Goal: Task Accomplishment & Management: Manage account settings

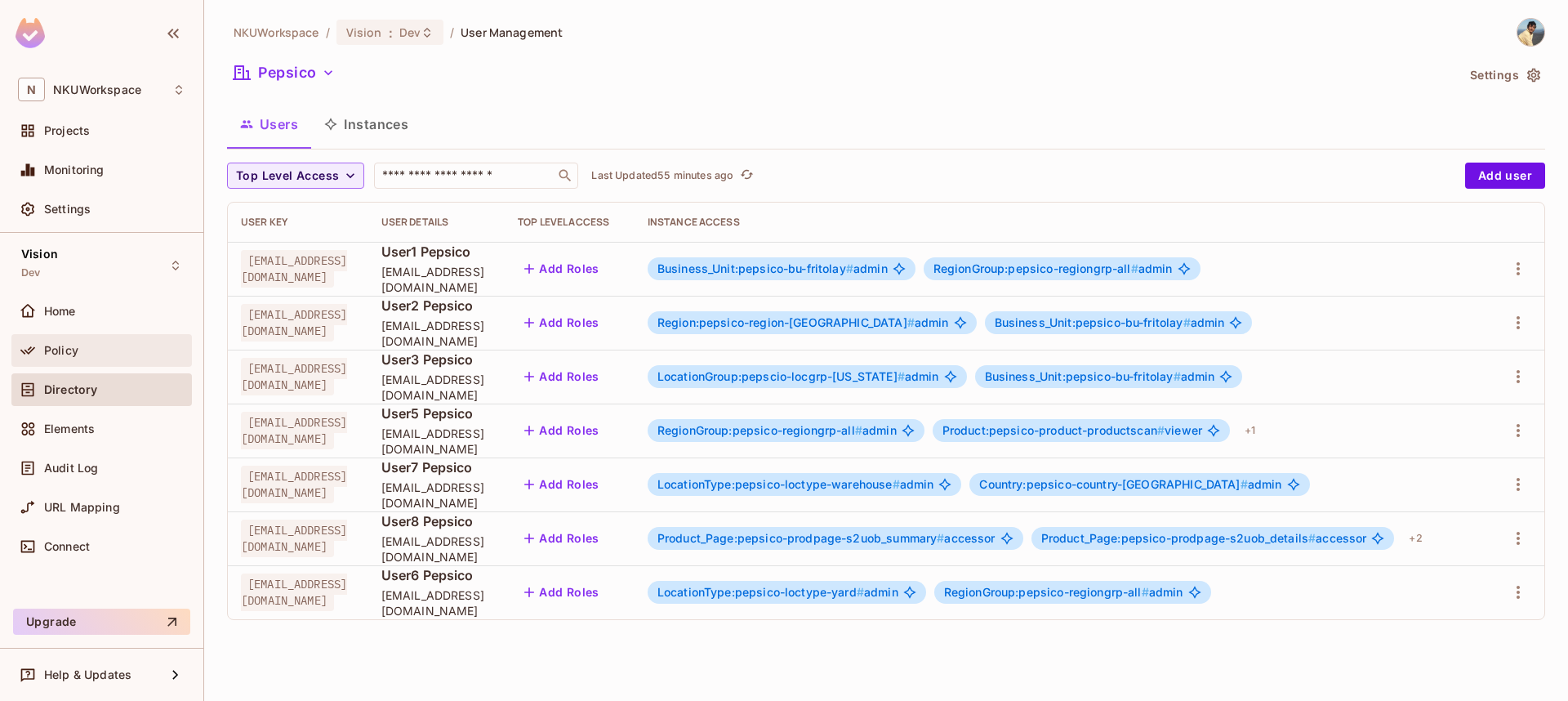
click at [61, 347] on span "Policy" at bounding box center [61, 350] width 34 height 13
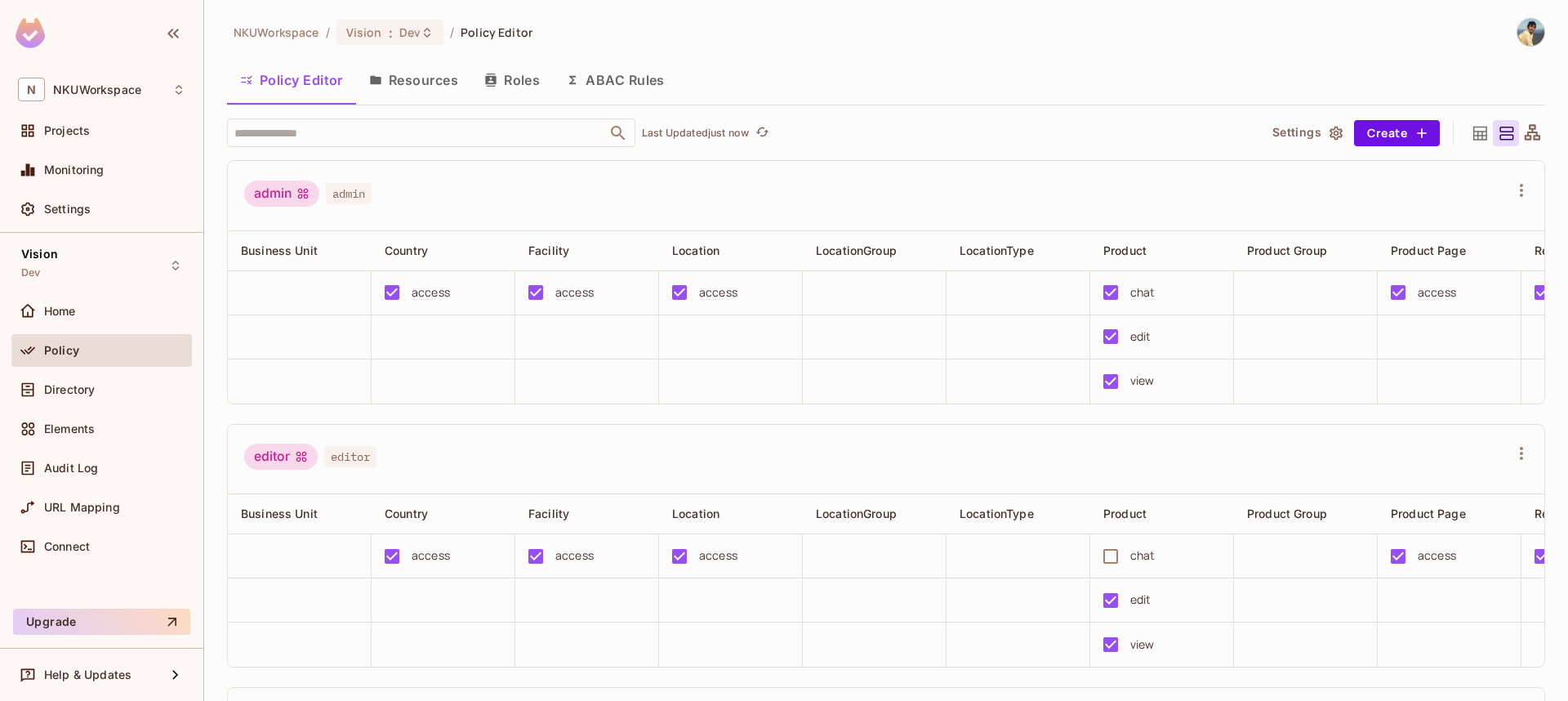
click at [441, 81] on button "Resources" at bounding box center [413, 80] width 115 height 41
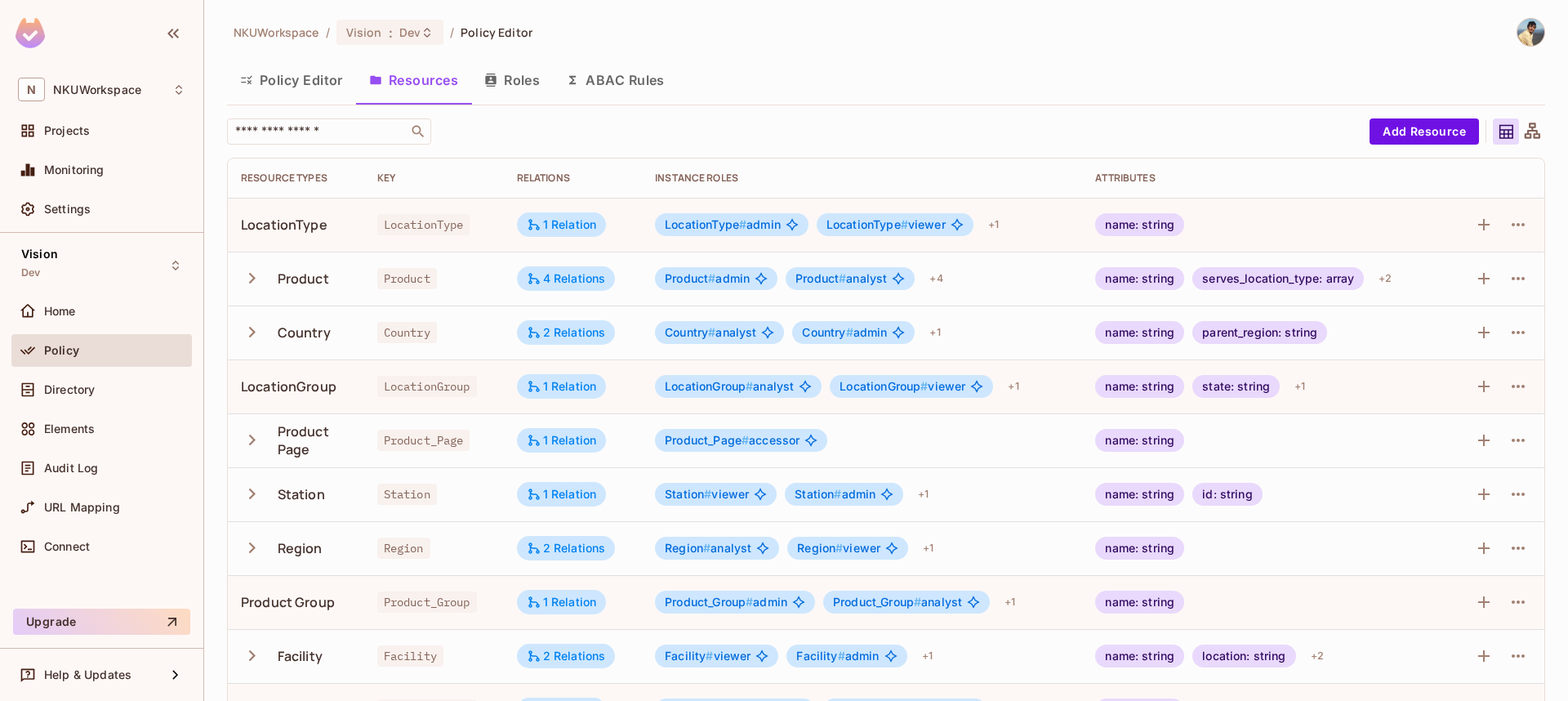
click at [1530, 131] on icon at bounding box center [1533, 132] width 20 height 20
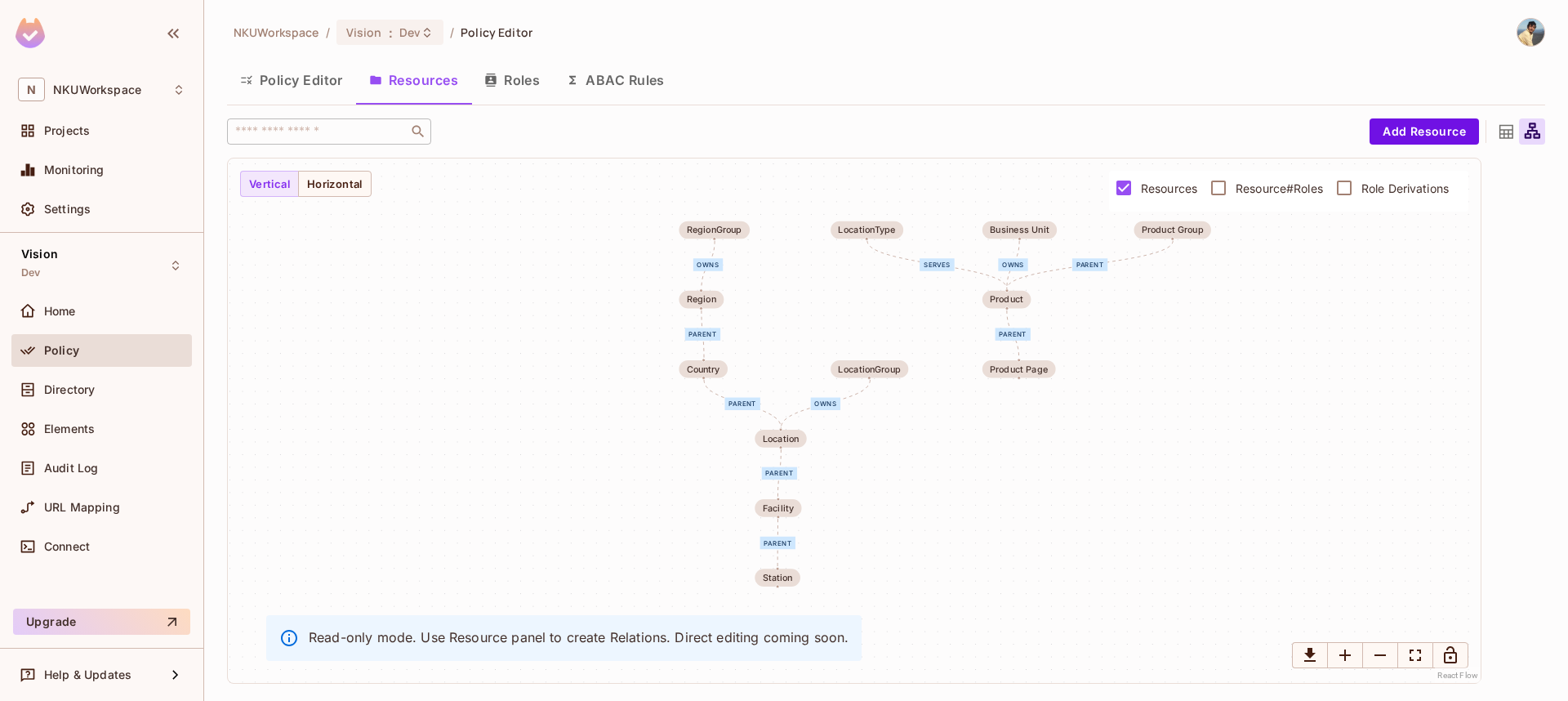
click at [430, 88] on button "Resources" at bounding box center [413, 80] width 115 height 41
click at [1507, 132] on icon at bounding box center [1507, 132] width 20 height 20
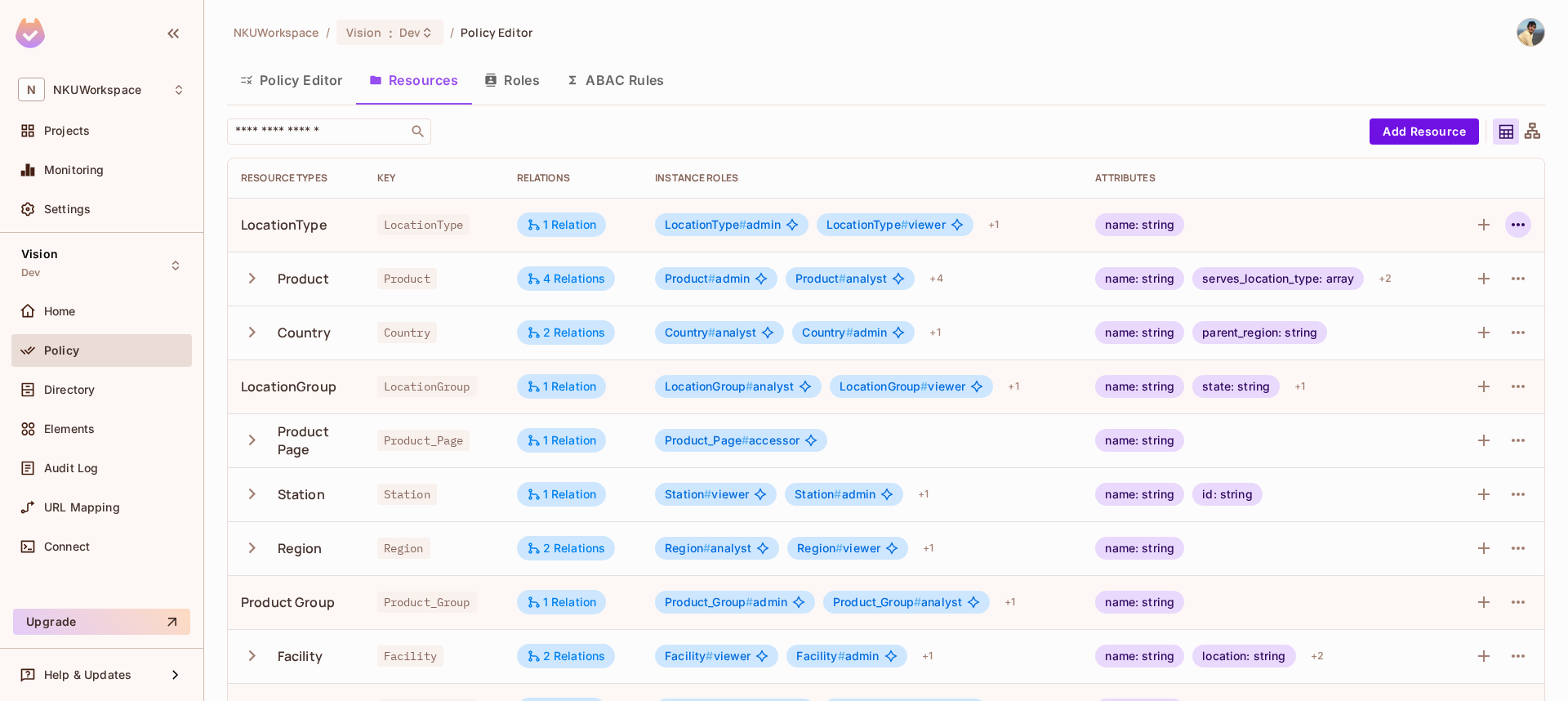
click at [1516, 219] on icon "button" at bounding box center [1518, 225] width 20 height 20
click at [1448, 283] on div "Edit Resource" at bounding box center [1448, 289] width 77 height 16
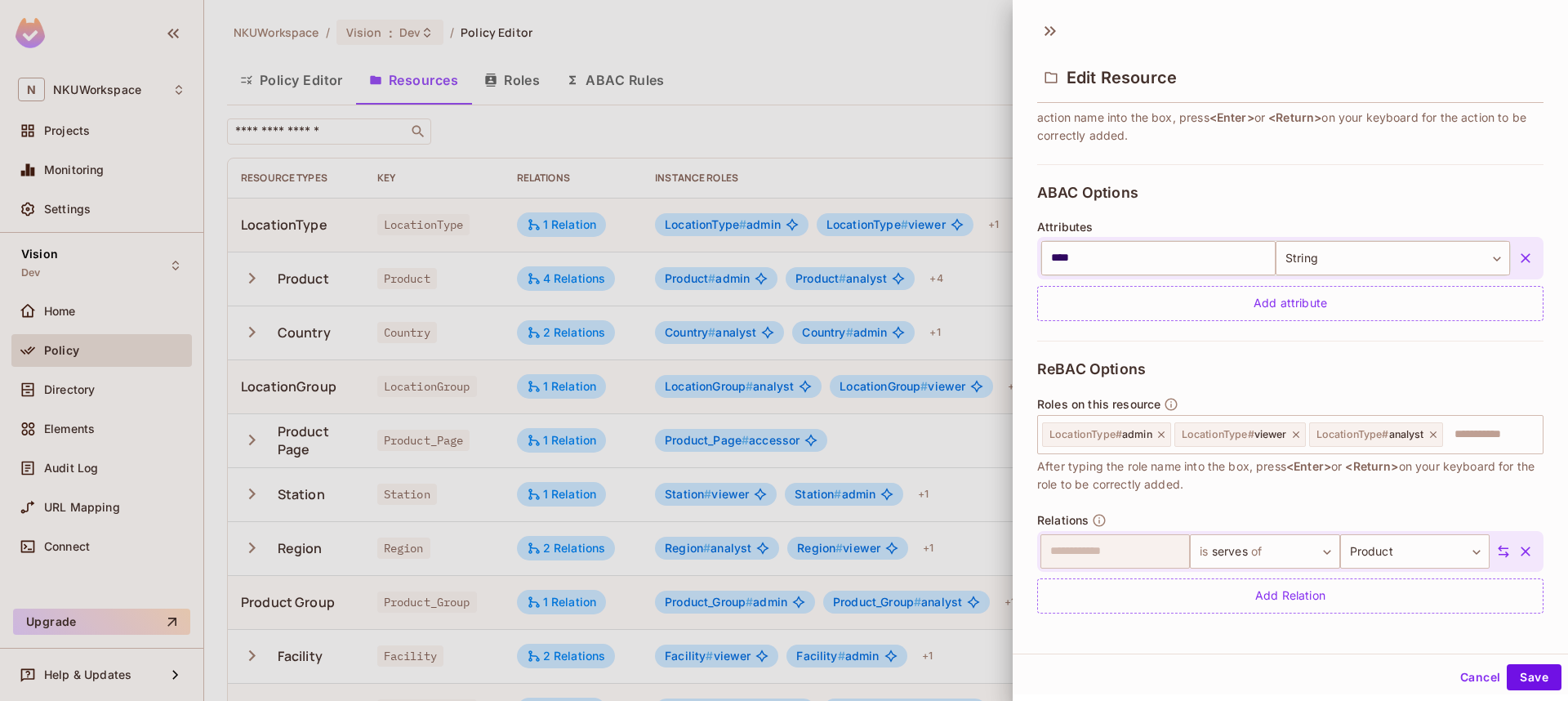
scroll to position [294, 0]
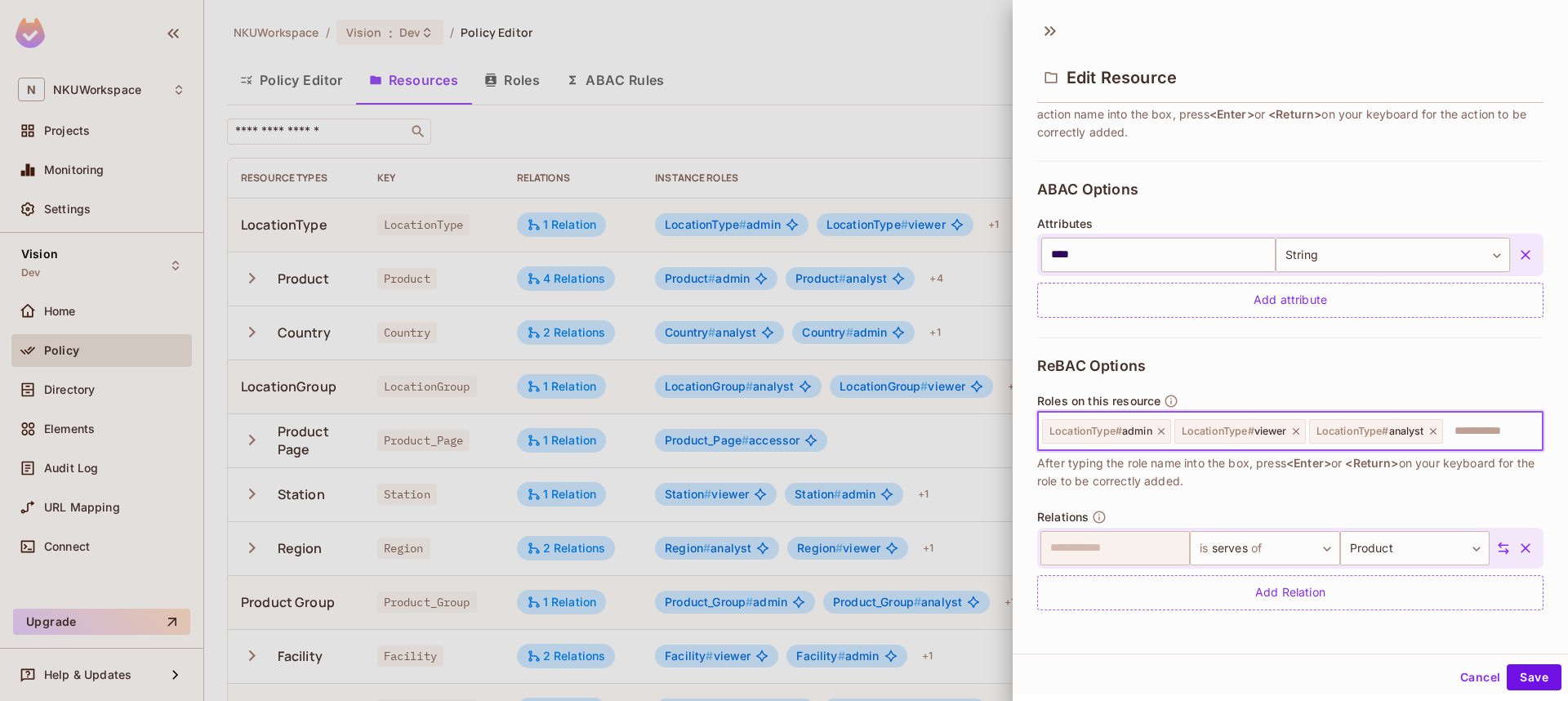
click at [1465, 438] on input "text" at bounding box center [1490, 431] width 91 height 32
type input "**********"
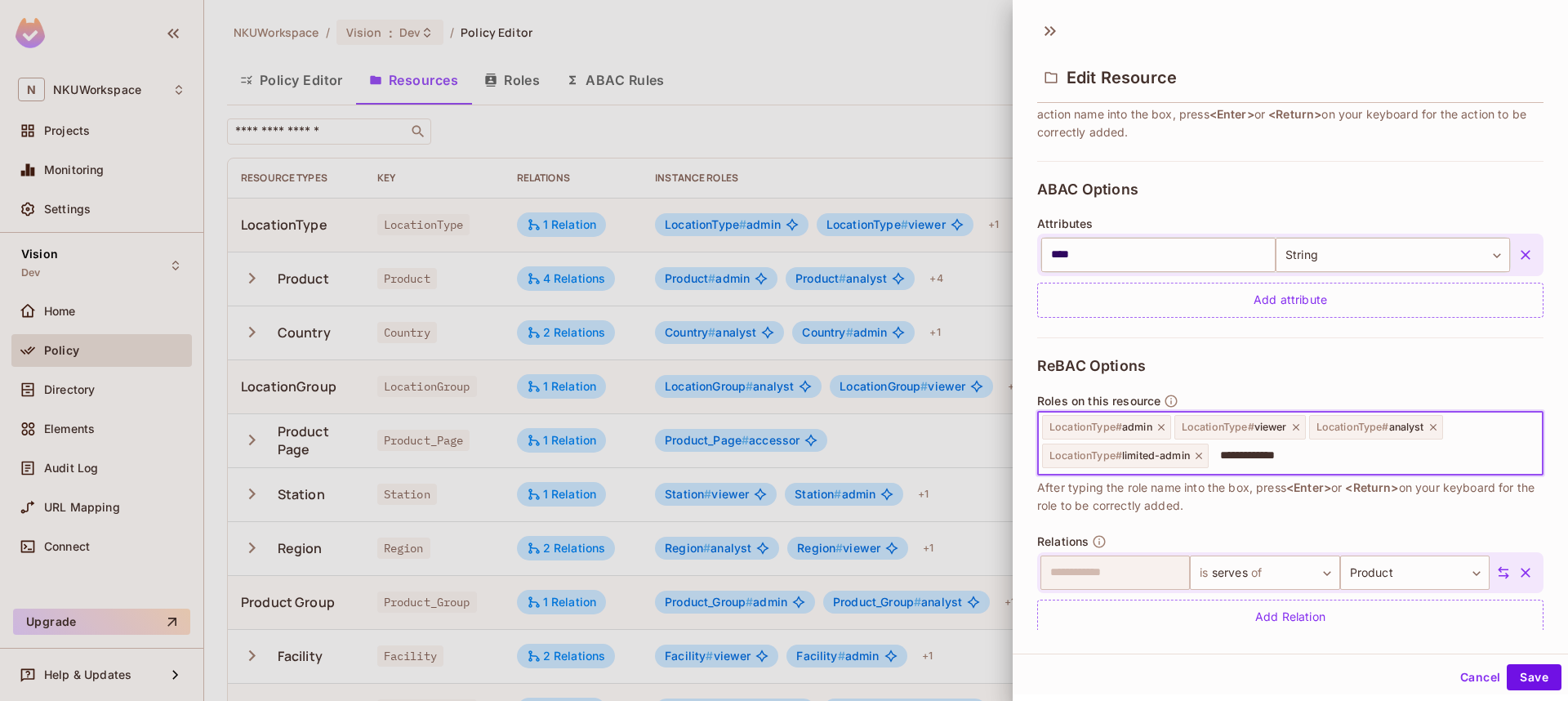
type input "**********"
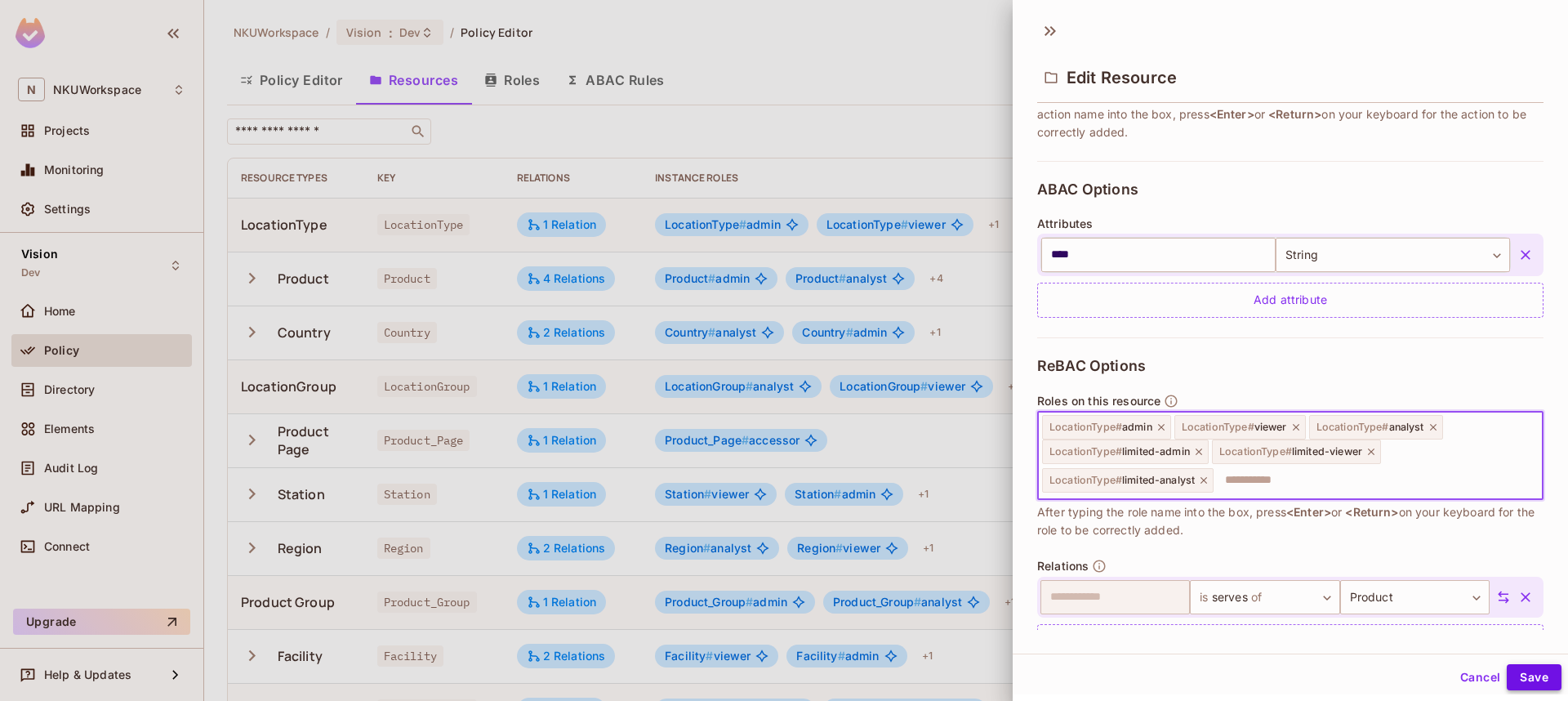
click at [1525, 675] on button "Save" at bounding box center [1535, 677] width 55 height 26
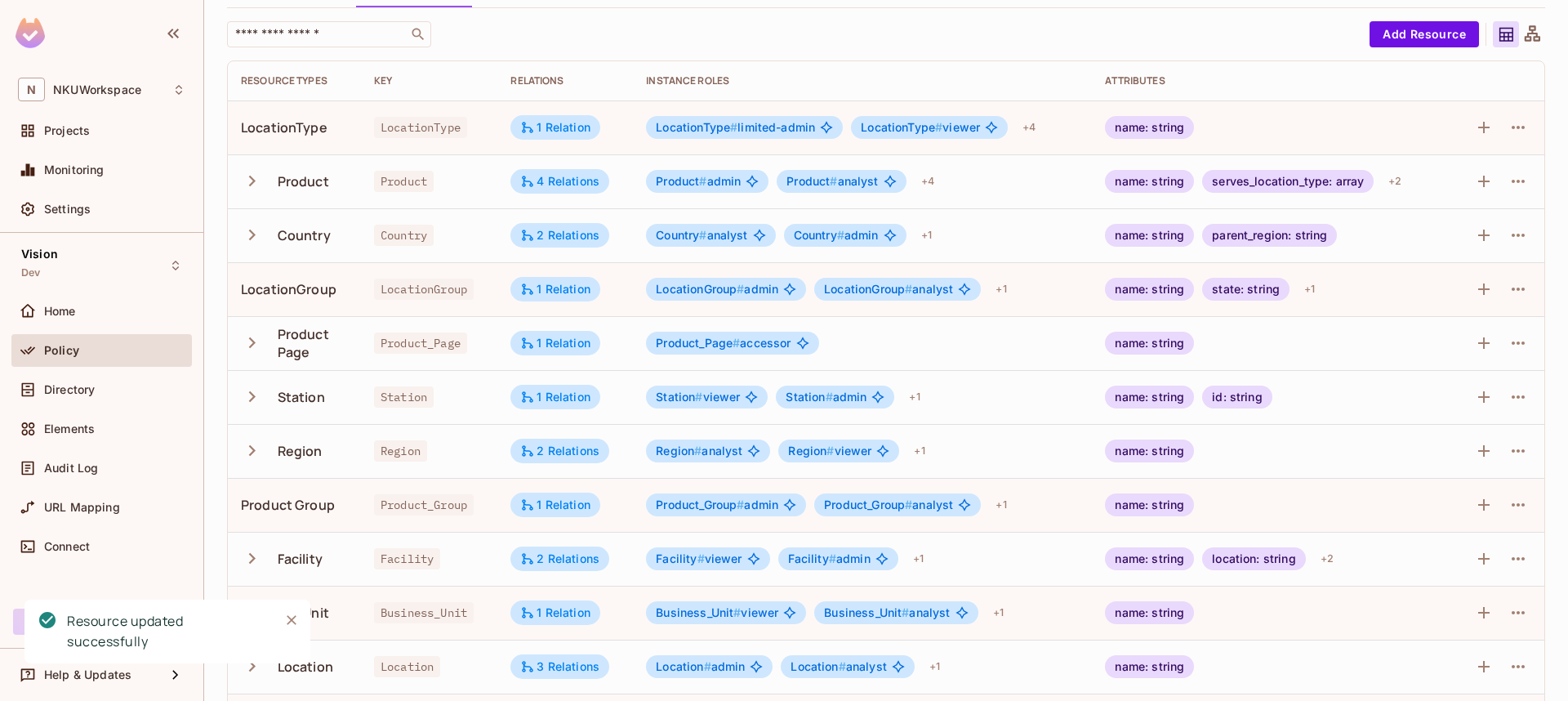
scroll to position [99, 0]
click at [1515, 505] on icon "button" at bounding box center [1518, 503] width 20 height 20
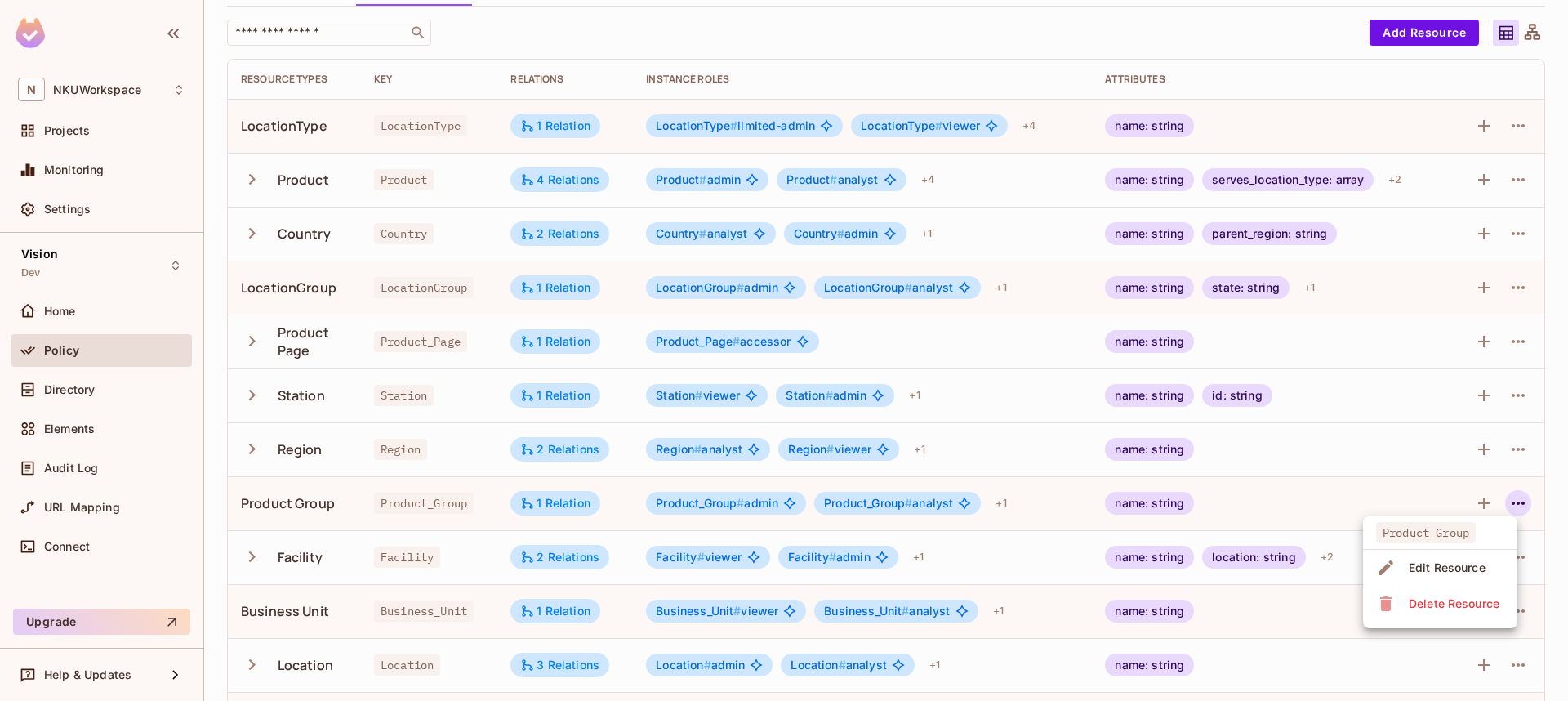
click at [1444, 559] on div "Edit Resource" at bounding box center [1448, 567] width 77 height 16
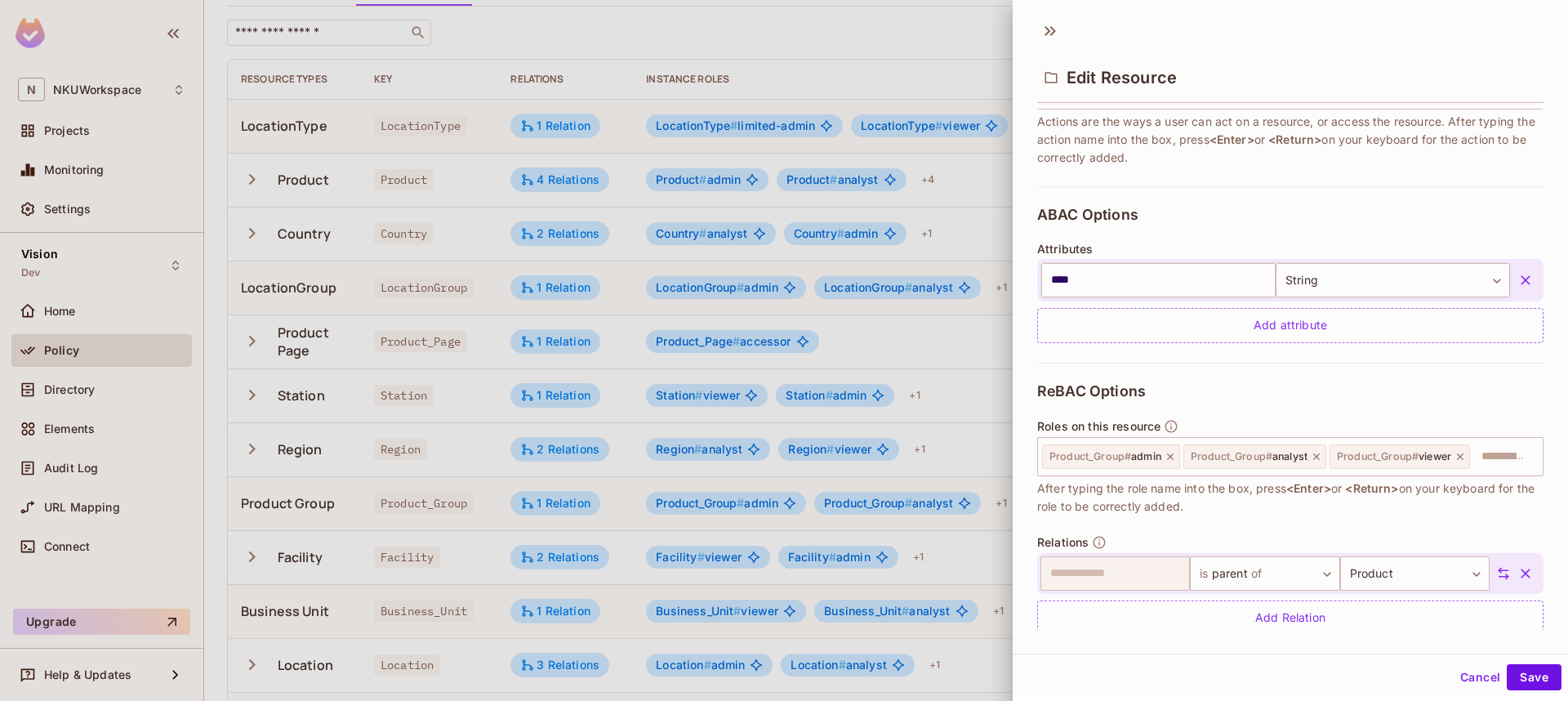
scroll to position [294, 0]
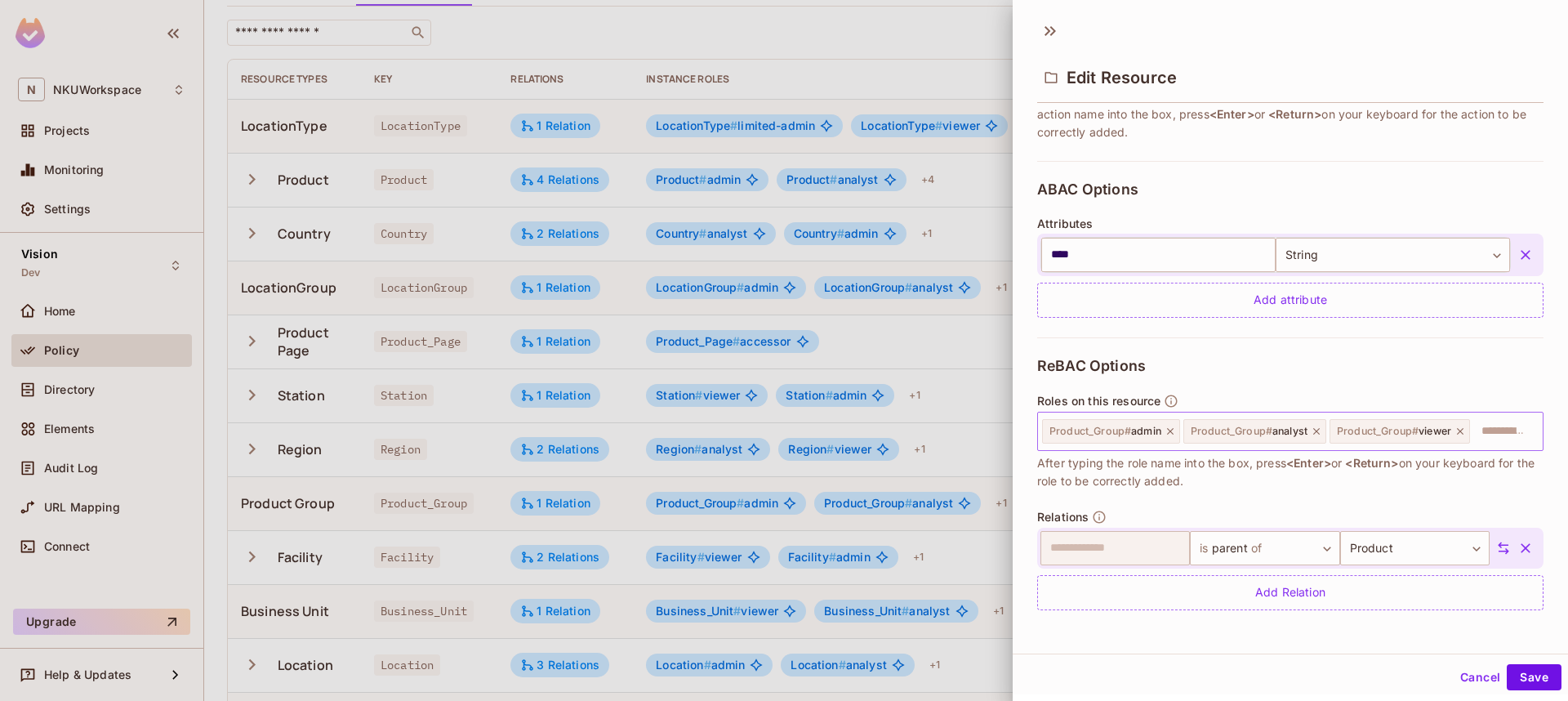
click at [1474, 435] on input "text" at bounding box center [1505, 431] width 65 height 32
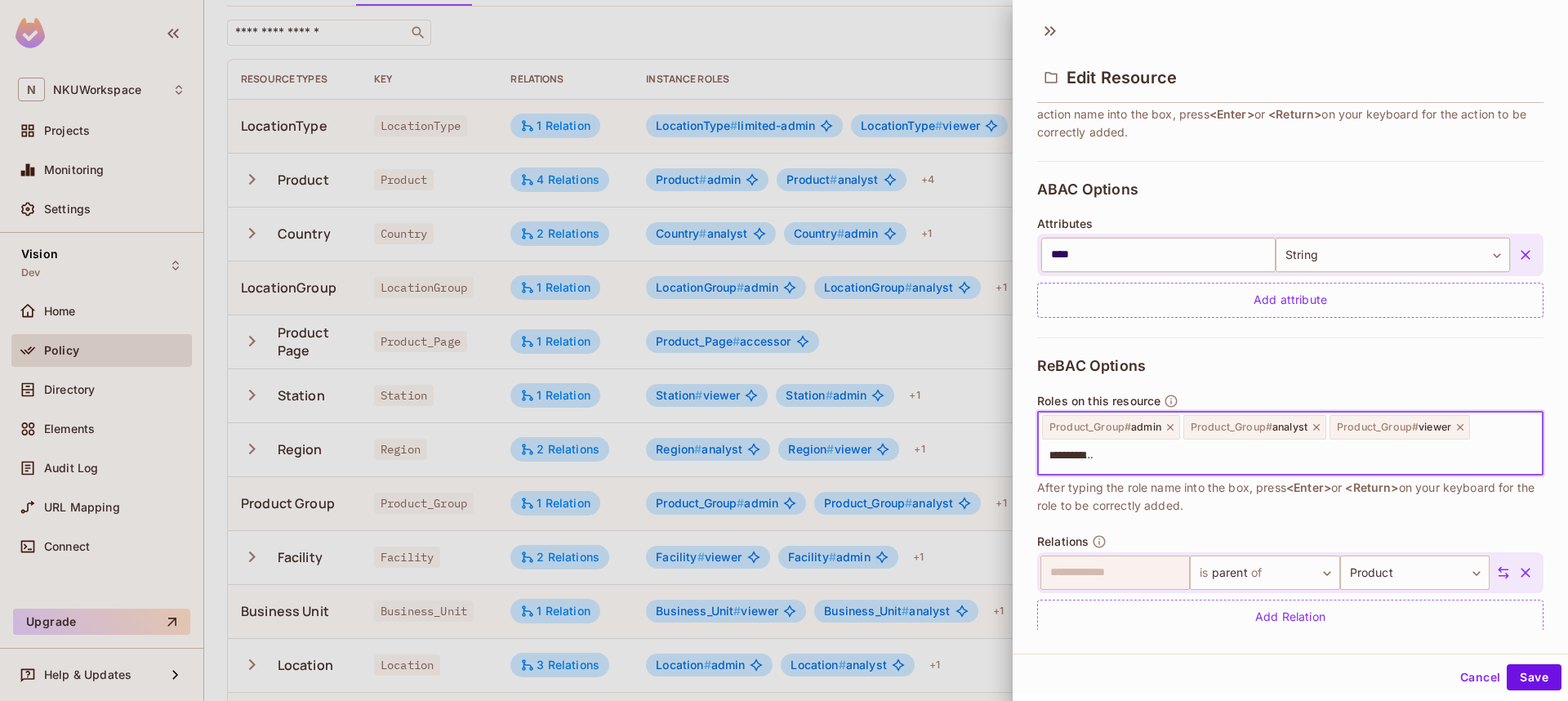
type input "**********"
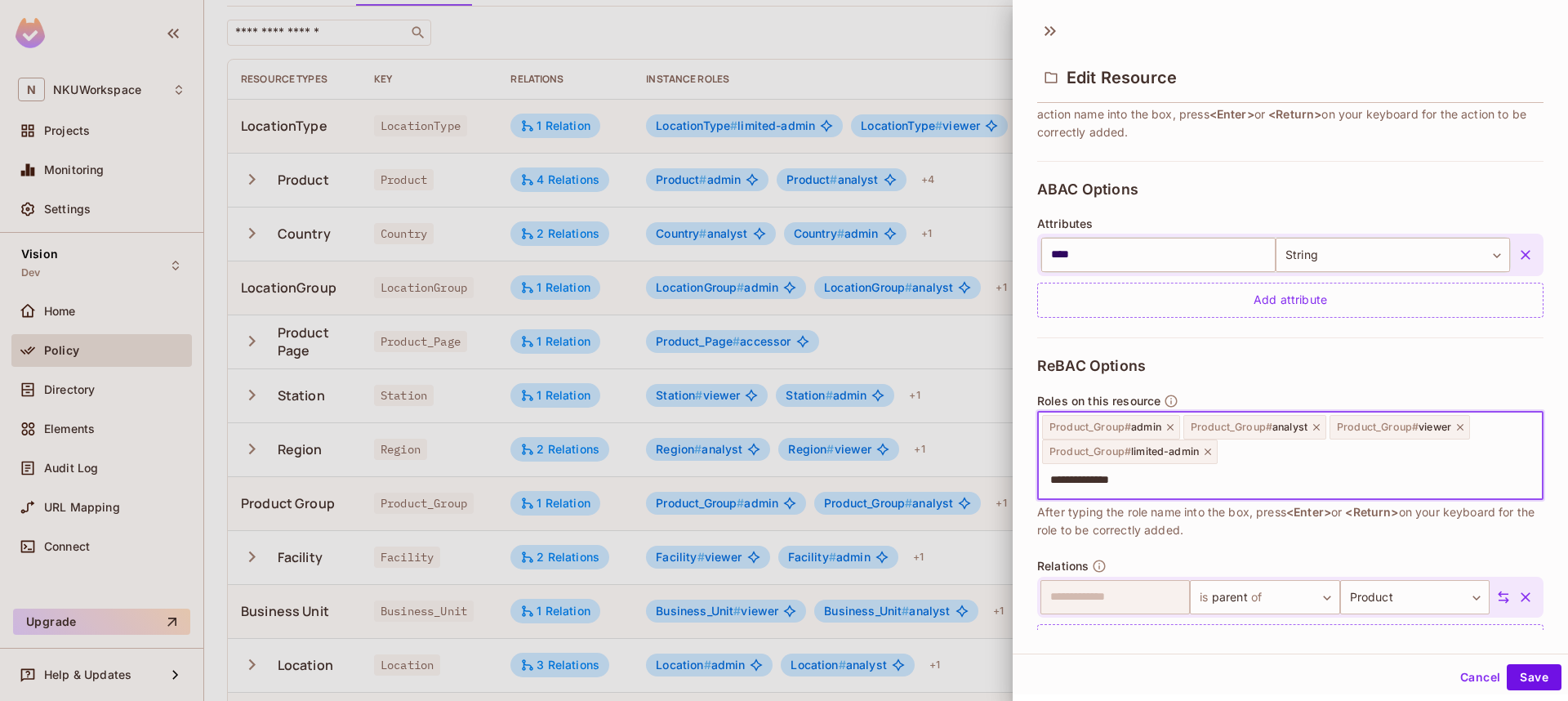
type input "**********"
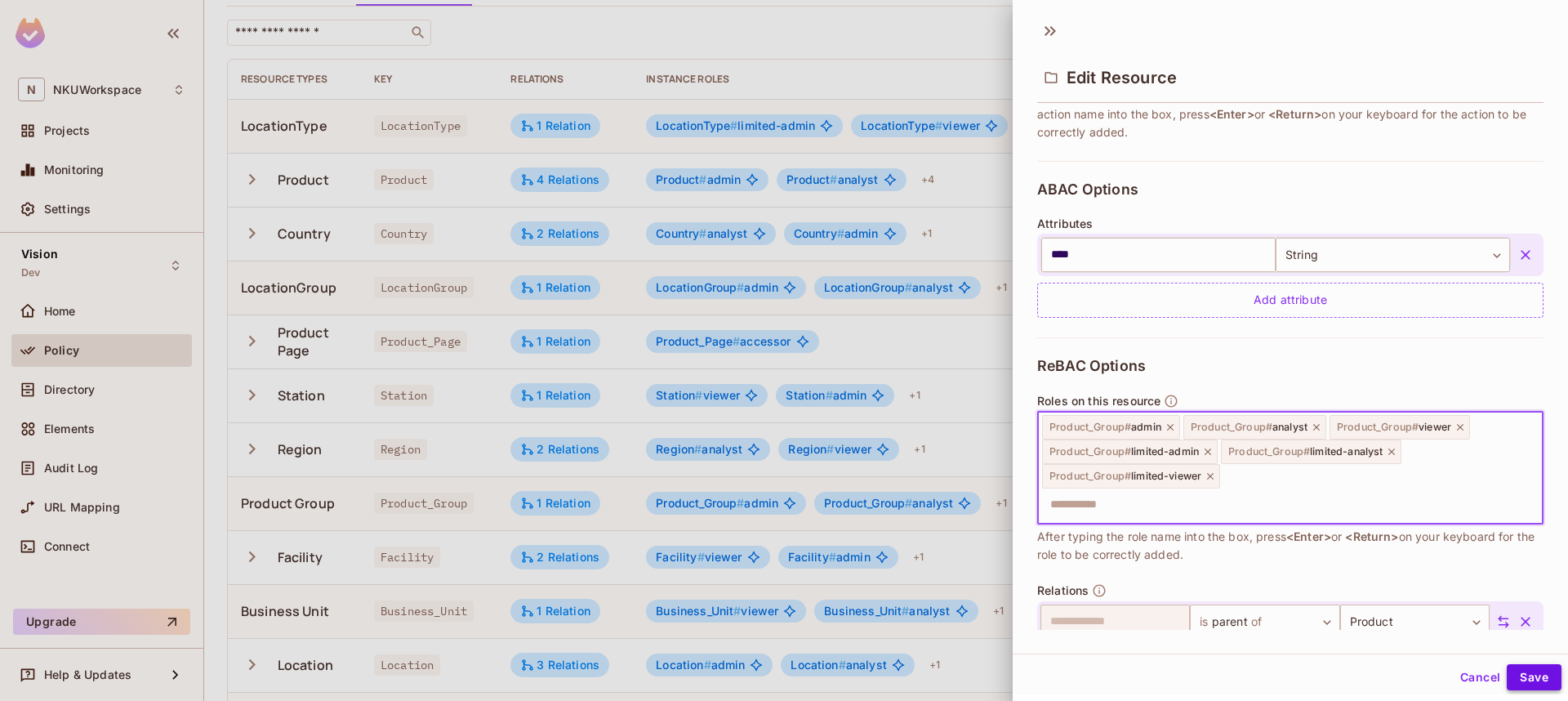
click at [1542, 675] on button "Save" at bounding box center [1535, 677] width 55 height 26
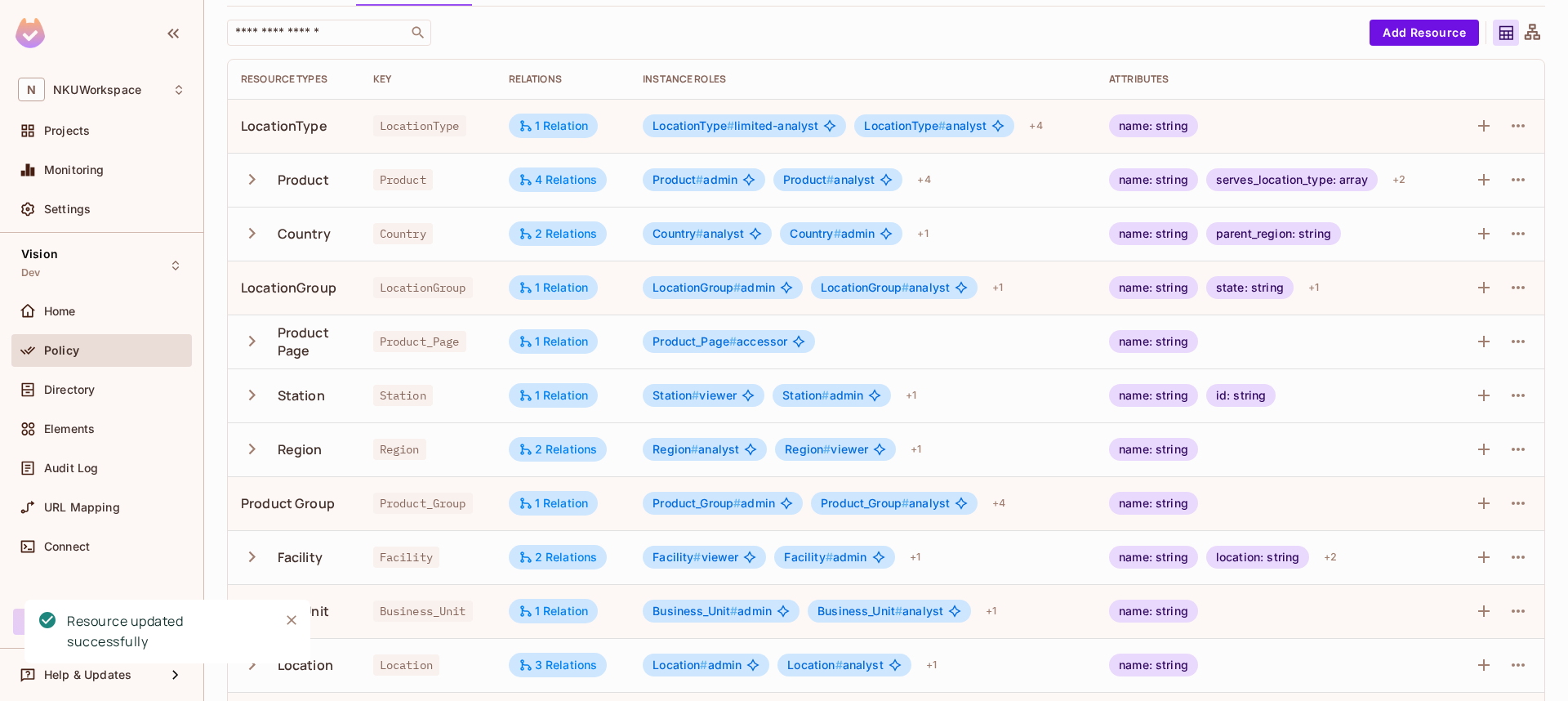
scroll to position [158, 0]
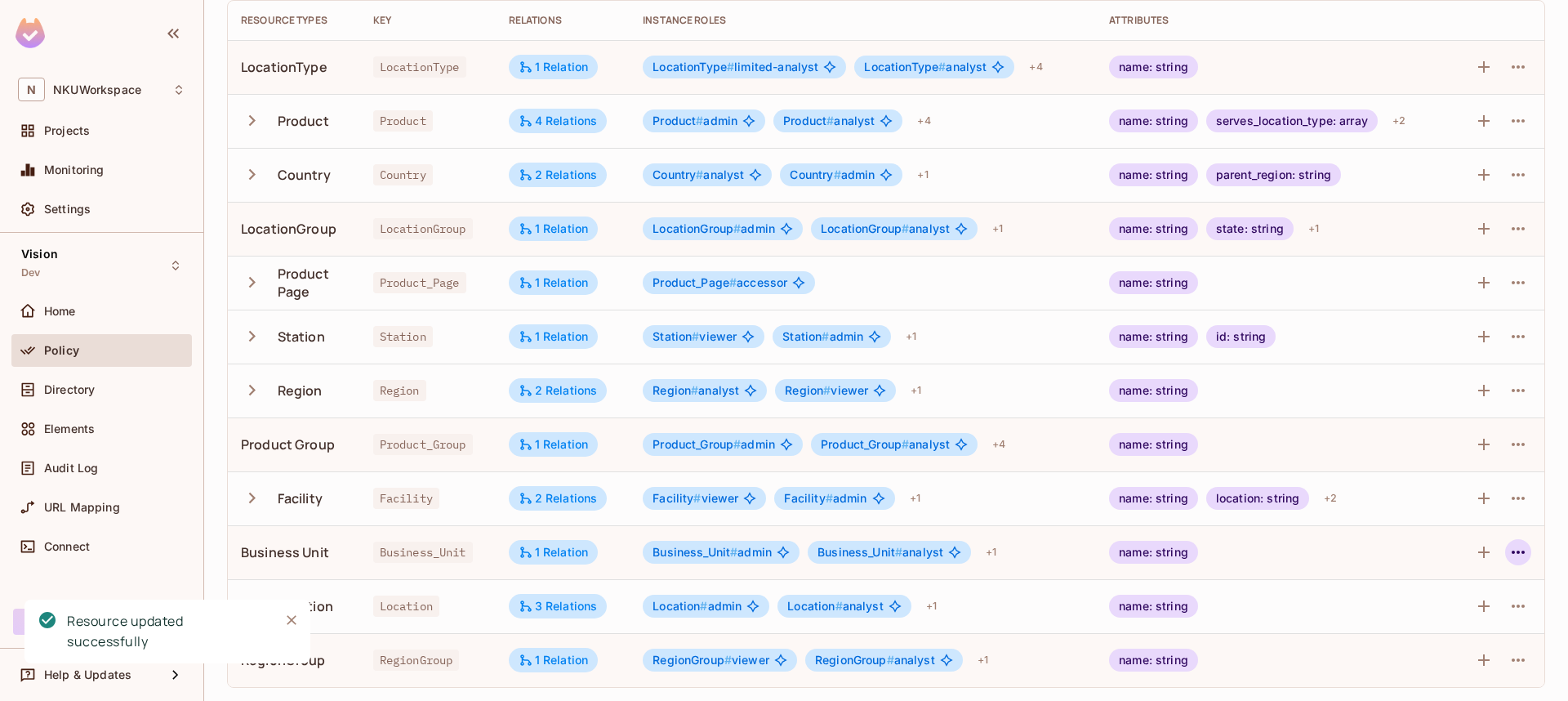
click at [1511, 551] on icon "button" at bounding box center [1518, 552] width 20 height 20
click at [1436, 611] on div "Edit Resource" at bounding box center [1448, 616] width 77 height 16
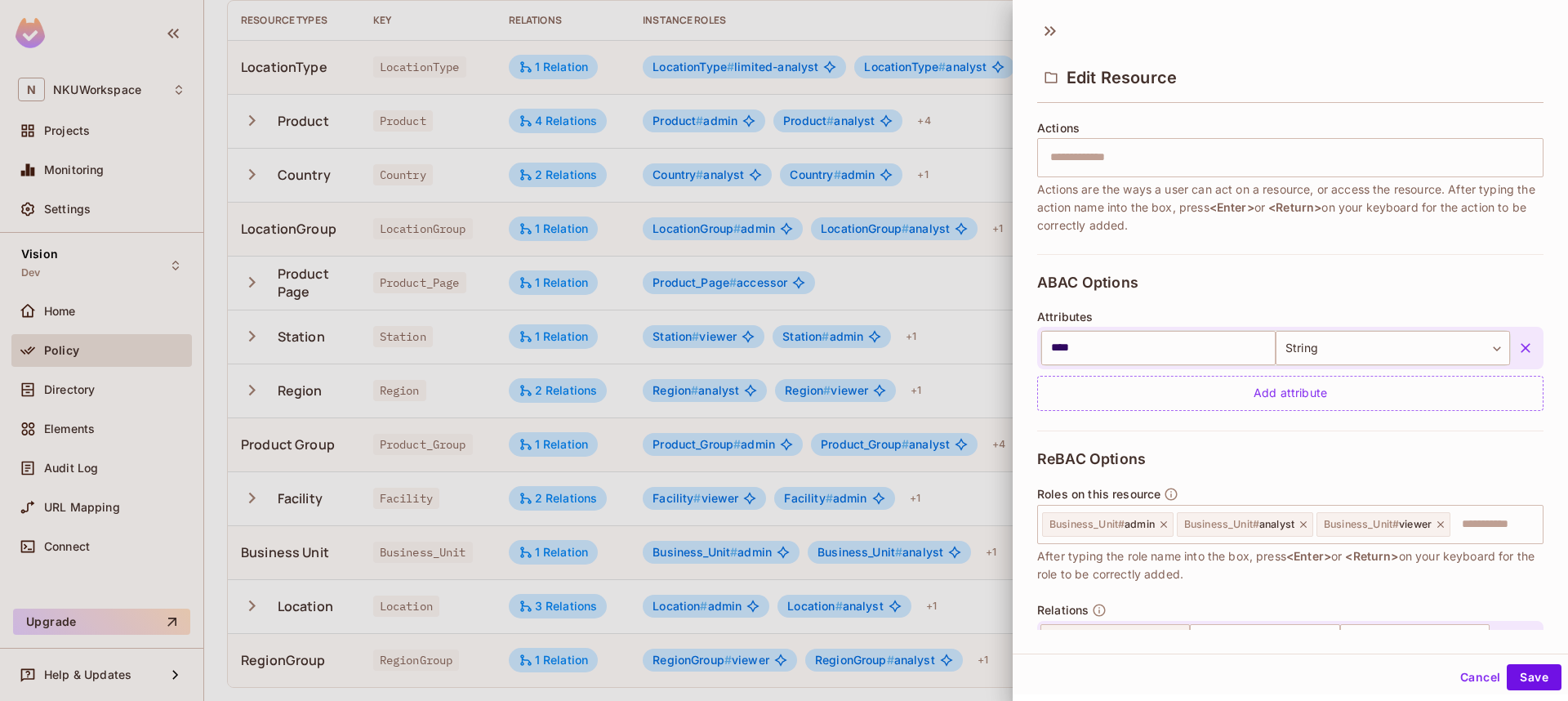
scroll to position [294, 0]
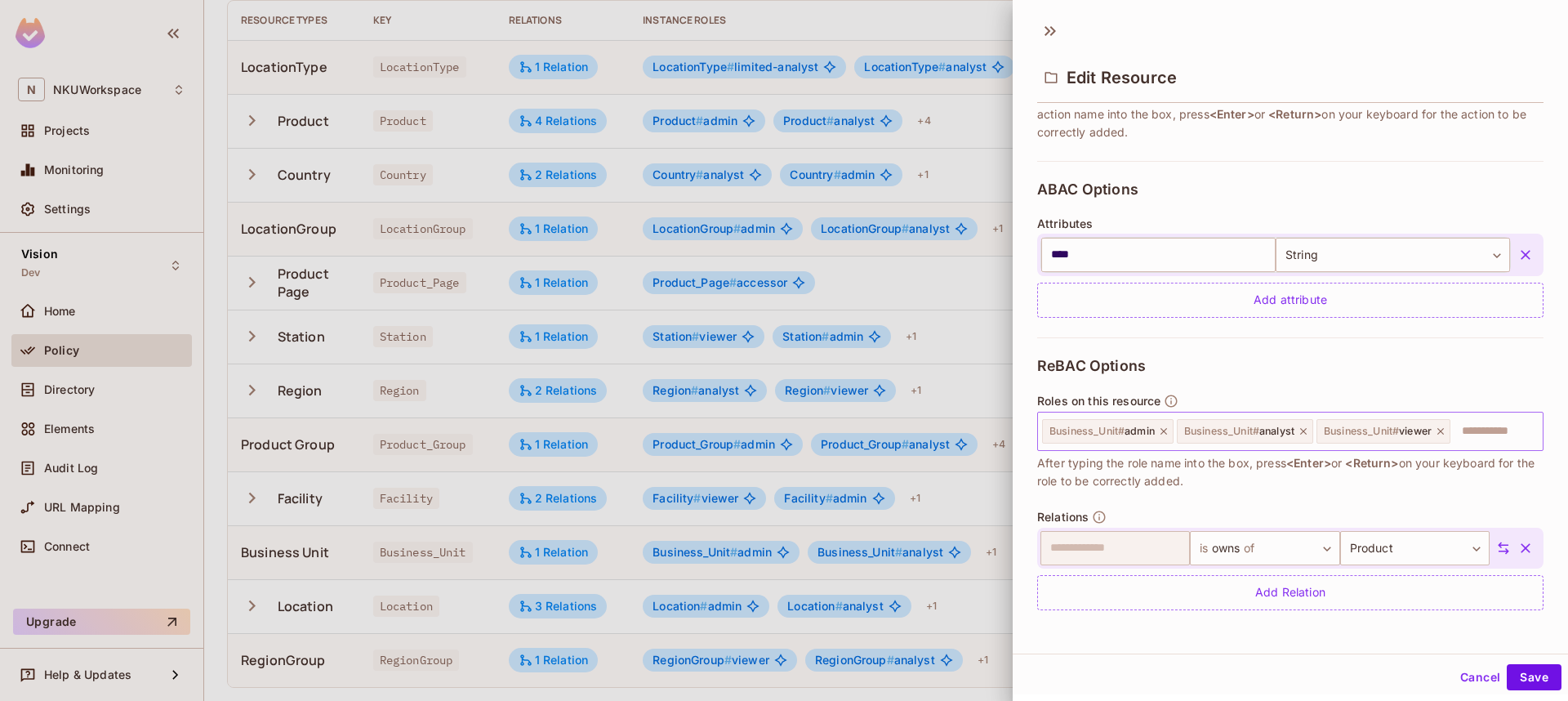
click at [1472, 441] on input "text" at bounding box center [1495, 431] width 85 height 32
type input "**********"
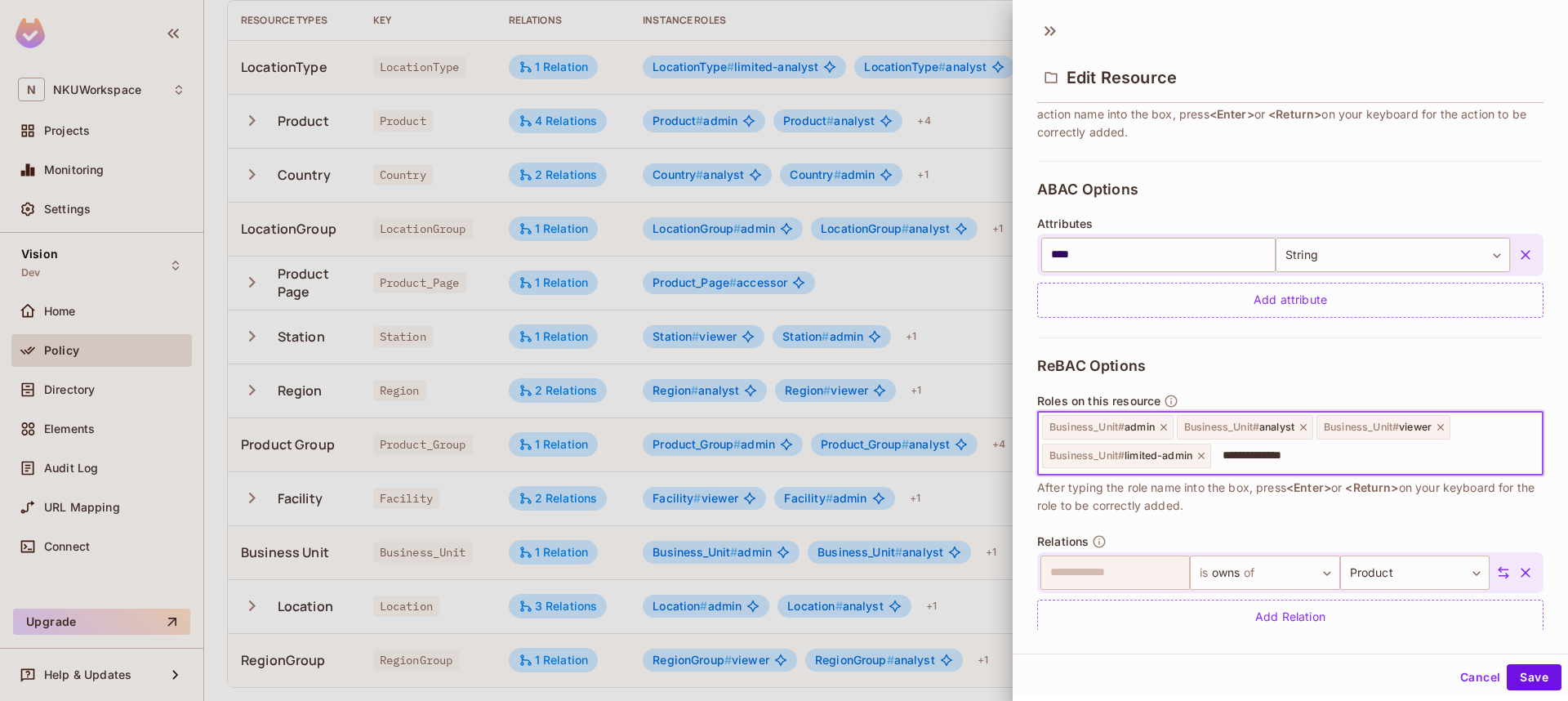
type input "**********"
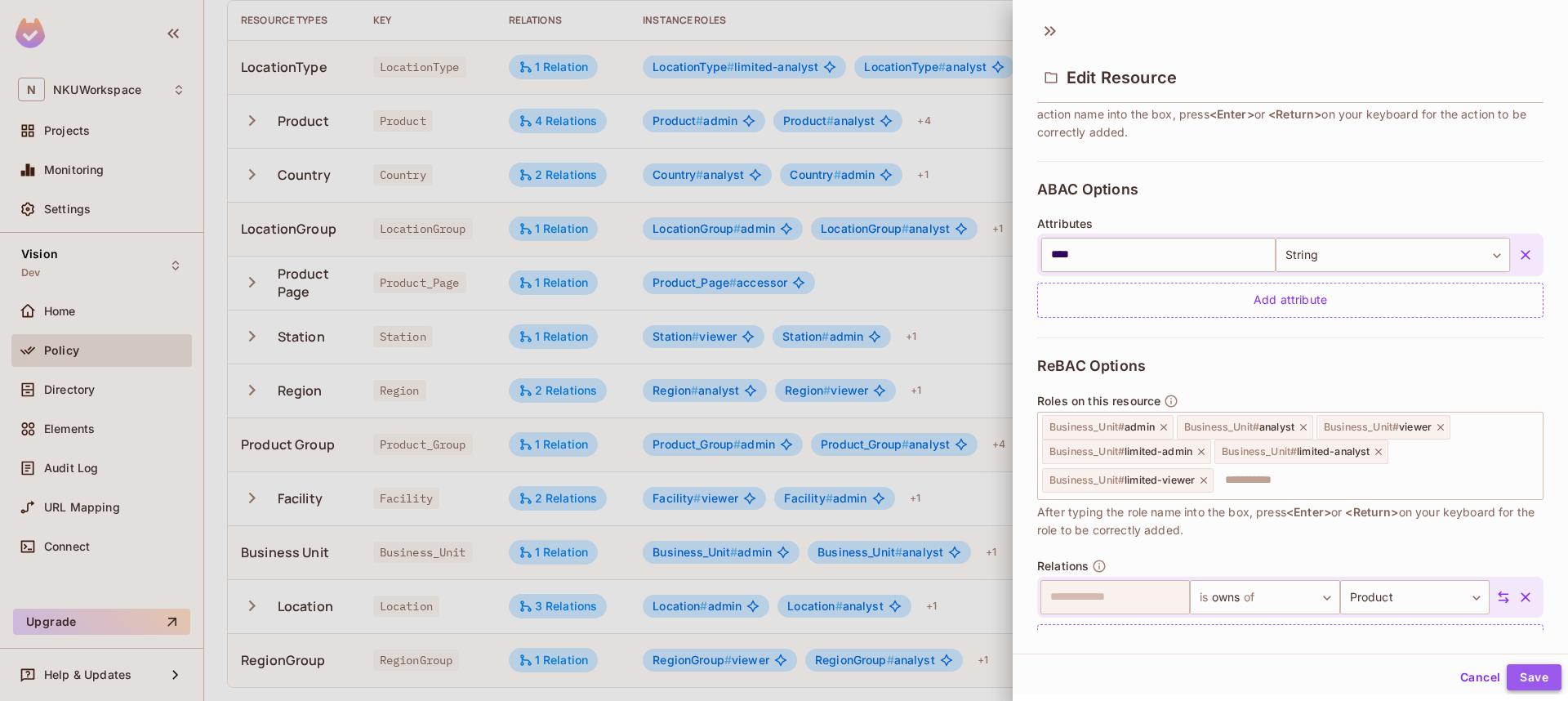
click at [1524, 681] on button "Save" at bounding box center [1535, 677] width 55 height 26
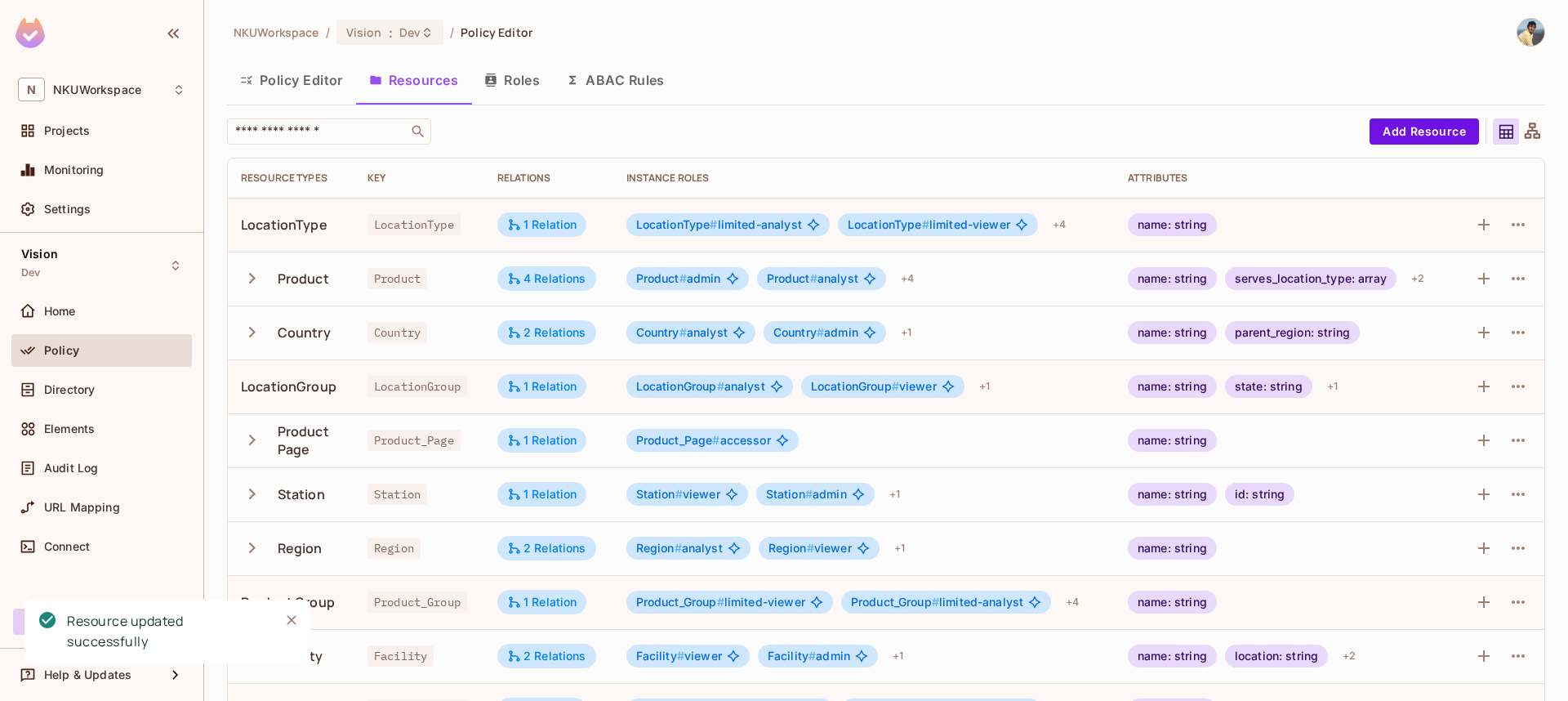
click at [519, 87] on button "Roles" at bounding box center [512, 80] width 82 height 41
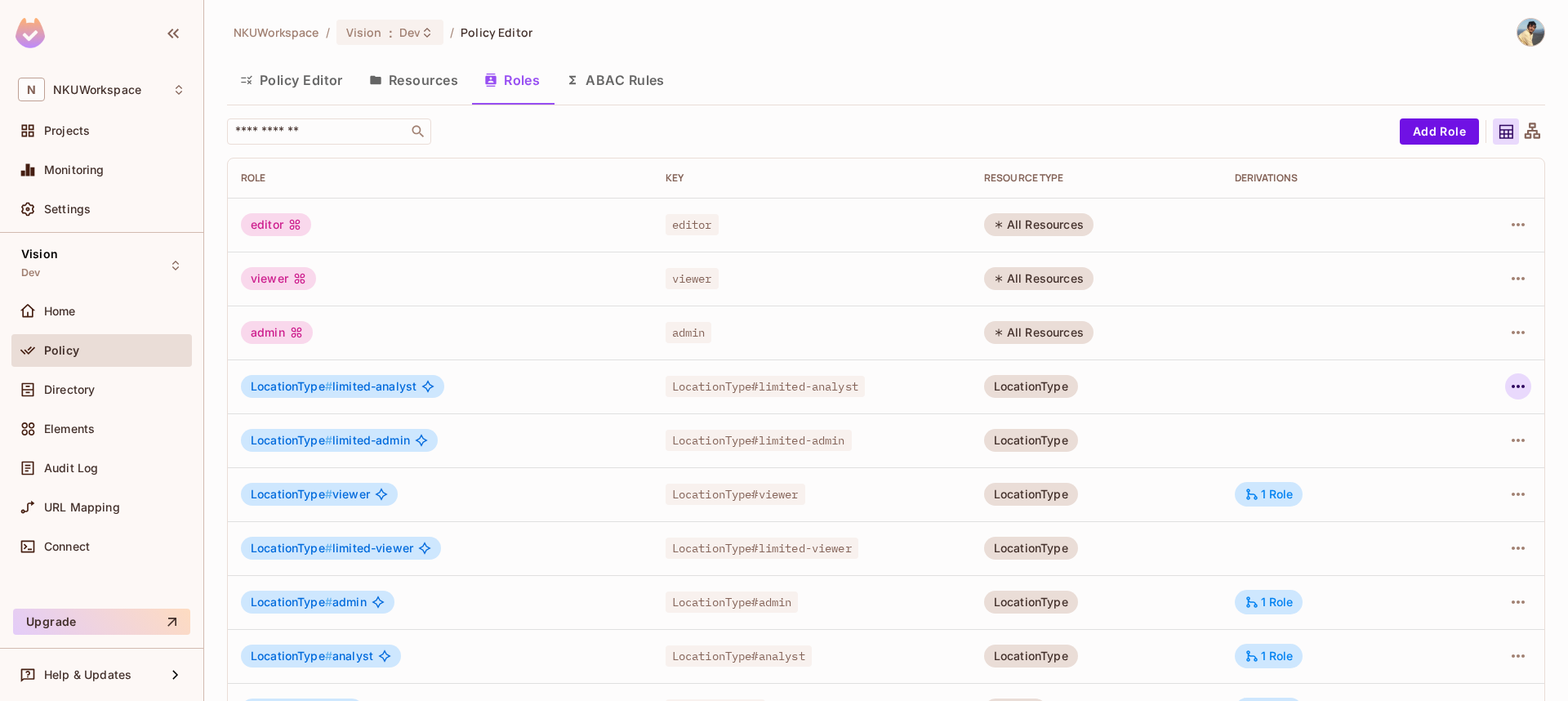
click at [1522, 385] on icon "button" at bounding box center [1518, 386] width 13 height 3
click at [1466, 418] on div "Edit Role" at bounding box center [1445, 424] width 49 height 16
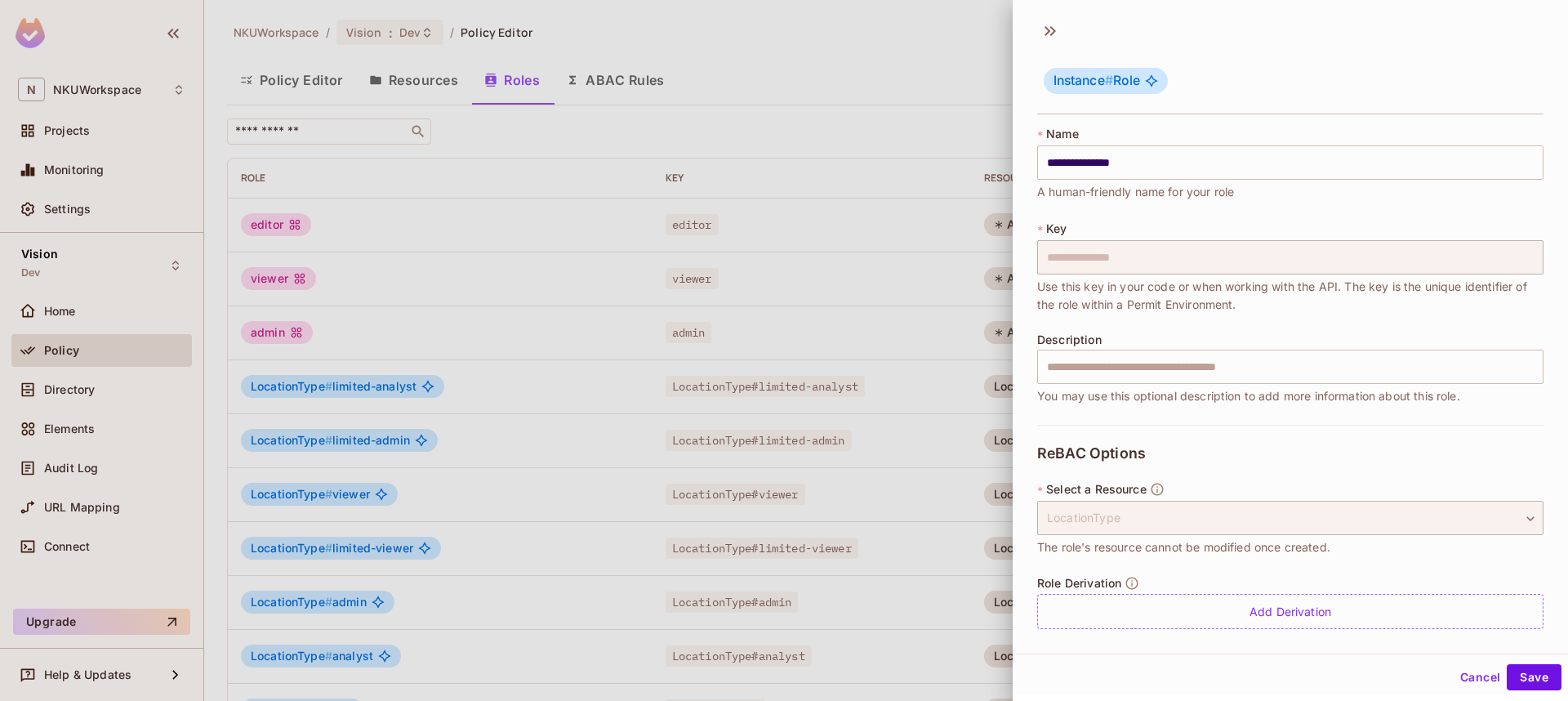
scroll to position [9, 0]
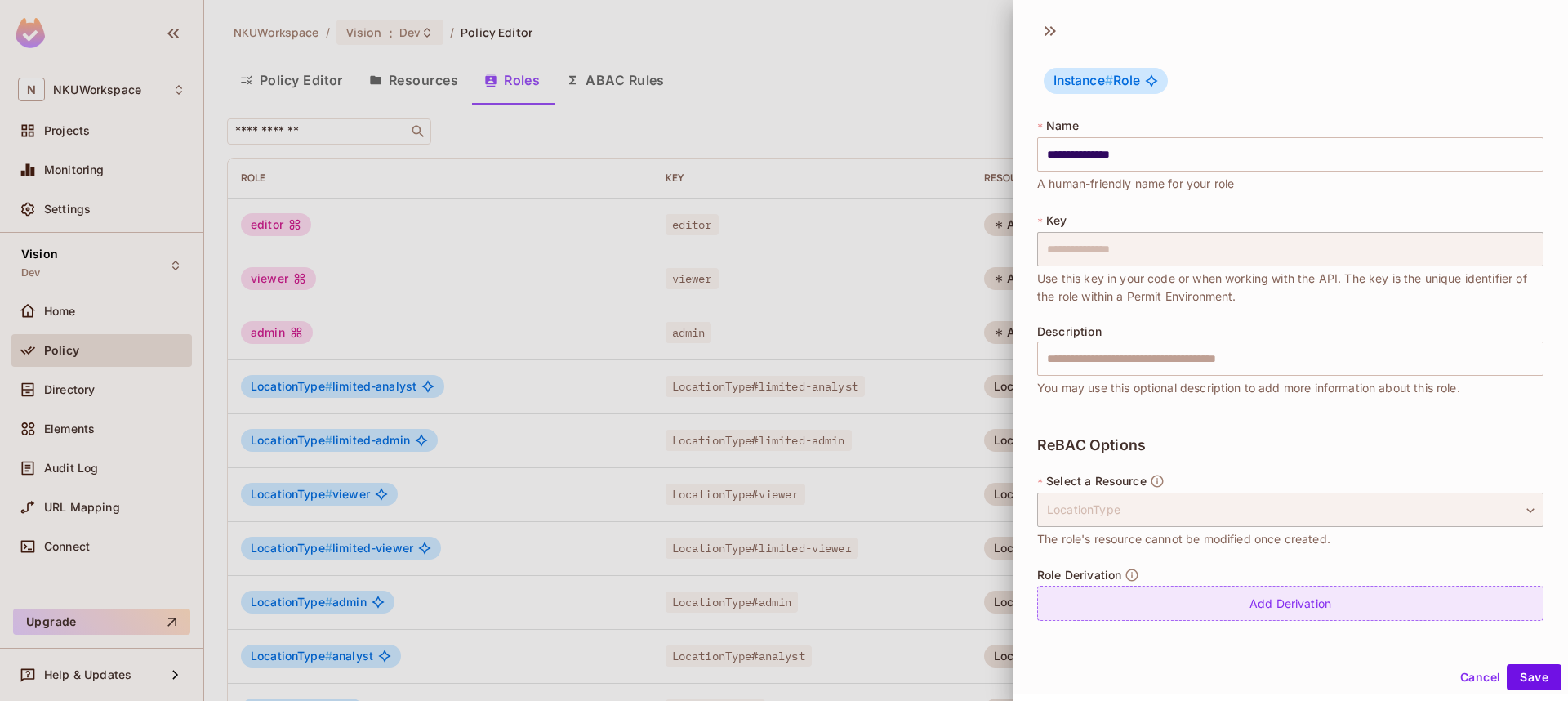
click at [1270, 604] on div "Add Derivation" at bounding box center [1290, 603] width 506 height 35
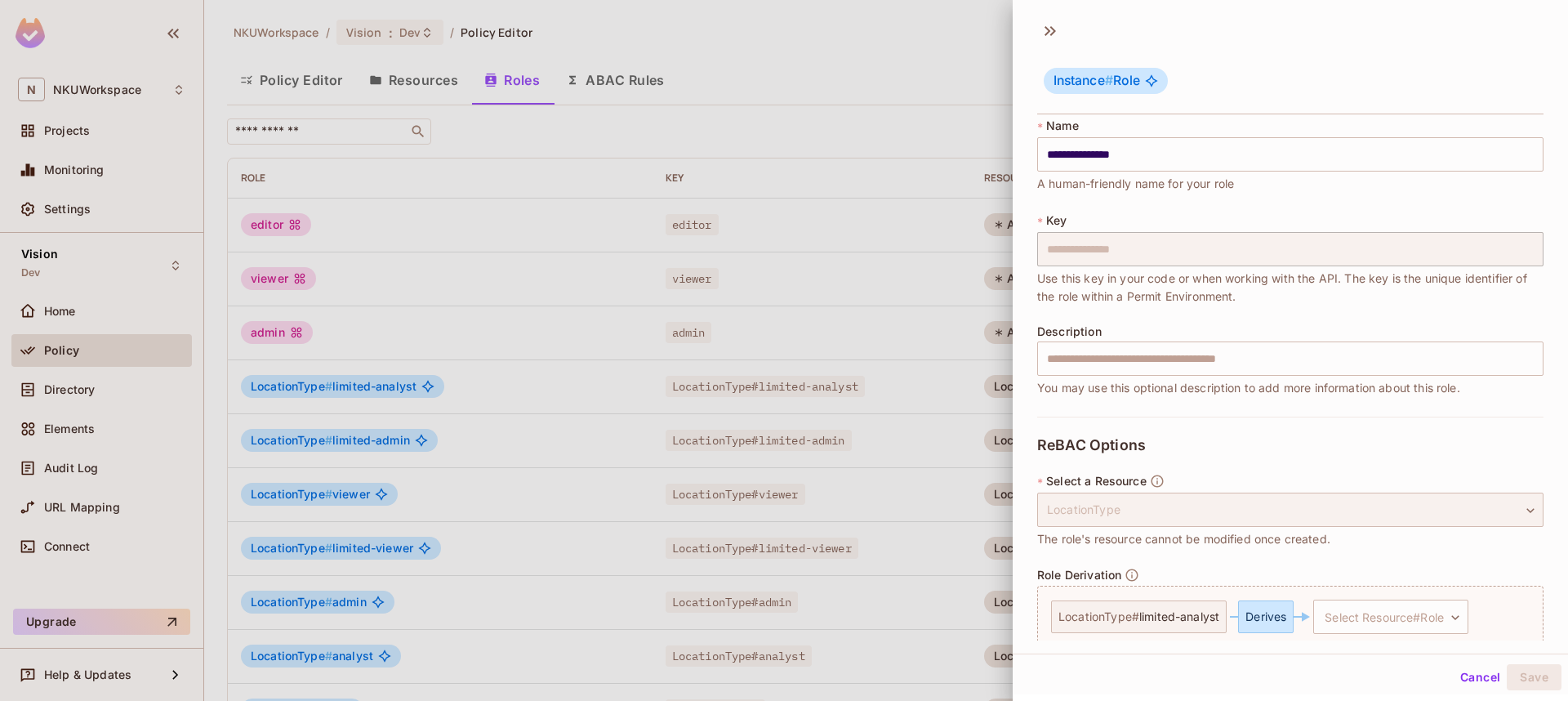
scroll to position [77, 0]
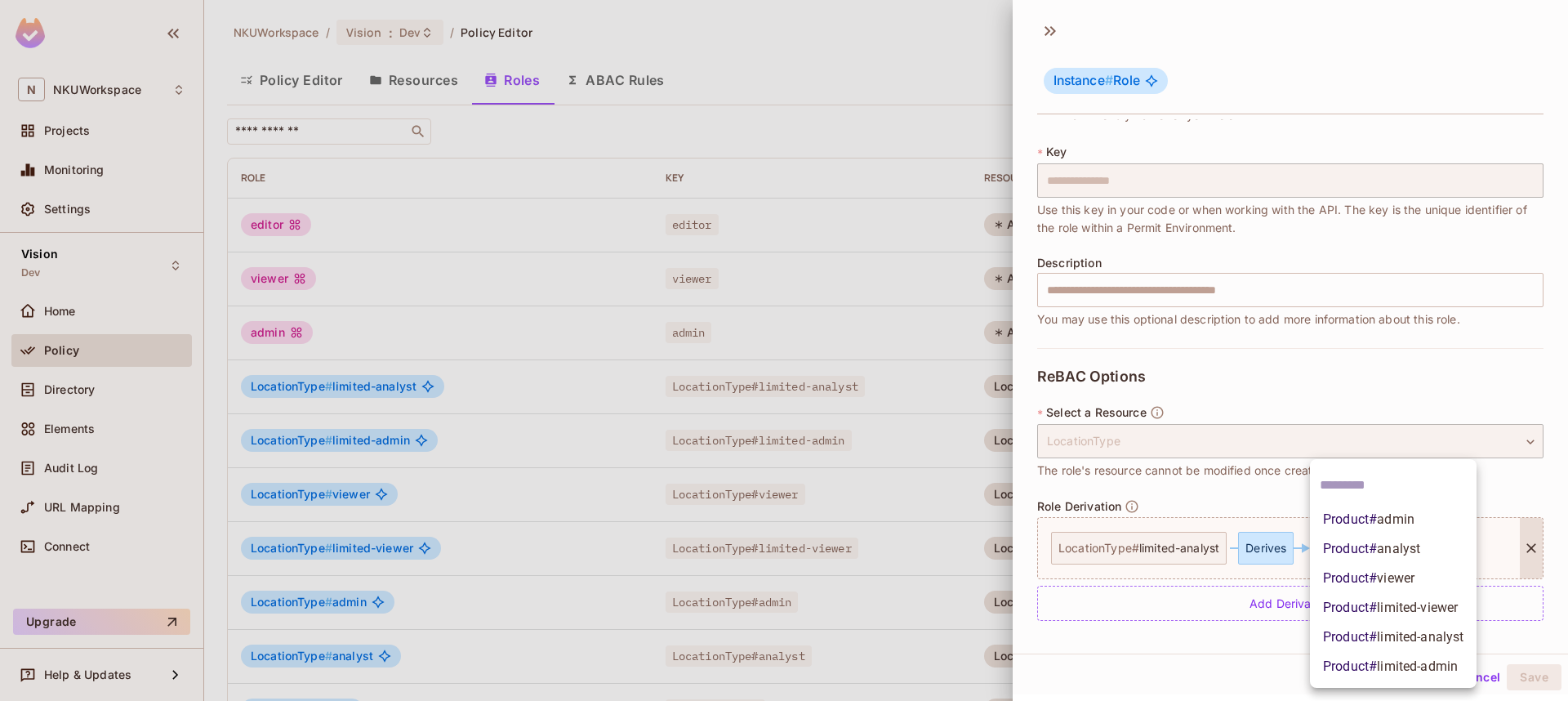
click at [1373, 544] on body "N NKUWorkspace Projects Monitoring Settings Vision Dev Home Policy Directory El…" at bounding box center [784, 350] width 1568 height 701
click at [1374, 630] on span "Product # limited-analyst" at bounding box center [1393, 637] width 141 height 20
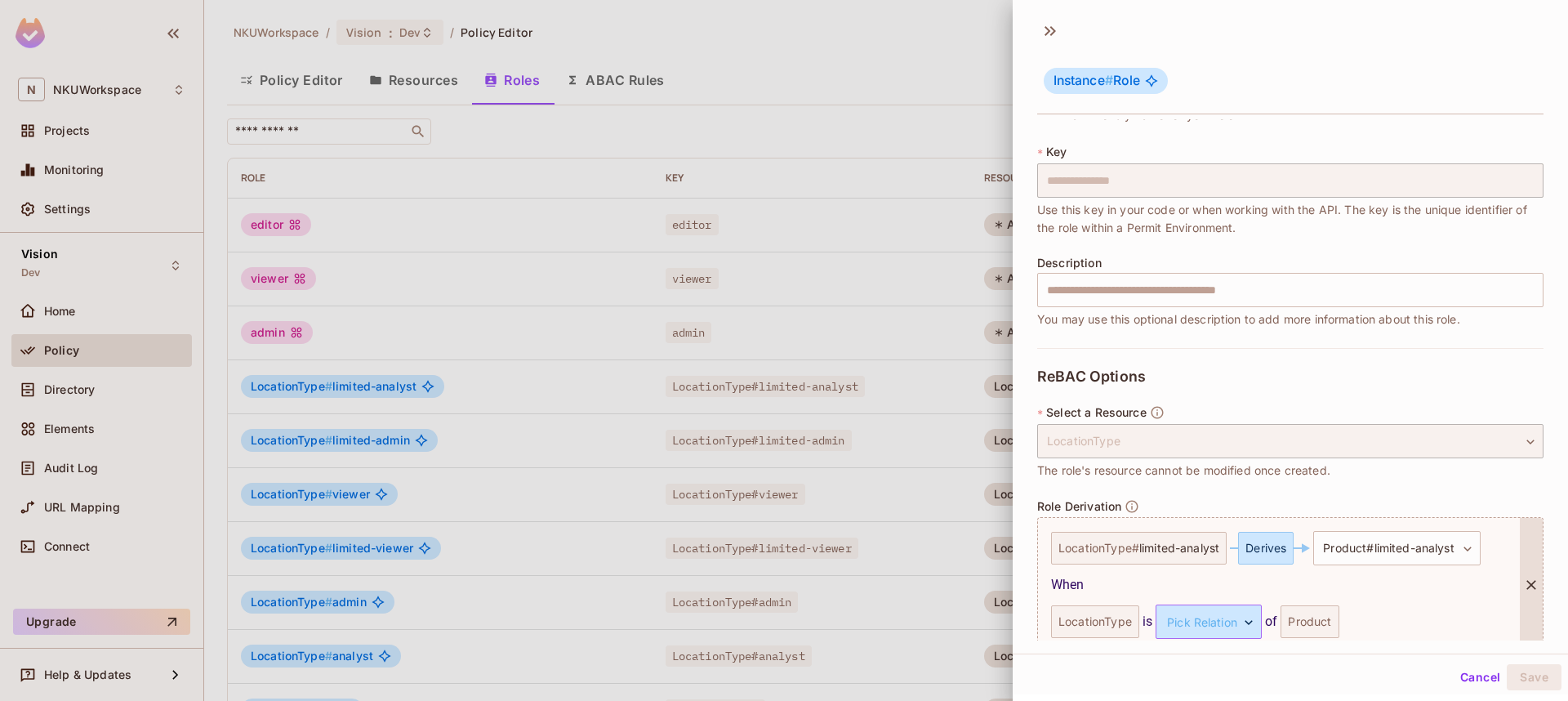
click at [1246, 628] on body "N NKUWorkspace Projects Monitoring Settings Vision Dev Home Policy Directory El…" at bounding box center [784, 350] width 1568 height 701
click at [1203, 662] on li "serves" at bounding box center [1208, 666] width 150 height 29
click at [1528, 677] on button "Save" at bounding box center [1535, 677] width 55 height 26
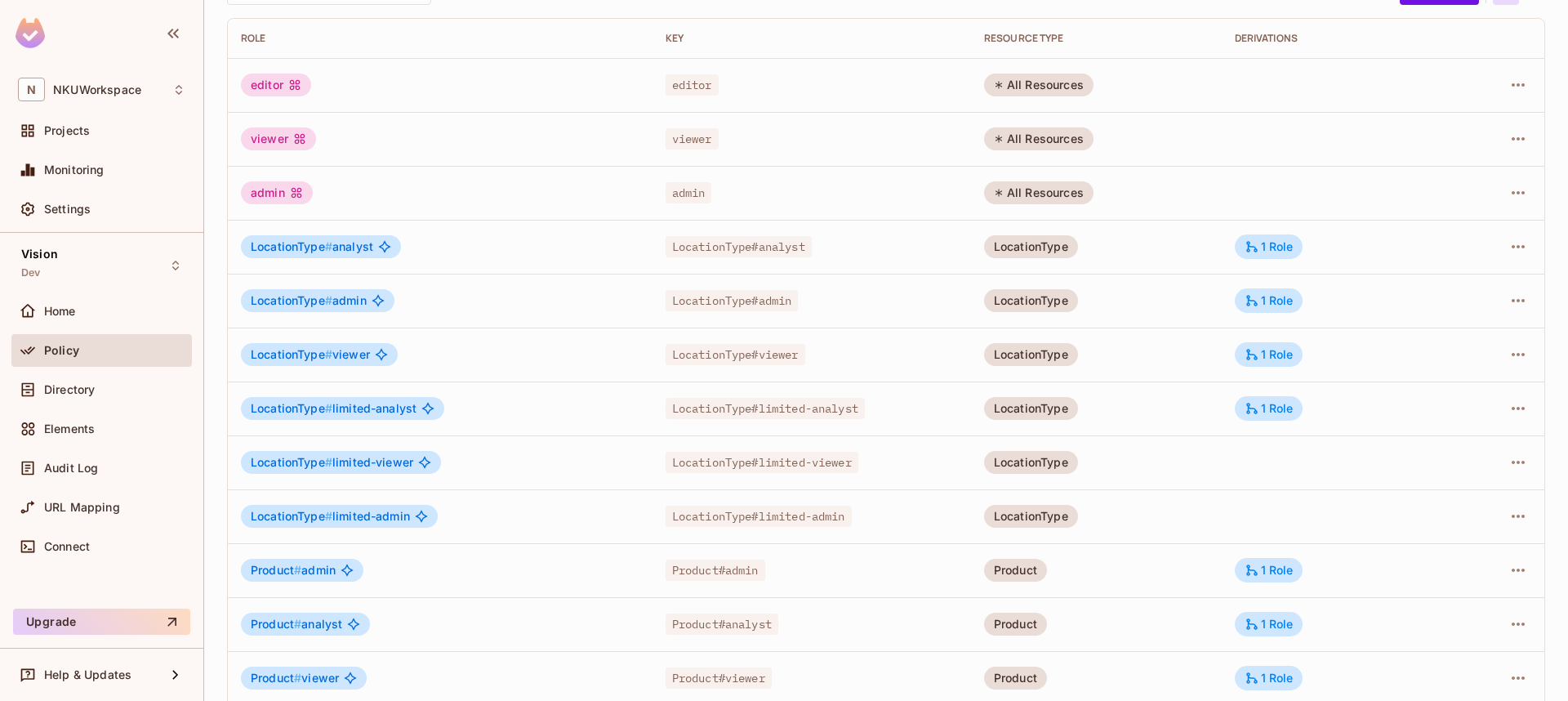
scroll to position [141, 0]
click at [1522, 459] on icon "button" at bounding box center [1518, 460] width 20 height 20
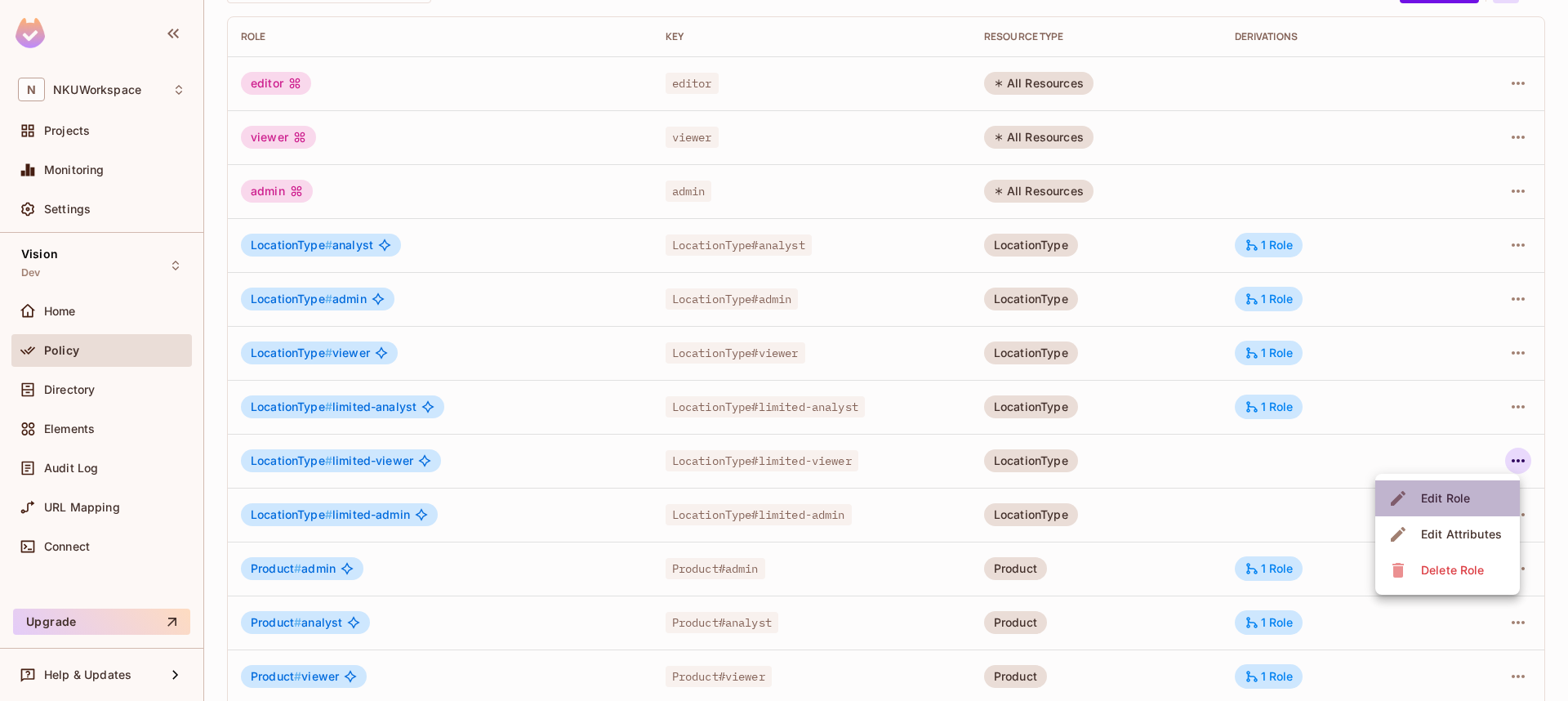
click at [1463, 495] on div "Edit Role" at bounding box center [1445, 498] width 49 height 16
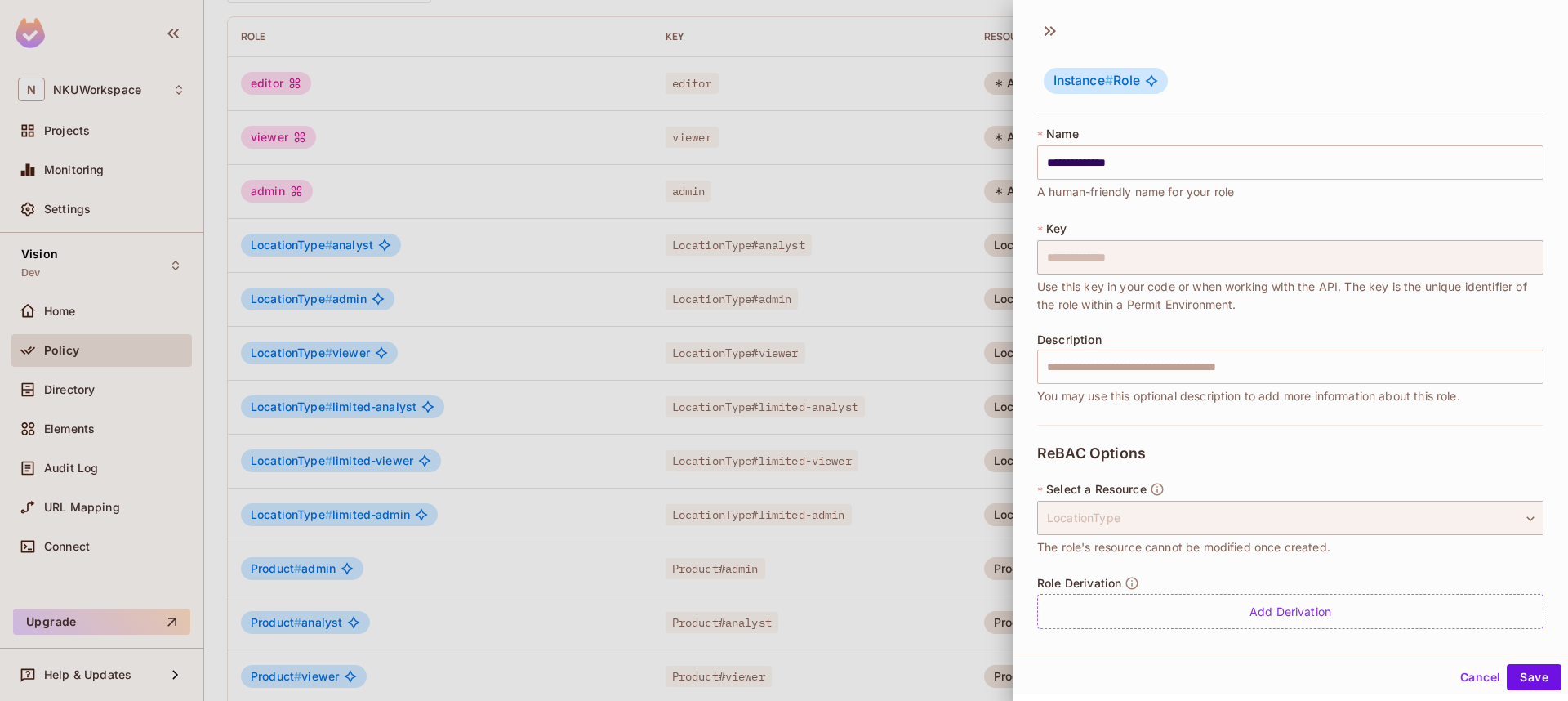
scroll to position [9, 0]
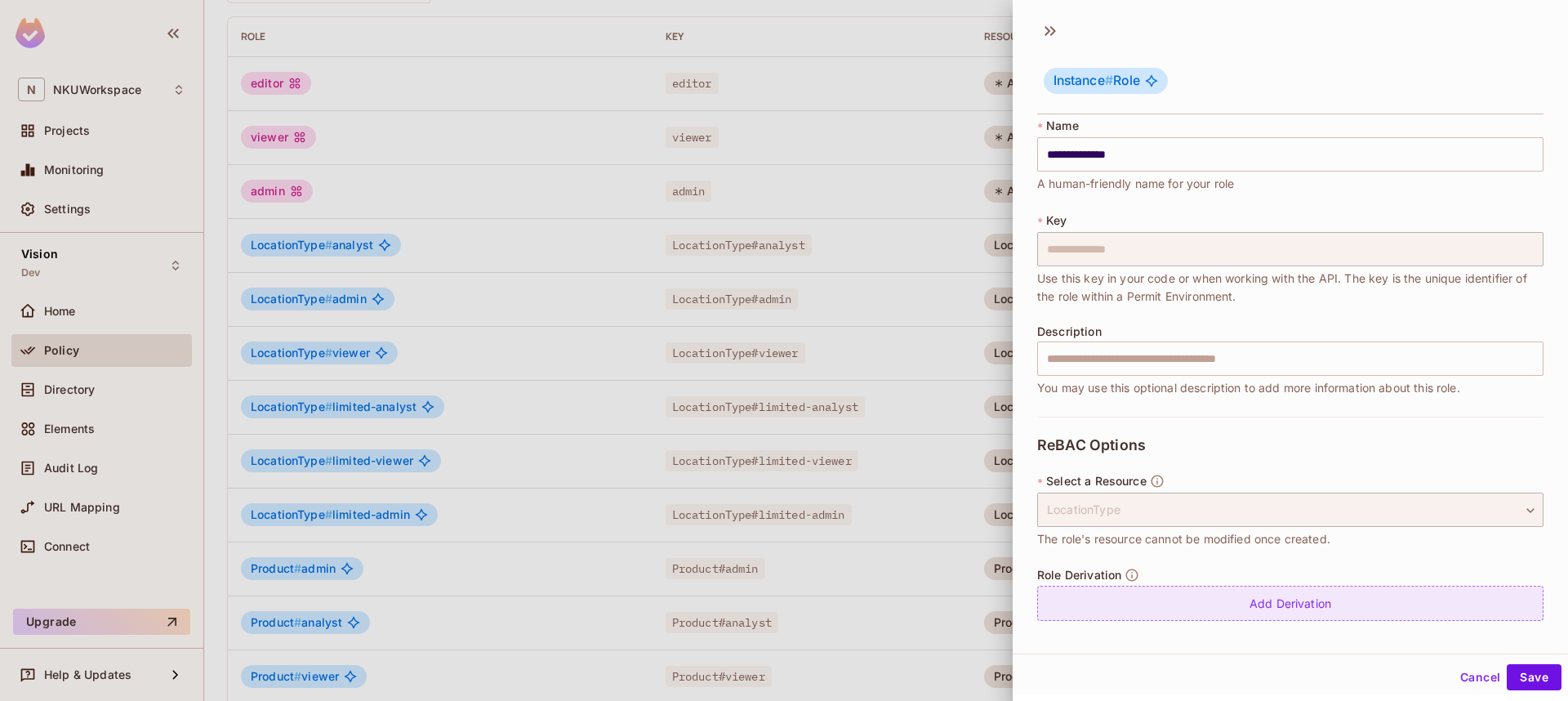
click at [1274, 615] on div "Add Derivation" at bounding box center [1290, 603] width 506 height 35
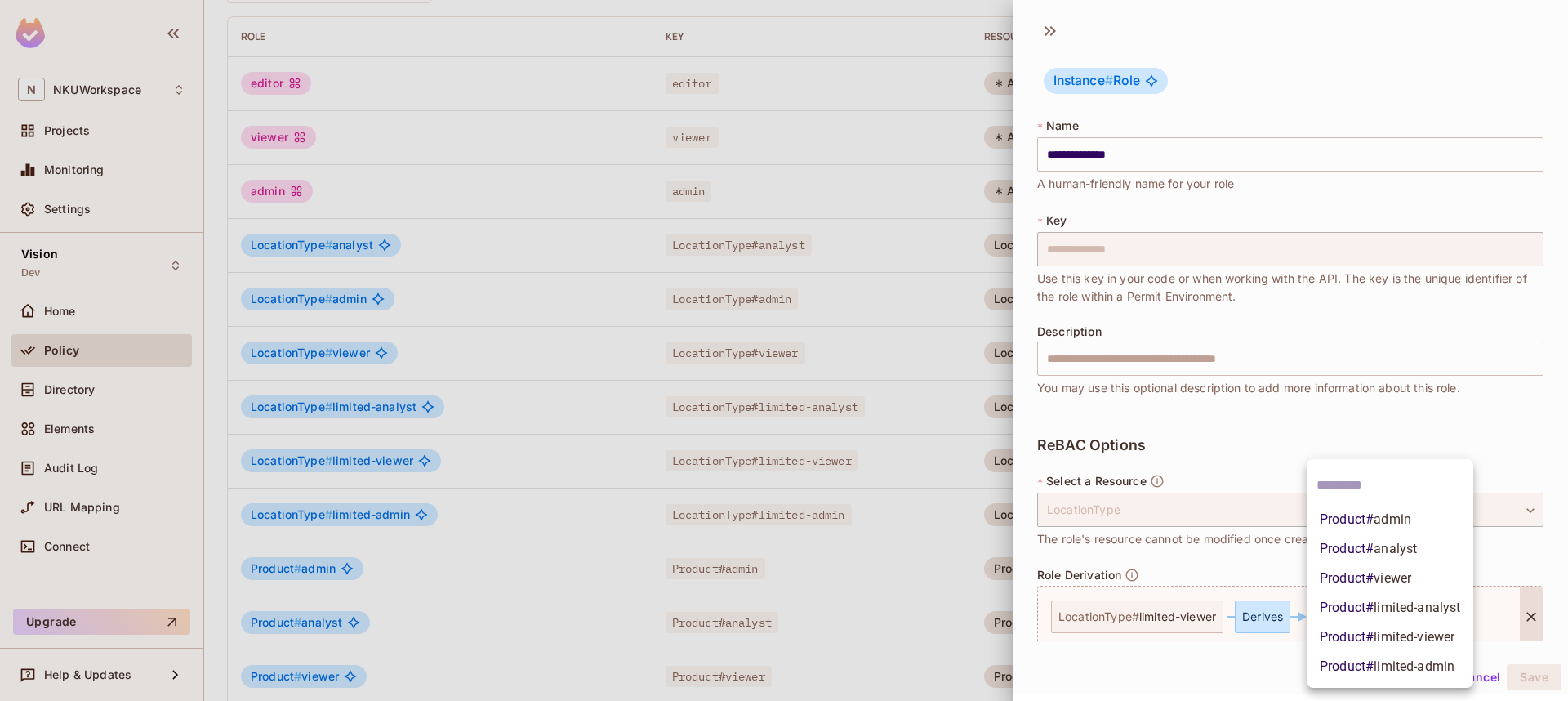
click at [1349, 617] on body "N NKUWorkspace Projects Monitoring Settings Vision Dev Home Policy Directory El…" at bounding box center [784, 350] width 1568 height 701
click at [1376, 631] on span "limited-viewer" at bounding box center [1414, 636] width 81 height 15
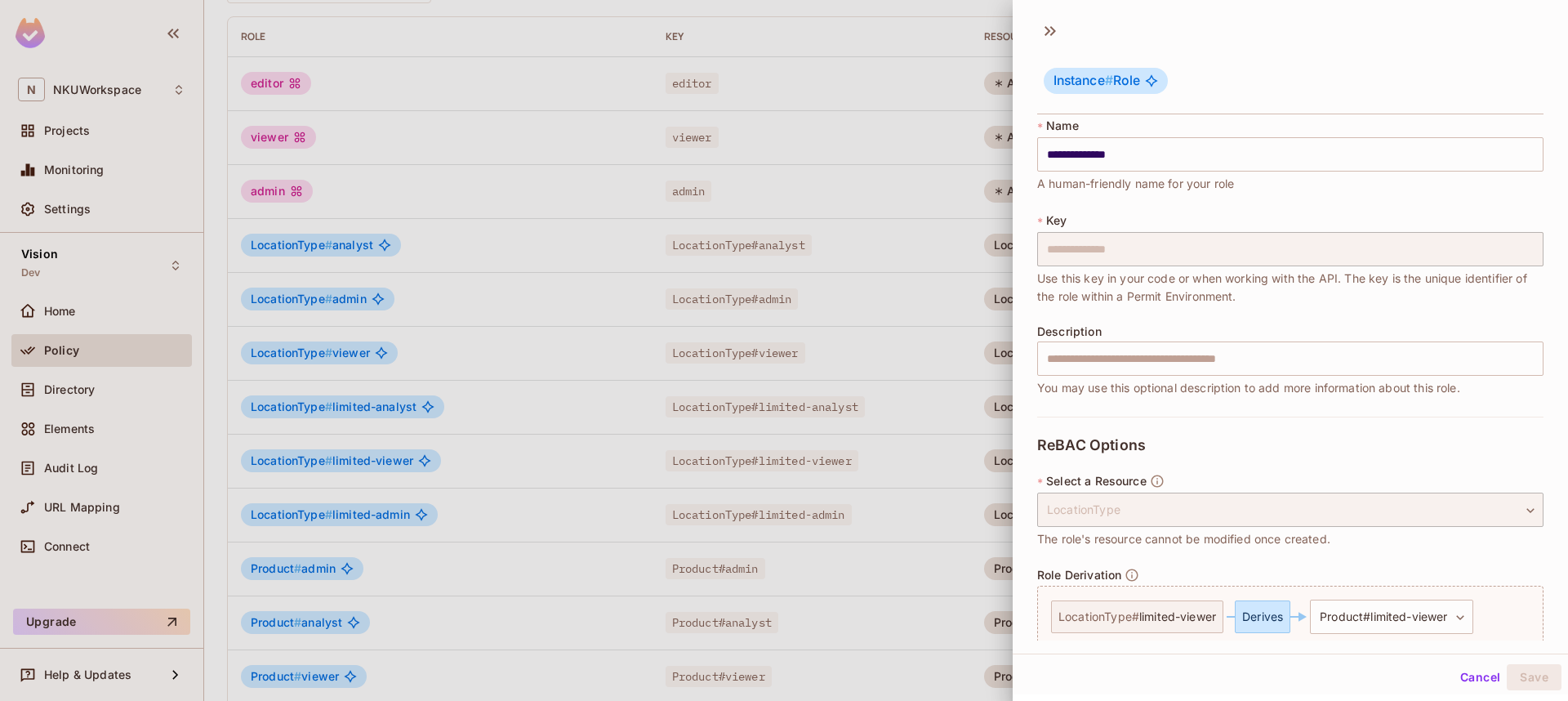
scroll to position [150, 0]
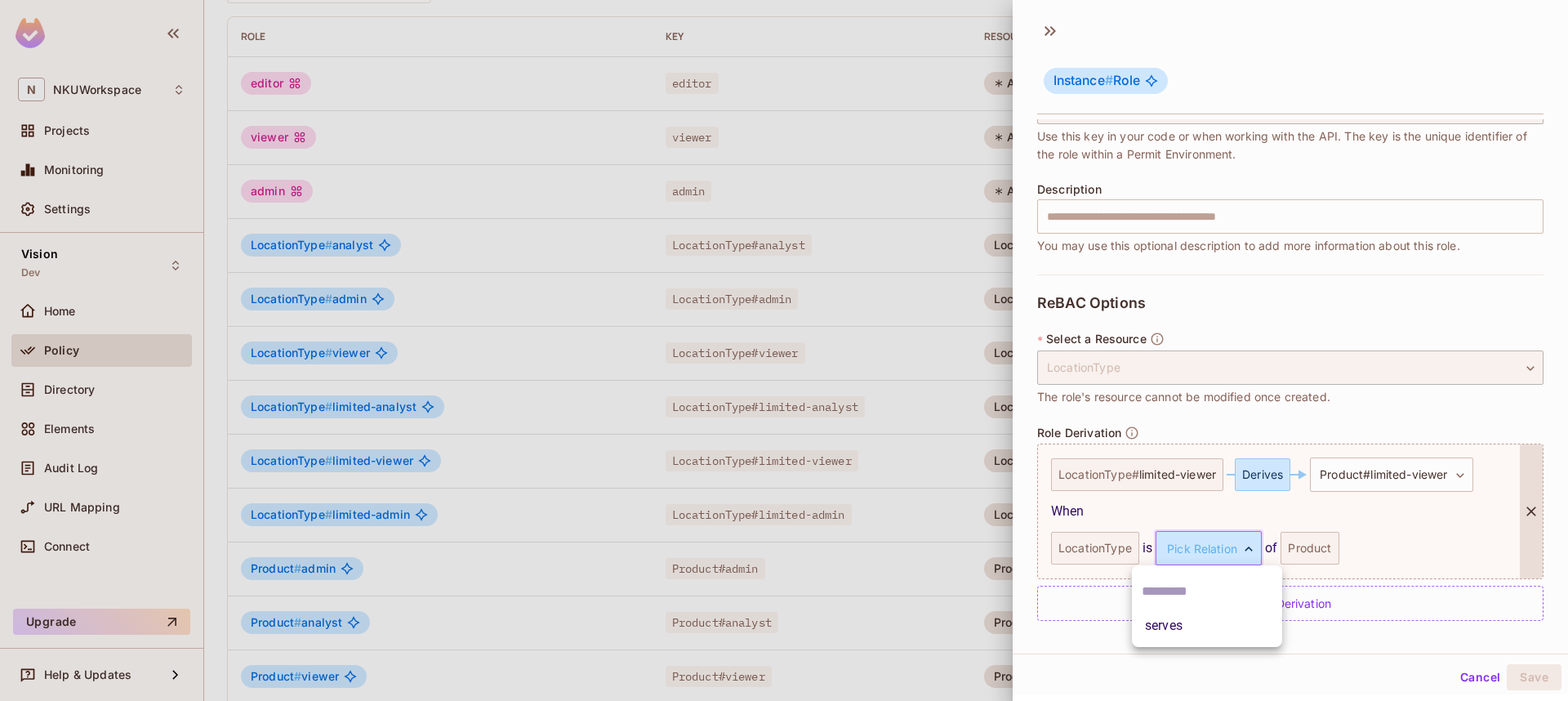
click at [1191, 545] on body "N NKUWorkspace Projects Monitoring Settings Vision Dev Home Policy Directory El…" at bounding box center [784, 350] width 1568 height 701
click at [1173, 622] on li "serves" at bounding box center [1208, 625] width 150 height 29
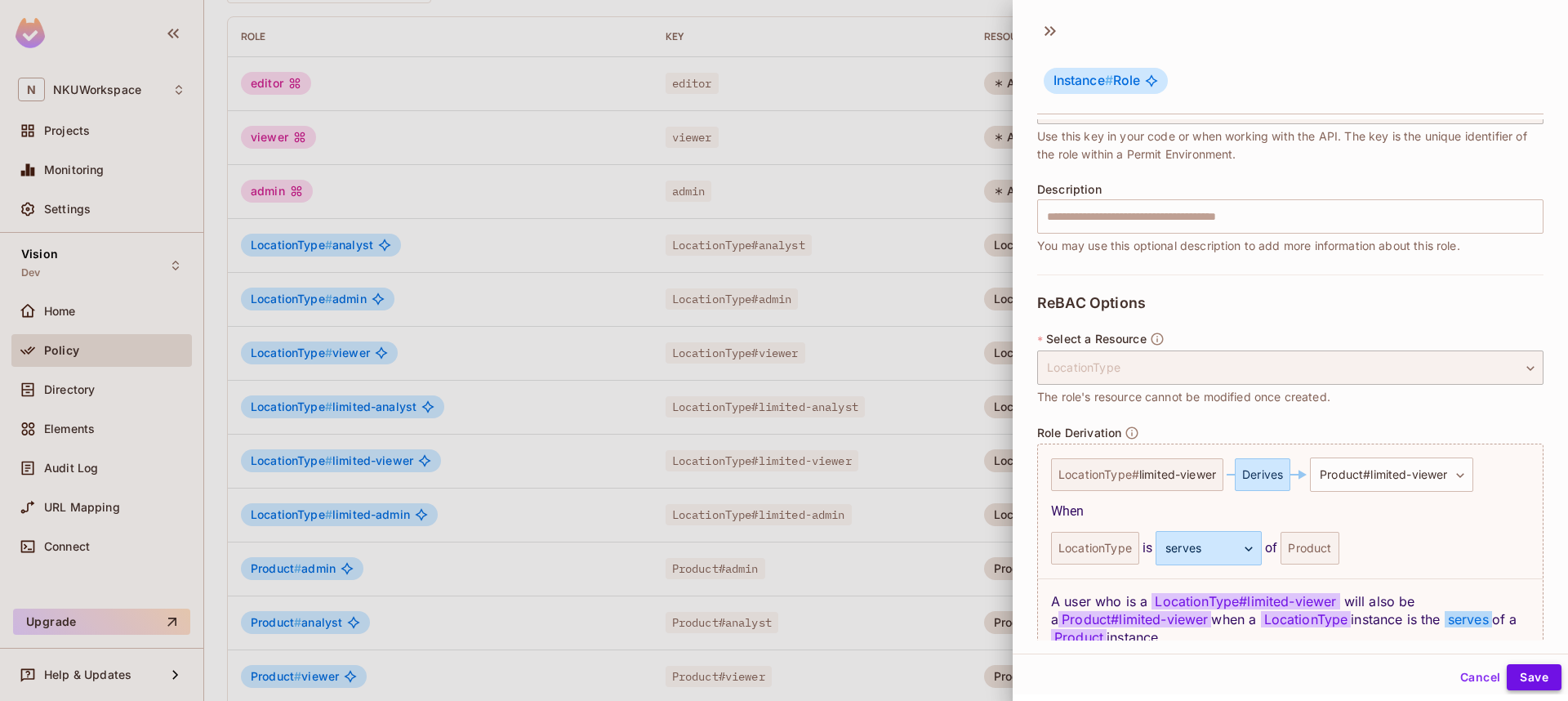
click at [1530, 681] on button "Save" at bounding box center [1535, 677] width 55 height 26
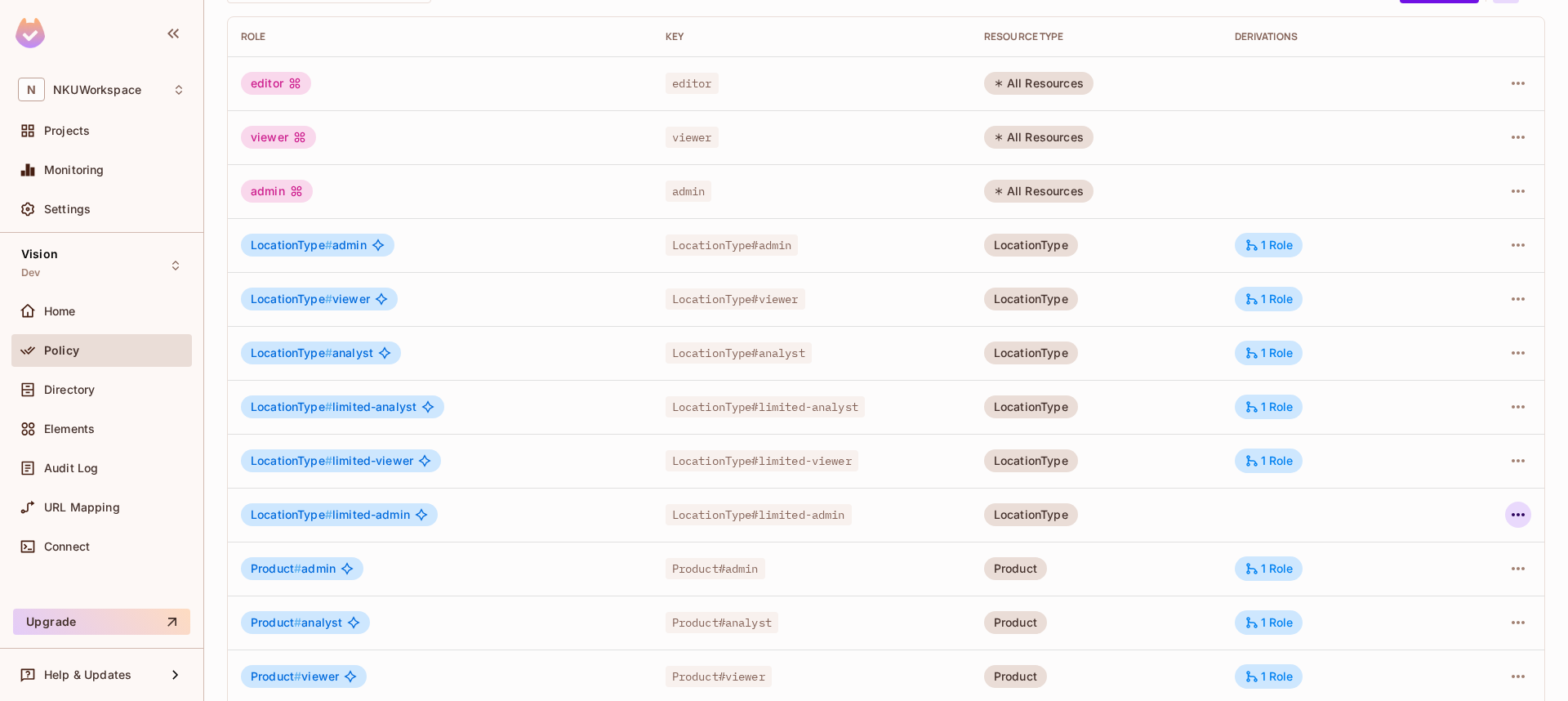
click at [1518, 517] on icon "button" at bounding box center [1518, 514] width 20 height 20
click at [1449, 546] on div "Edit Role" at bounding box center [1445, 552] width 49 height 16
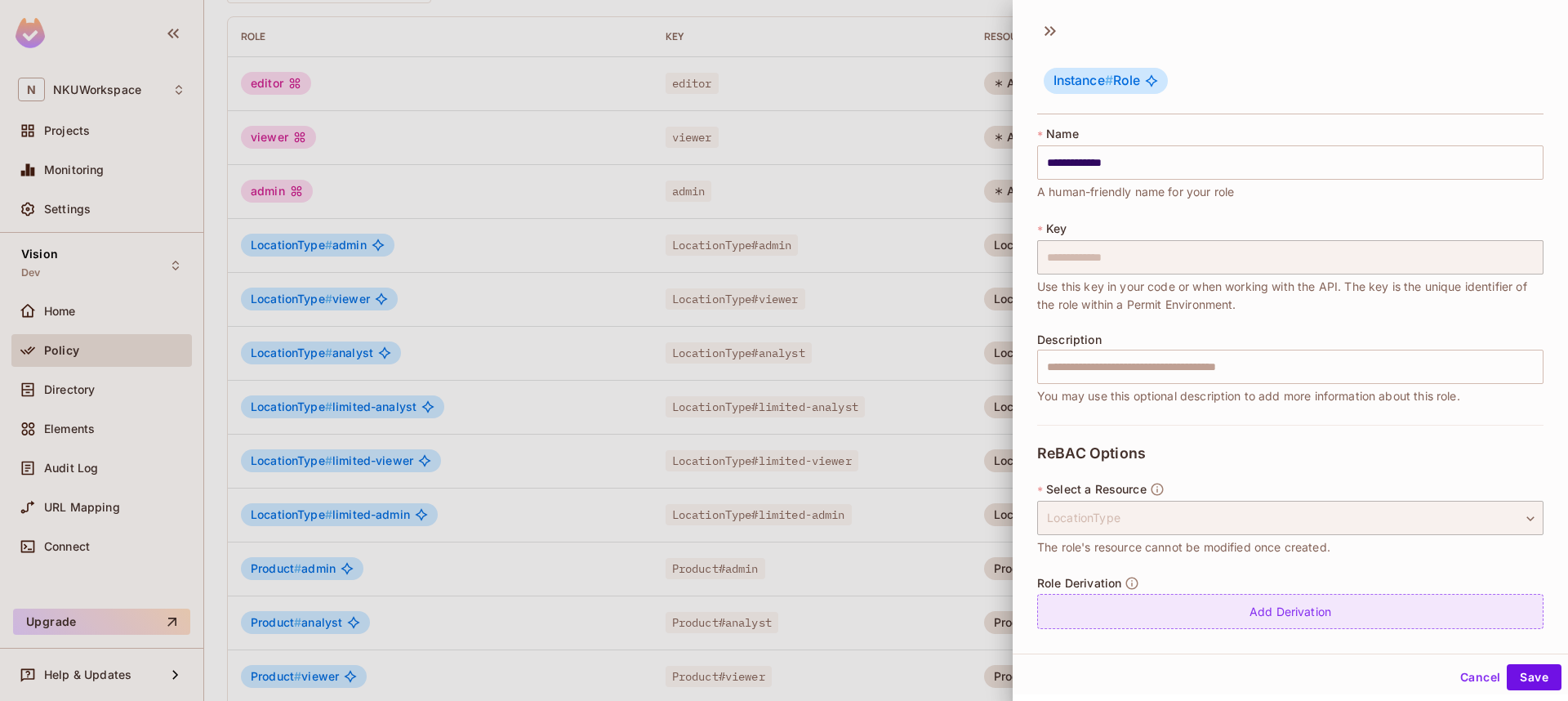
click at [1261, 613] on div "Add Derivation" at bounding box center [1290, 610] width 506 height 35
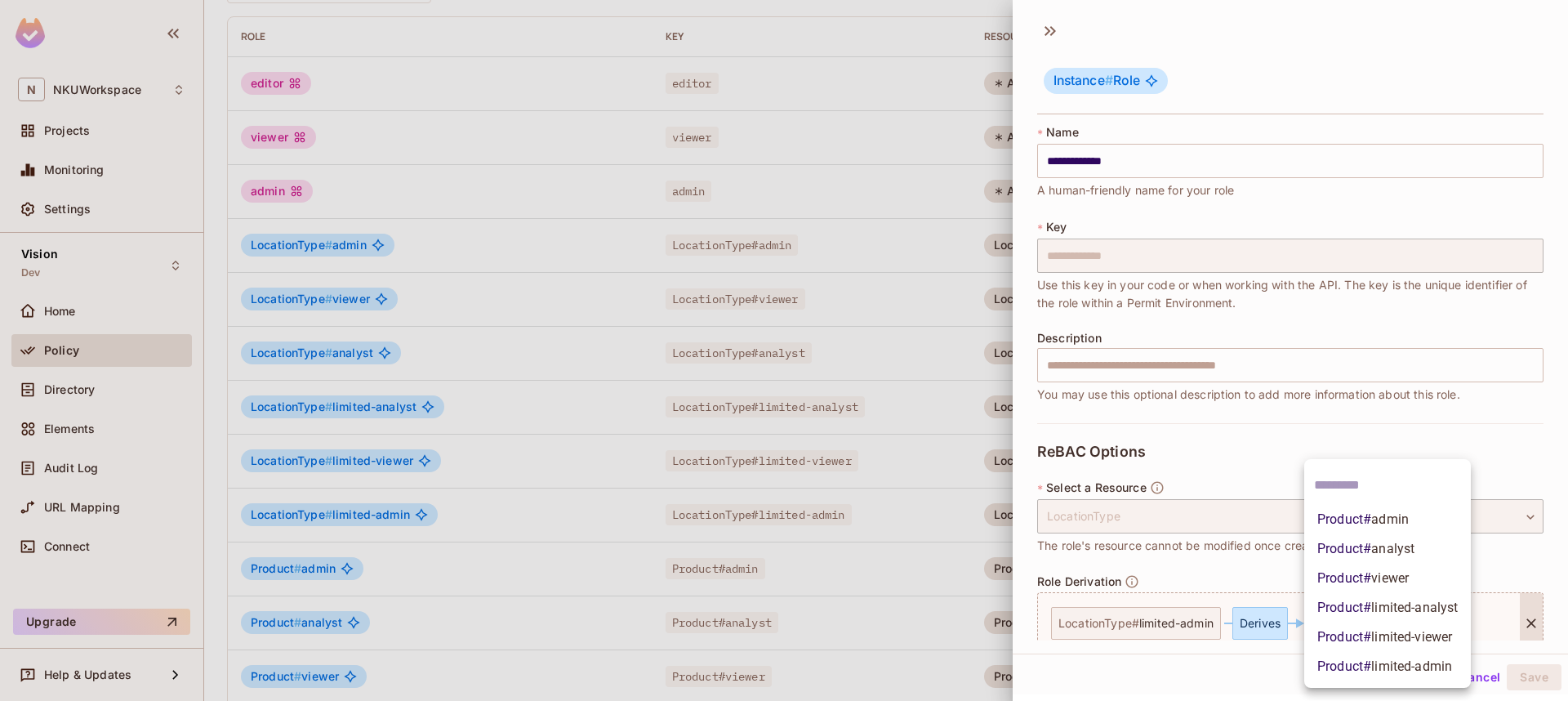
click at [1380, 612] on body "N NKUWorkspace Projects Monitoring Settings Vision Dev Home Policy Directory El…" at bounding box center [784, 350] width 1568 height 701
click at [1386, 661] on span "limited-admin" at bounding box center [1412, 666] width 81 height 15
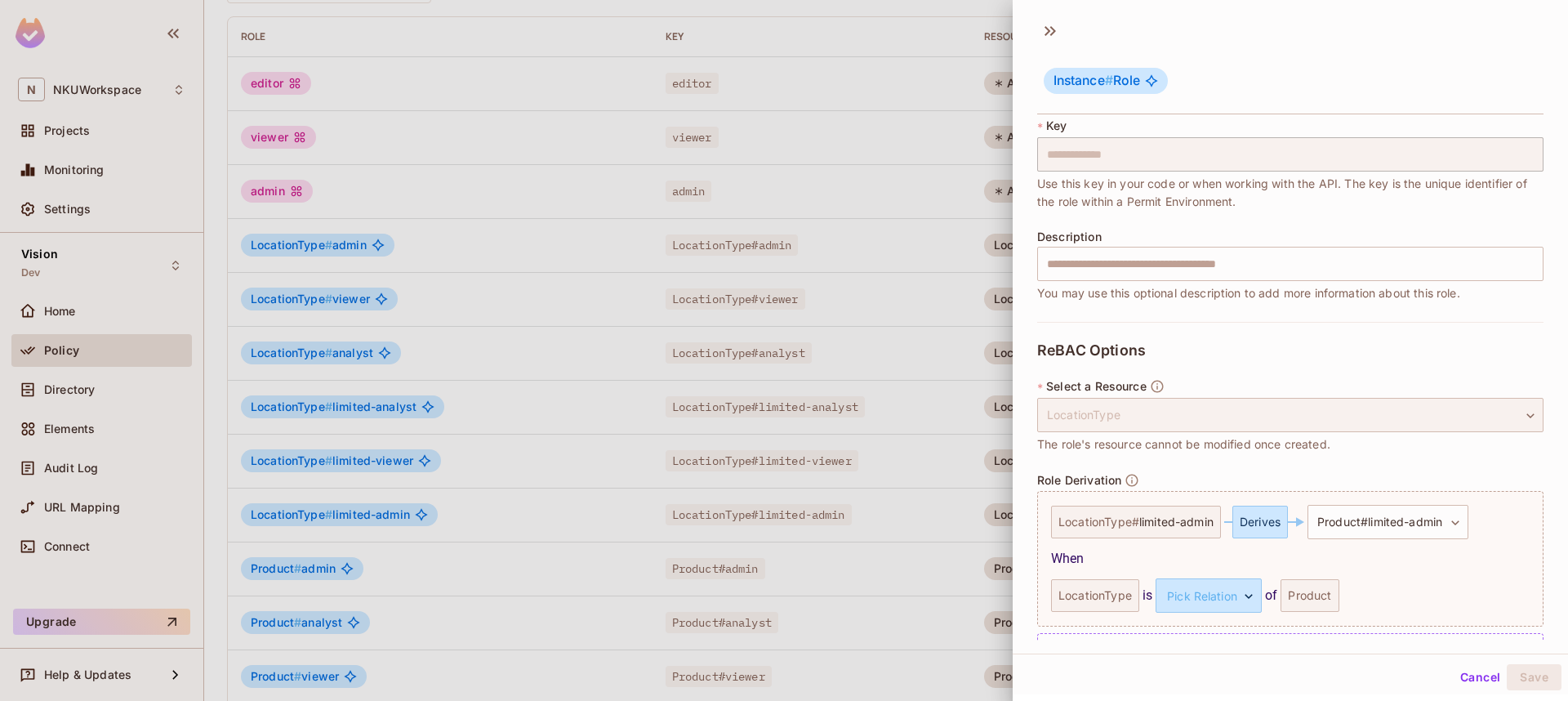
scroll to position [150, 0]
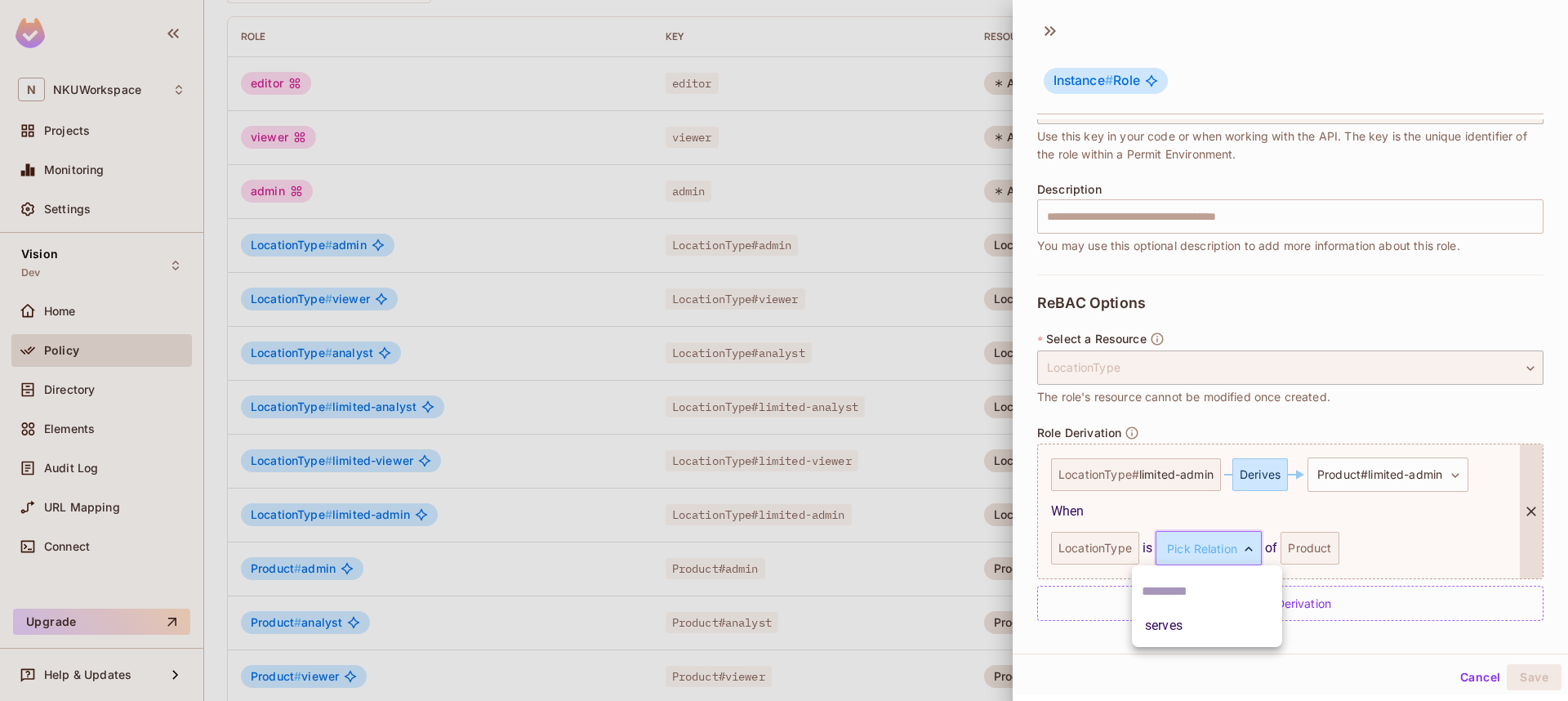
click at [1181, 537] on body "N NKUWorkspace Projects Monitoring Settings Vision Dev Home Policy Directory El…" at bounding box center [784, 350] width 1568 height 701
click at [1164, 625] on li "serves" at bounding box center [1208, 625] width 150 height 29
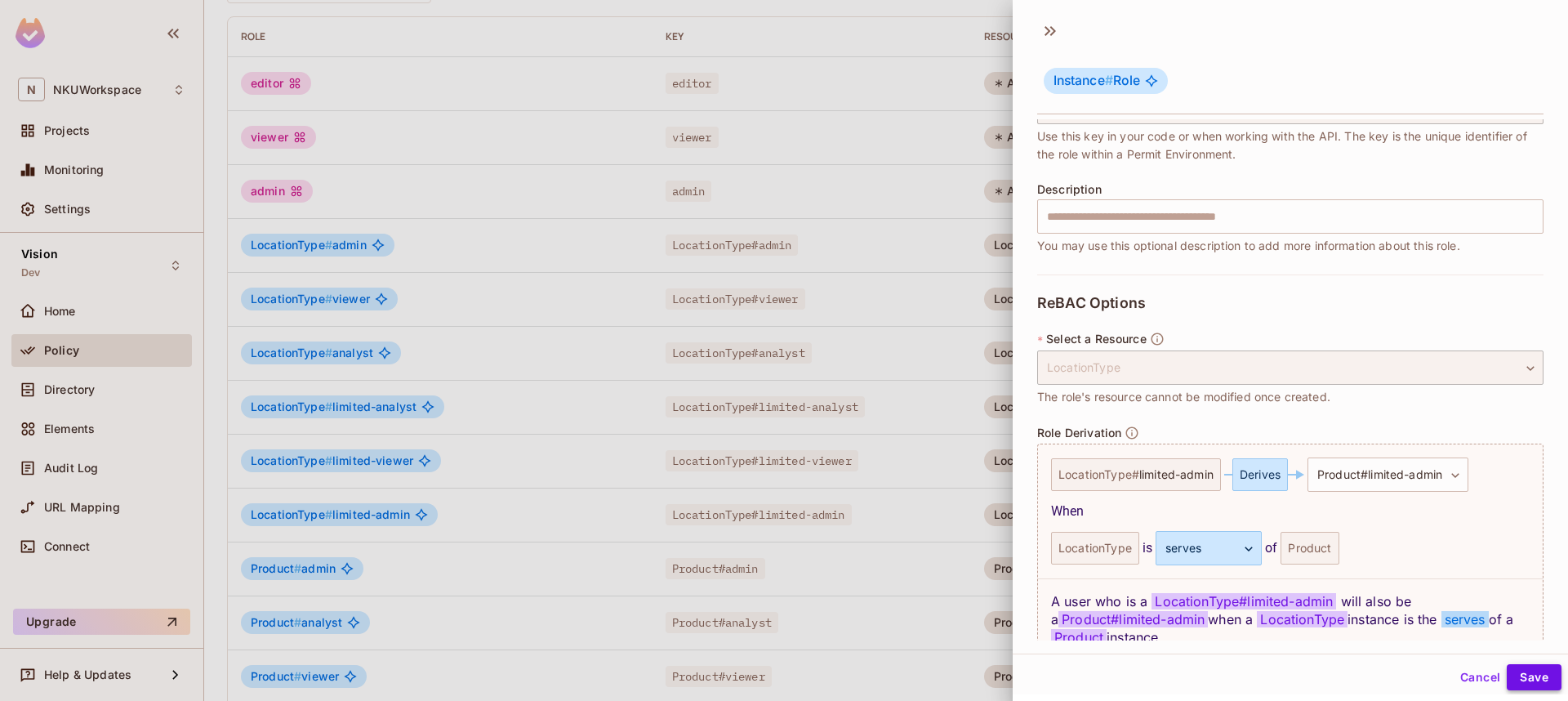
click at [1520, 684] on button "Save" at bounding box center [1535, 677] width 55 height 26
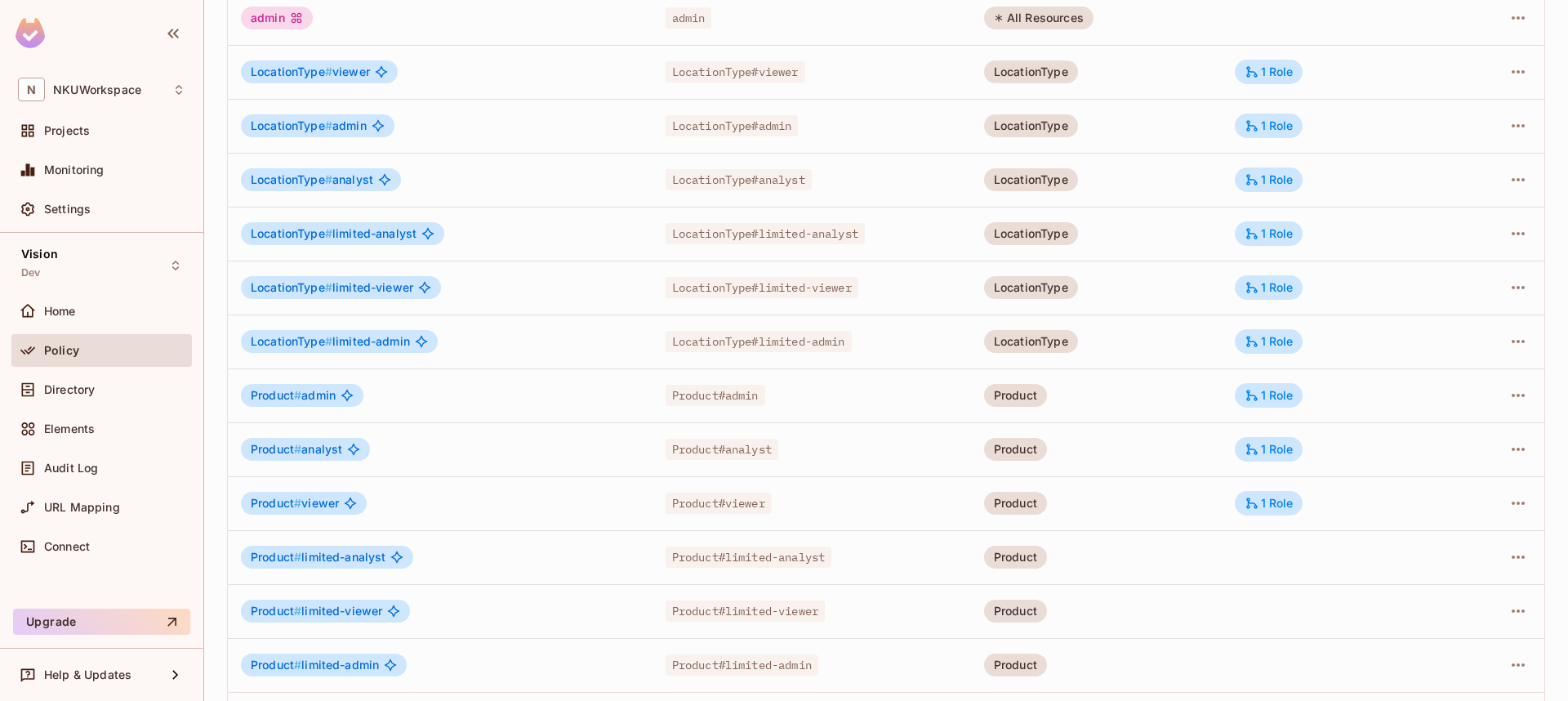
scroll to position [373, 0]
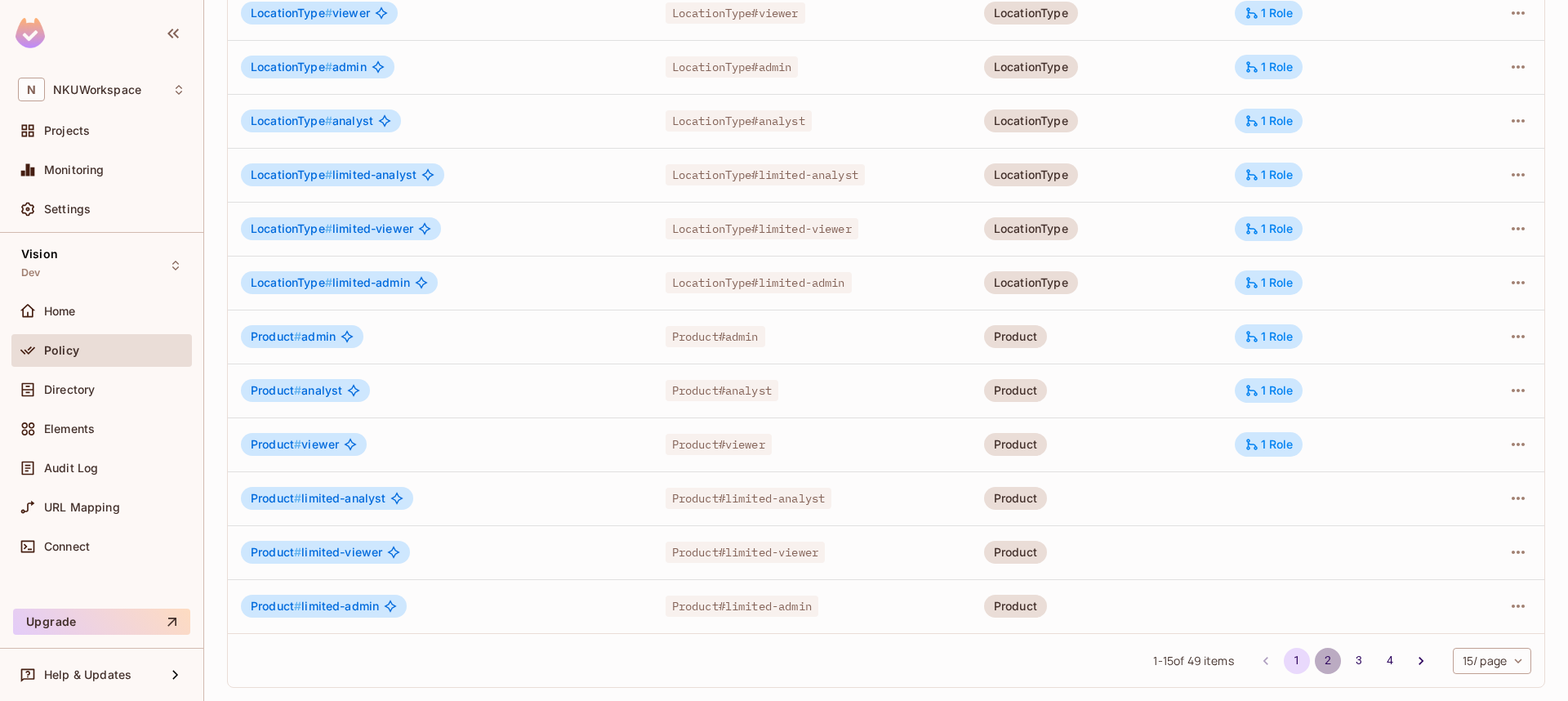
click at [1331, 661] on button "2" at bounding box center [1328, 660] width 26 height 26
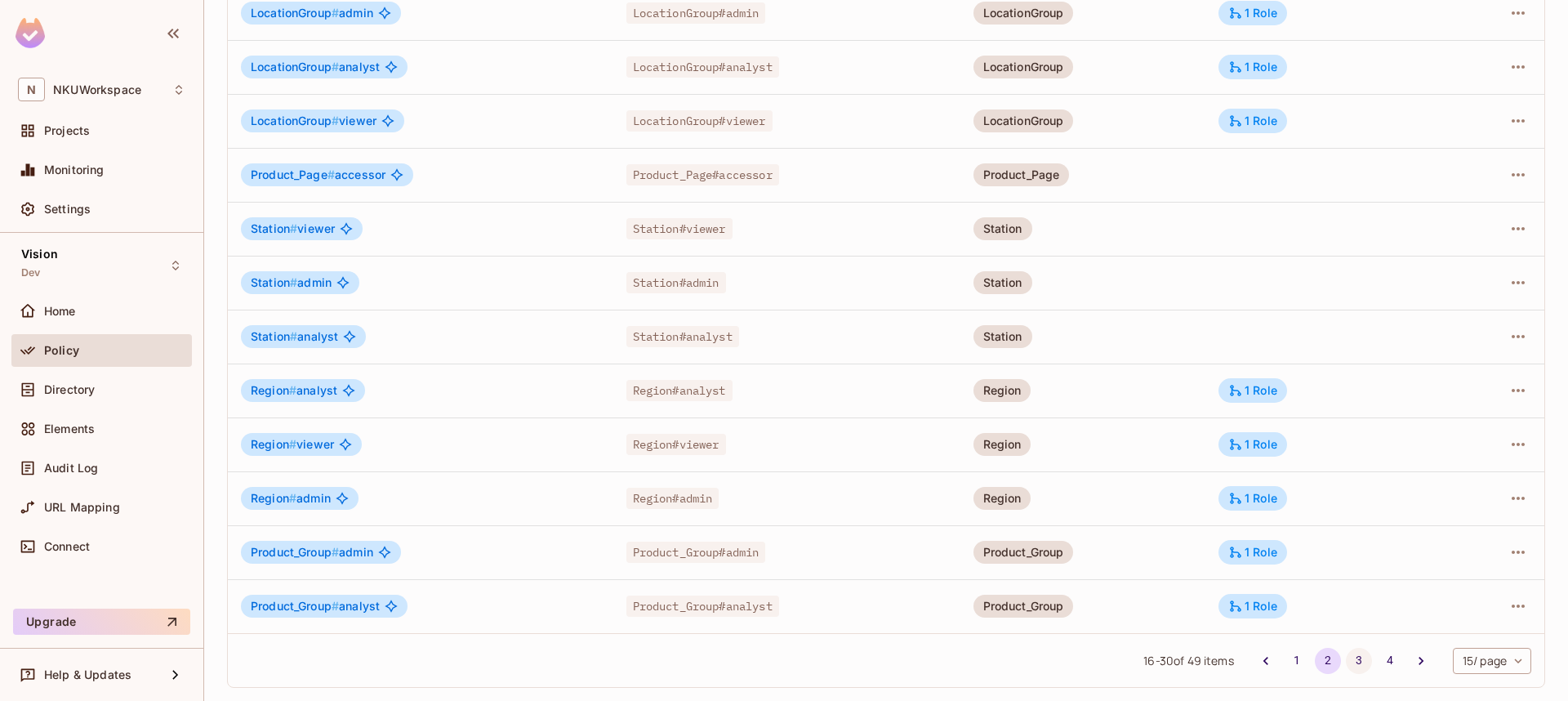
click at [1355, 654] on button "3" at bounding box center [1359, 660] width 26 height 26
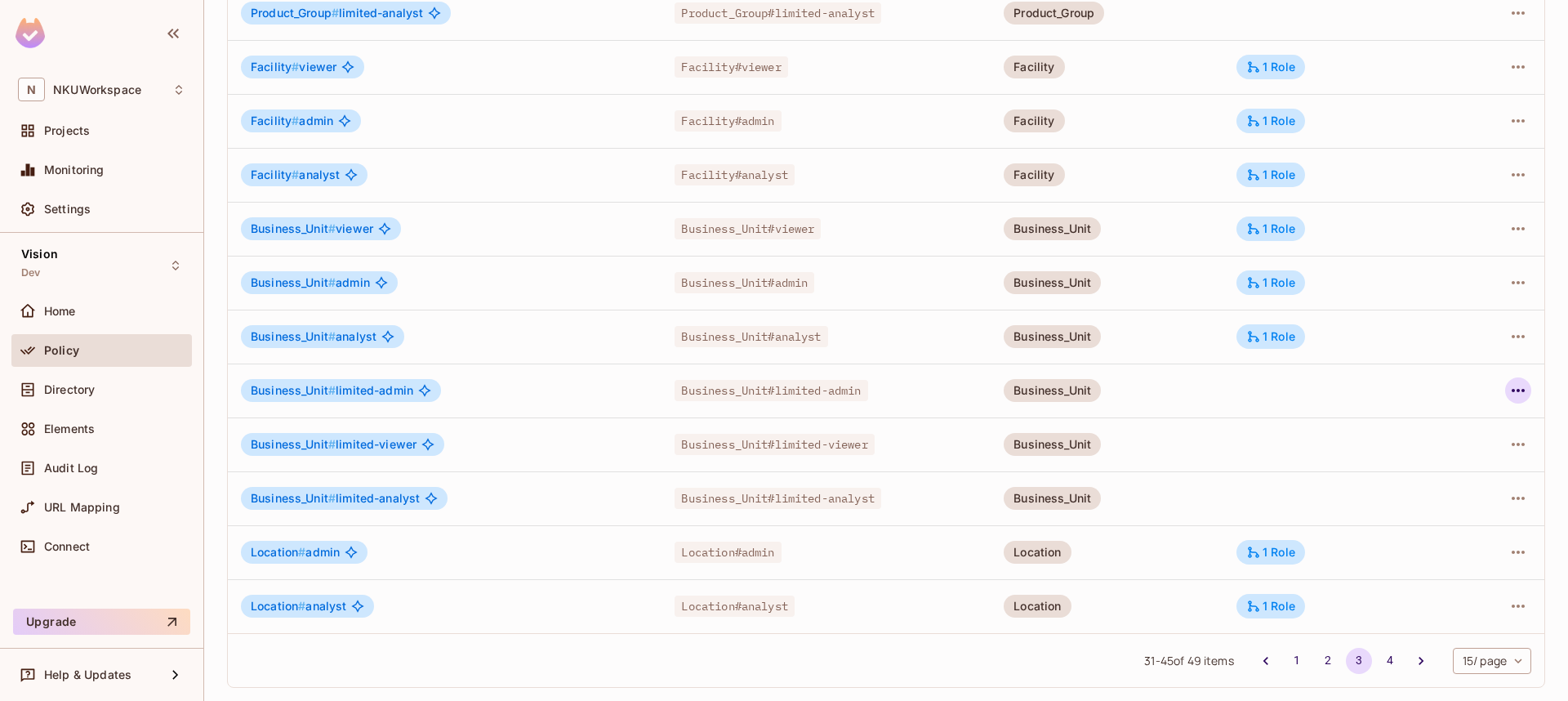
click at [1518, 388] on icon "button" at bounding box center [1518, 390] width 20 height 20
click at [1464, 426] on div "Edit Role" at bounding box center [1445, 428] width 49 height 16
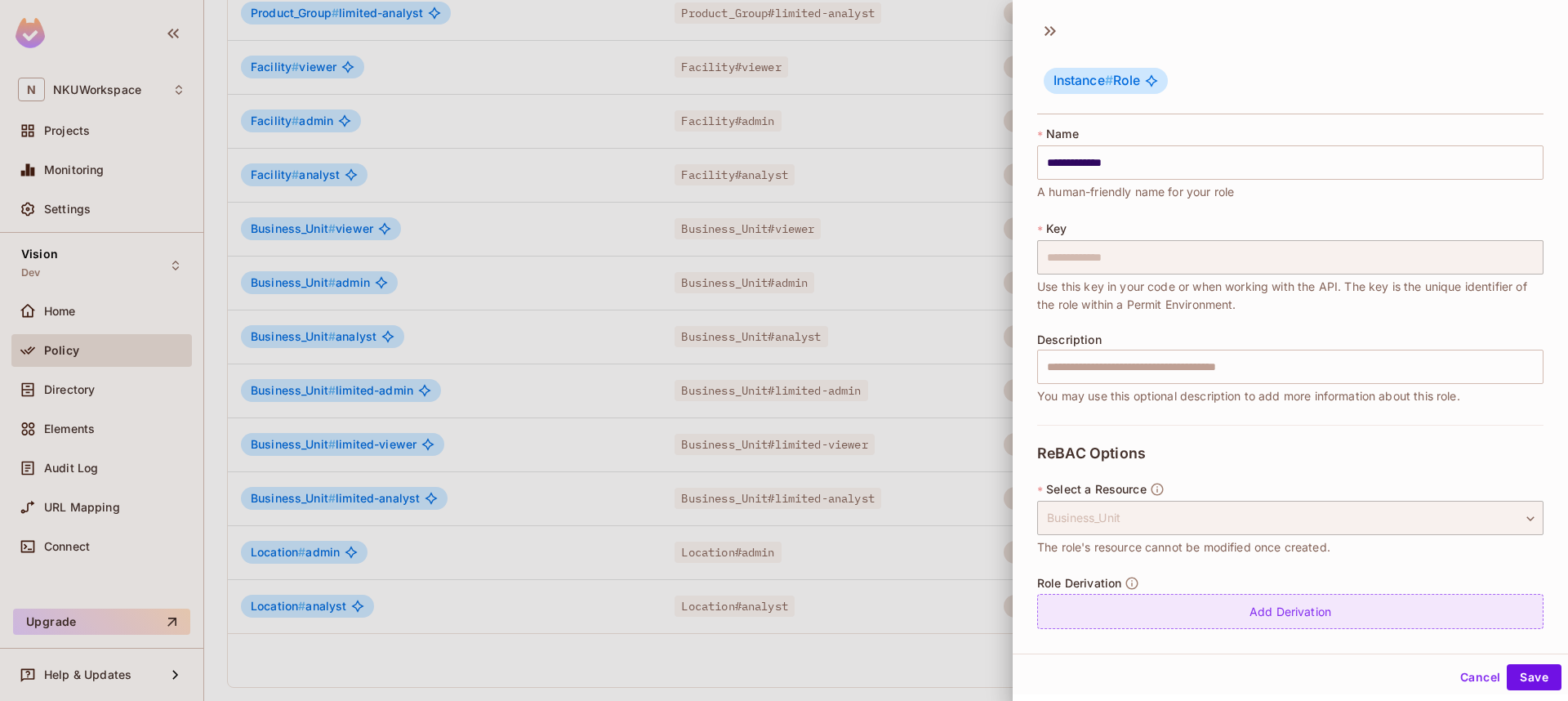
click at [1302, 599] on div "Add Derivation" at bounding box center [1290, 610] width 506 height 35
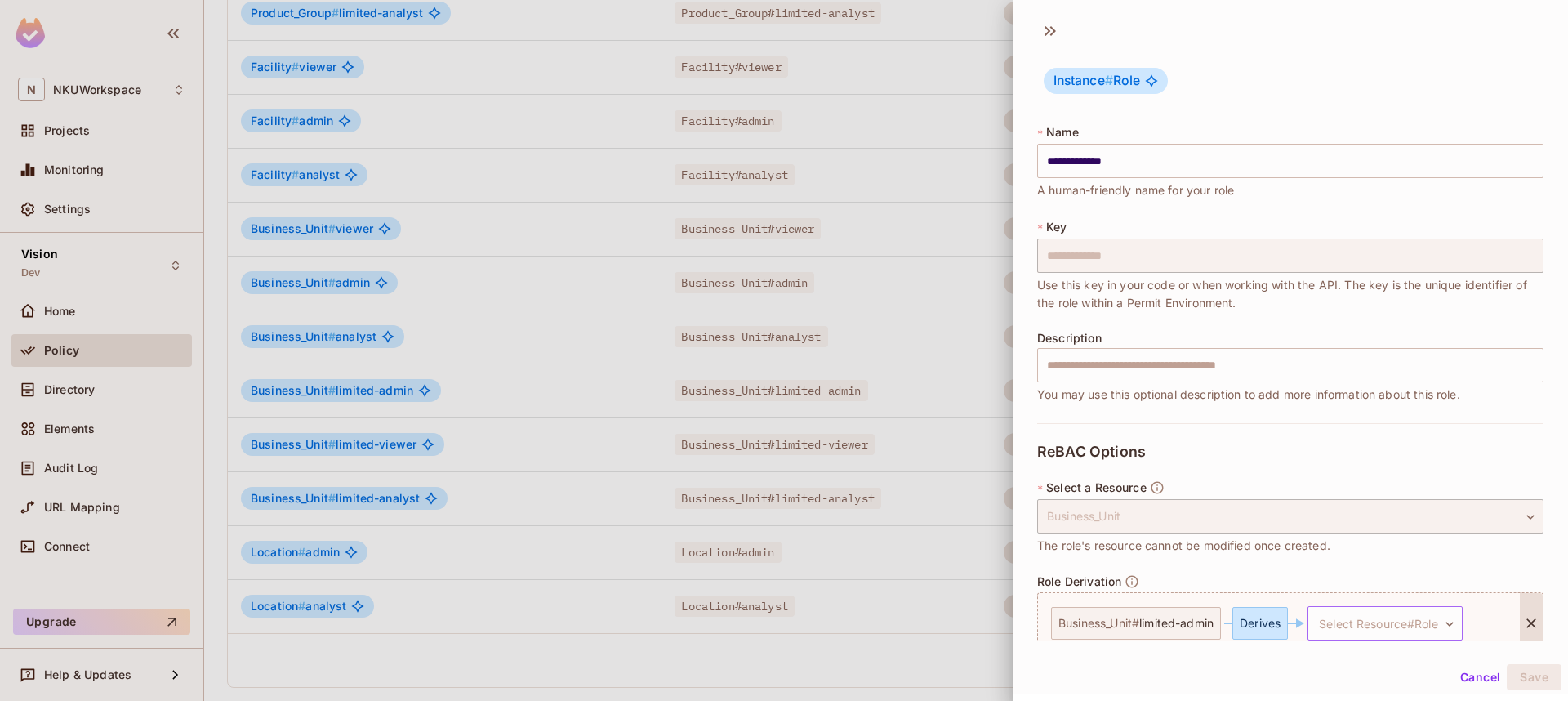
click at [1340, 617] on body "N NKUWorkspace Projects Monitoring Settings Vision Dev Home Policy Directory El…" at bounding box center [784, 350] width 1568 height 701
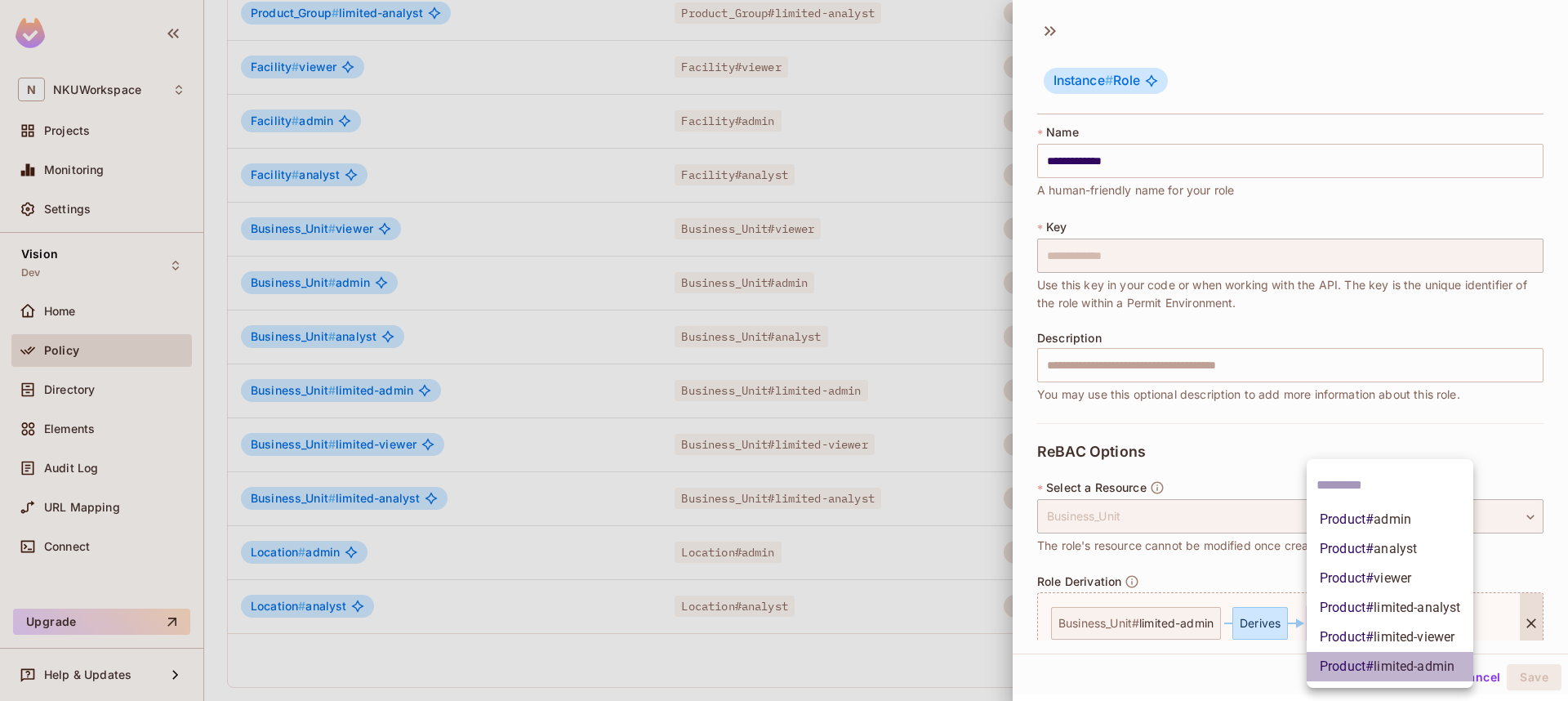
click at [1376, 658] on span "limited-admin" at bounding box center [1414, 666] width 81 height 15
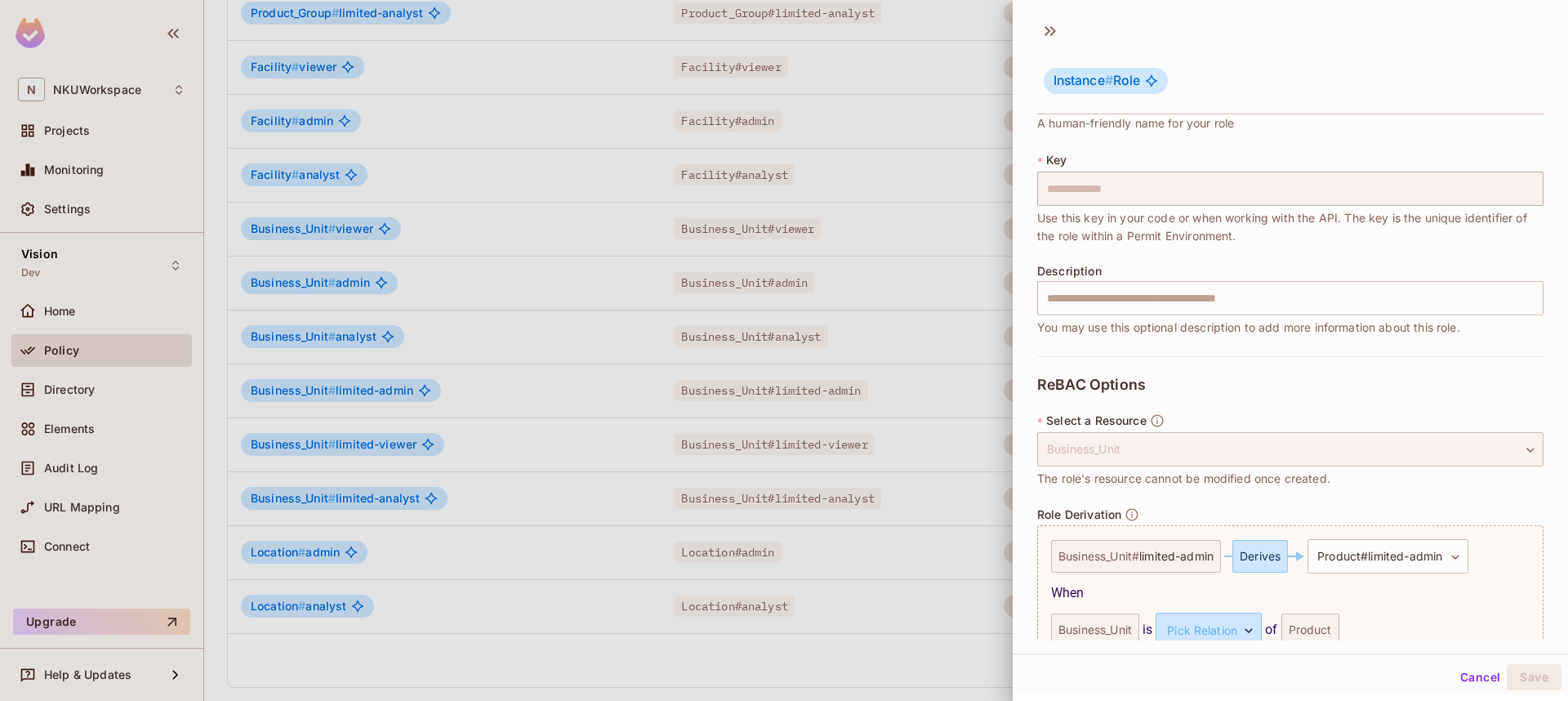
scroll to position [150, 0]
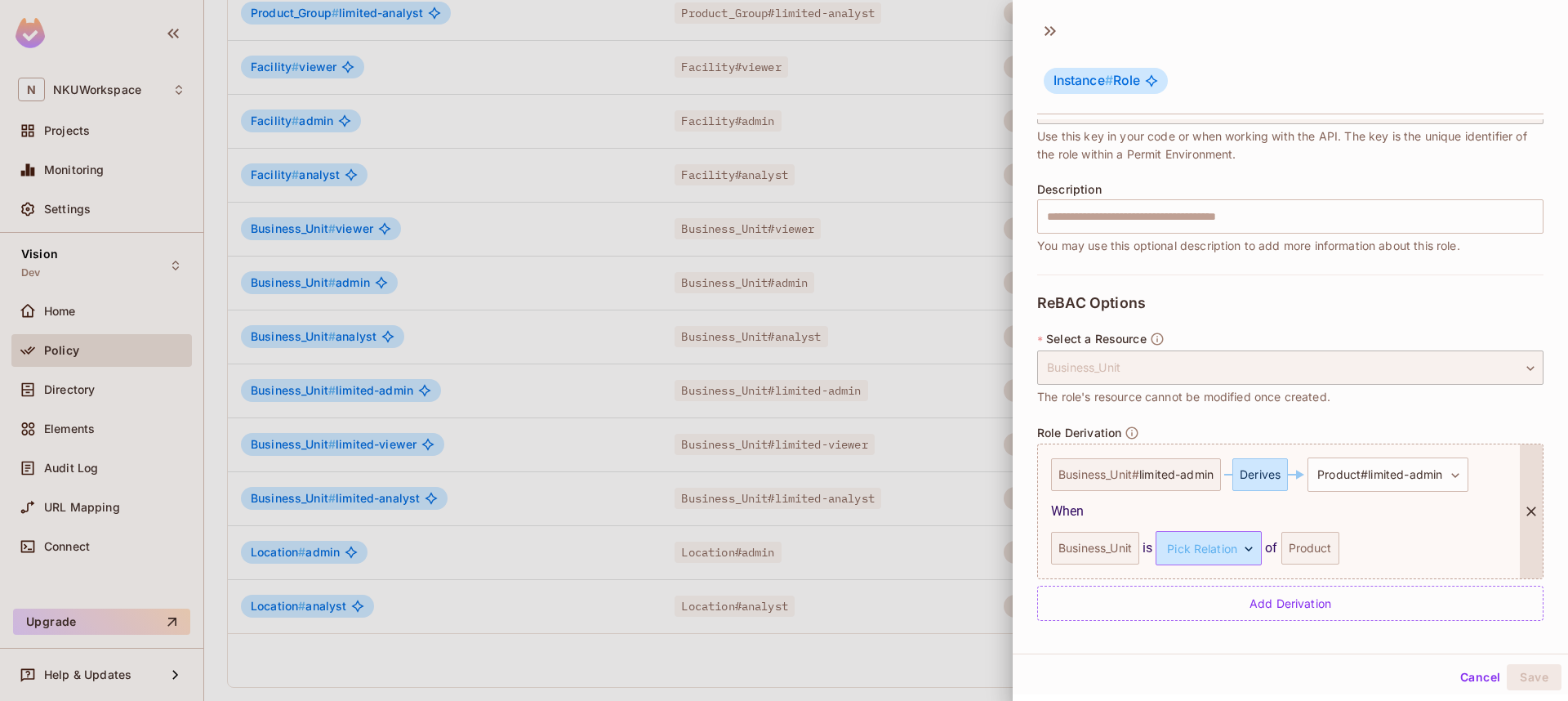
click at [1209, 551] on body "N NKUWorkspace Projects Monitoring Settings Vision Dev Home Policy Directory El…" at bounding box center [784, 350] width 1568 height 701
click at [1173, 622] on li "owns" at bounding box center [1209, 625] width 150 height 29
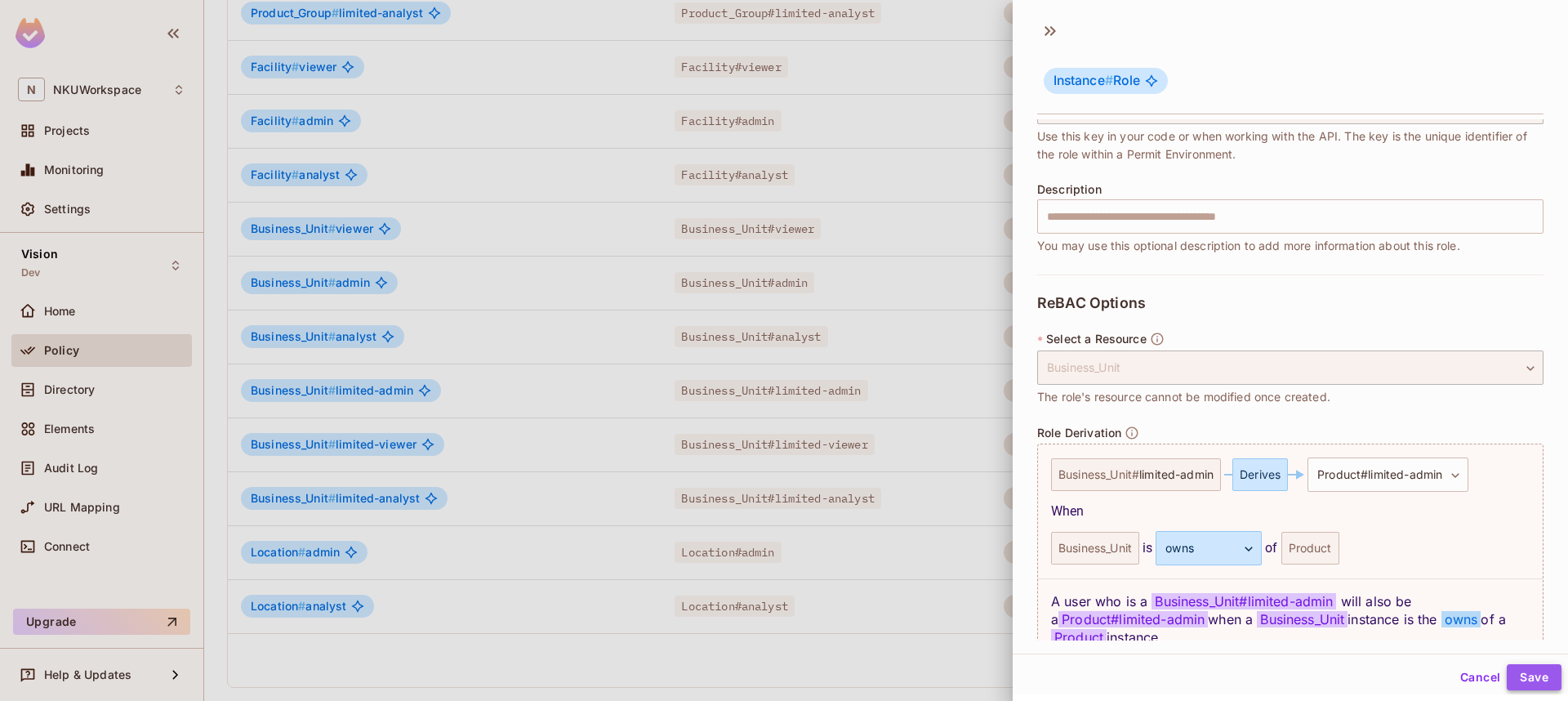
click at [1535, 680] on button "Save" at bounding box center [1535, 677] width 55 height 26
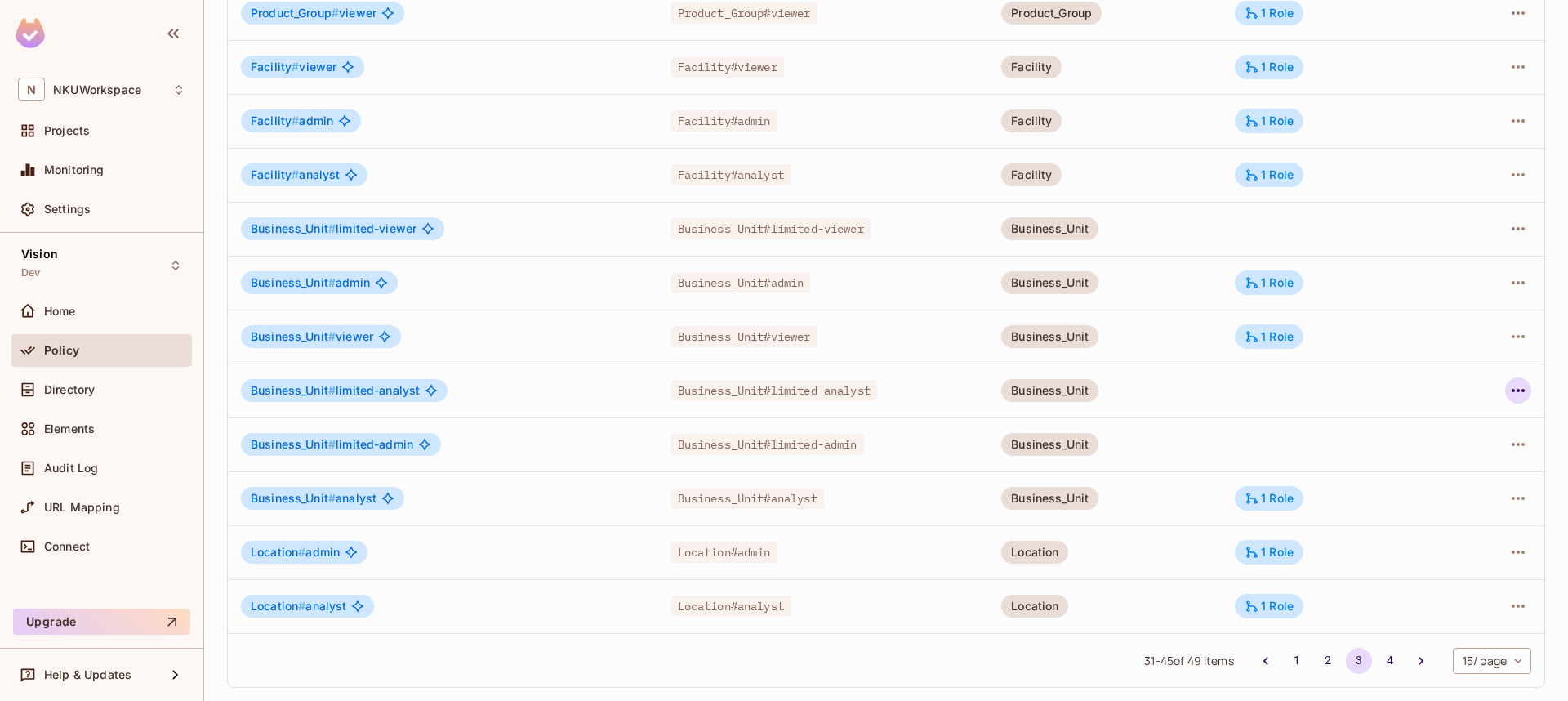
click at [1520, 385] on icon "button" at bounding box center [1518, 390] width 20 height 20
click at [1451, 434] on div "Edit Role" at bounding box center [1445, 428] width 49 height 16
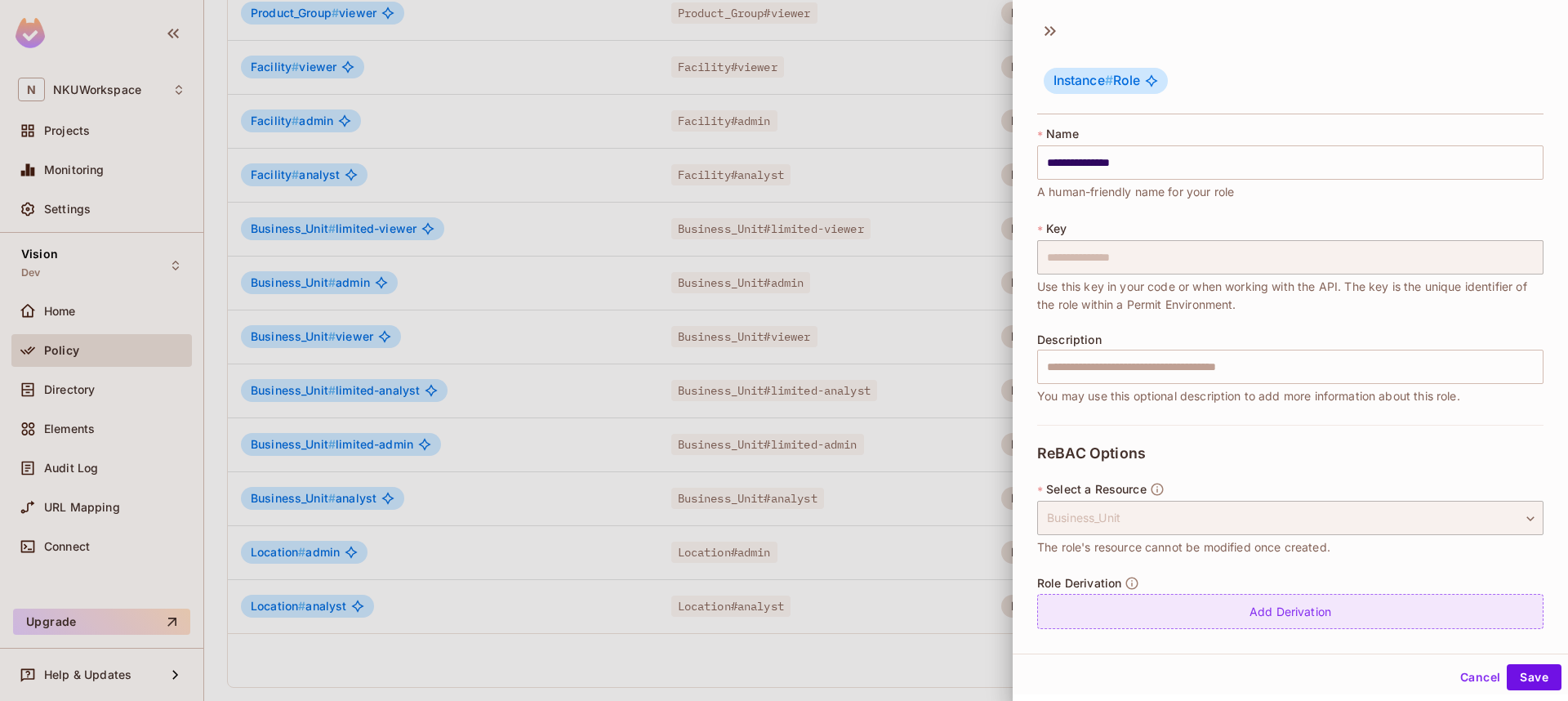
click at [1261, 610] on div "Add Derivation" at bounding box center [1290, 610] width 506 height 35
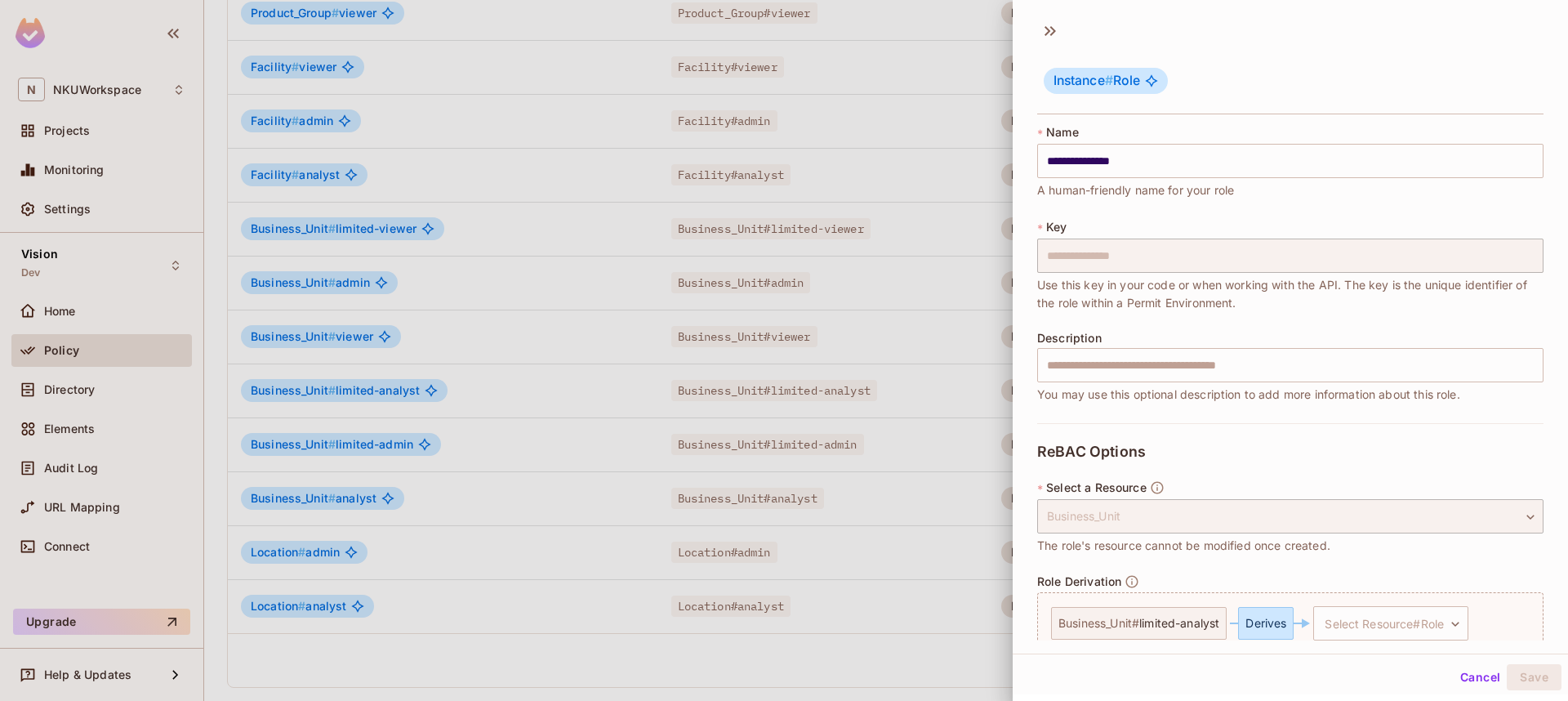
scroll to position [77, 0]
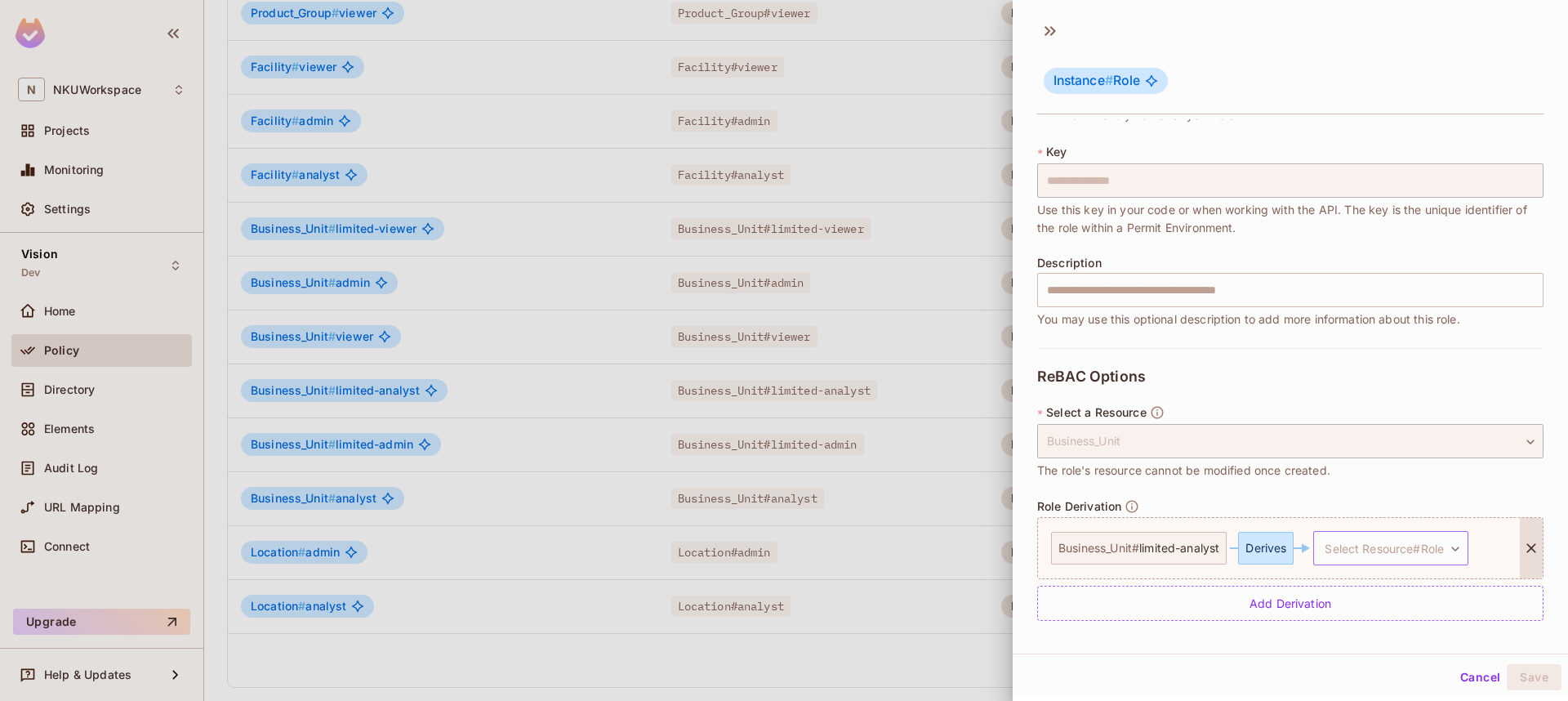
click at [1393, 539] on body "N NKUWorkspace Projects Monitoring Settings Vision Dev Home Policy Directory El…" at bounding box center [784, 350] width 1568 height 701
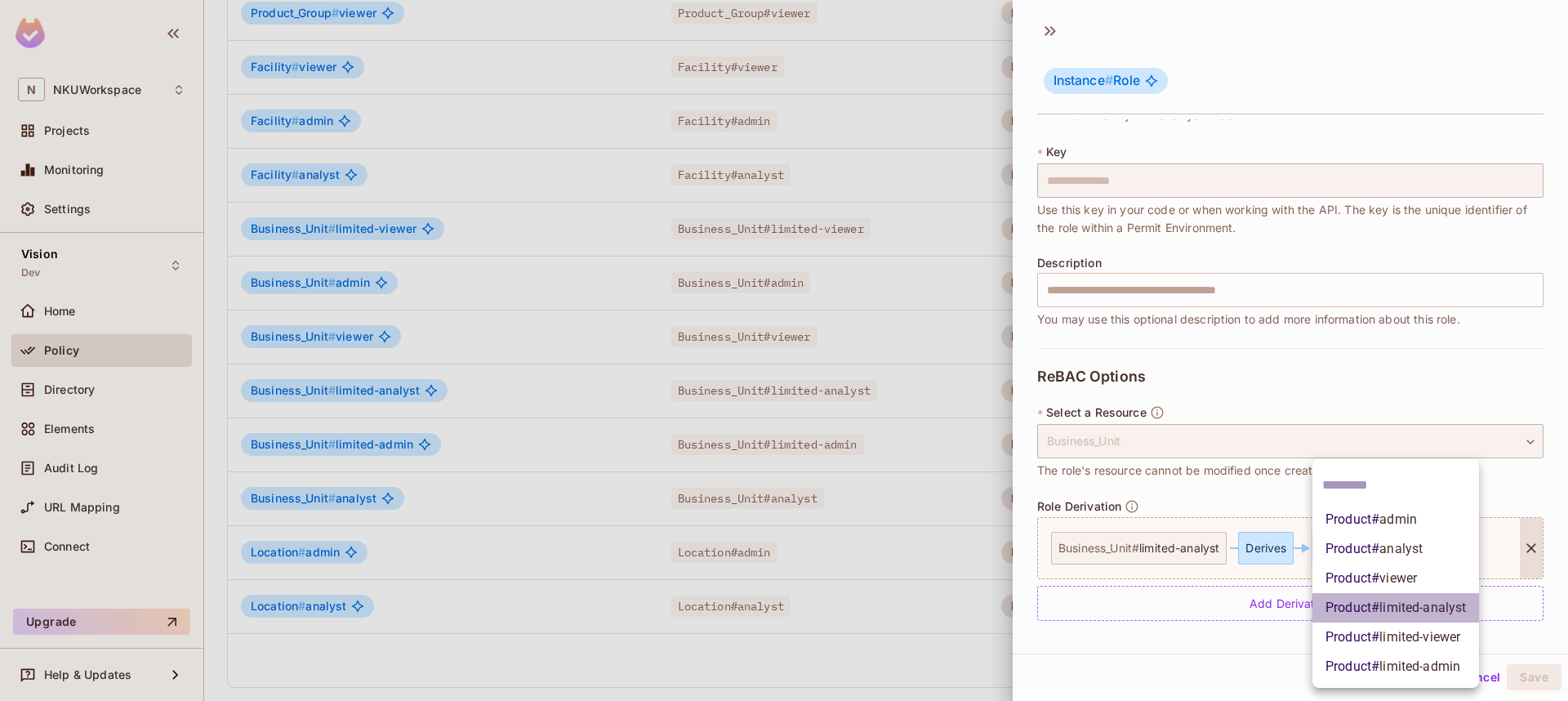
click at [1397, 608] on span "limited-analyst" at bounding box center [1422, 607] width 86 height 15
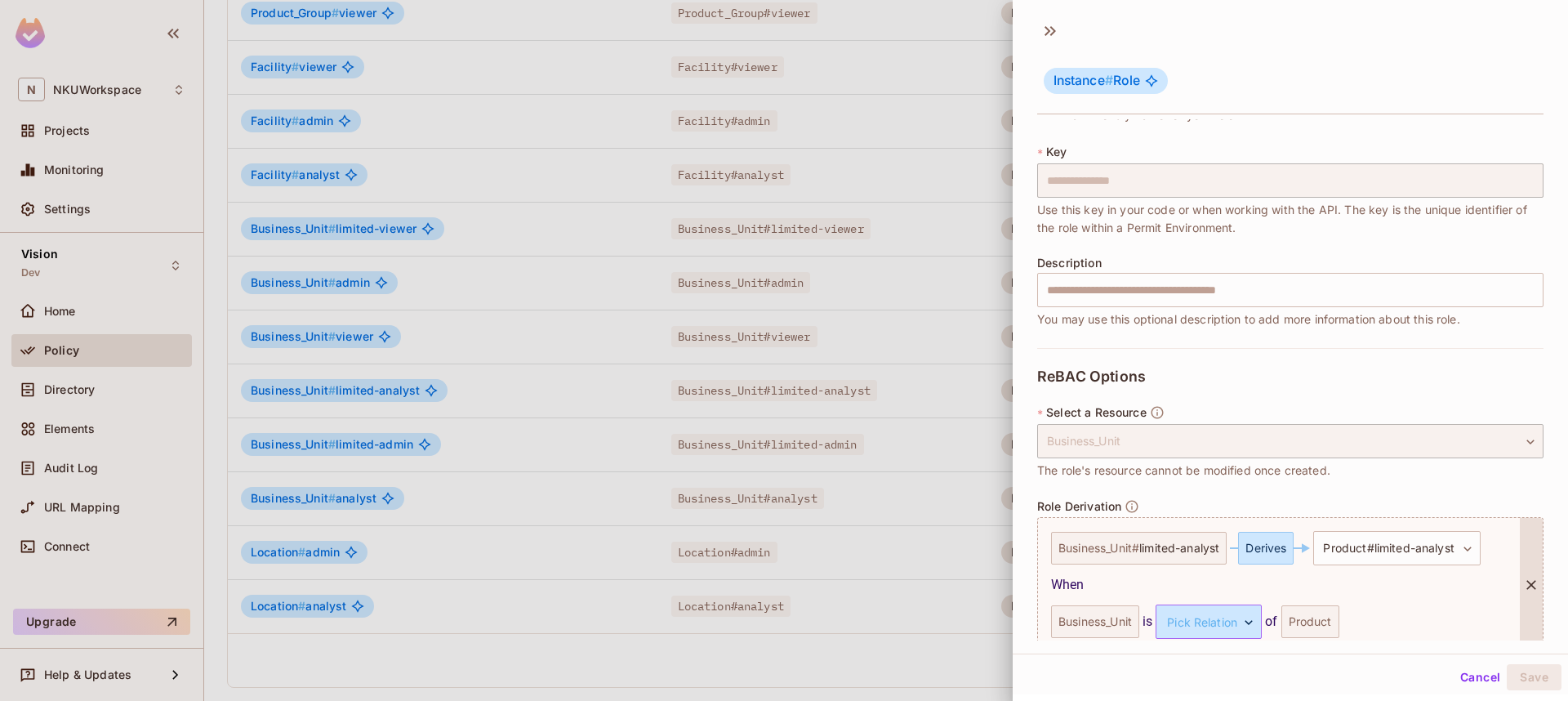
click at [1240, 622] on body "N NKUWorkspace Projects Monitoring Settings Vision Dev Home Policy Directory El…" at bounding box center [784, 350] width 1568 height 701
click at [1175, 669] on li "owns" at bounding box center [1209, 666] width 150 height 29
click at [1539, 675] on button "Save" at bounding box center [1535, 677] width 55 height 26
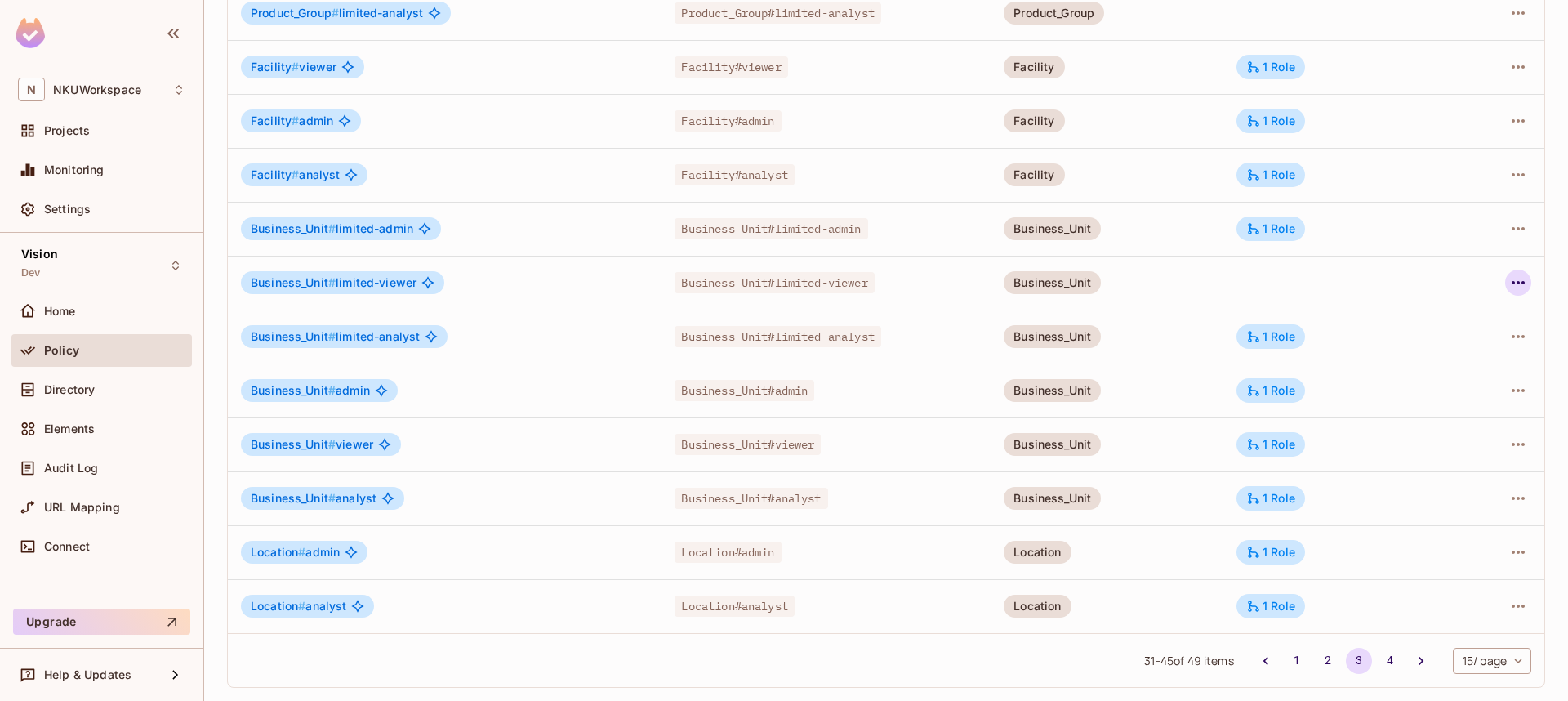
click at [1515, 281] on icon "button" at bounding box center [1518, 282] width 20 height 20
click at [1460, 323] on div "Edit Role" at bounding box center [1445, 319] width 49 height 16
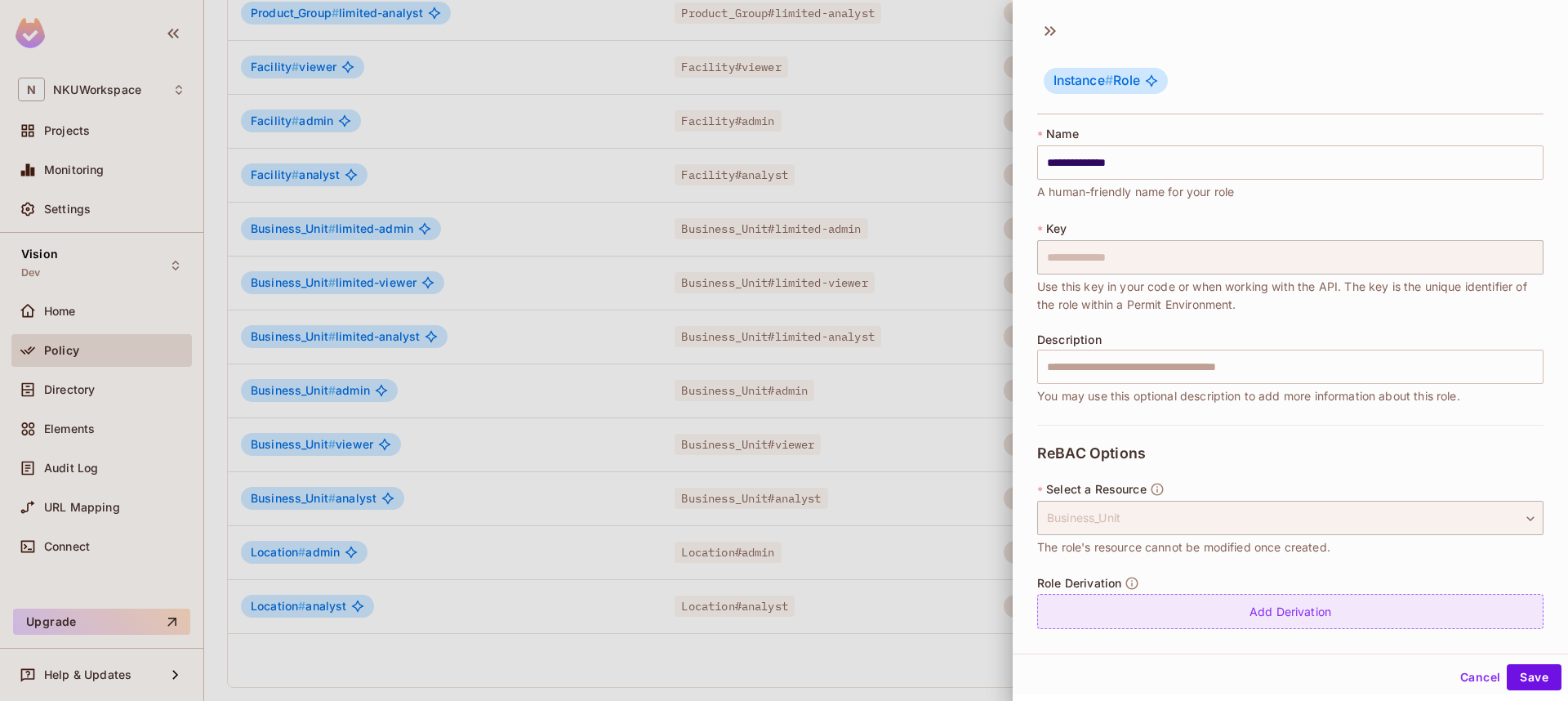
click at [1254, 599] on div "Add Derivation" at bounding box center [1290, 610] width 506 height 35
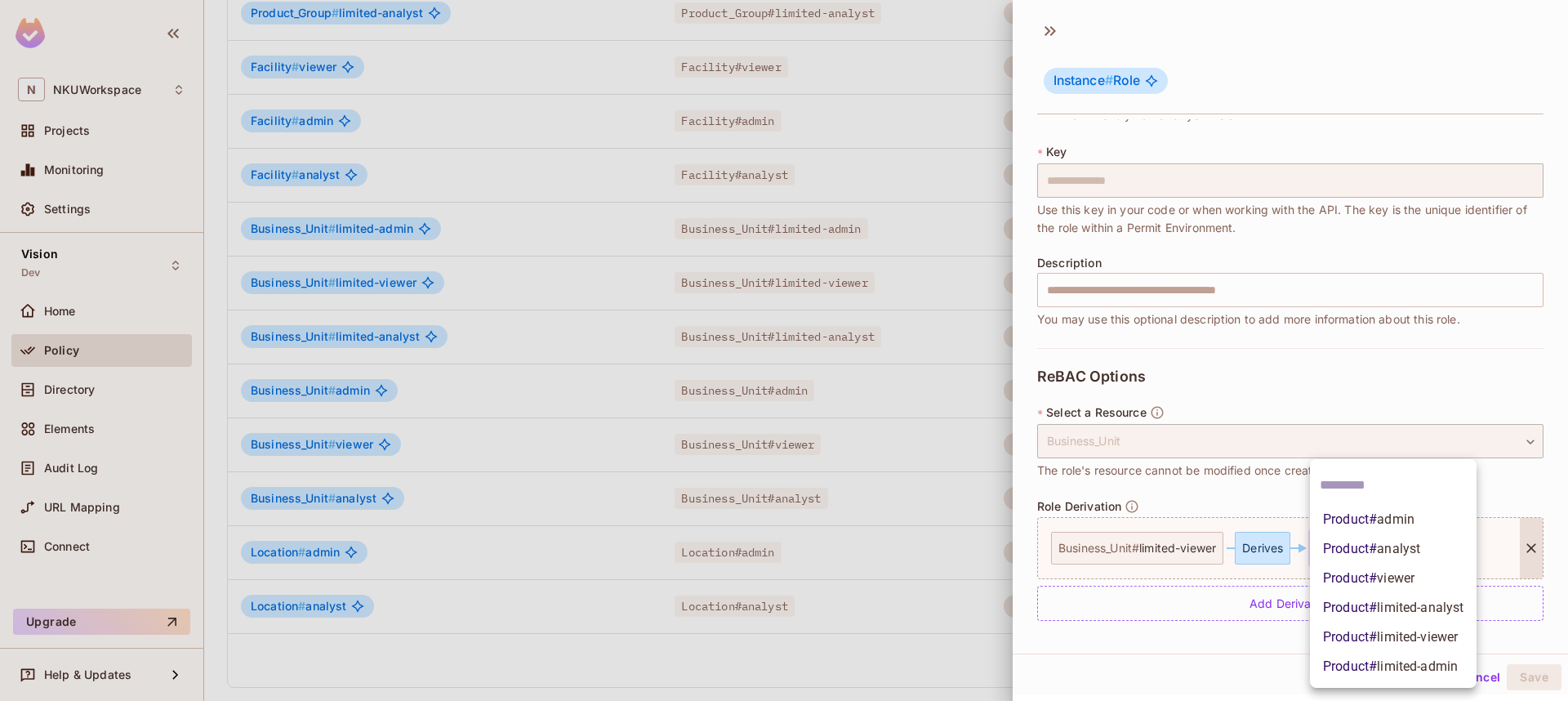
click at [1398, 542] on body "N NKUWorkspace Projects Monitoring Settings Vision Dev Home Policy Directory El…" at bounding box center [784, 350] width 1568 height 701
click at [1383, 631] on span "limited-viewer" at bounding box center [1418, 636] width 81 height 15
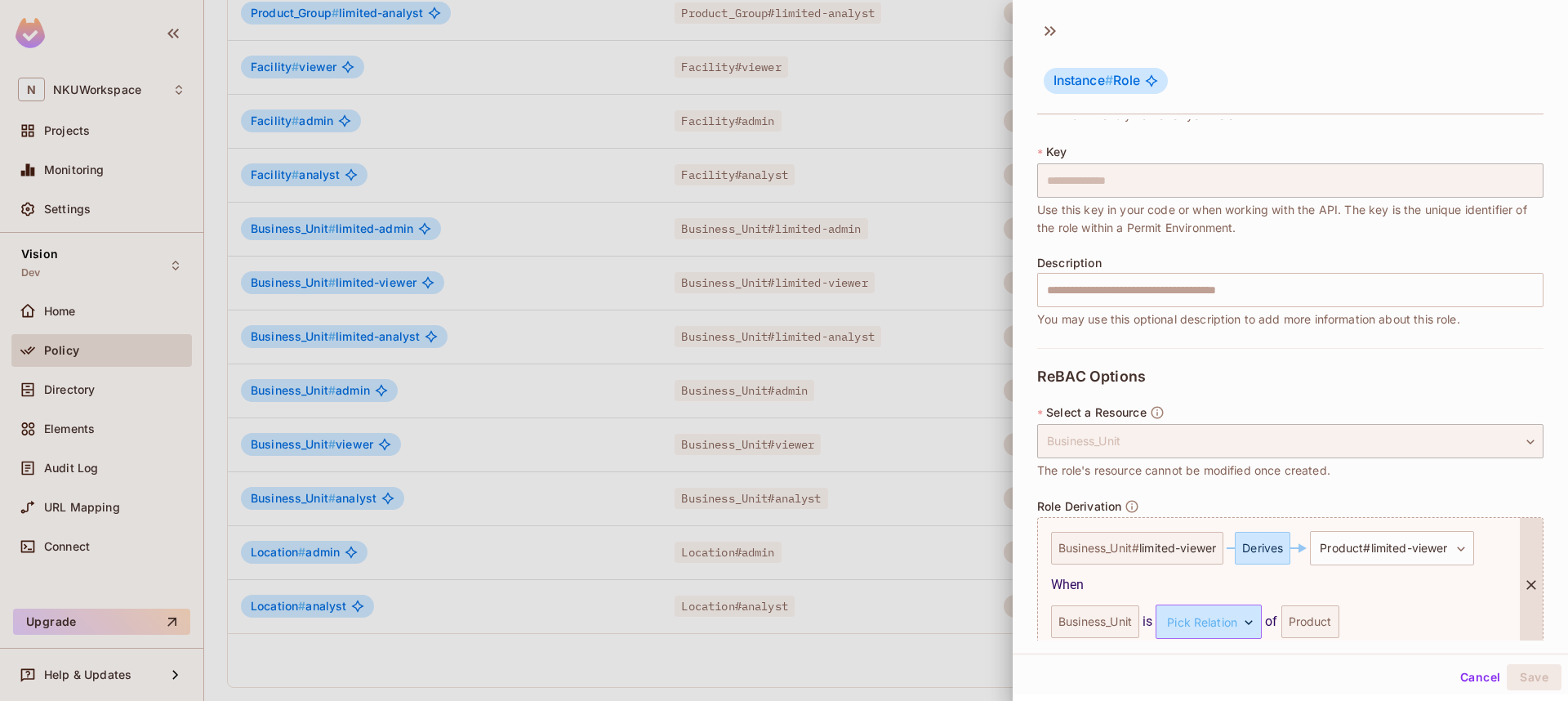
click at [1242, 621] on body "N NKUWorkspace Projects Monitoring Settings Vision Dev Home Policy Directory El…" at bounding box center [784, 350] width 1568 height 701
click at [1179, 667] on li "owns" at bounding box center [1209, 666] width 150 height 29
click at [1531, 678] on button "Save" at bounding box center [1535, 677] width 55 height 26
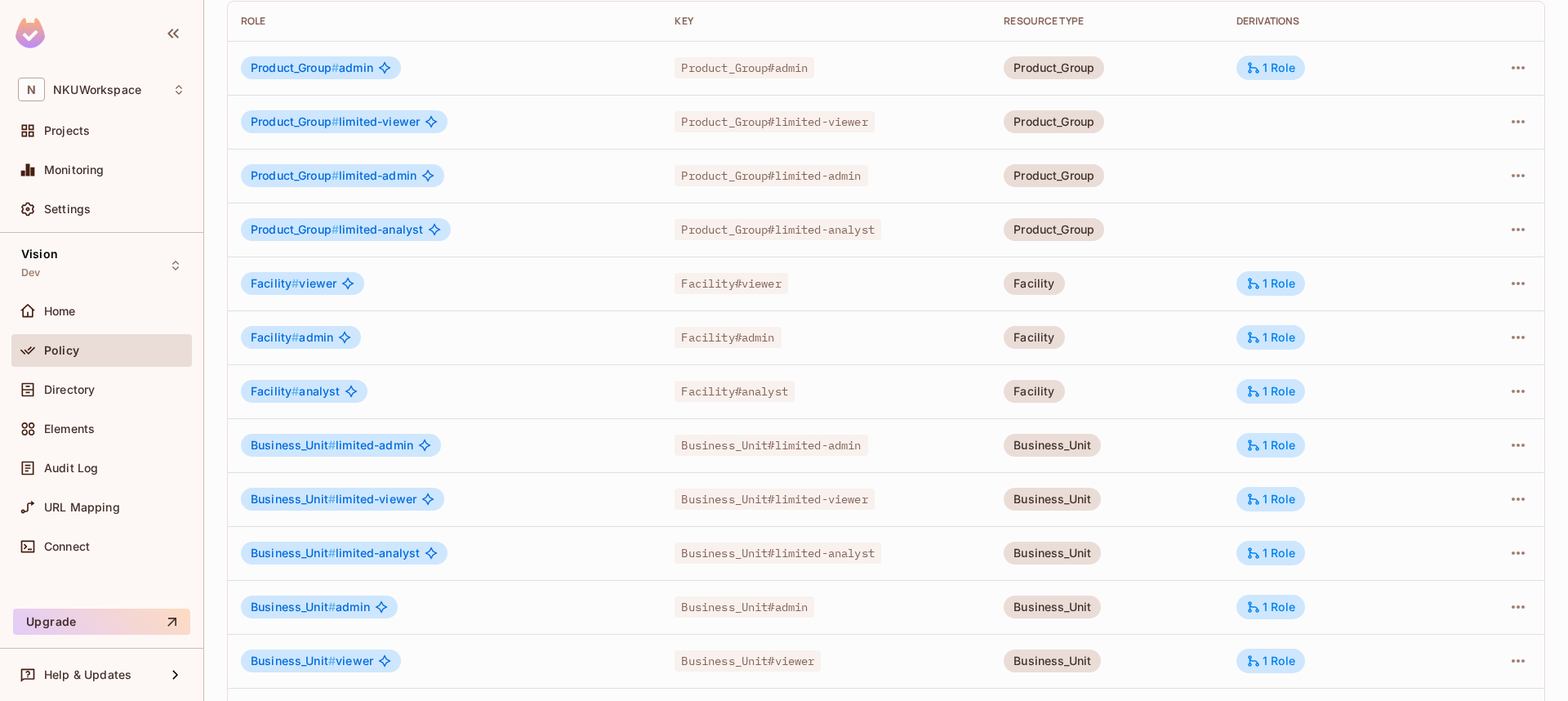
scroll to position [147, 0]
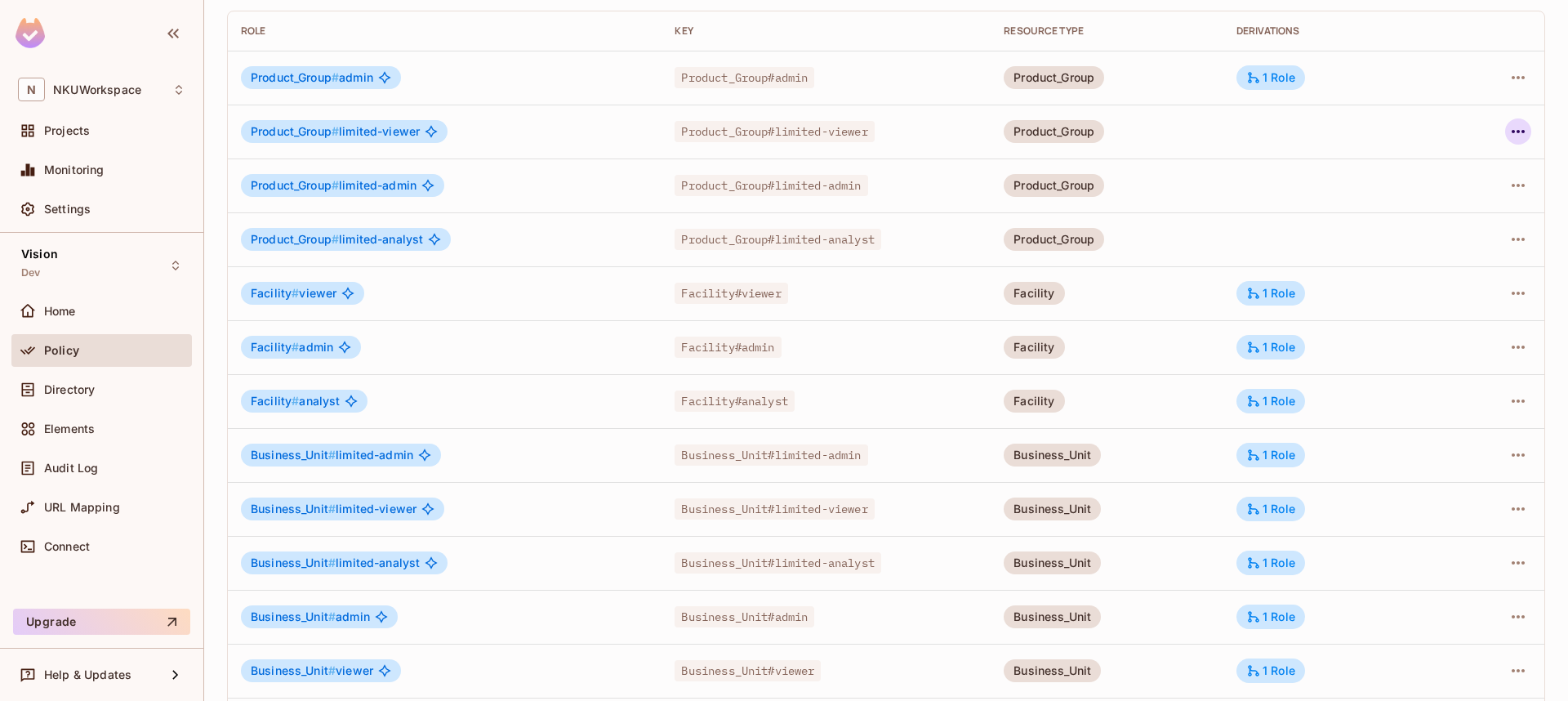
click at [1521, 131] on icon "button" at bounding box center [1518, 131] width 20 height 20
click at [1454, 162] on div "Edit Role" at bounding box center [1445, 168] width 49 height 16
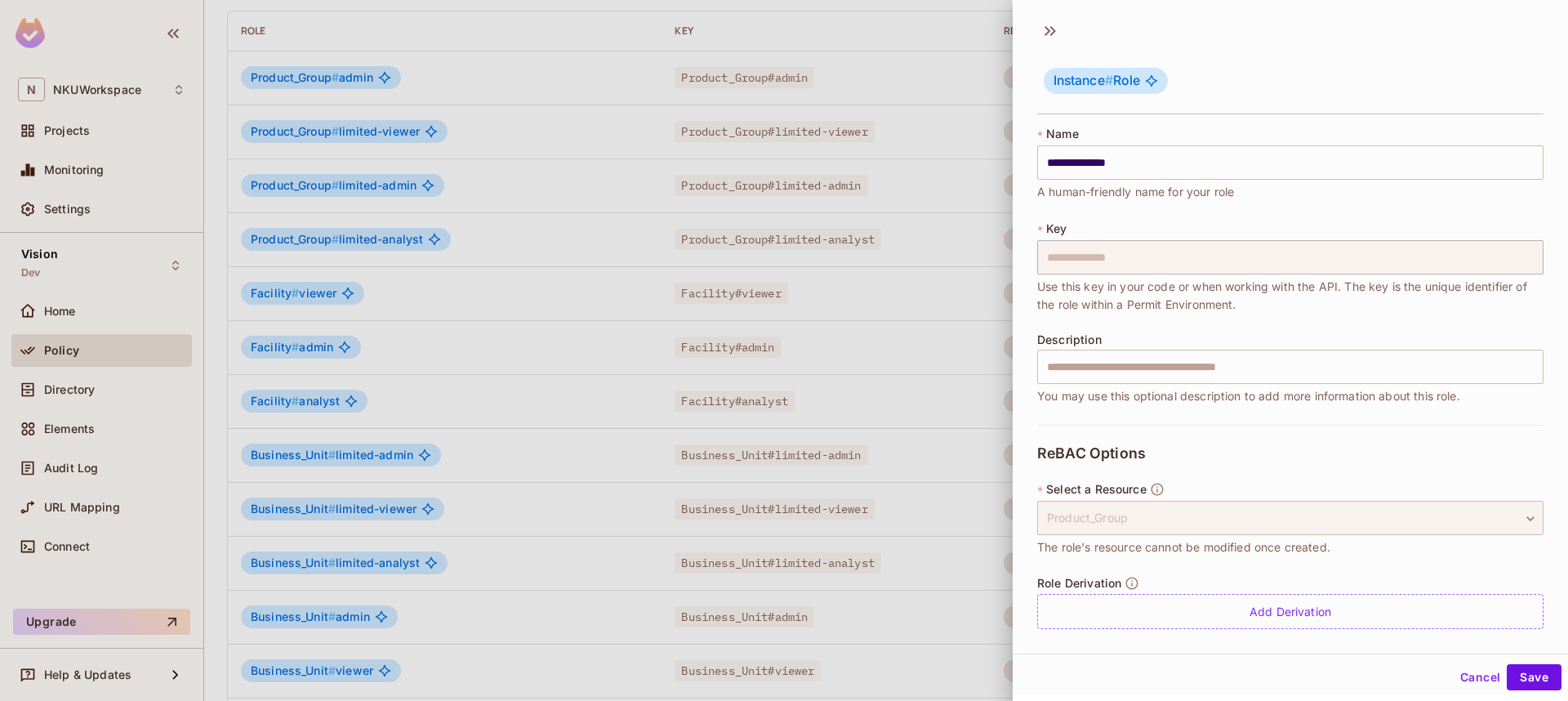
scroll to position [9, 0]
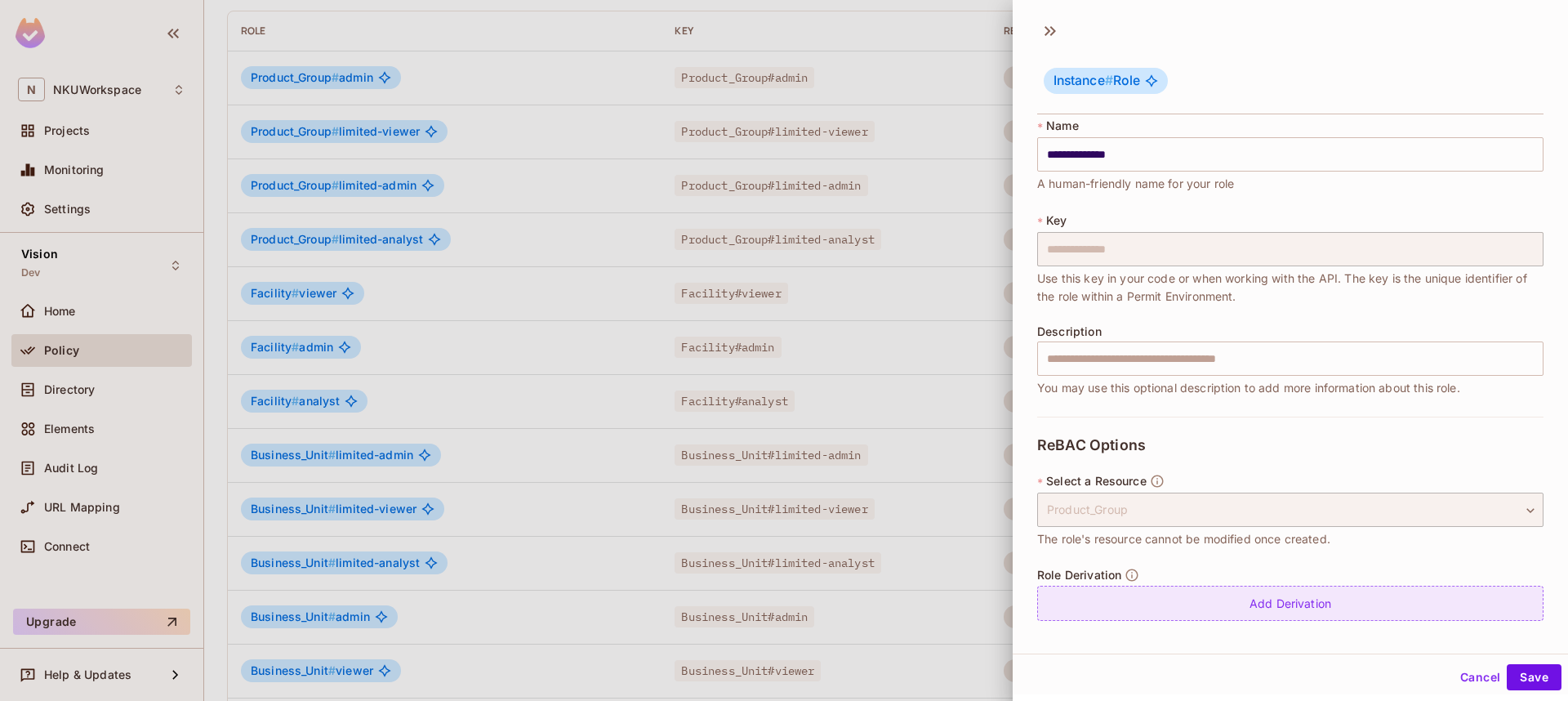
click at [1279, 595] on div "Add Derivation" at bounding box center [1290, 603] width 506 height 35
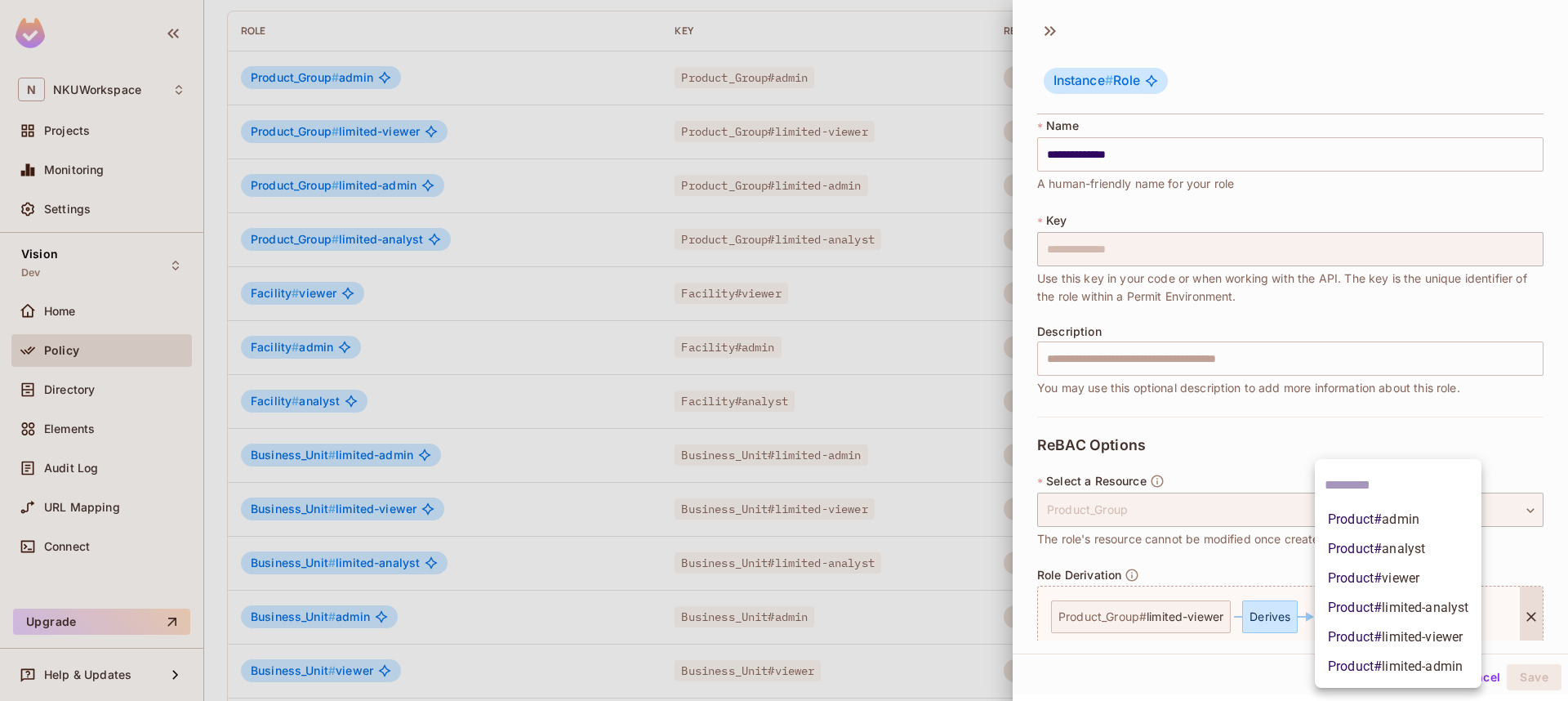
click at [1371, 610] on body "N NKUWorkspace Projects Monitoring Settings Vision Dev Home Policy Directory El…" at bounding box center [784, 350] width 1568 height 701
click at [1393, 628] on span "limited-viewer" at bounding box center [1422, 636] width 81 height 15
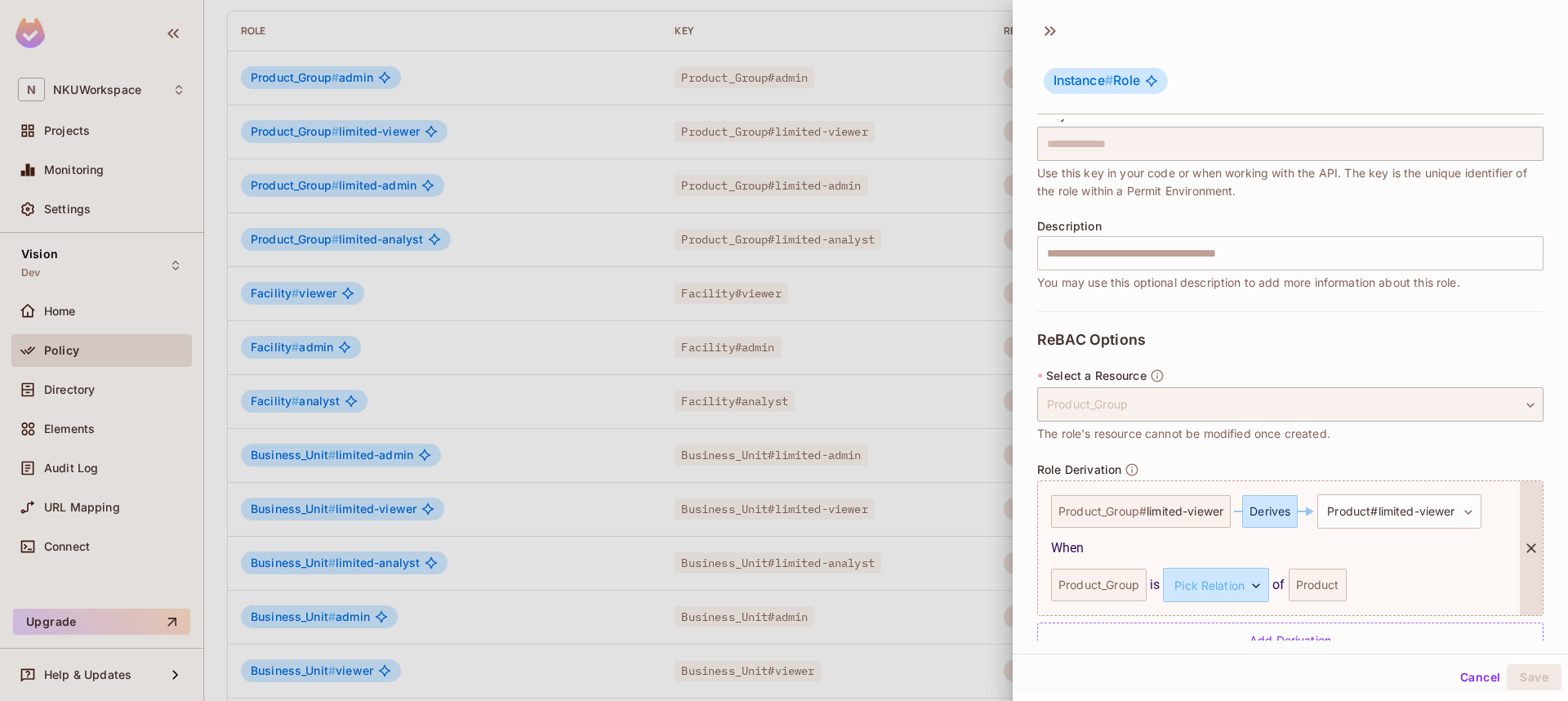
scroll to position [150, 0]
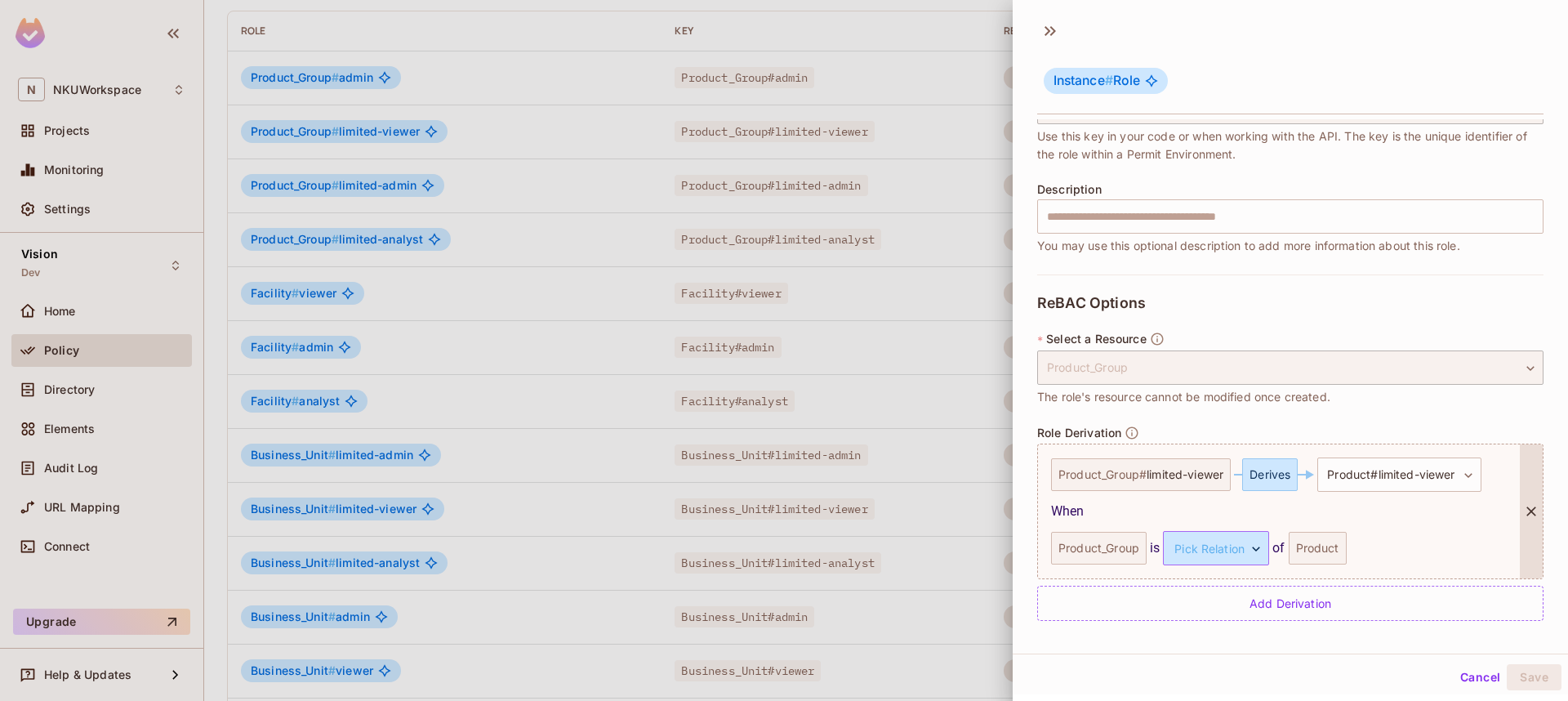
click at [1226, 546] on body "N NKUWorkspace Projects Monitoring Settings Vision Dev Home Policy Directory El…" at bounding box center [784, 350] width 1568 height 701
click at [1191, 627] on li "parent" at bounding box center [1214, 625] width 150 height 29
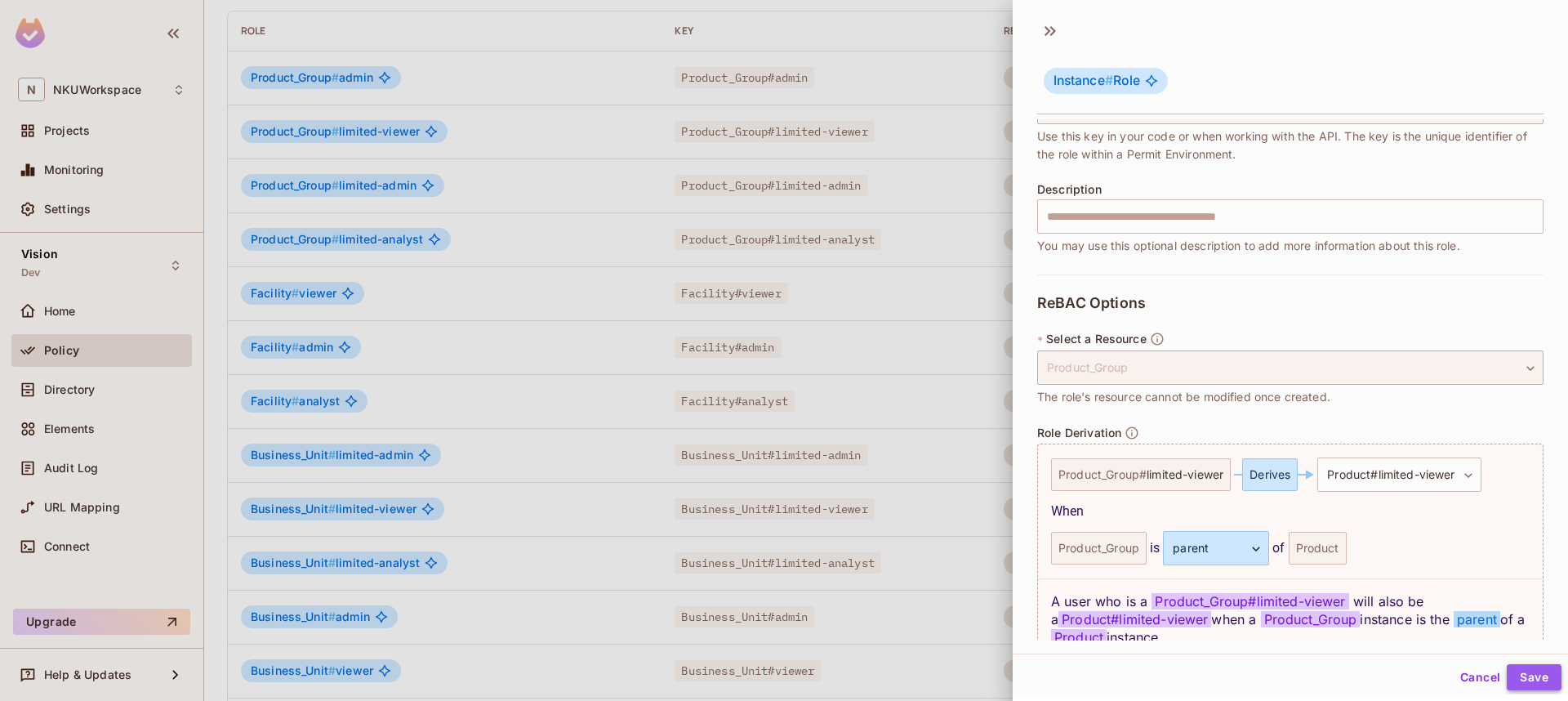
click at [1543, 679] on button "Save" at bounding box center [1535, 677] width 55 height 26
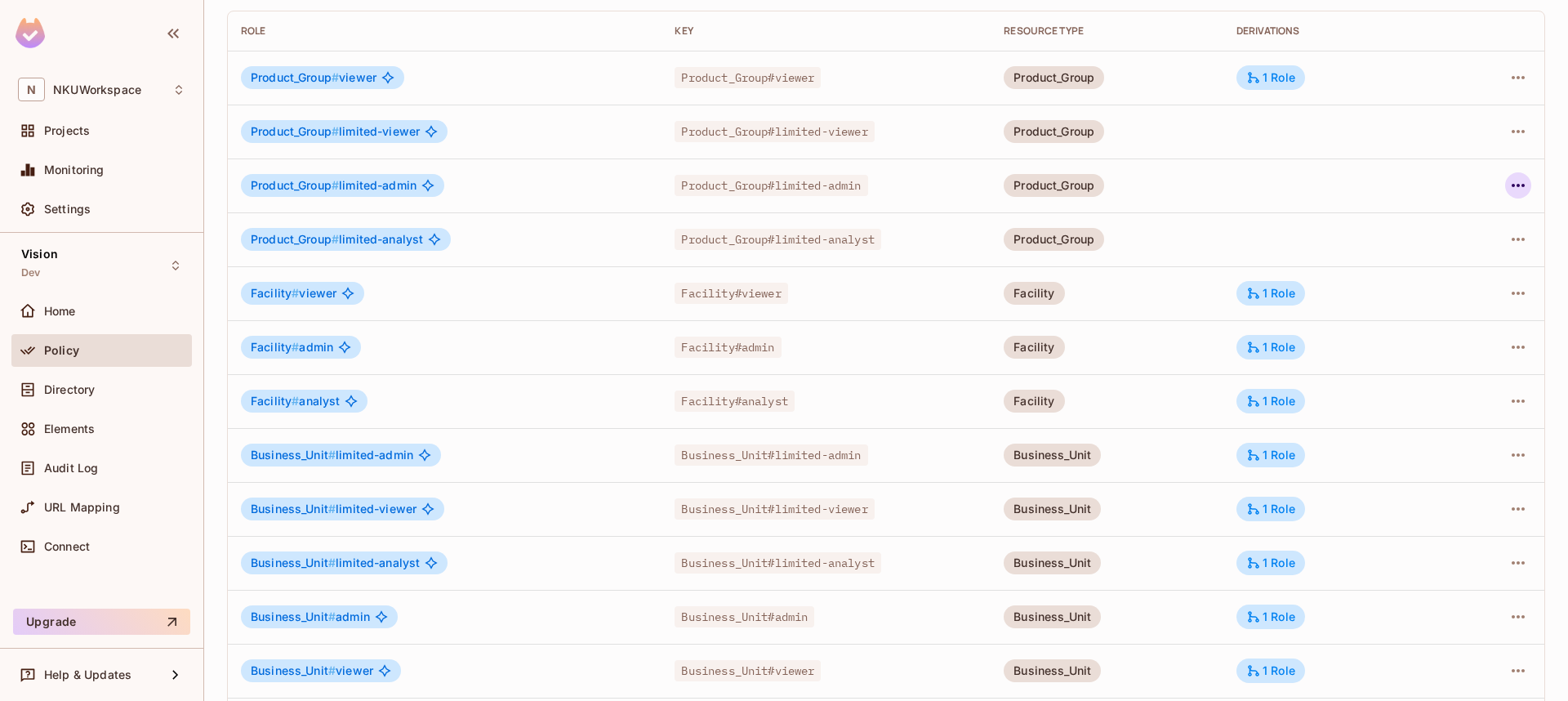
click at [1515, 184] on icon "button" at bounding box center [1518, 185] width 20 height 20
click at [1454, 225] on div "Edit Role" at bounding box center [1445, 223] width 49 height 16
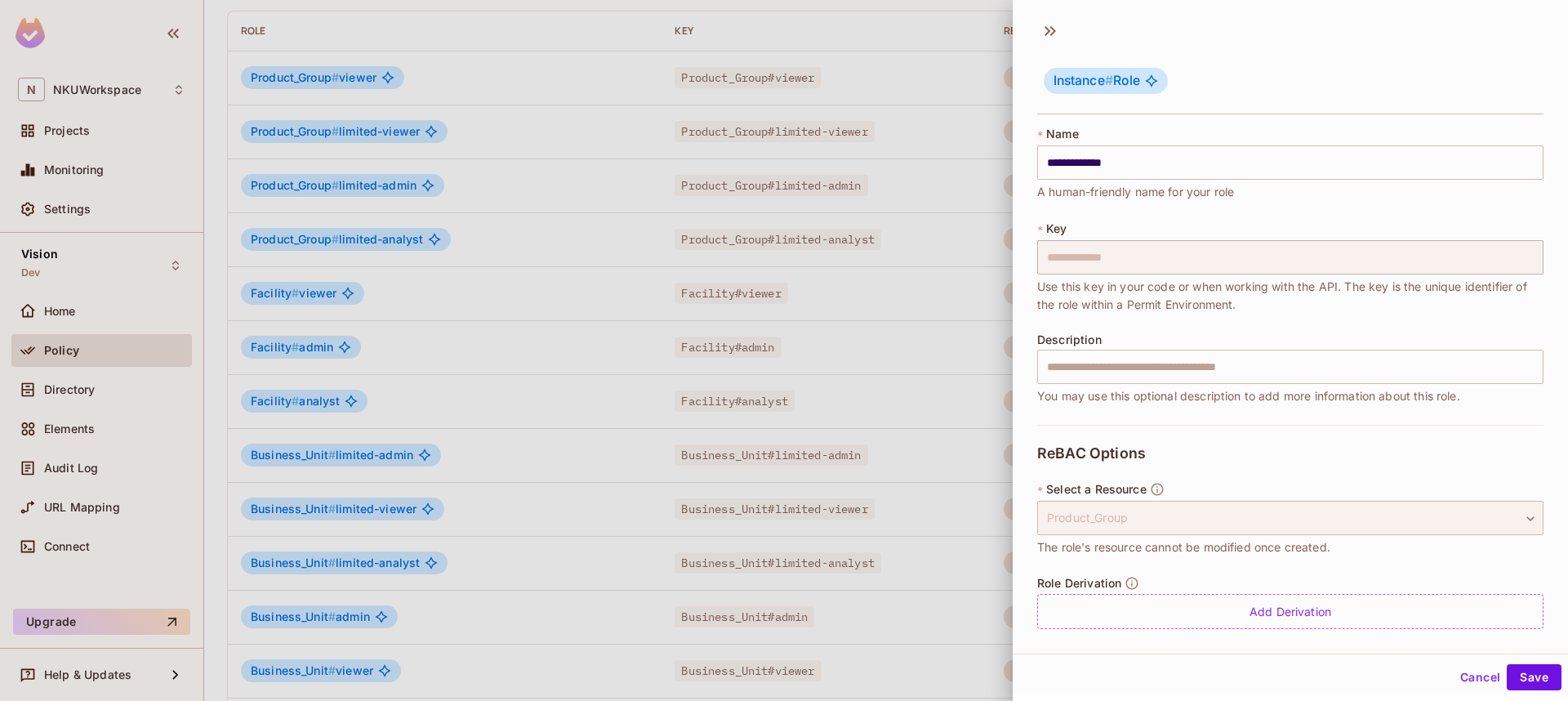
scroll to position [9, 0]
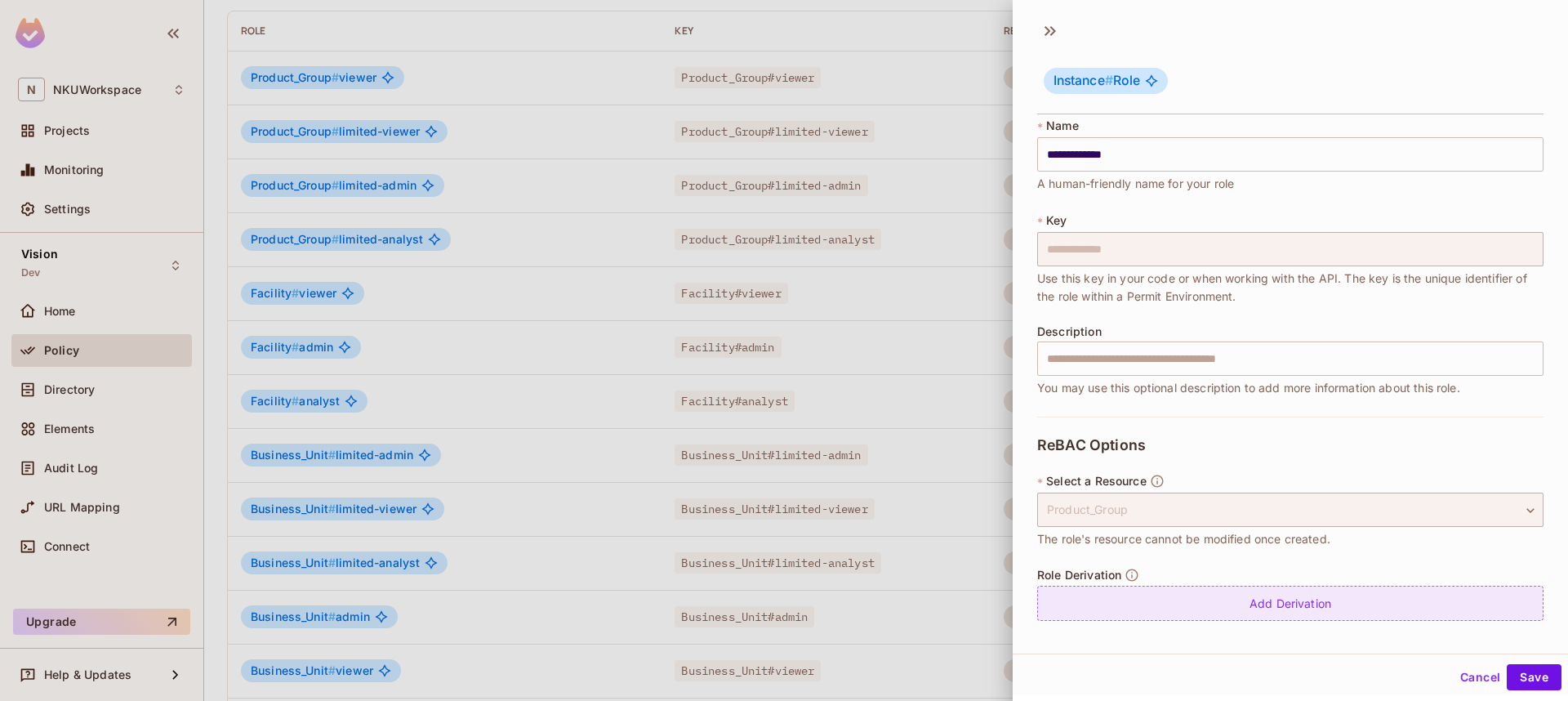
click at [1279, 592] on div "Add Derivation" at bounding box center [1290, 603] width 506 height 35
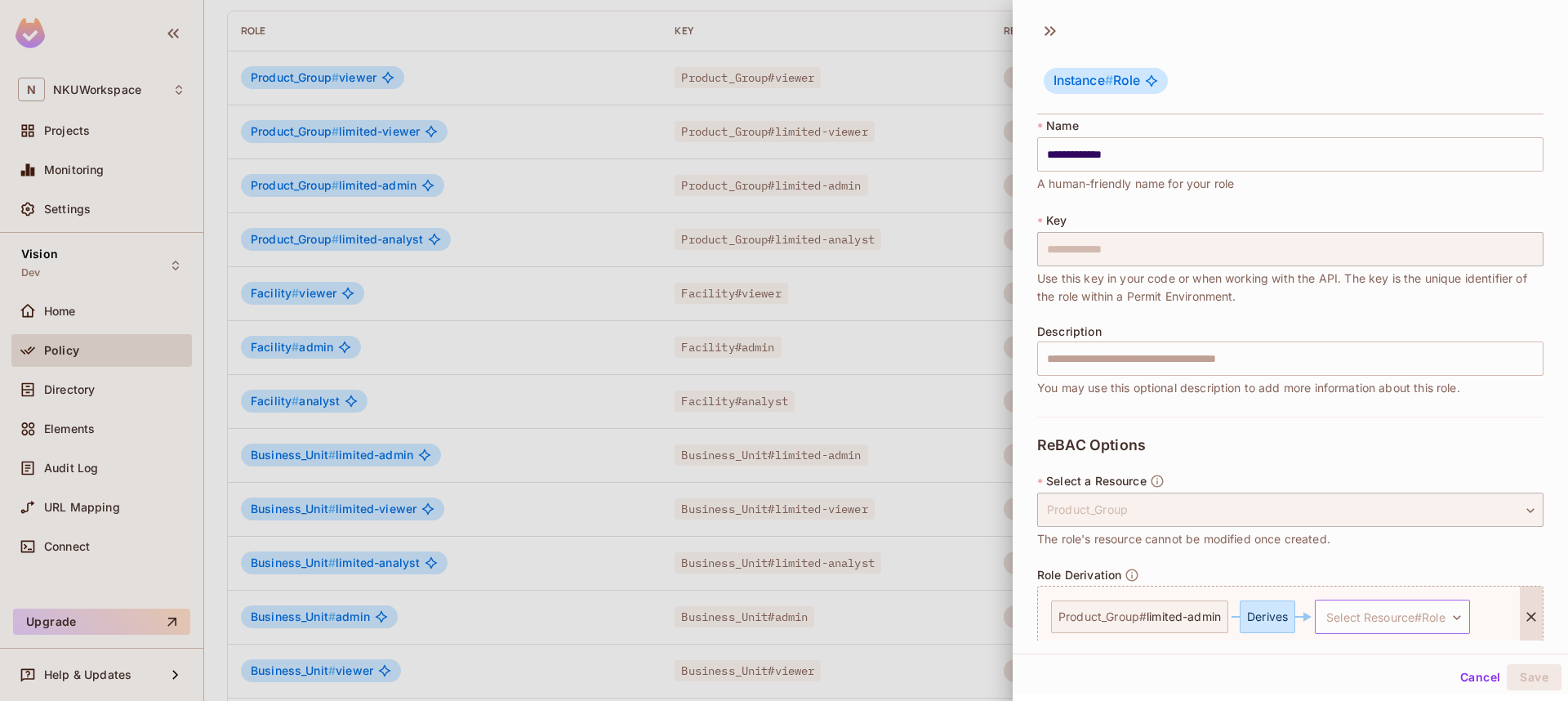
click at [1378, 610] on body "N NKUWorkspace Projects Monitoring Settings Vision Dev Home Policy Directory El…" at bounding box center [784, 350] width 1568 height 701
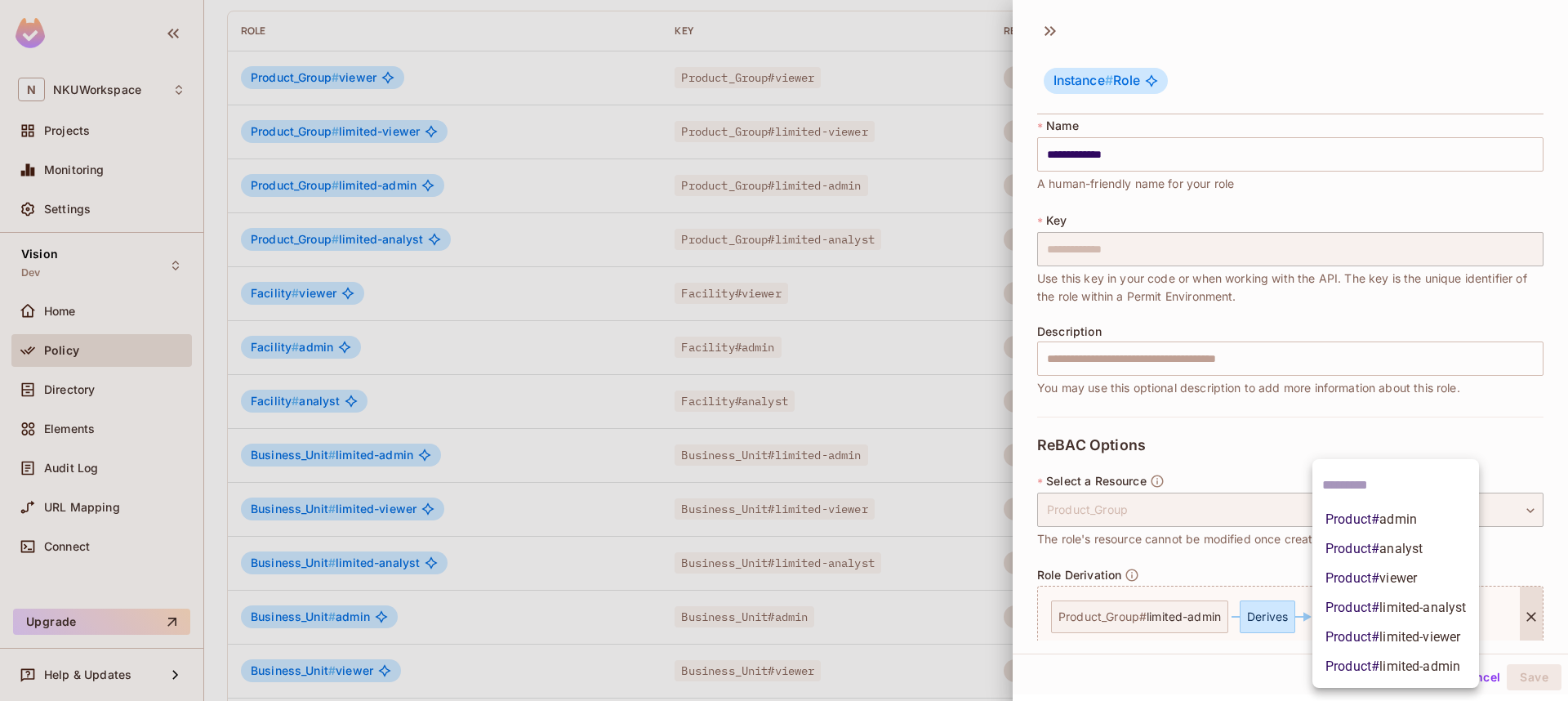
click at [1378, 663] on span "Product # limited-admin" at bounding box center [1393, 666] width 135 height 20
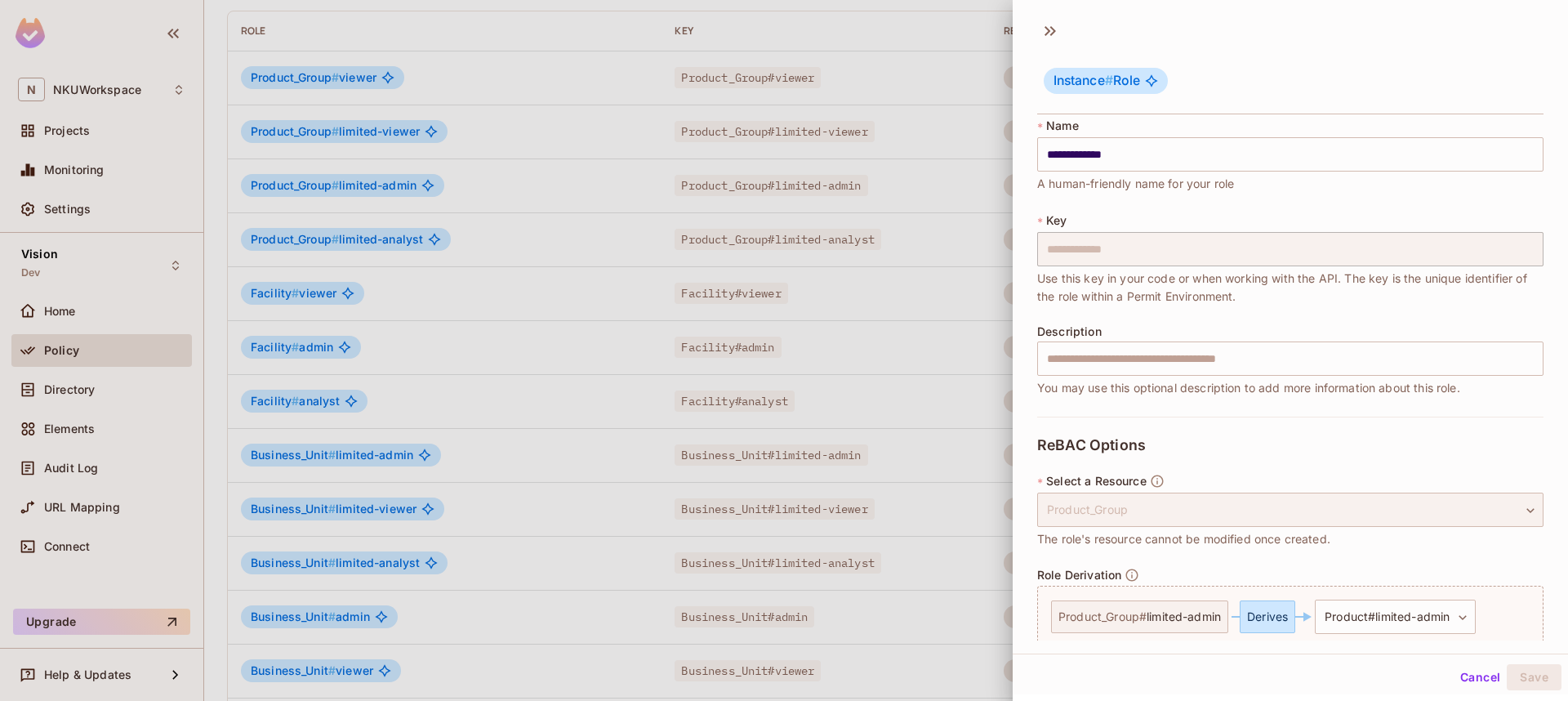
scroll to position [150, 0]
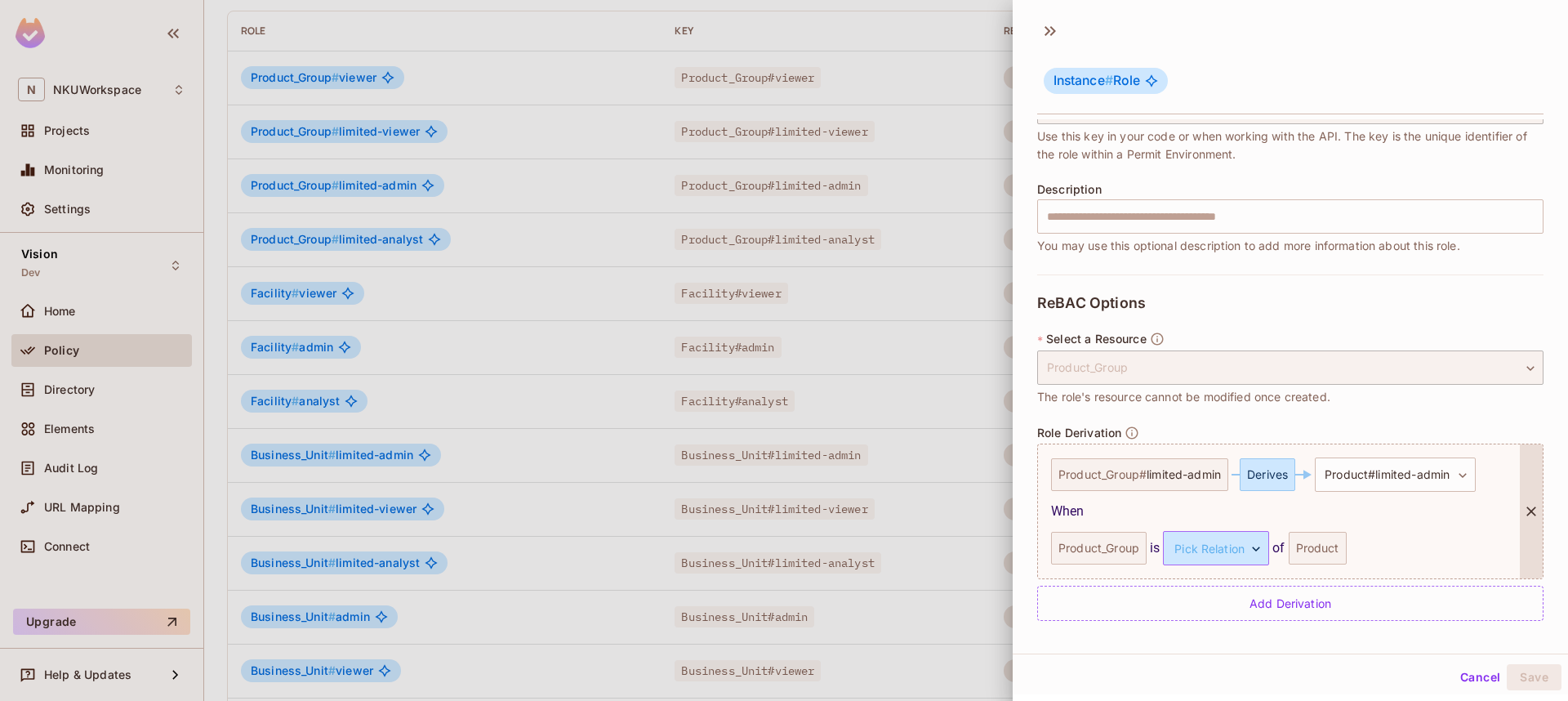
click at [1255, 541] on body "N NKUWorkspace Projects Monitoring Settings Vision Dev Home Policy Directory El…" at bounding box center [784, 350] width 1568 height 701
click at [1195, 619] on li "parent" at bounding box center [1214, 625] width 150 height 29
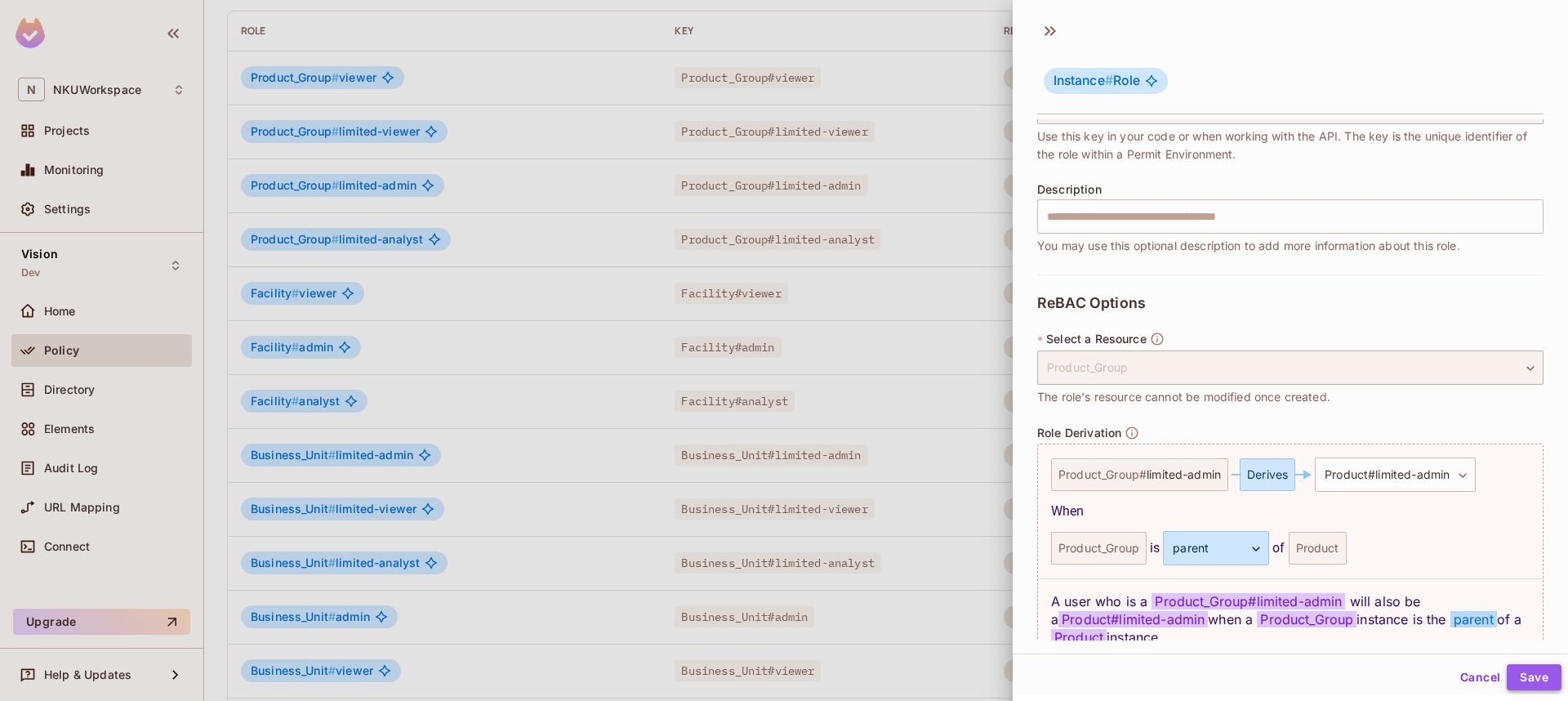
click at [1524, 673] on button "Save" at bounding box center [1535, 677] width 55 height 26
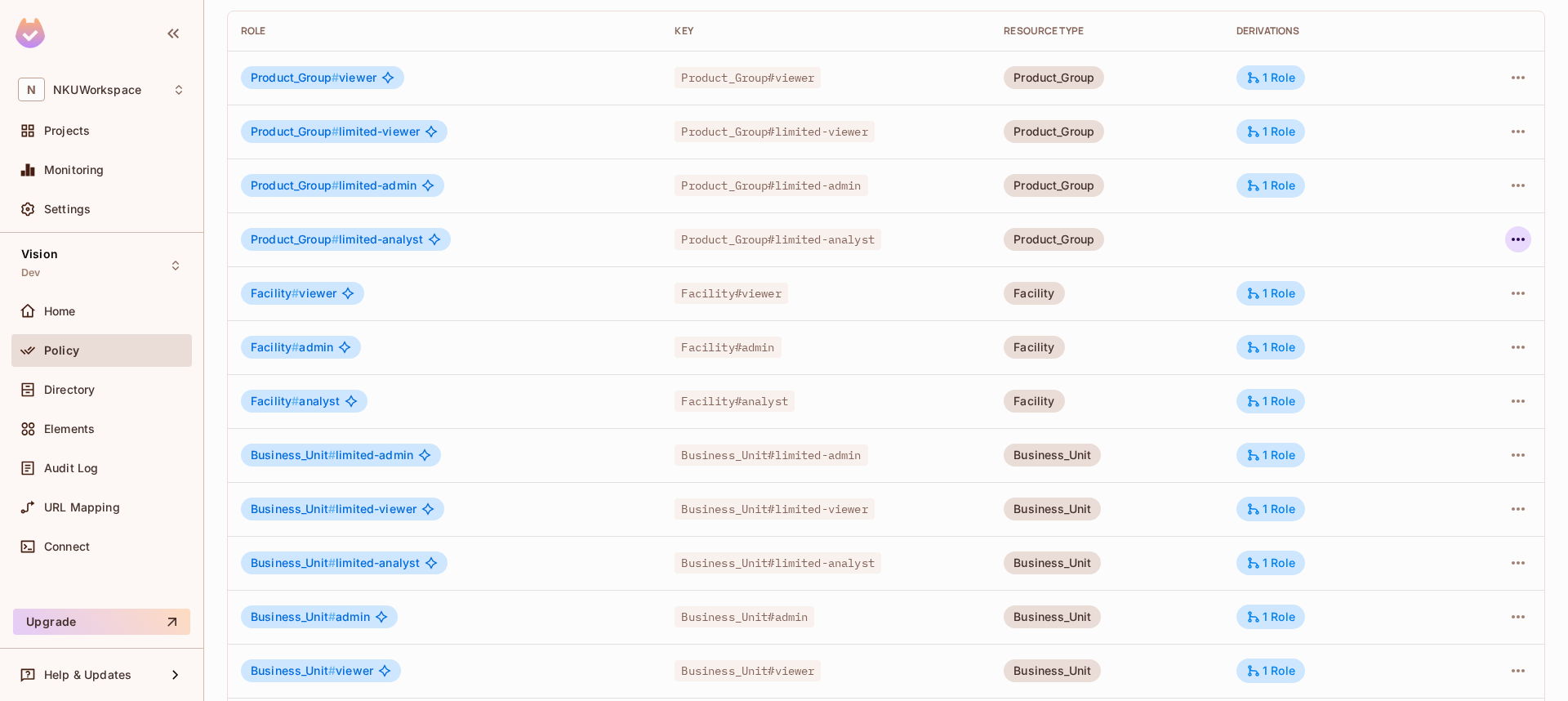
click at [1519, 233] on icon "button" at bounding box center [1518, 239] width 20 height 20
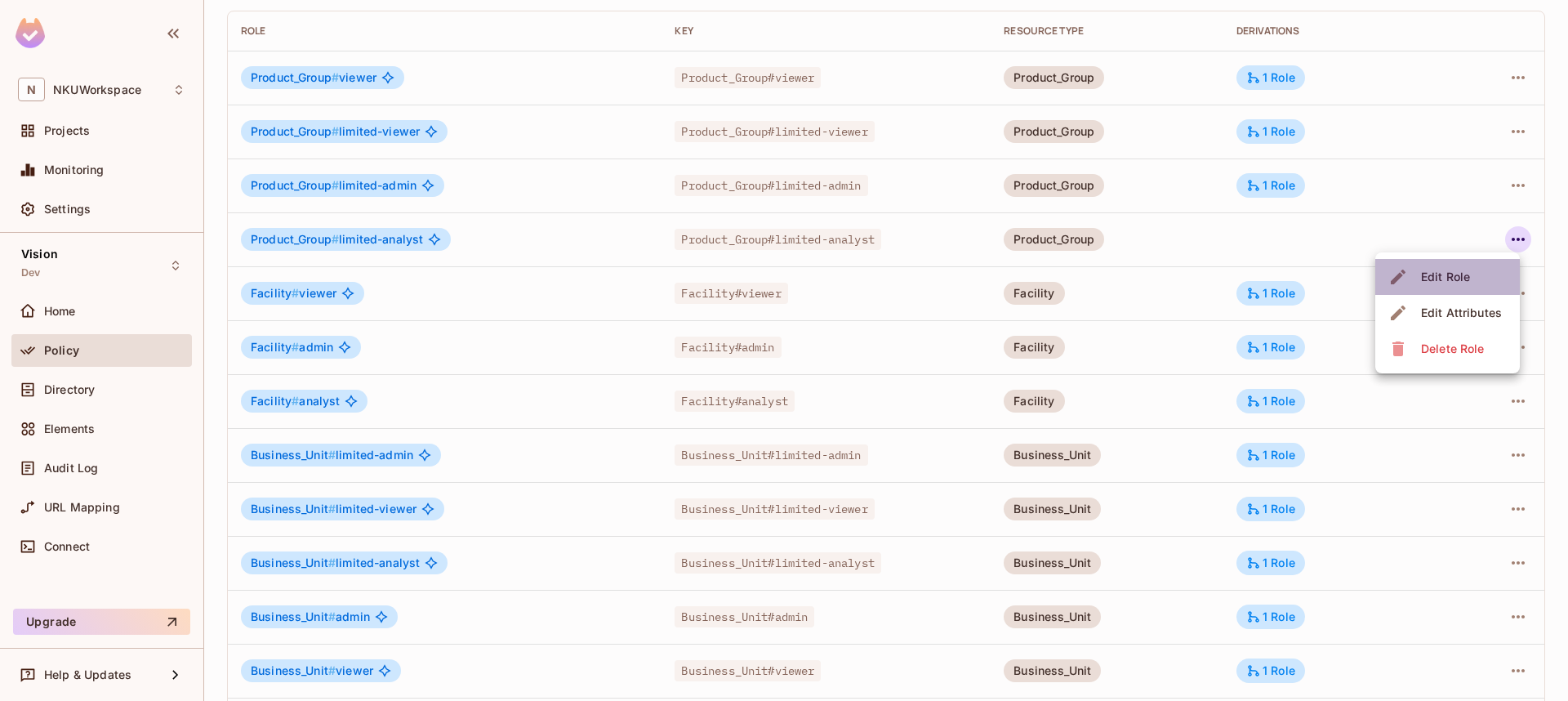
click at [1447, 272] on div "Edit Role" at bounding box center [1445, 277] width 49 height 16
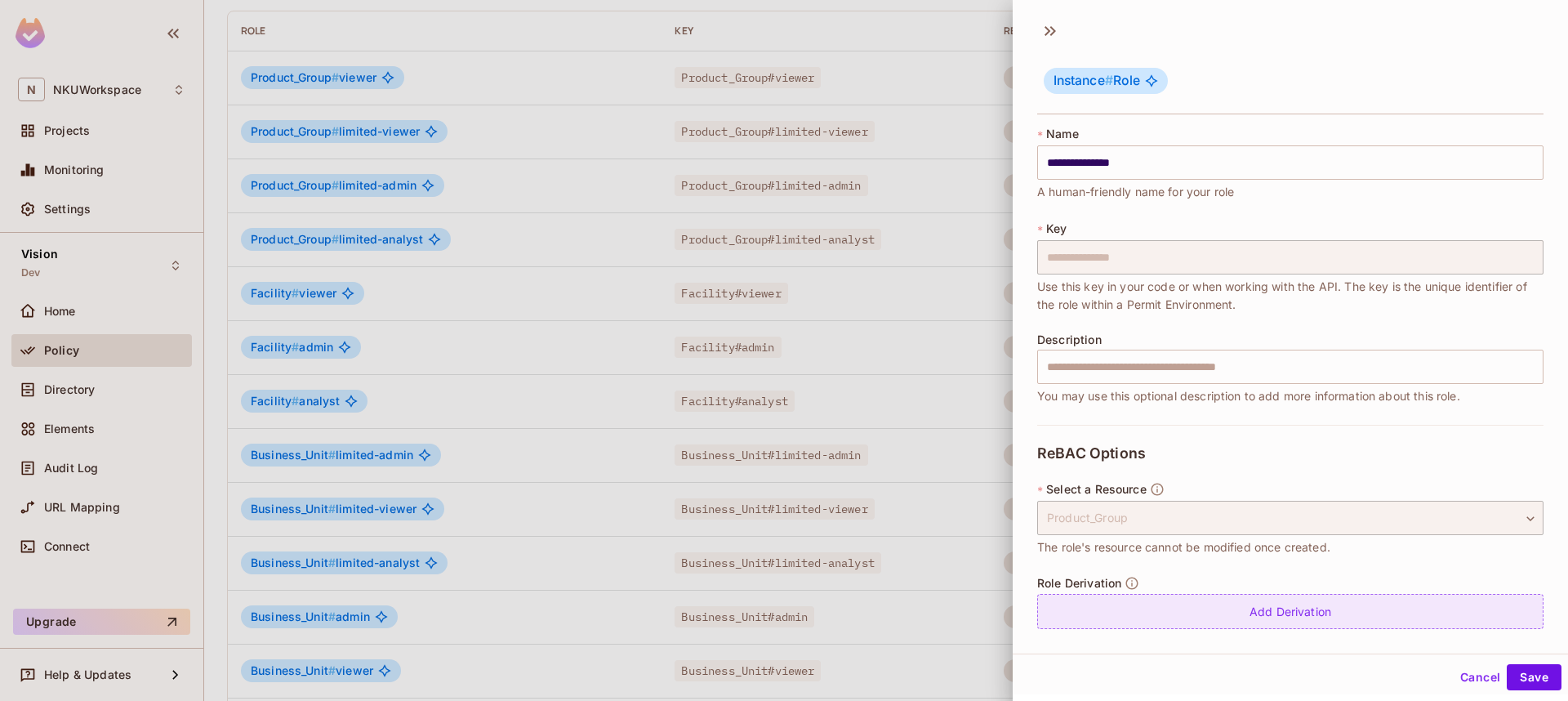
click at [1276, 610] on div "Add Derivation" at bounding box center [1290, 610] width 506 height 35
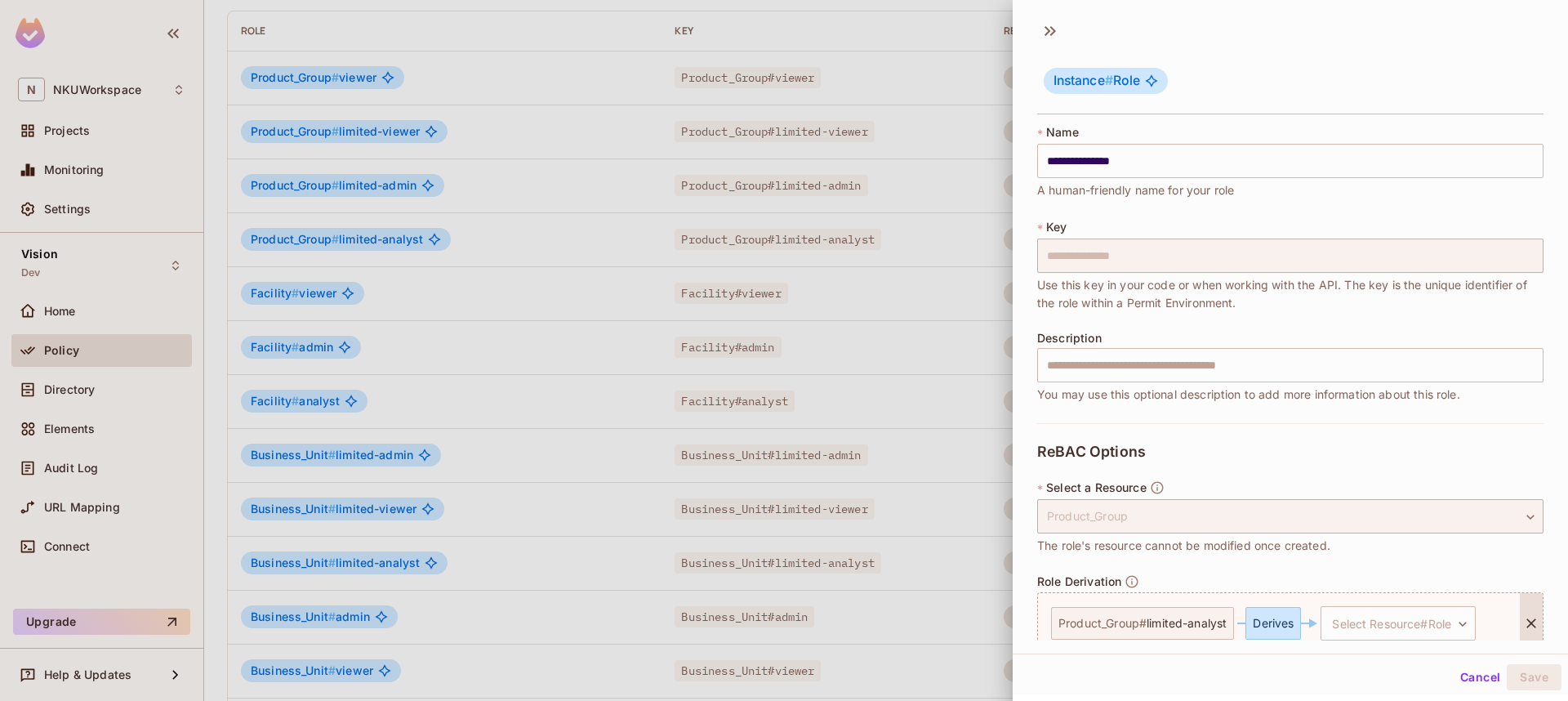
scroll to position [77, 0]
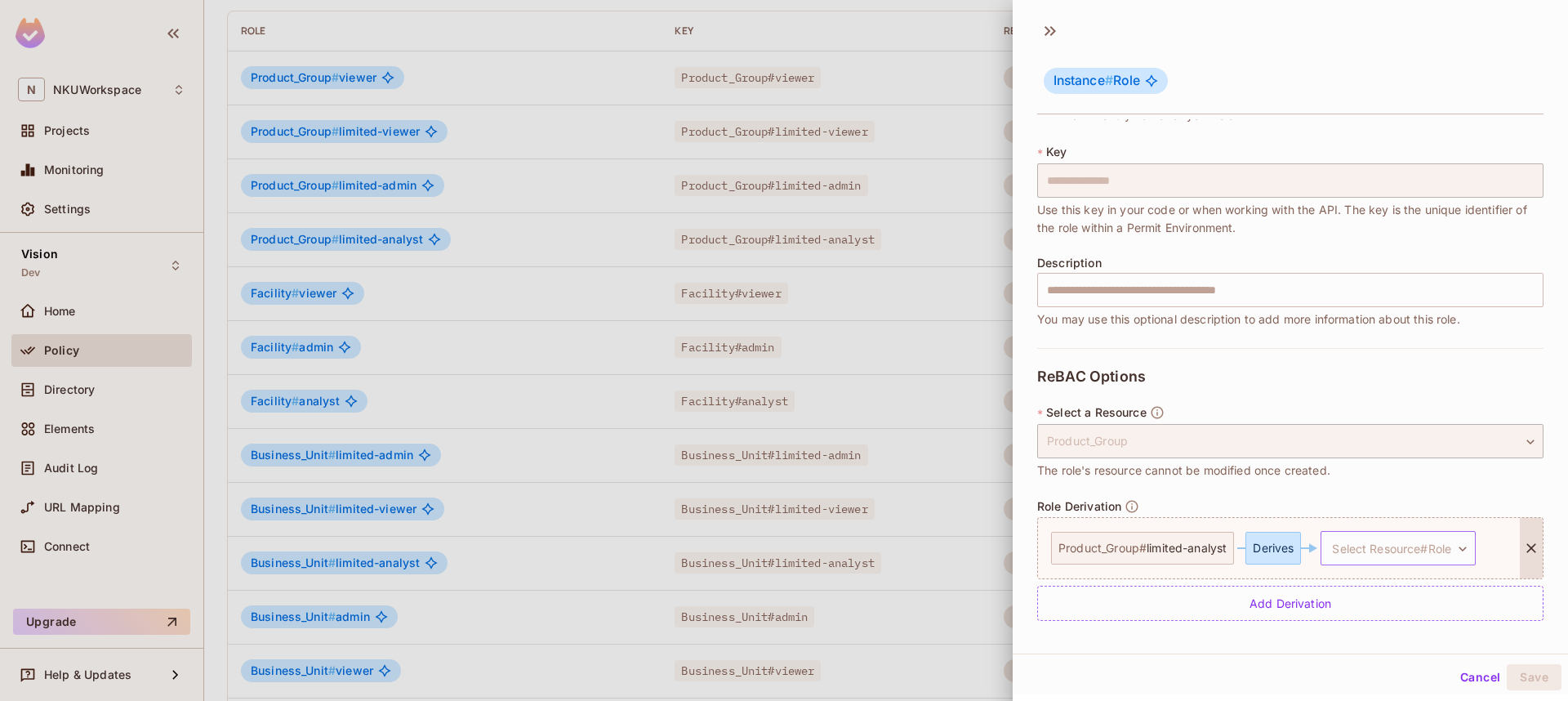
click at [1373, 553] on body "N NKUWorkspace Projects Monitoring Settings Vision Dev Home Policy Directory El…" at bounding box center [784, 350] width 1568 height 701
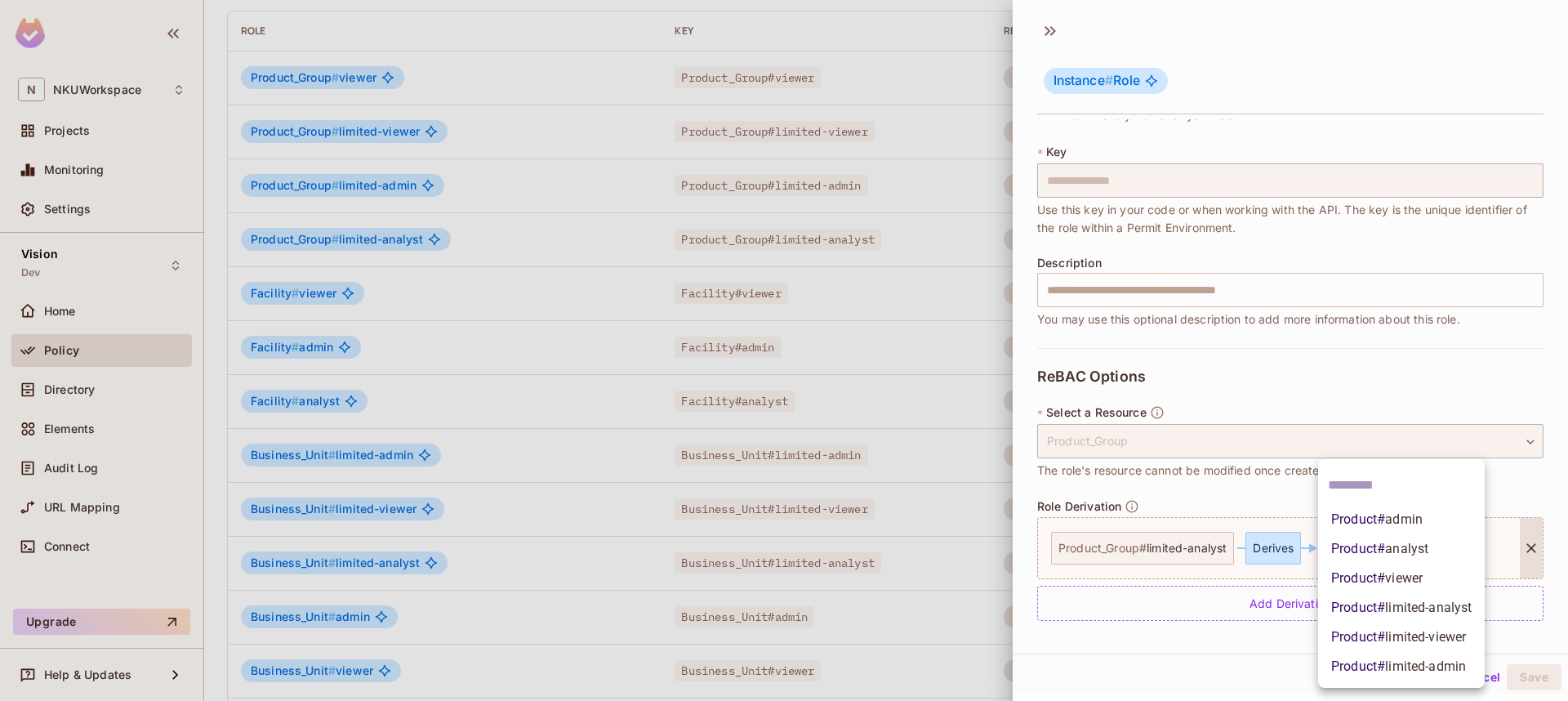
click at [1378, 608] on span "Product # limited-analyst" at bounding box center [1401, 607] width 141 height 20
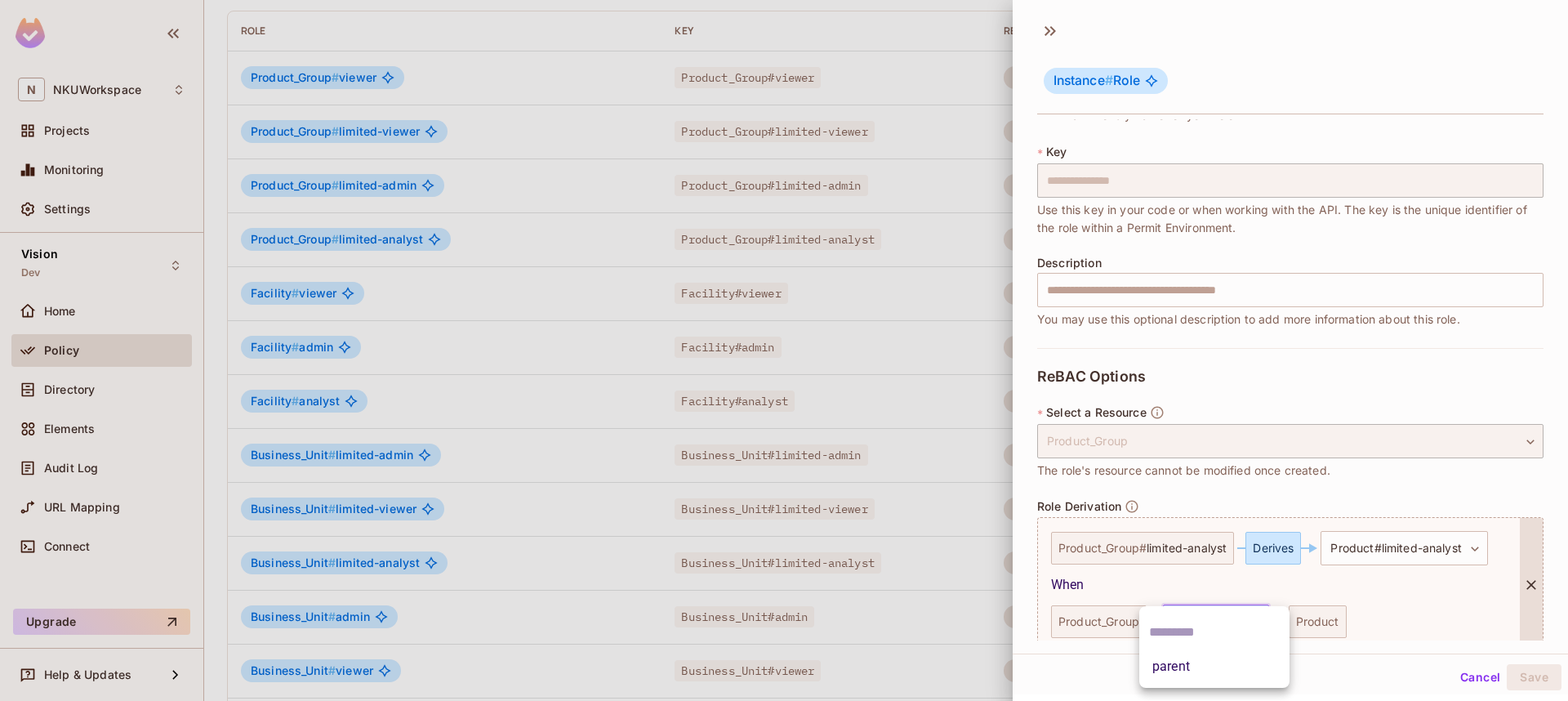
click at [1245, 617] on body "N NKUWorkspace Projects Monitoring Settings Vision Dev Home Policy Directory El…" at bounding box center [784, 350] width 1568 height 701
click at [1187, 663] on li "parent" at bounding box center [1214, 666] width 150 height 29
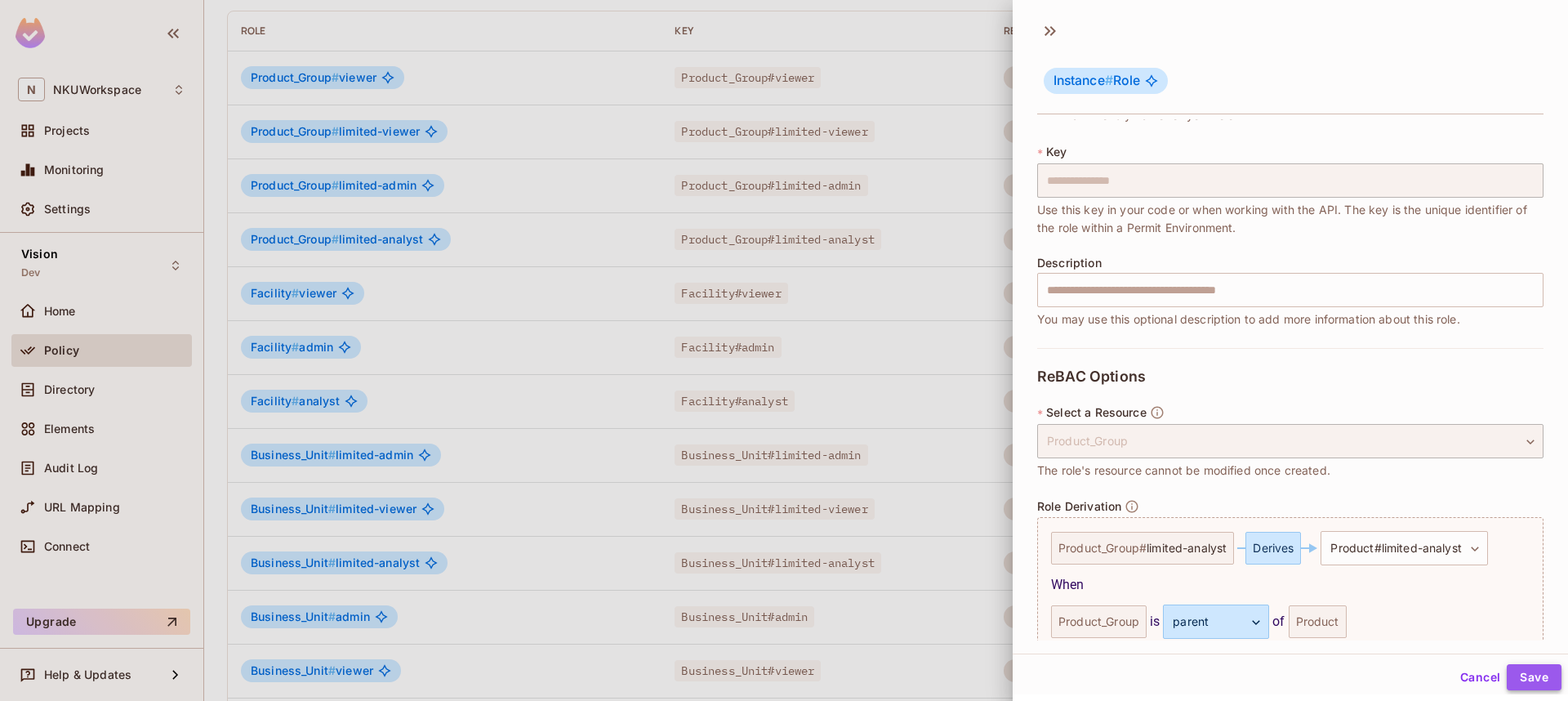
click at [1530, 676] on button "Save" at bounding box center [1535, 677] width 55 height 26
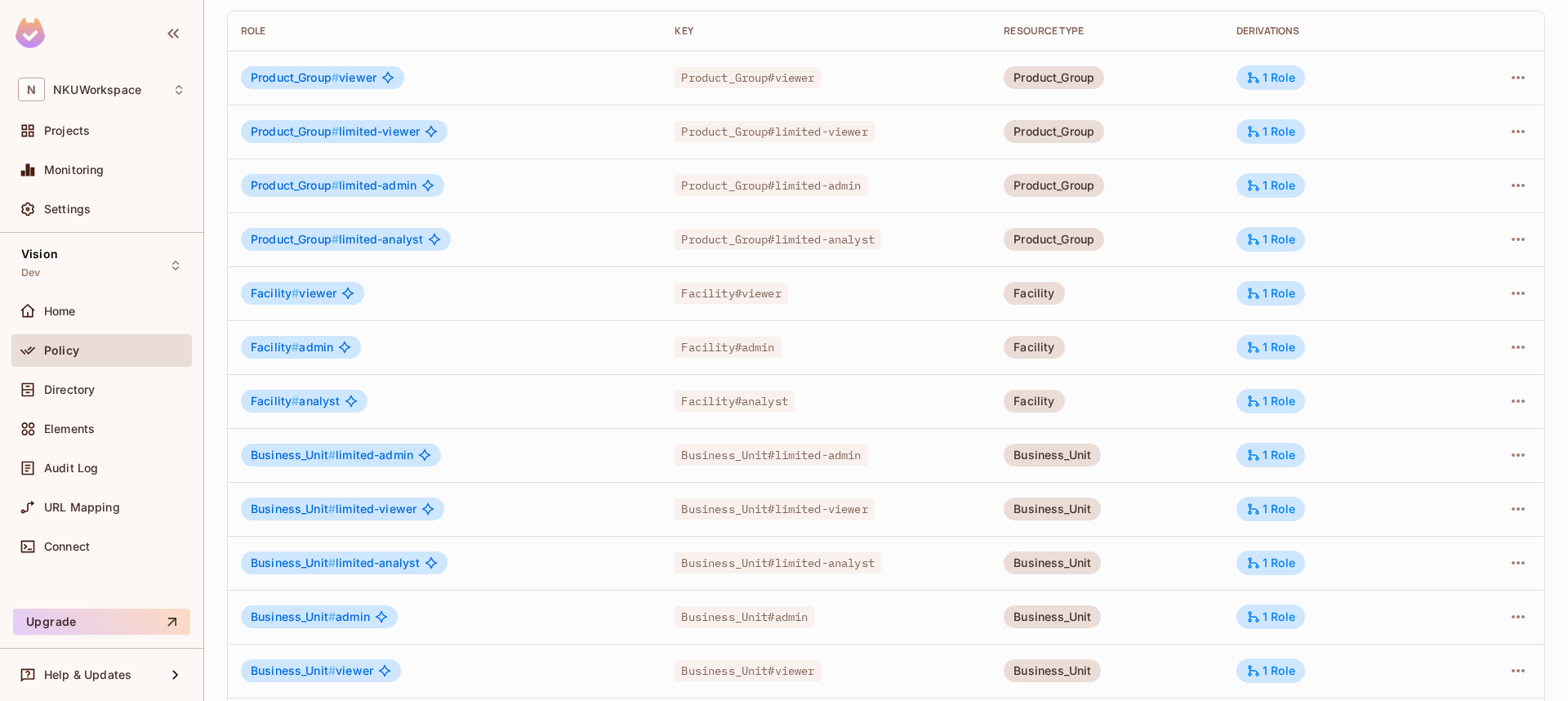
scroll to position [0, 0]
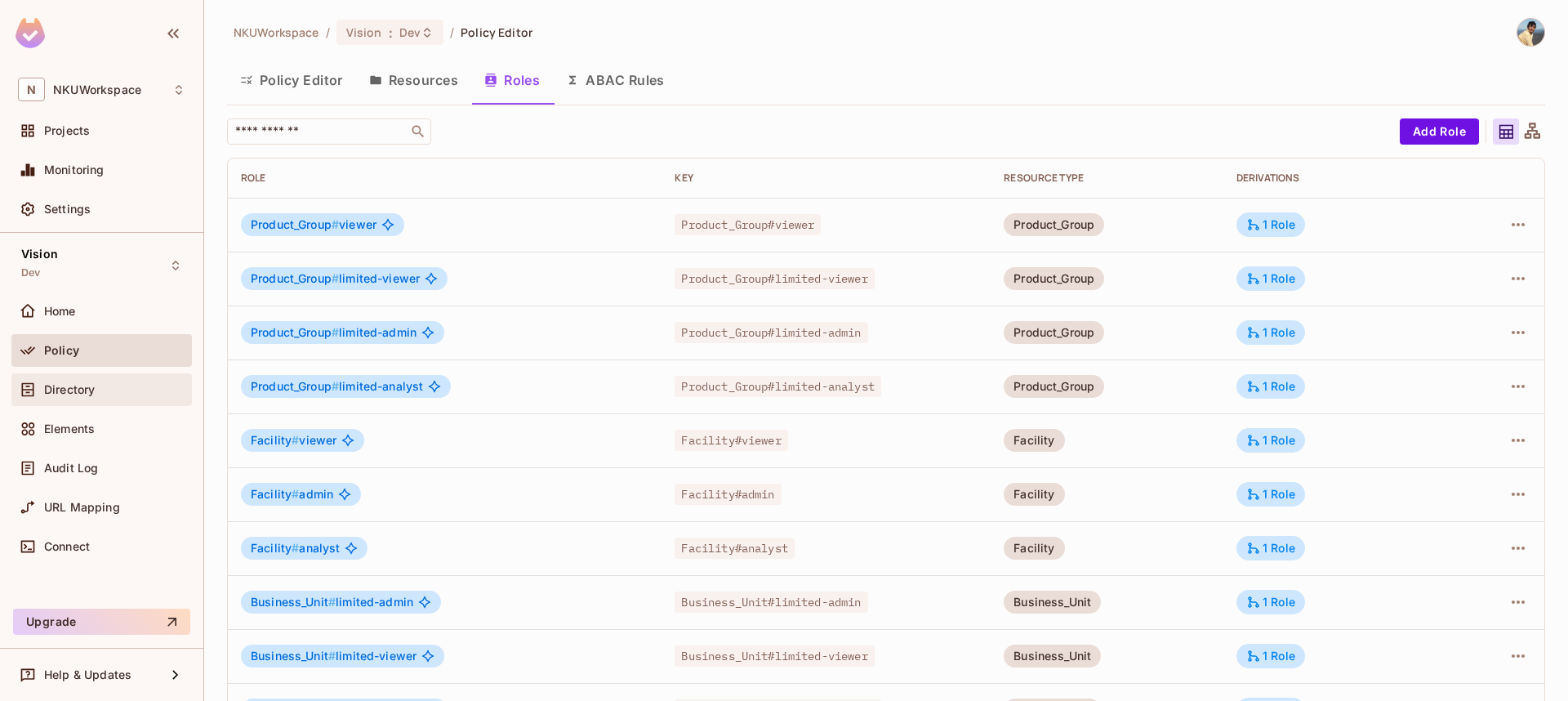
click at [66, 388] on span "Directory" at bounding box center [69, 389] width 50 height 13
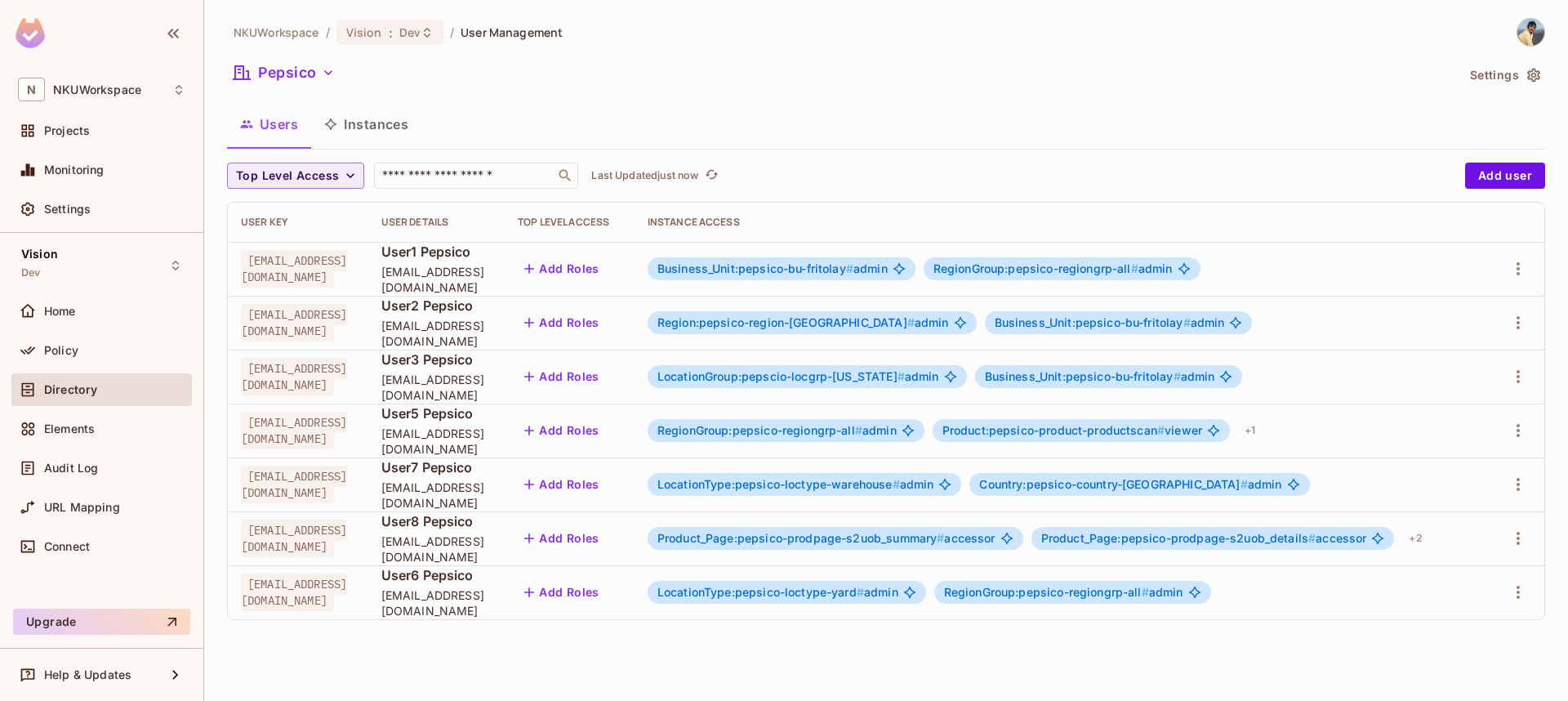
click at [403, 128] on button "Instances" at bounding box center [366, 124] width 110 height 41
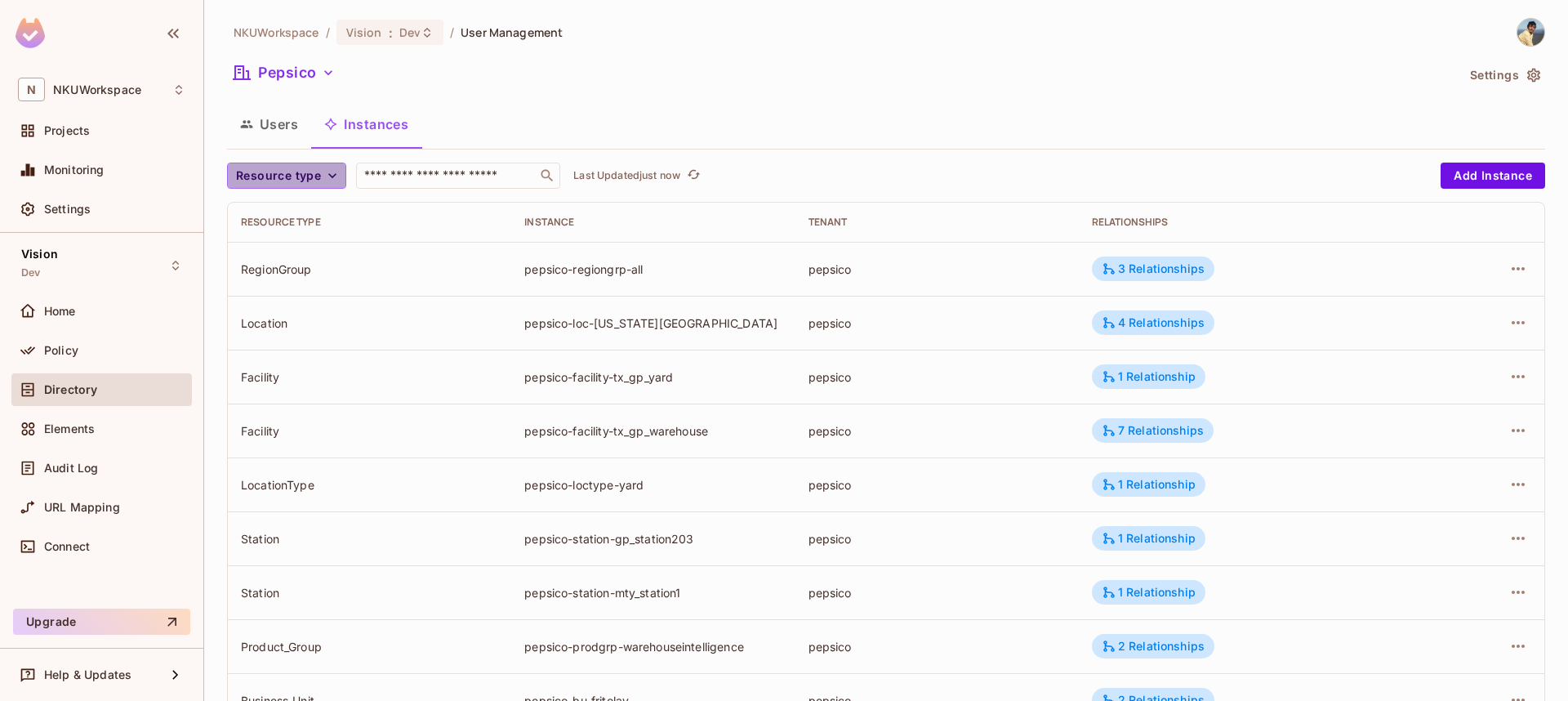
click at [326, 174] on icon "button" at bounding box center [332, 175] width 16 height 16
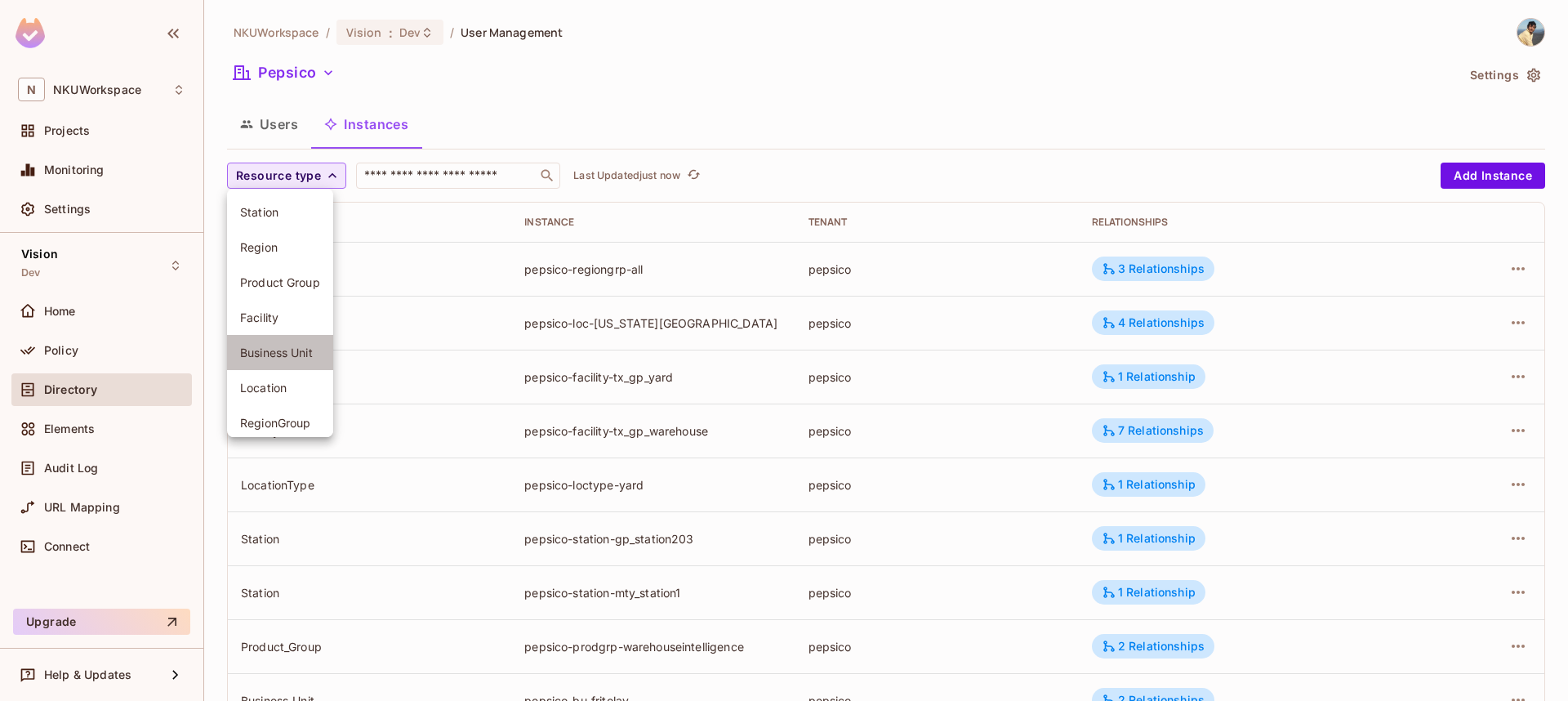
click at [271, 363] on li "Business Unit" at bounding box center [280, 352] width 106 height 35
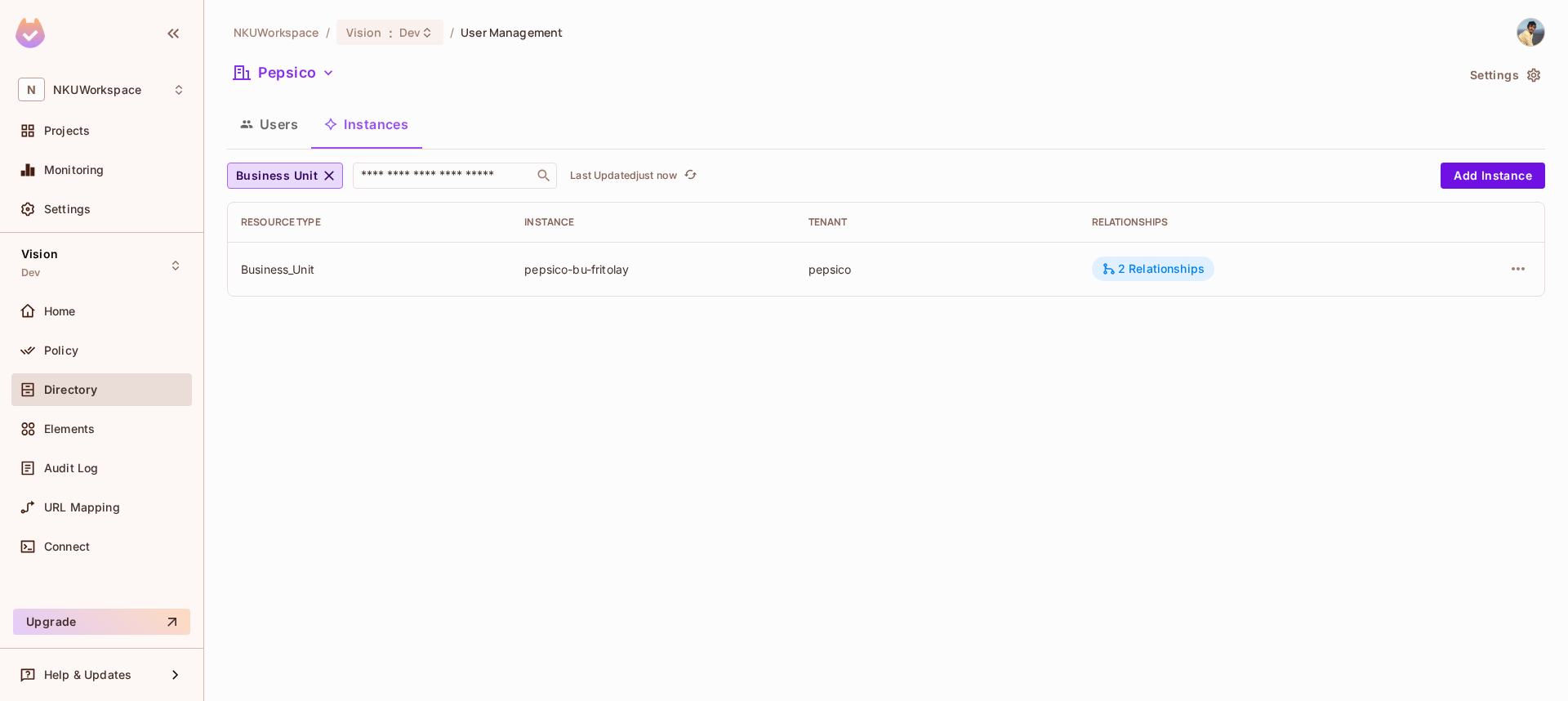
click at [1173, 261] on div "2 Relationships" at bounding box center [1153, 268] width 103 height 15
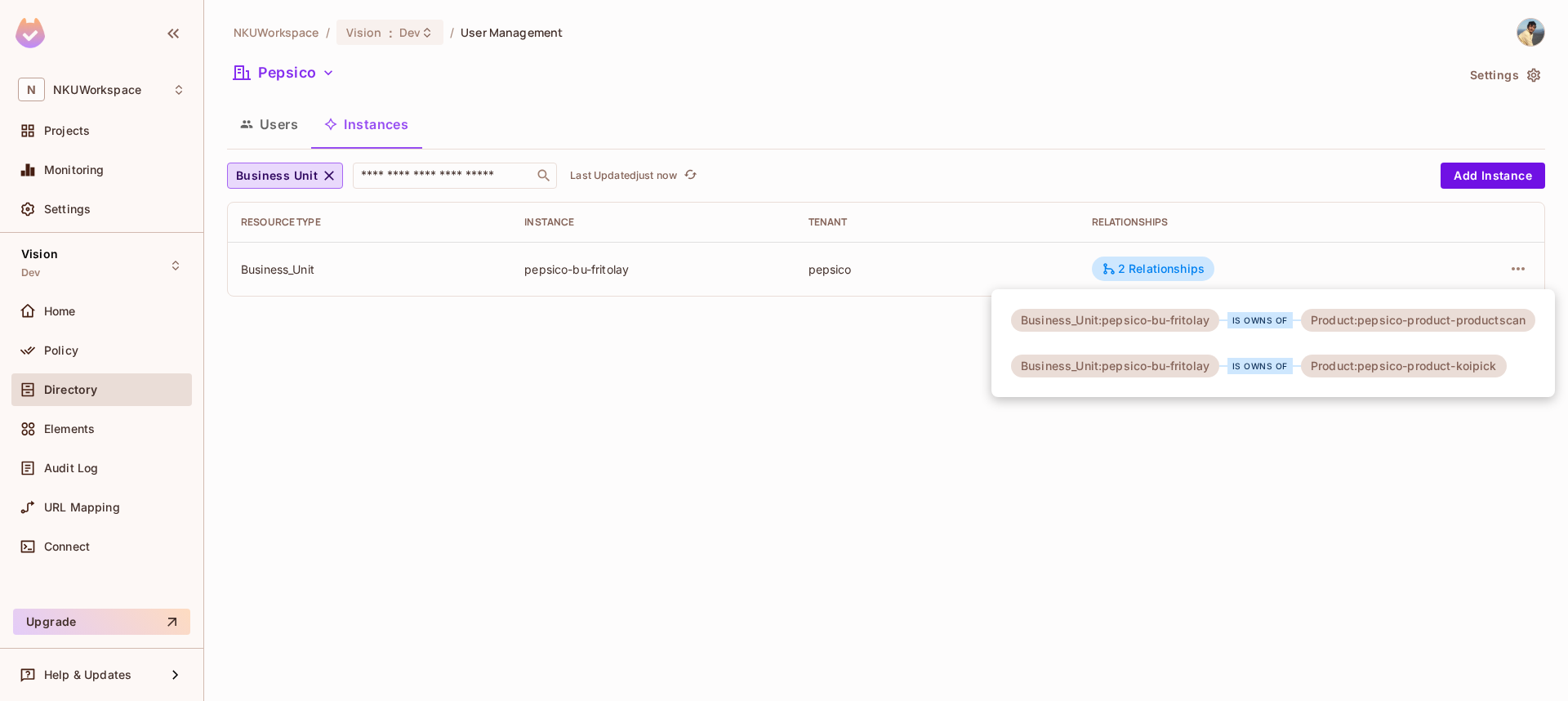
click at [1089, 488] on div at bounding box center [784, 350] width 1568 height 701
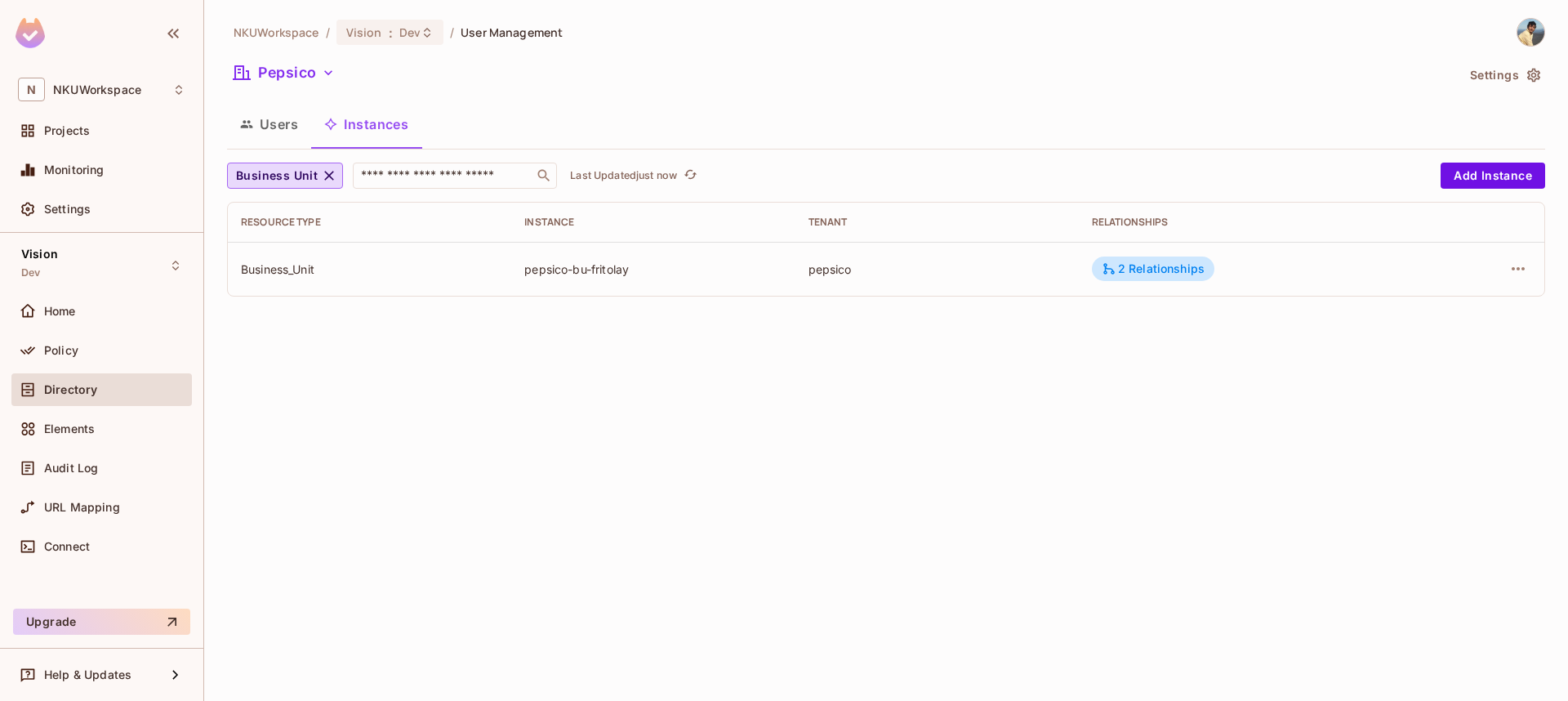
click at [277, 126] on button "Users" at bounding box center [269, 124] width 85 height 41
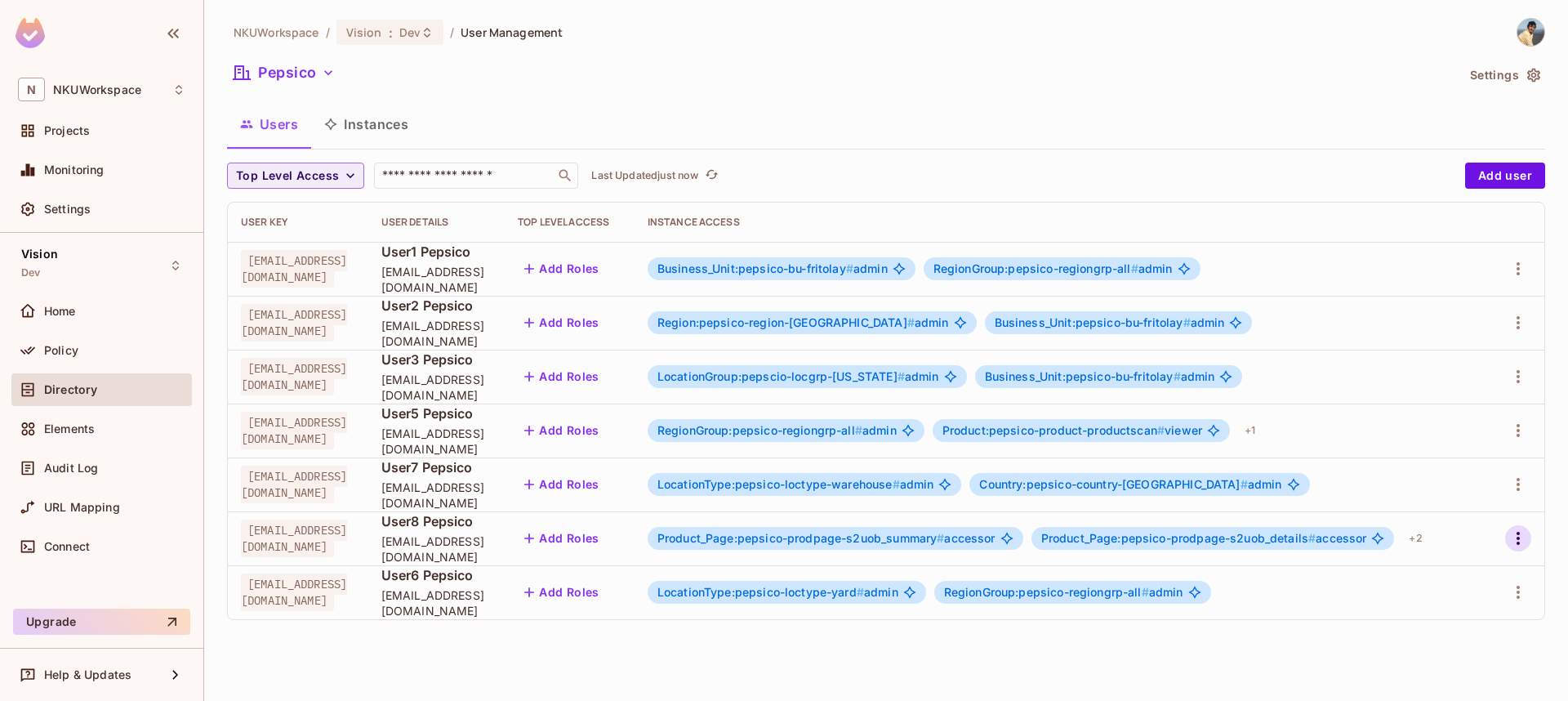
click at [1522, 532] on icon "button" at bounding box center [1518, 538] width 20 height 20
click at [1454, 570] on li "Edit" at bounding box center [1448, 575] width 144 height 36
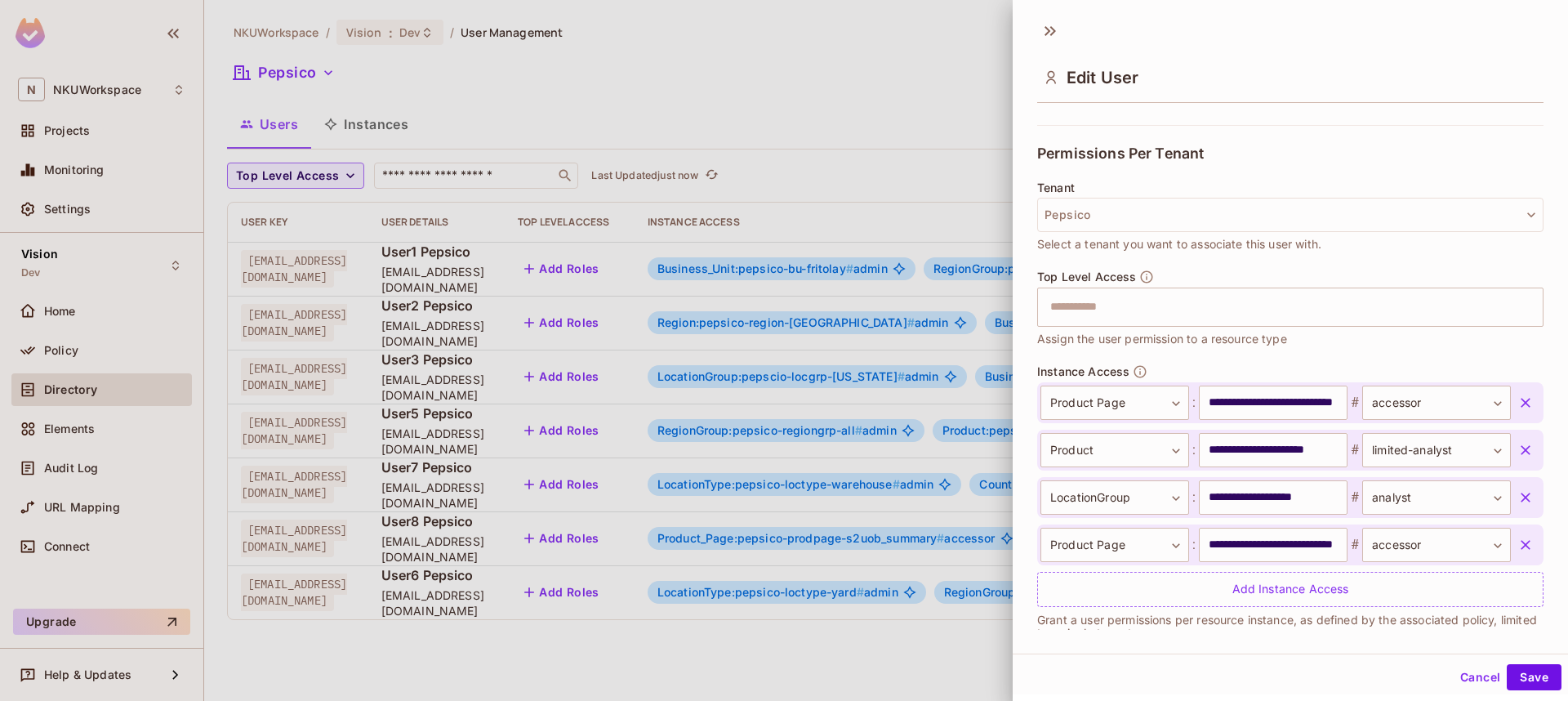
scroll to position [358, 0]
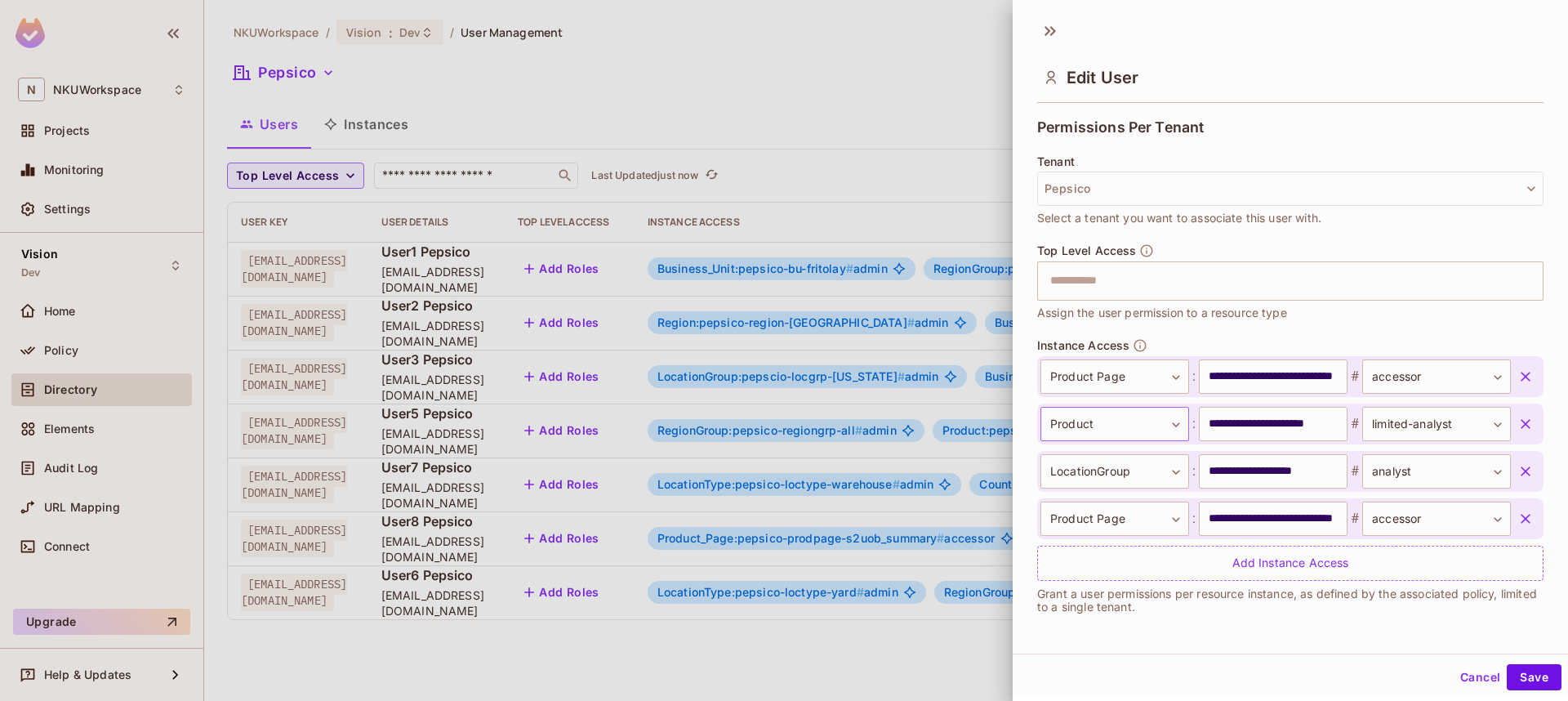
click at [1179, 422] on body "N NKUWorkspace Projects Monitoring Settings Vision Dev Home Policy Directory El…" at bounding box center [784, 350] width 1568 height 701
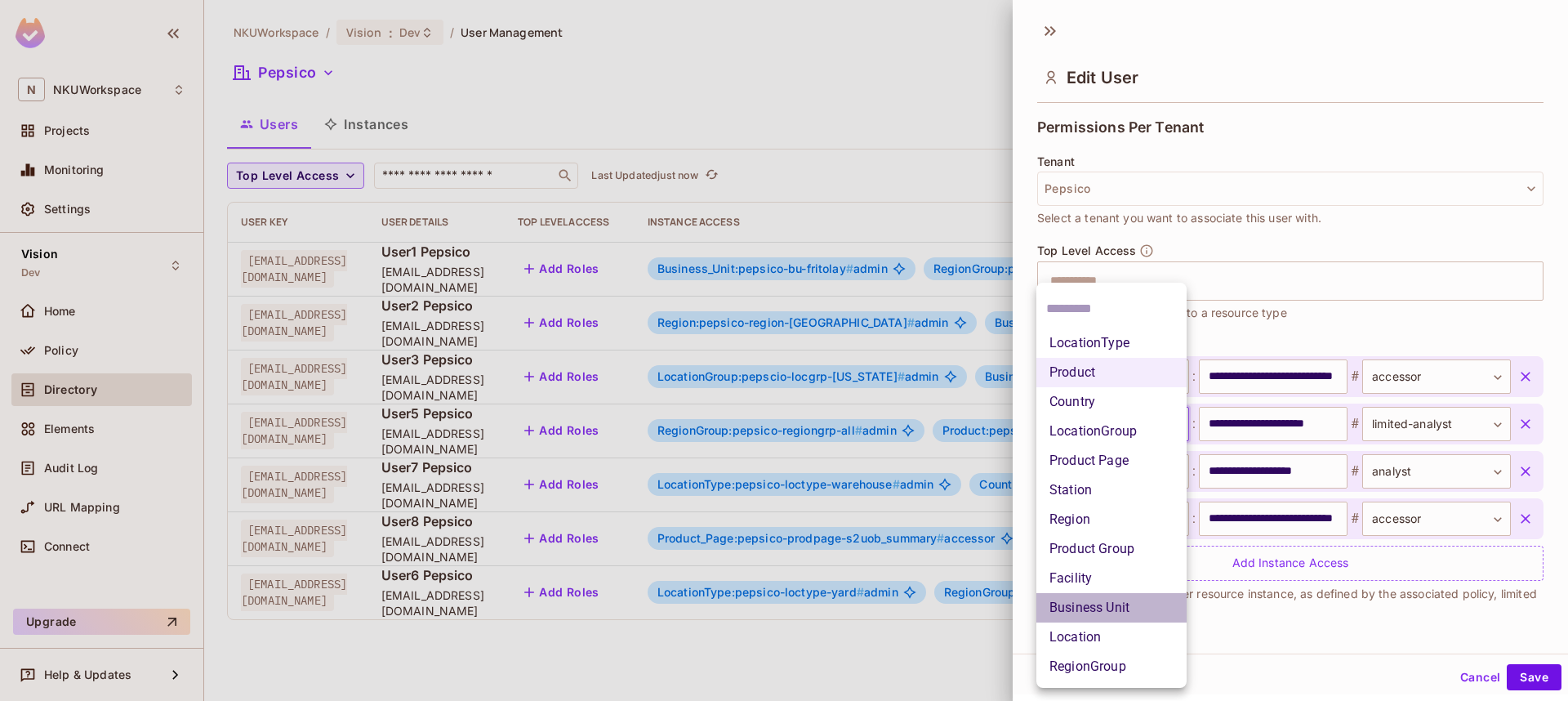
click at [1092, 608] on li "Business Unit" at bounding box center [1112, 607] width 150 height 29
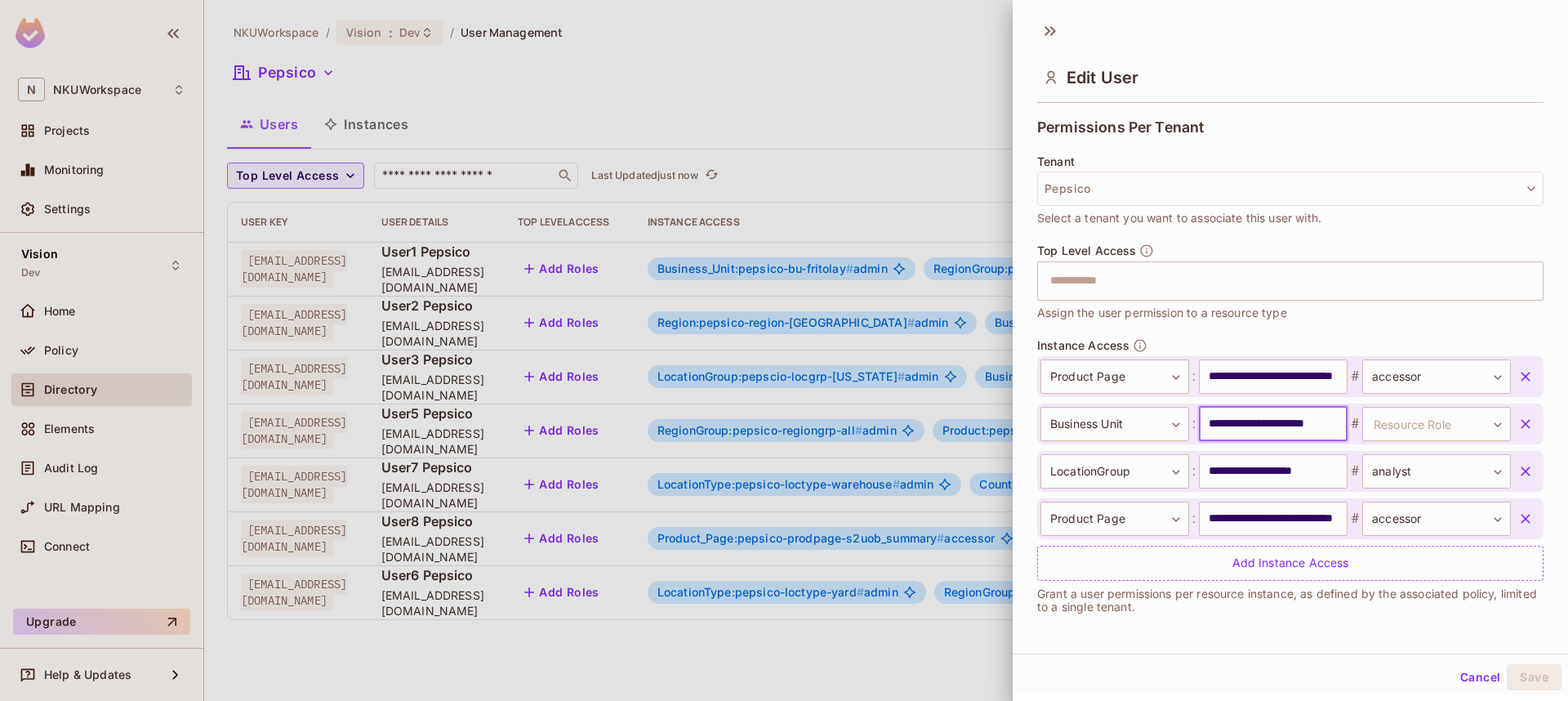
scroll to position [0, 8]
drag, startPoint x: 1258, startPoint y: 426, endPoint x: 1340, endPoint y: 425, distance: 82.0
click at [1340, 425] on input "**********" at bounding box center [1273, 424] width 149 height 34
type input "**********"
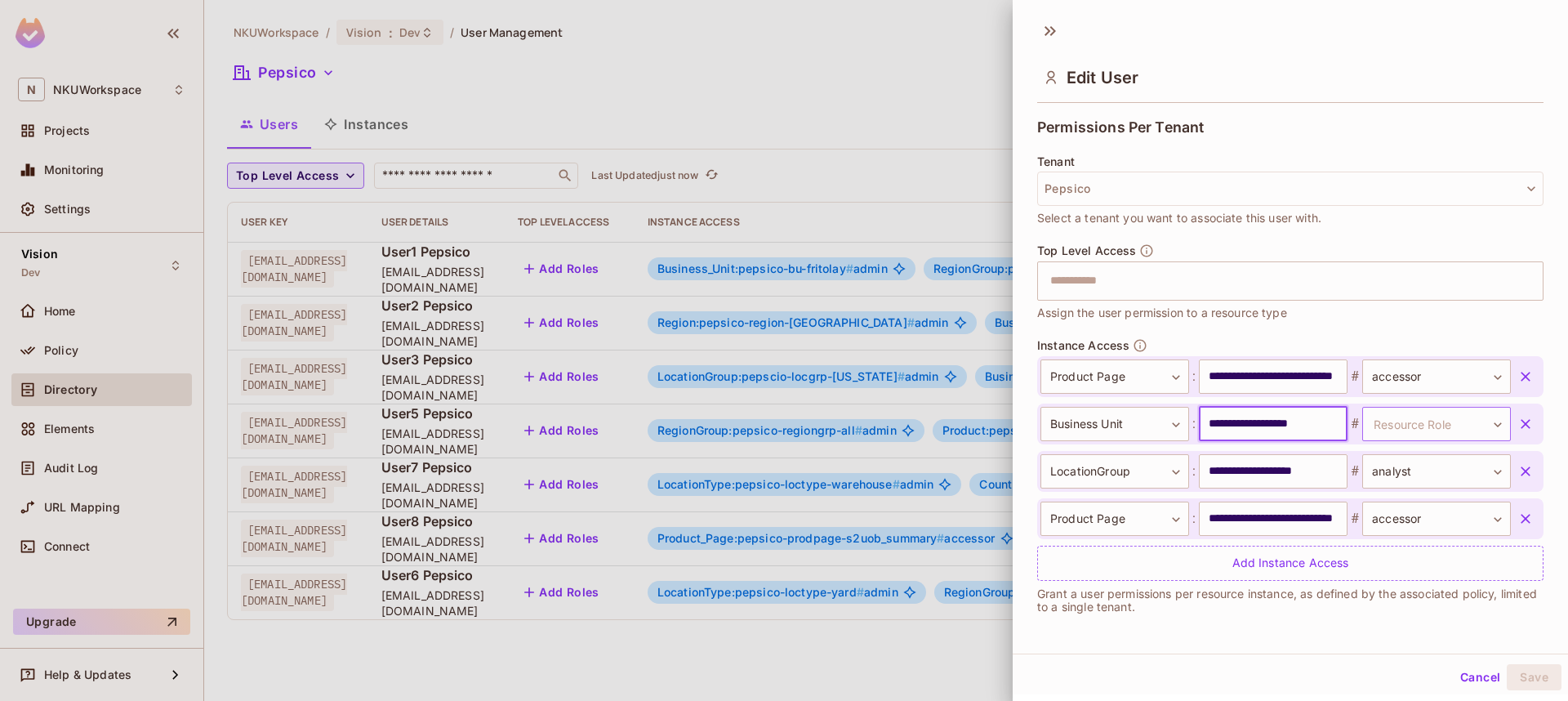
click at [1471, 423] on body "N NKUWorkspace Projects Monitoring Settings Vision Dev Home Policy Directory El…" at bounding box center [784, 350] width 1568 height 701
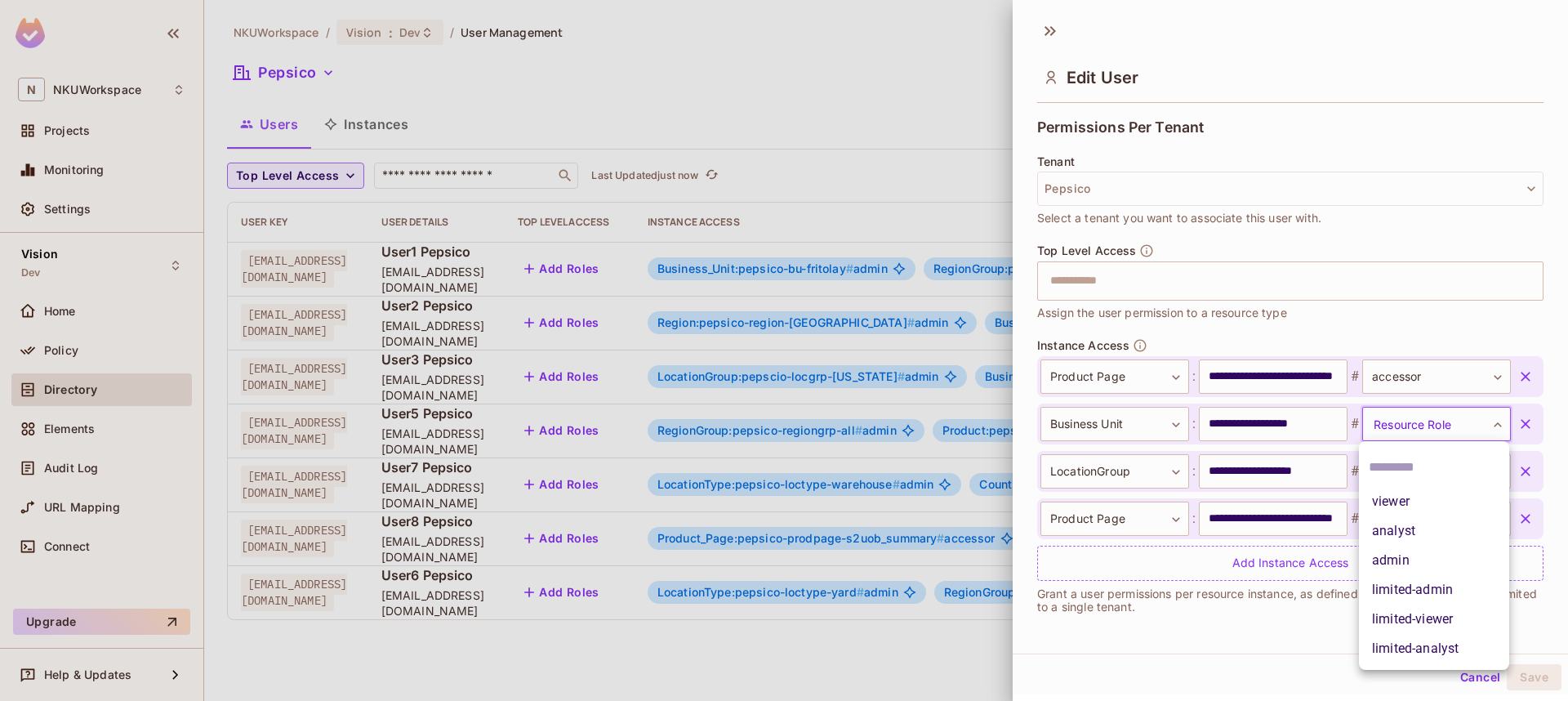
click at [1427, 639] on li "limited-analyst" at bounding box center [1435, 648] width 150 height 29
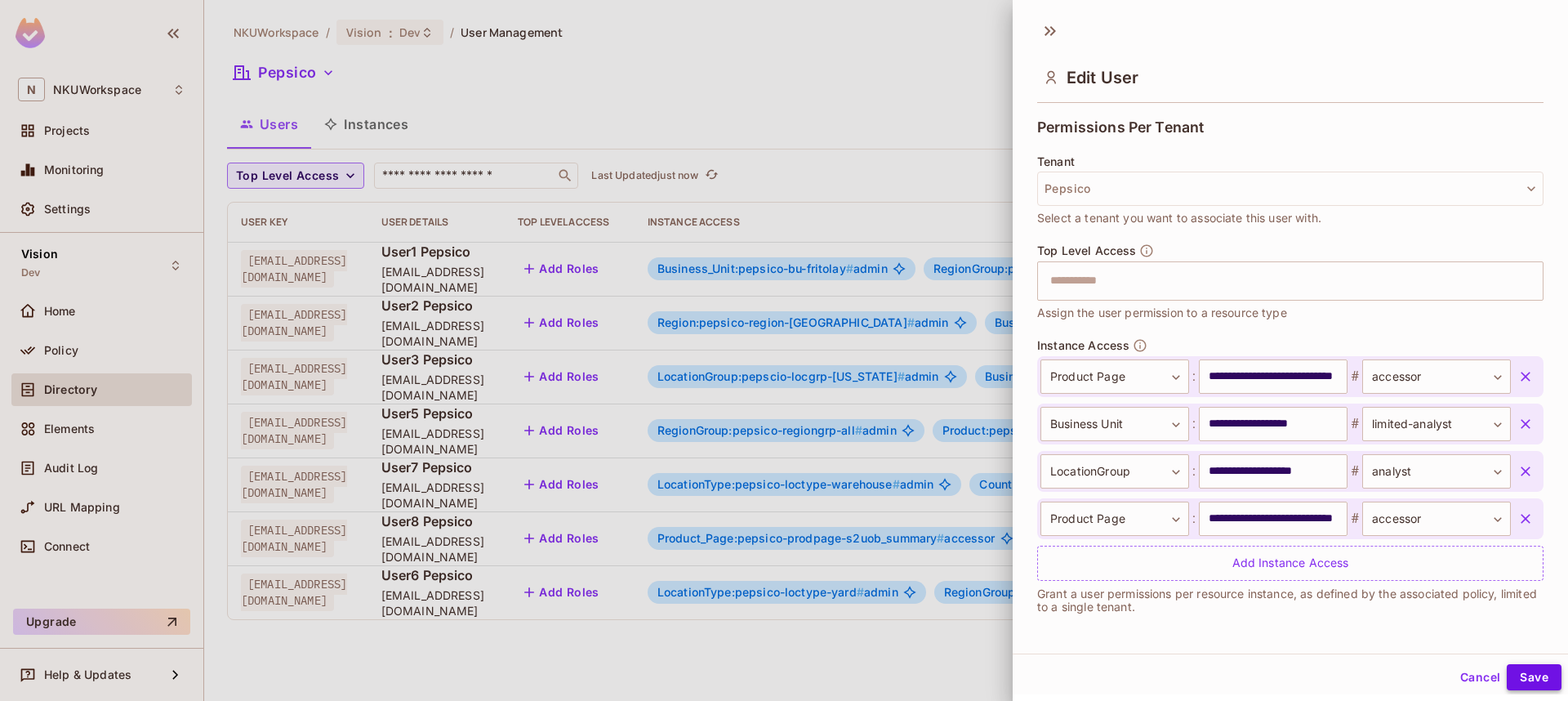
click at [1519, 670] on button "Save" at bounding box center [1535, 677] width 55 height 26
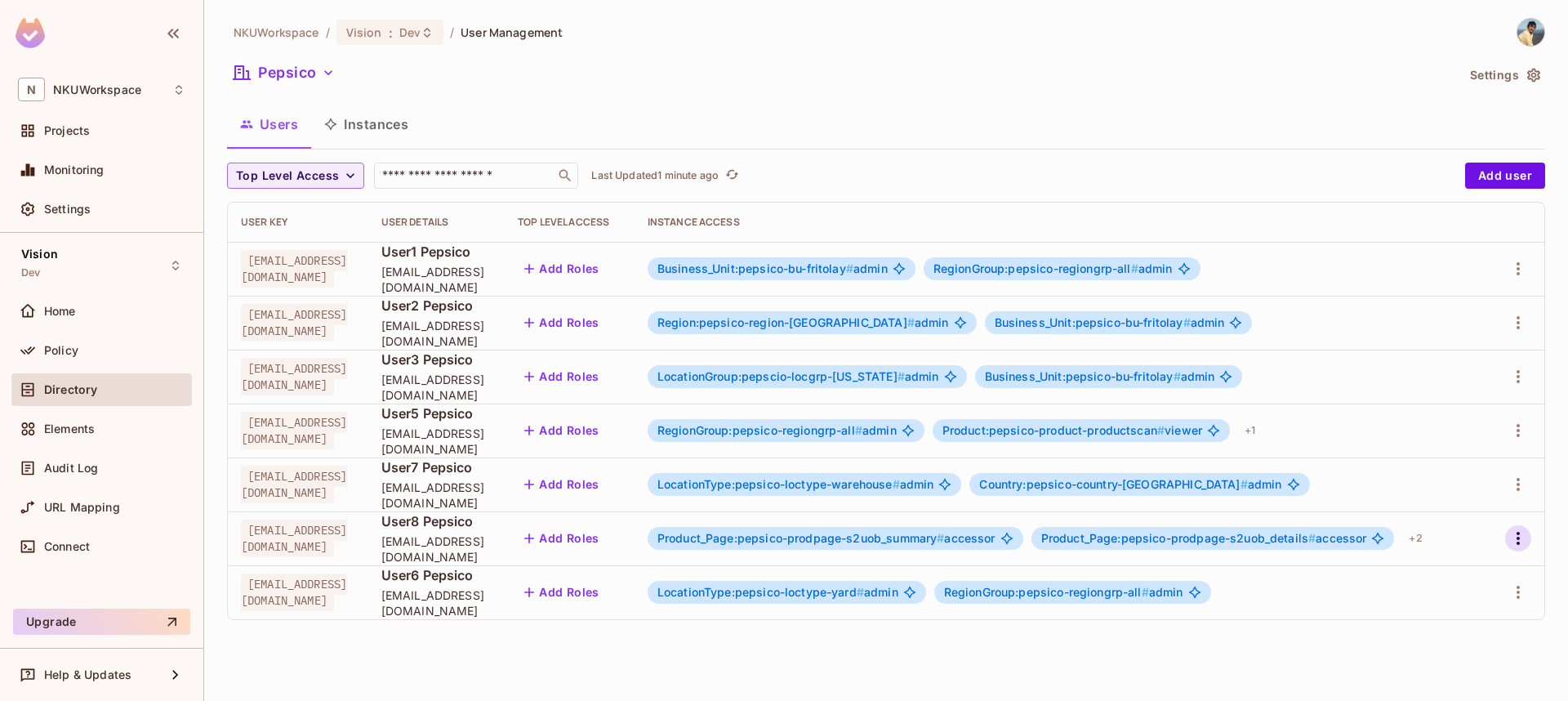
click at [1516, 532] on icon "button" at bounding box center [1518, 538] width 20 height 20
click at [1439, 585] on span "Edit" at bounding box center [1431, 575] width 32 height 26
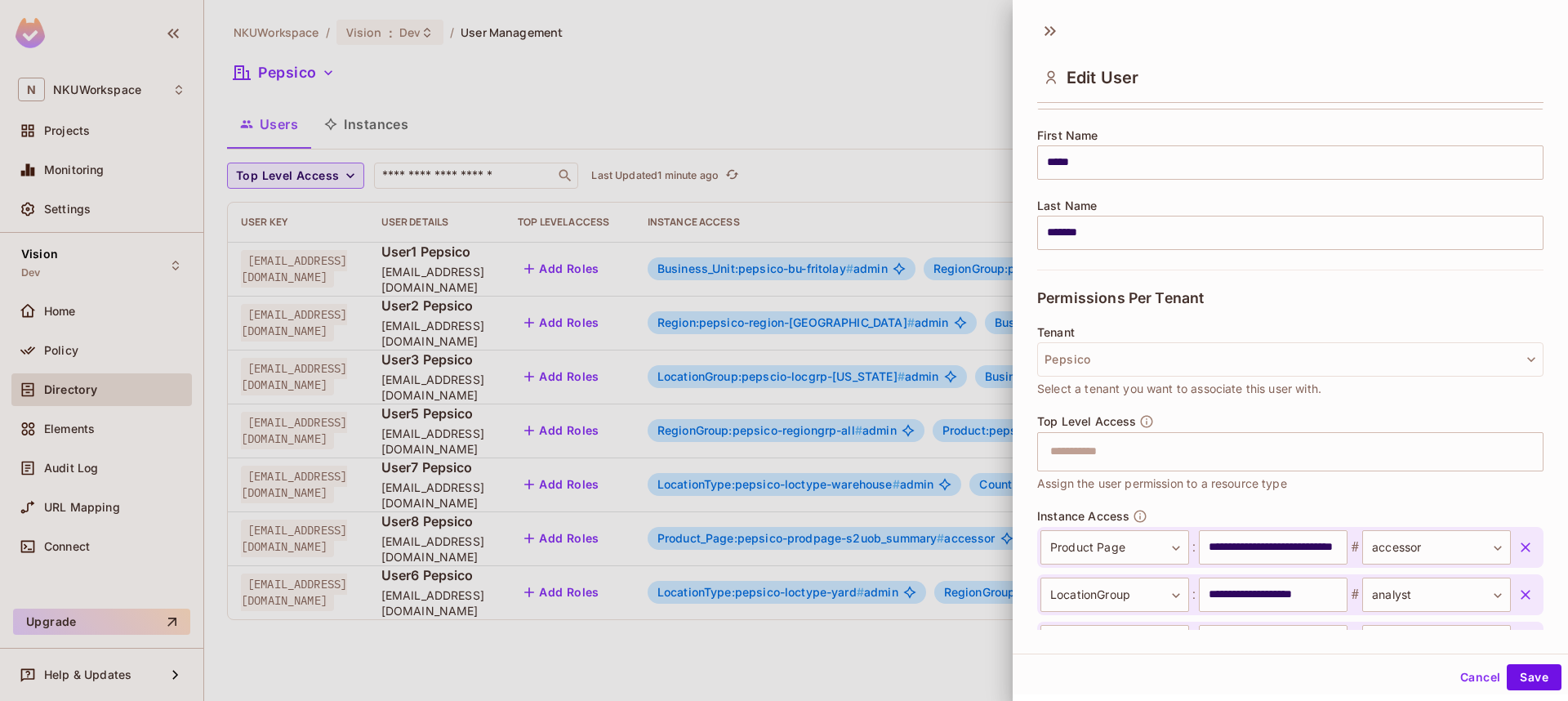
scroll to position [358, 0]
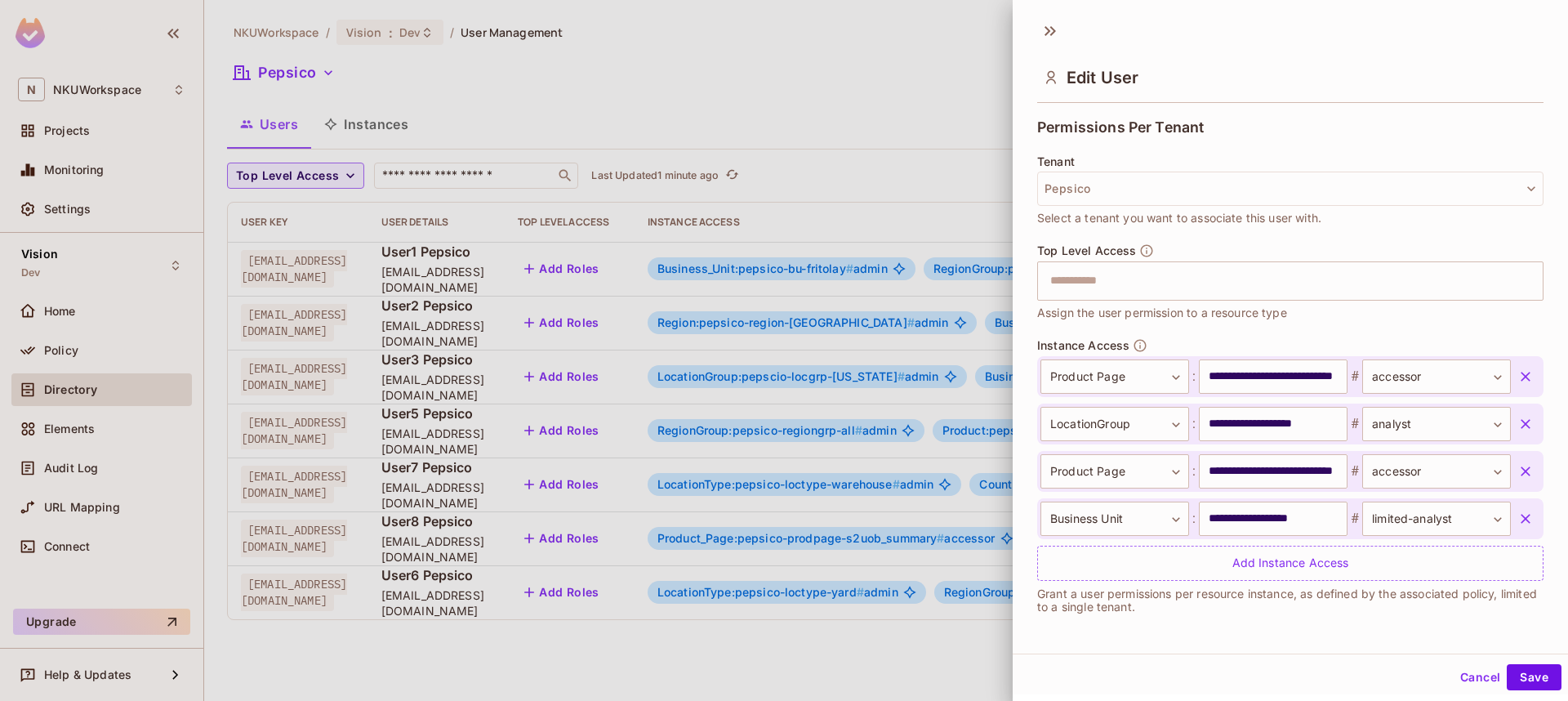
click at [1528, 424] on icon "button" at bounding box center [1525, 424] width 16 height 16
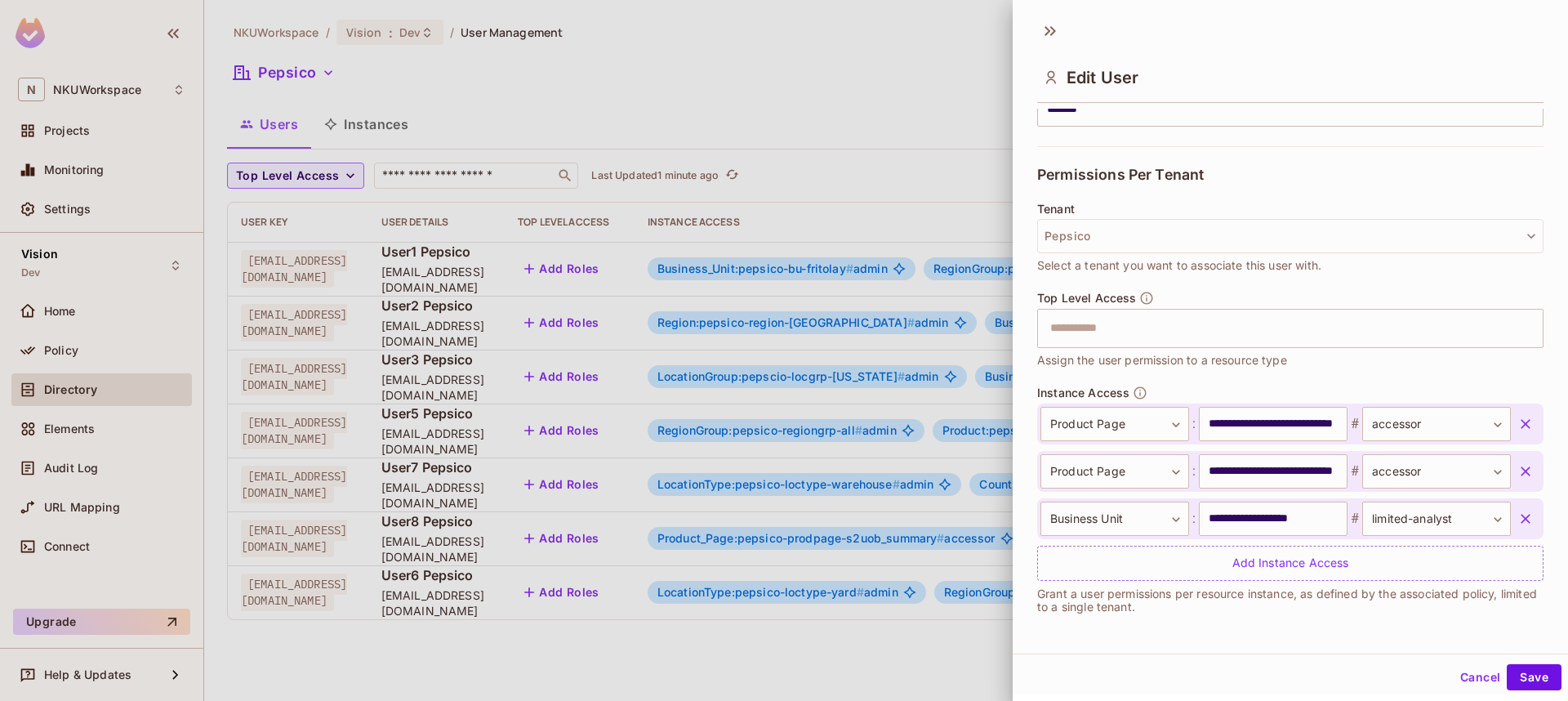
scroll to position [310, 0]
click at [1478, 674] on button "Cancel" at bounding box center [1480, 677] width 53 height 26
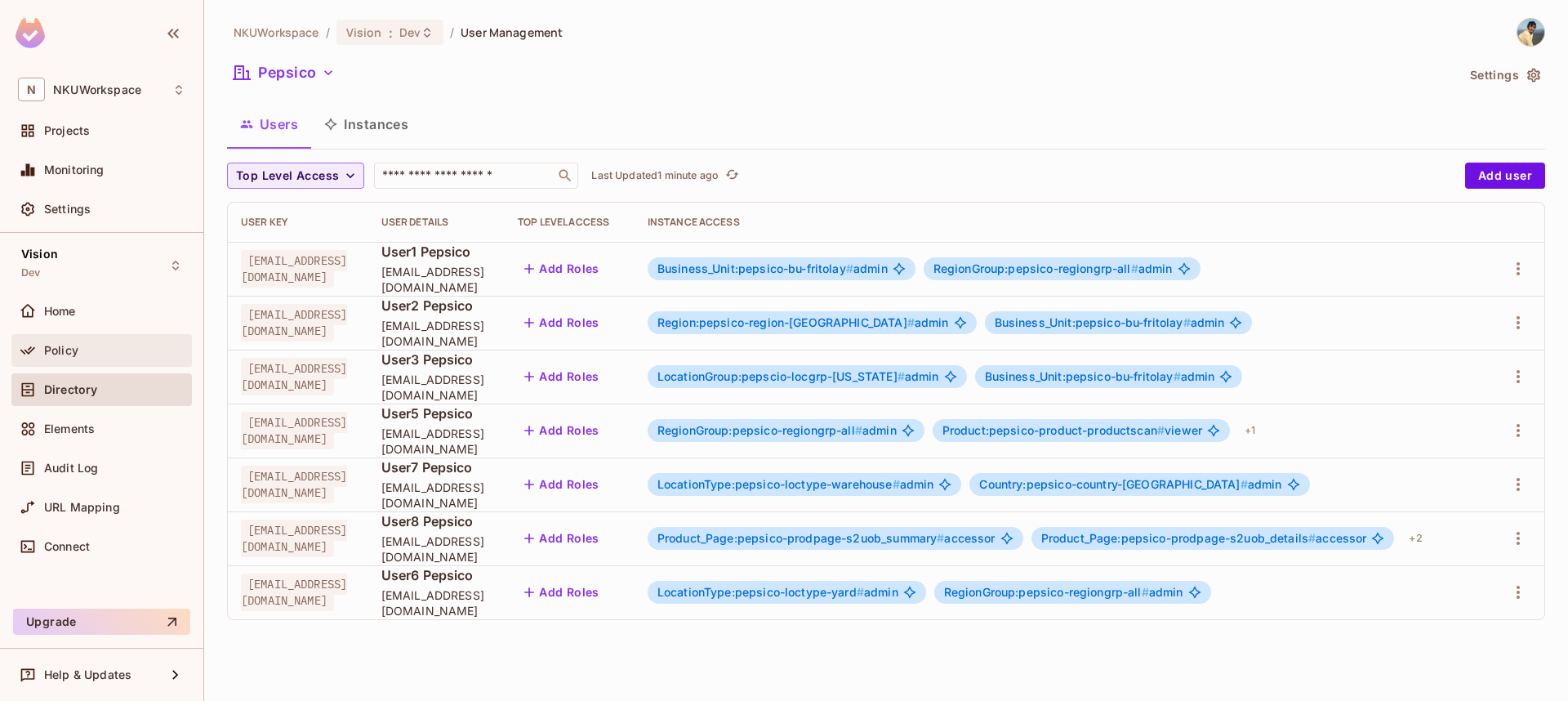
click at [85, 341] on div "Policy" at bounding box center [102, 350] width 167 height 20
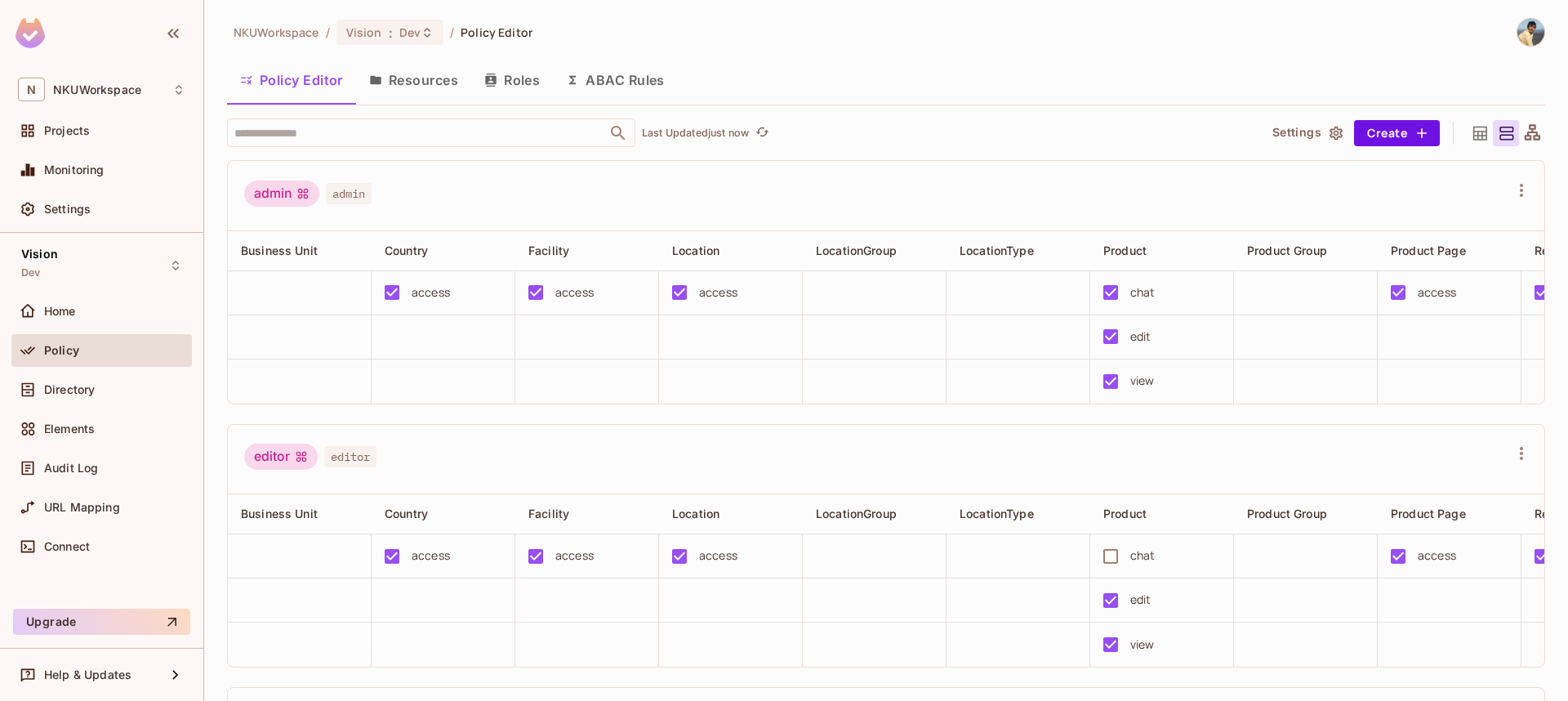
click at [422, 90] on button "Resources" at bounding box center [413, 80] width 115 height 41
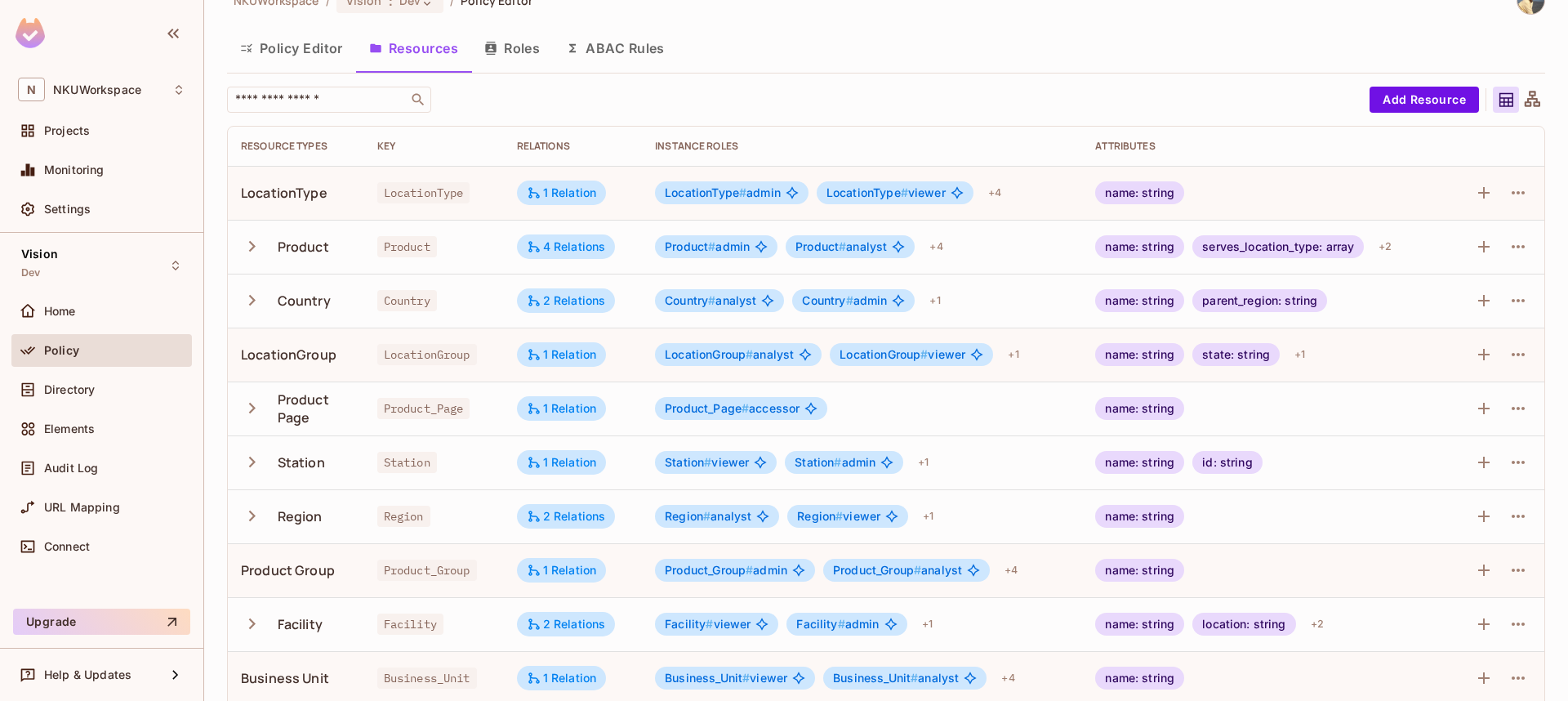
scroll to position [5, 0]
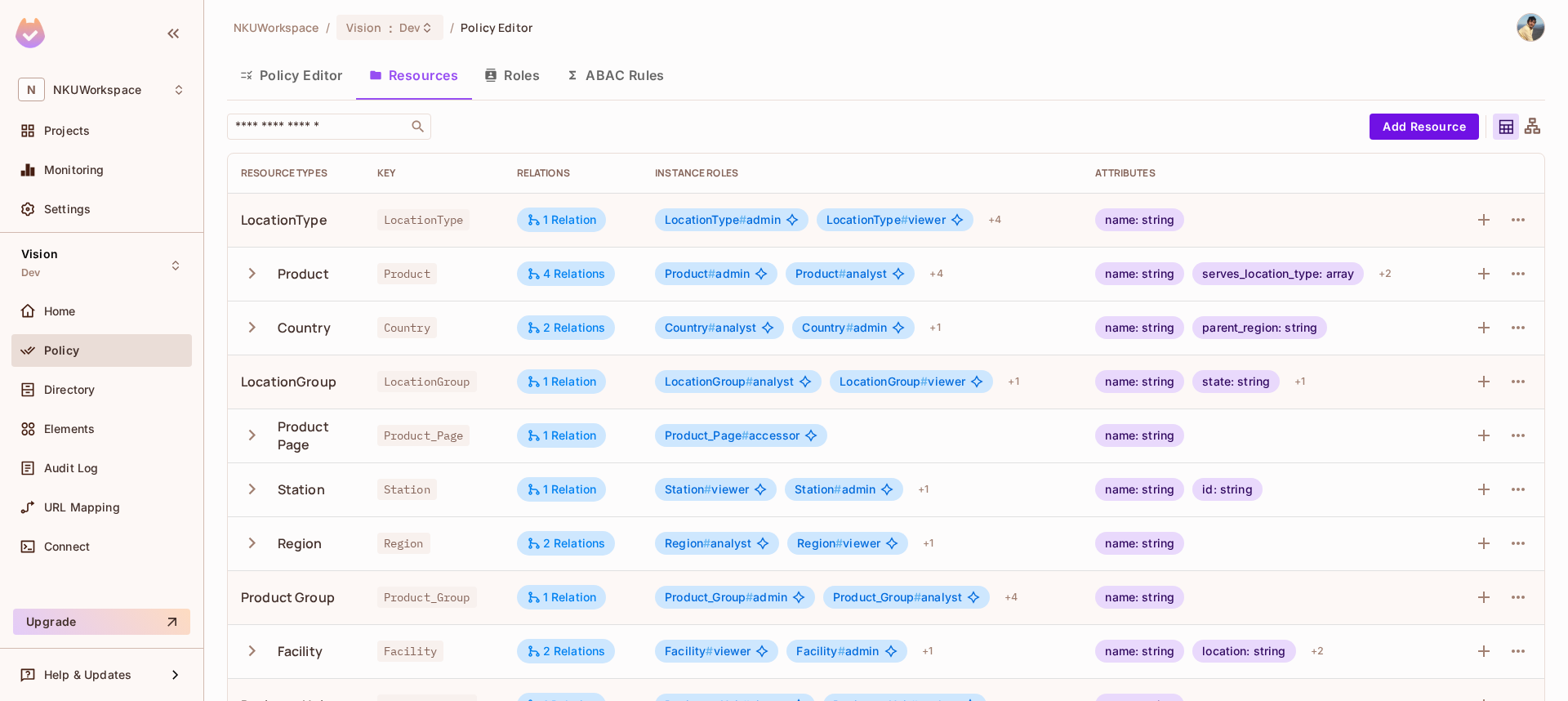
click at [529, 71] on button "Roles" at bounding box center [512, 75] width 82 height 41
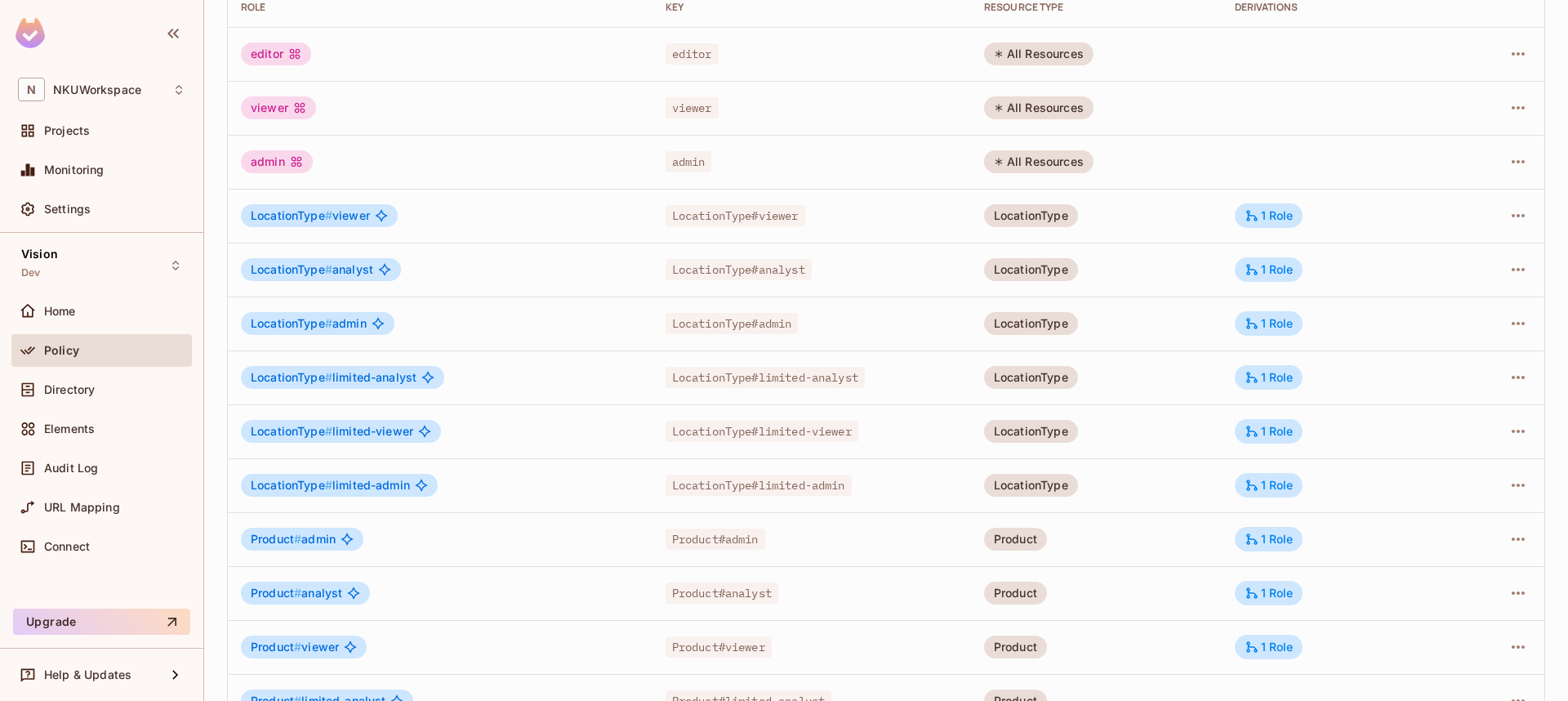
scroll to position [373, 0]
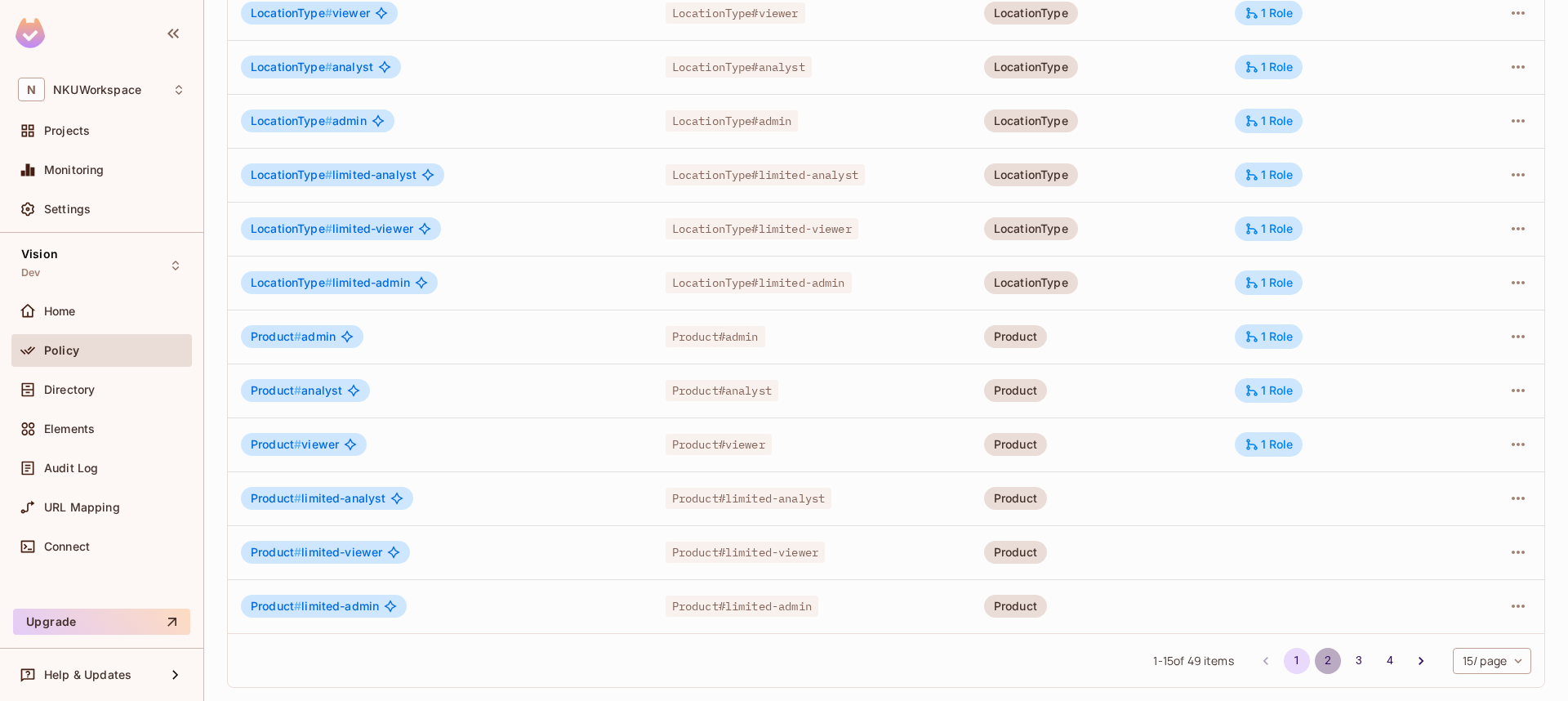
click at [1323, 663] on button "2" at bounding box center [1328, 660] width 26 height 26
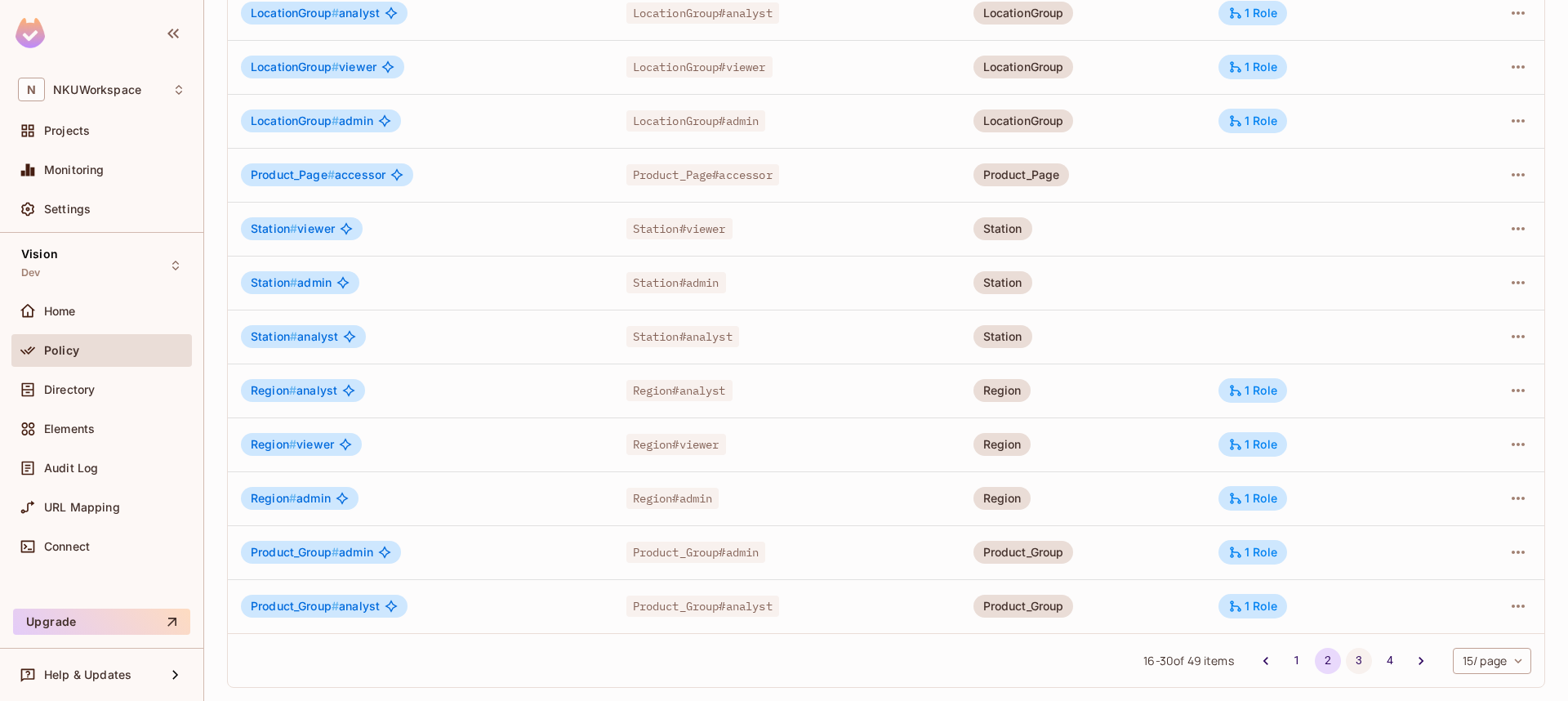
click at [1354, 657] on button "3" at bounding box center [1359, 660] width 26 height 26
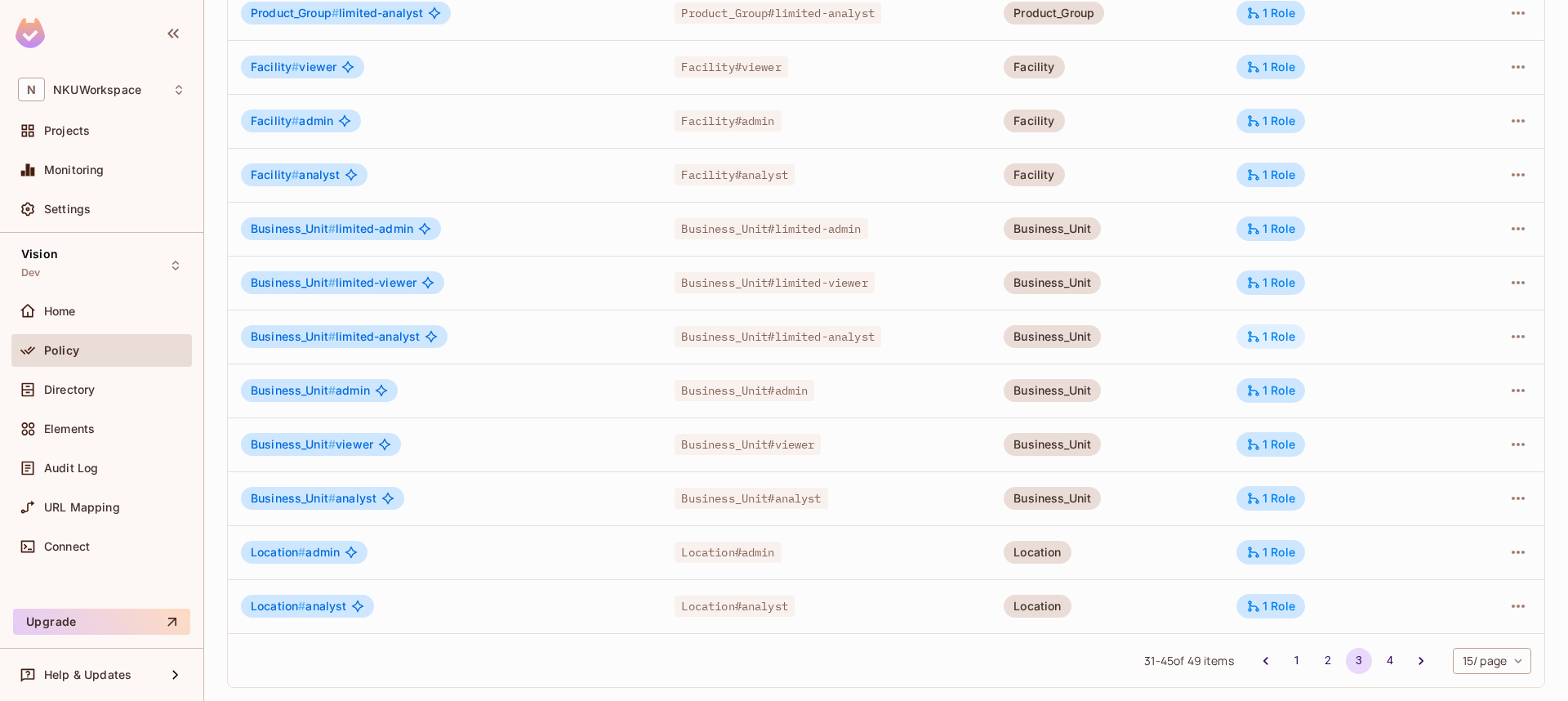
click at [1286, 339] on div "1 Role" at bounding box center [1271, 336] width 49 height 15
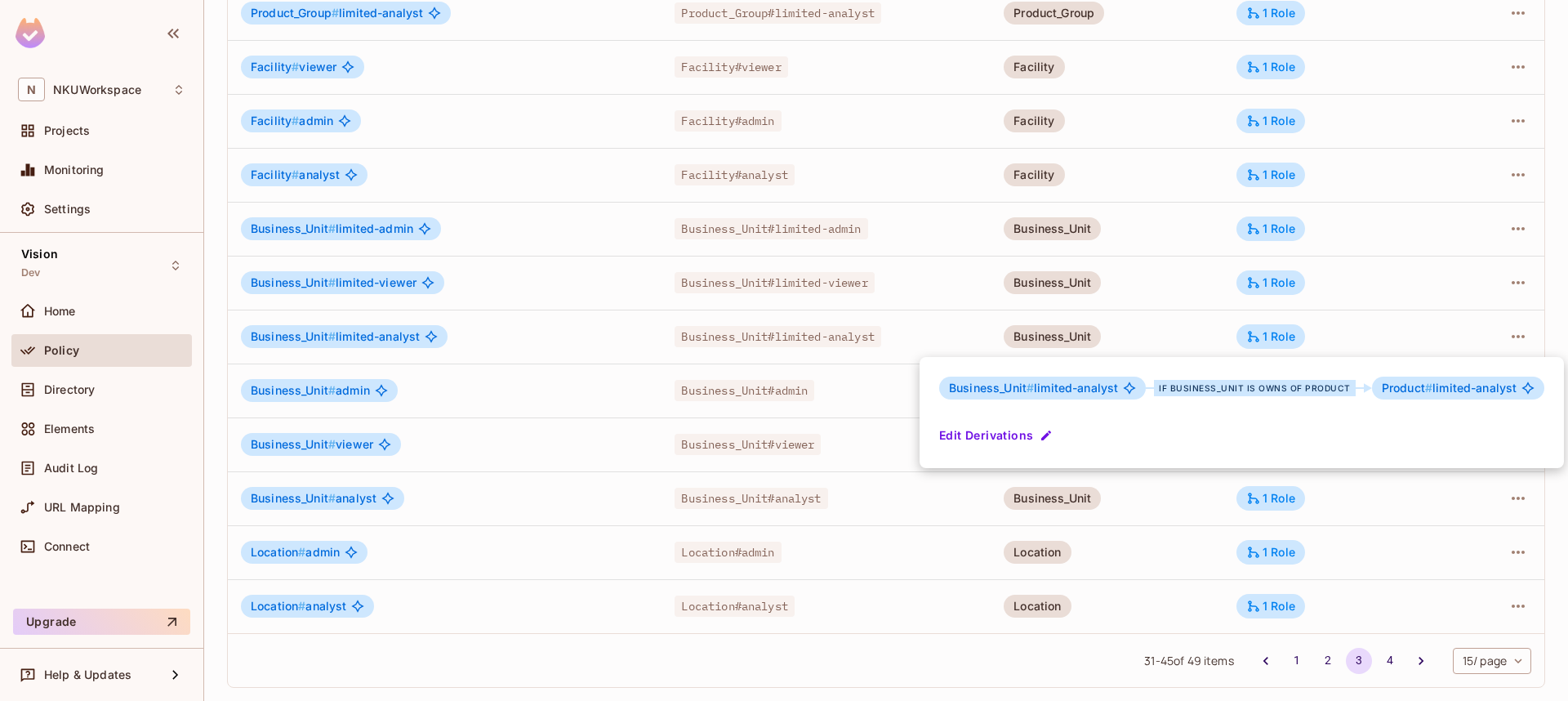
click at [864, 479] on div at bounding box center [784, 350] width 1568 height 701
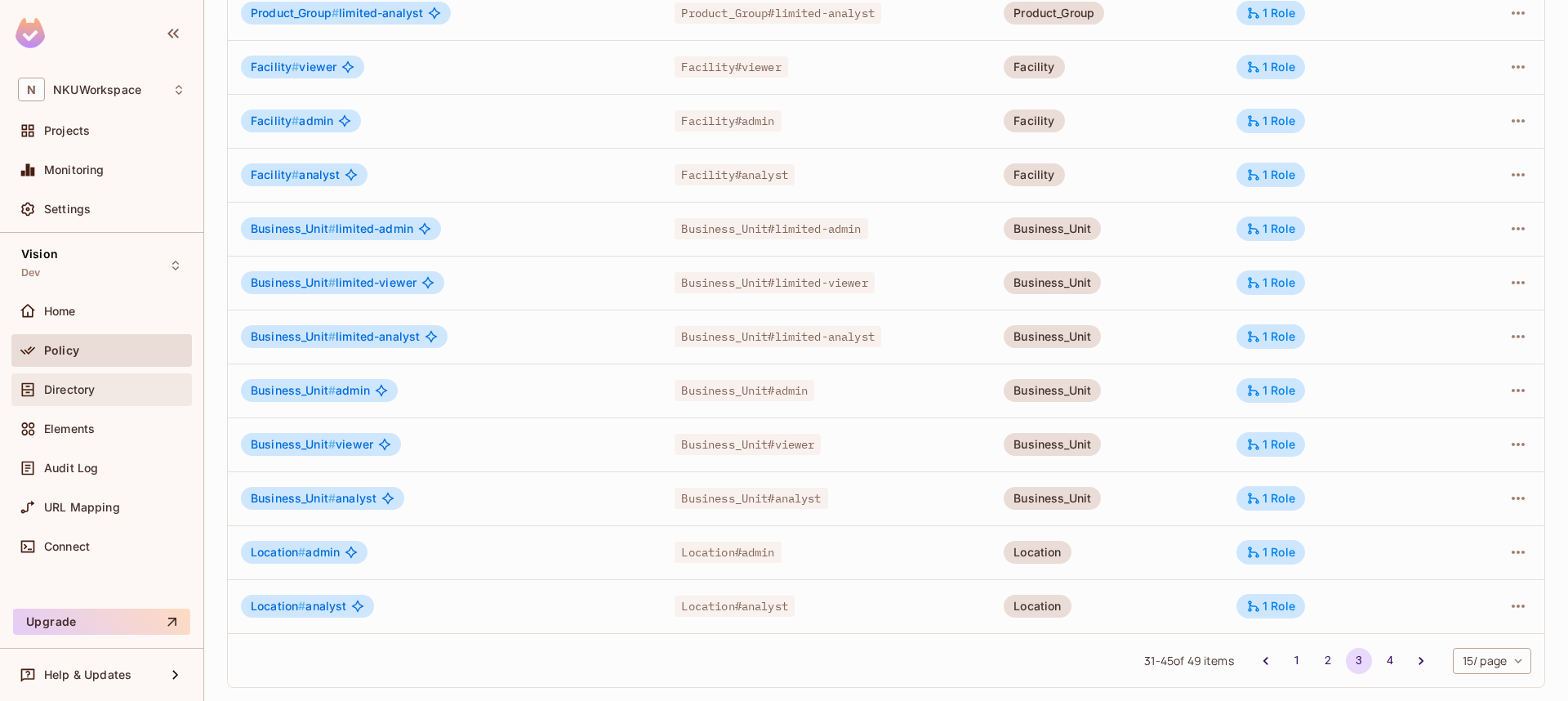
click at [73, 384] on span "Directory" at bounding box center [69, 389] width 50 height 13
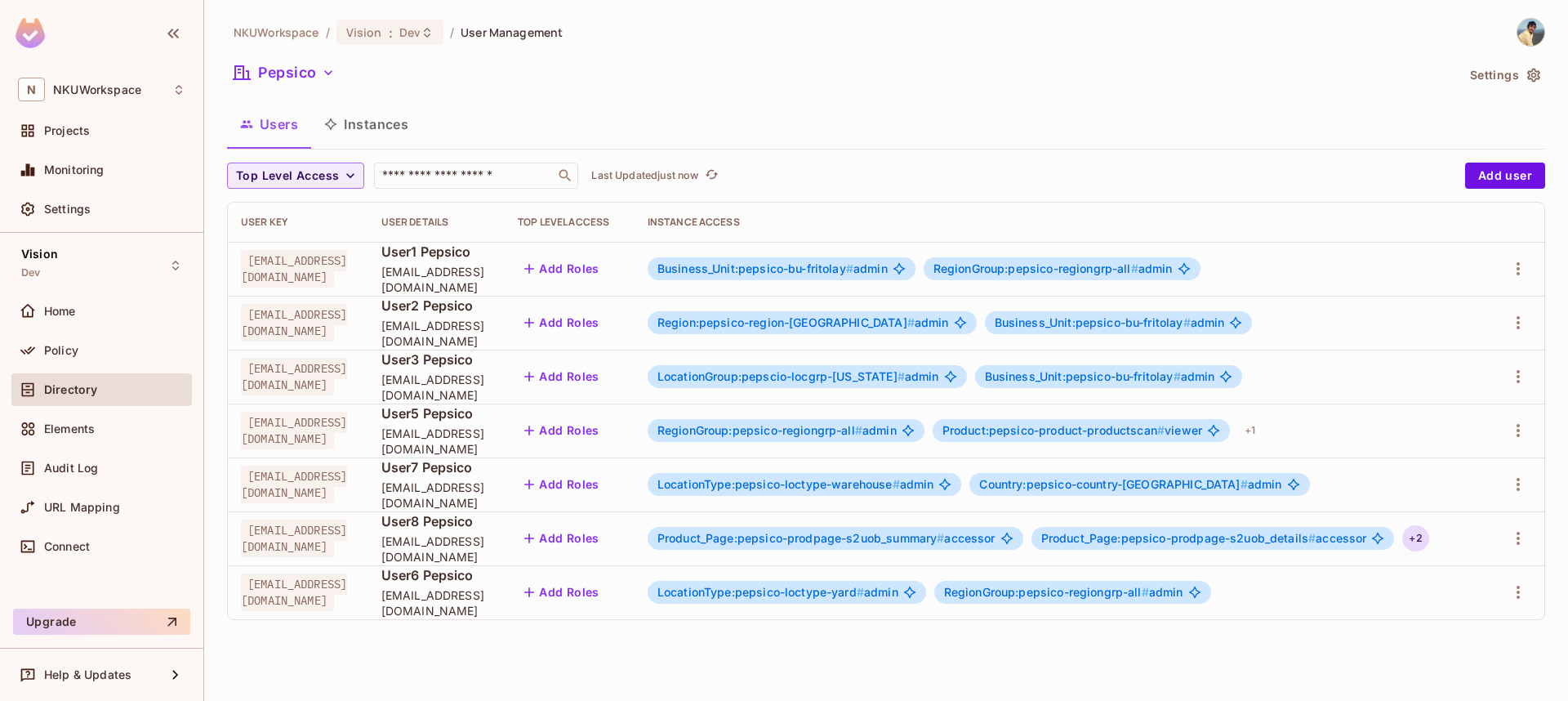
click at [1429, 535] on div "+ 2" at bounding box center [1415, 538] width 26 height 26
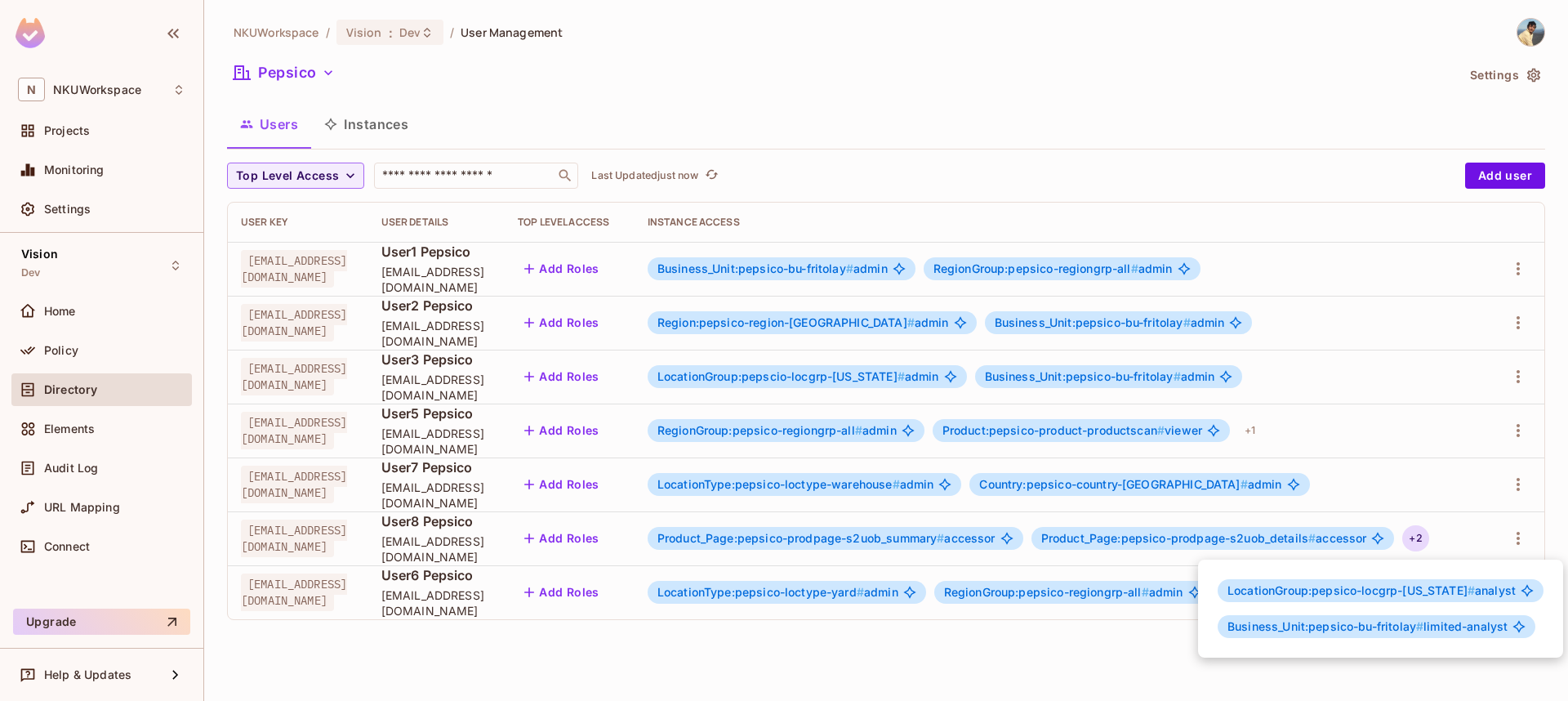
click at [365, 125] on div at bounding box center [784, 350] width 1568 height 701
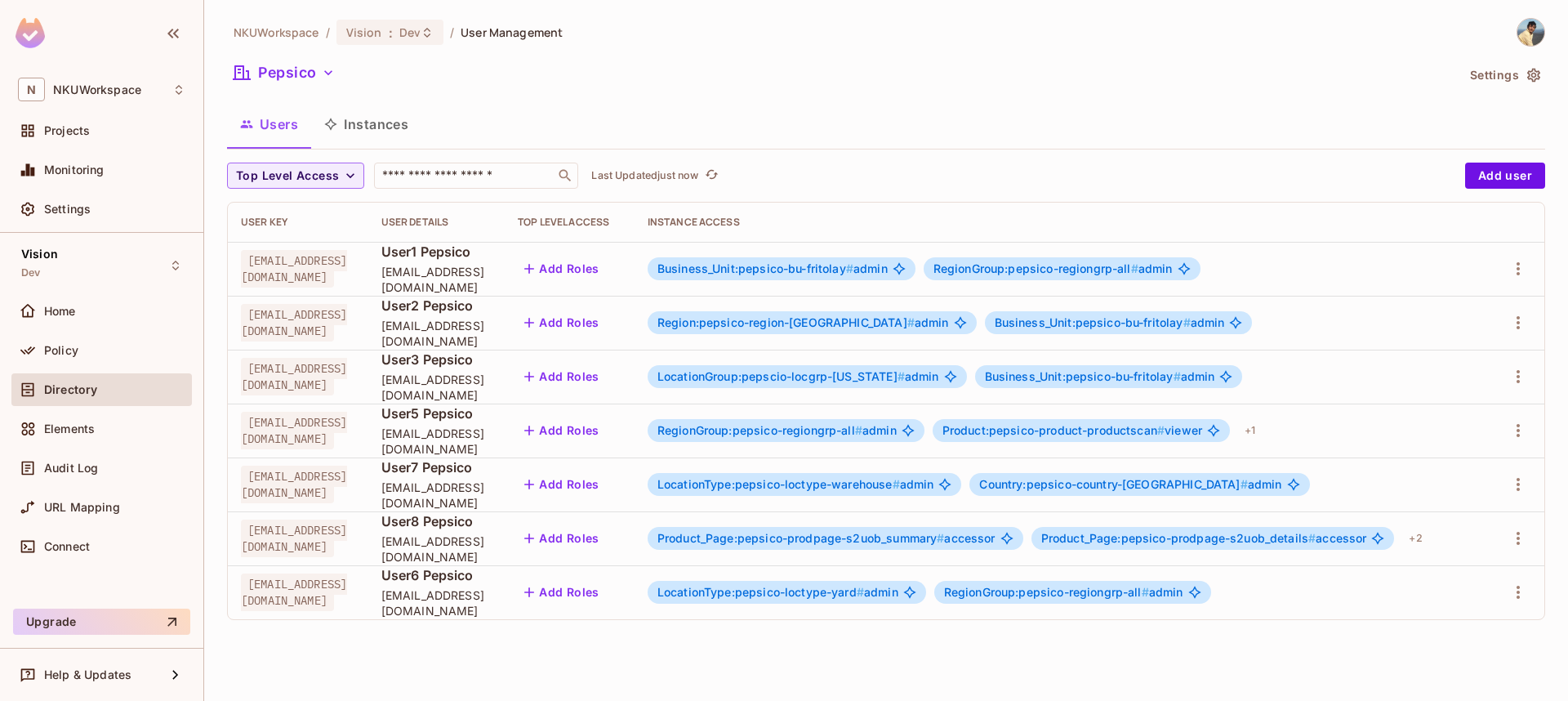
click at [373, 125] on button "Instances" at bounding box center [366, 124] width 110 height 41
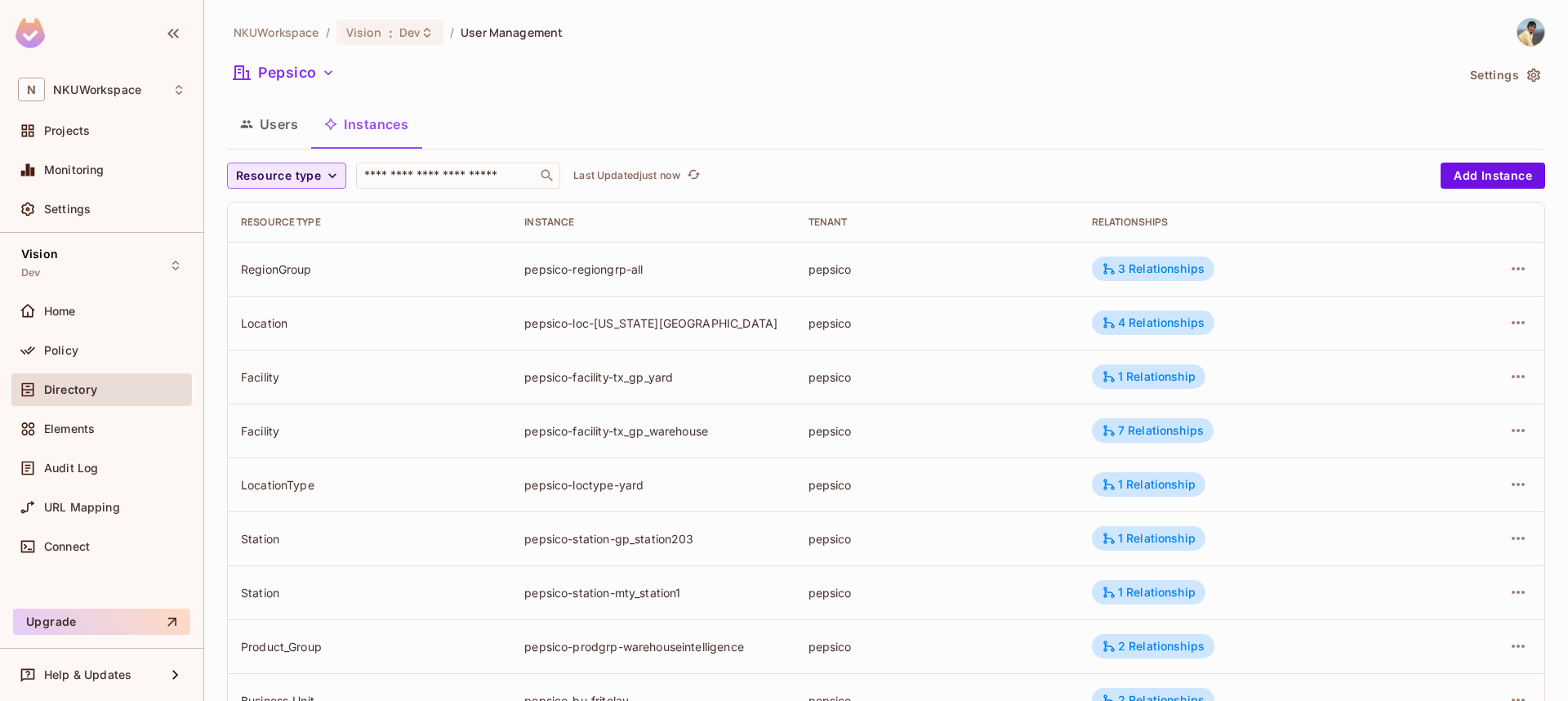
click at [325, 169] on icon "button" at bounding box center [332, 175] width 16 height 16
click at [276, 351] on li "Business Unit" at bounding box center [280, 342] width 106 height 35
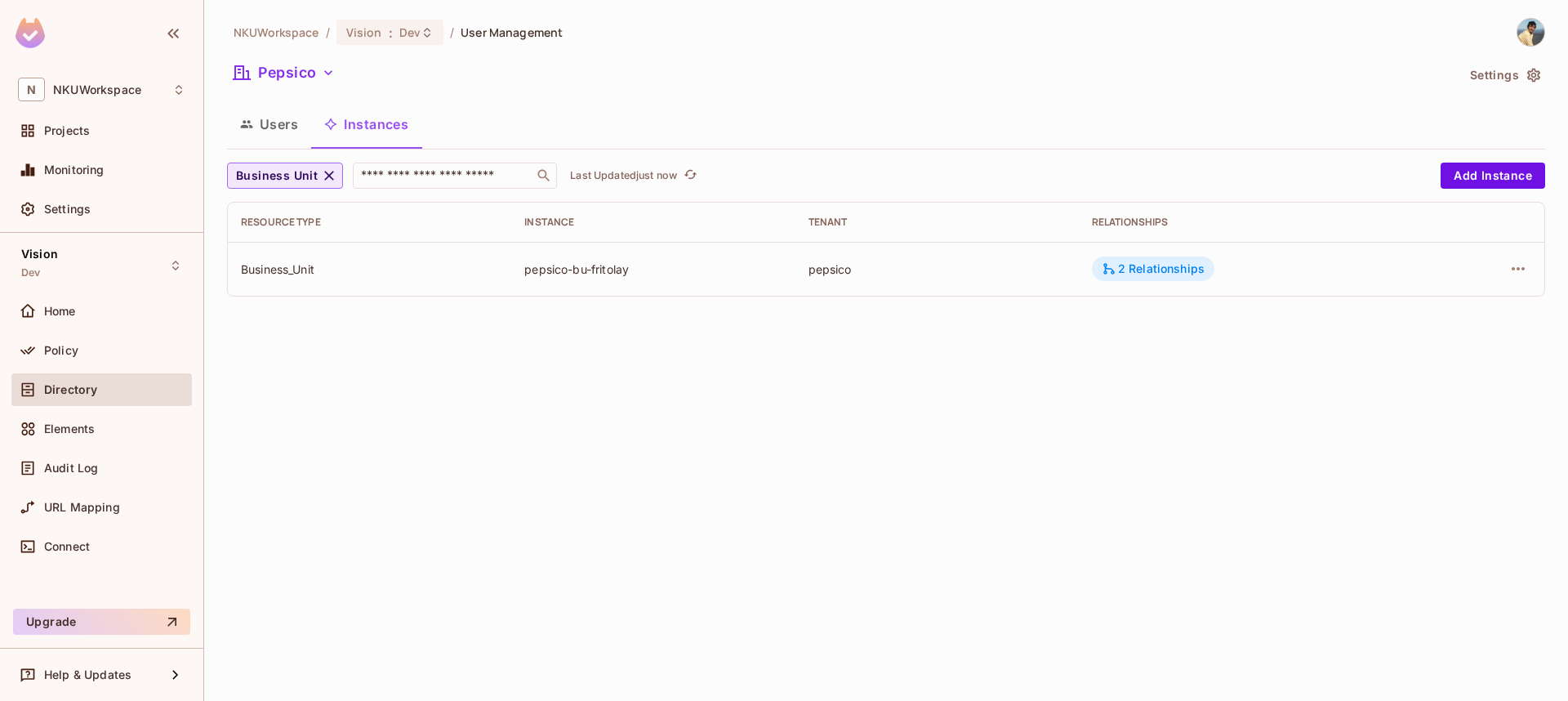
click at [1145, 272] on div "2 Relationships" at bounding box center [1153, 268] width 103 height 15
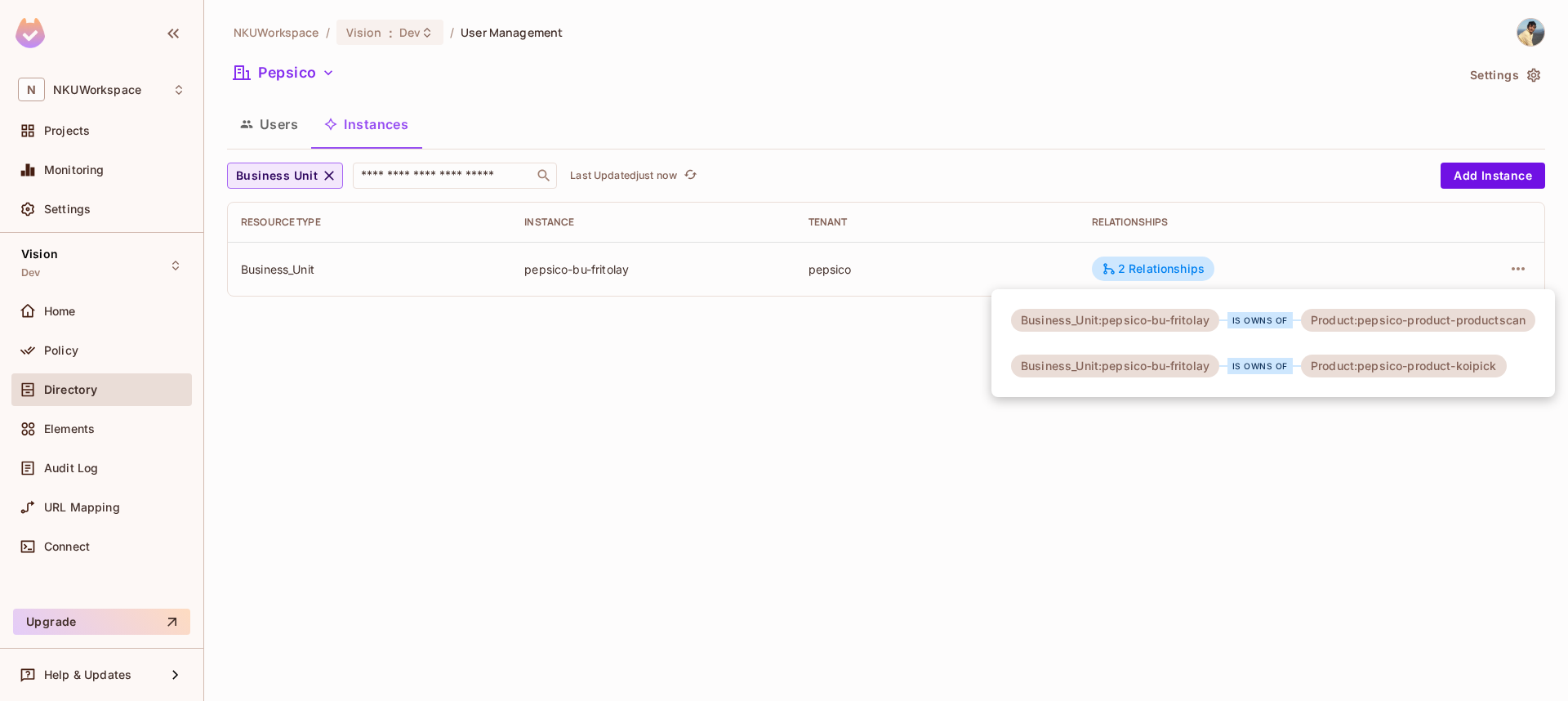
click at [1377, 403] on div at bounding box center [784, 350] width 1568 height 701
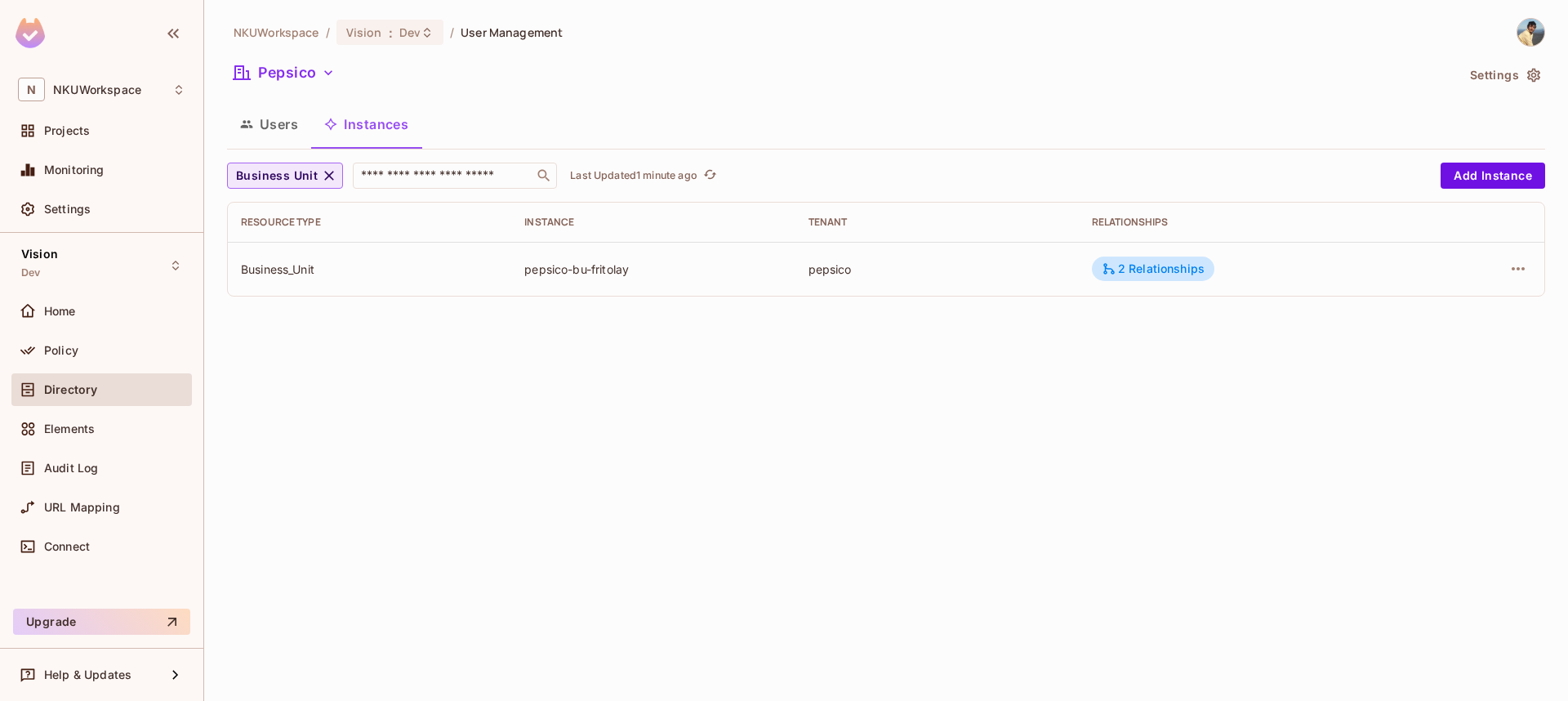
click at [290, 126] on button "Users" at bounding box center [269, 124] width 85 height 41
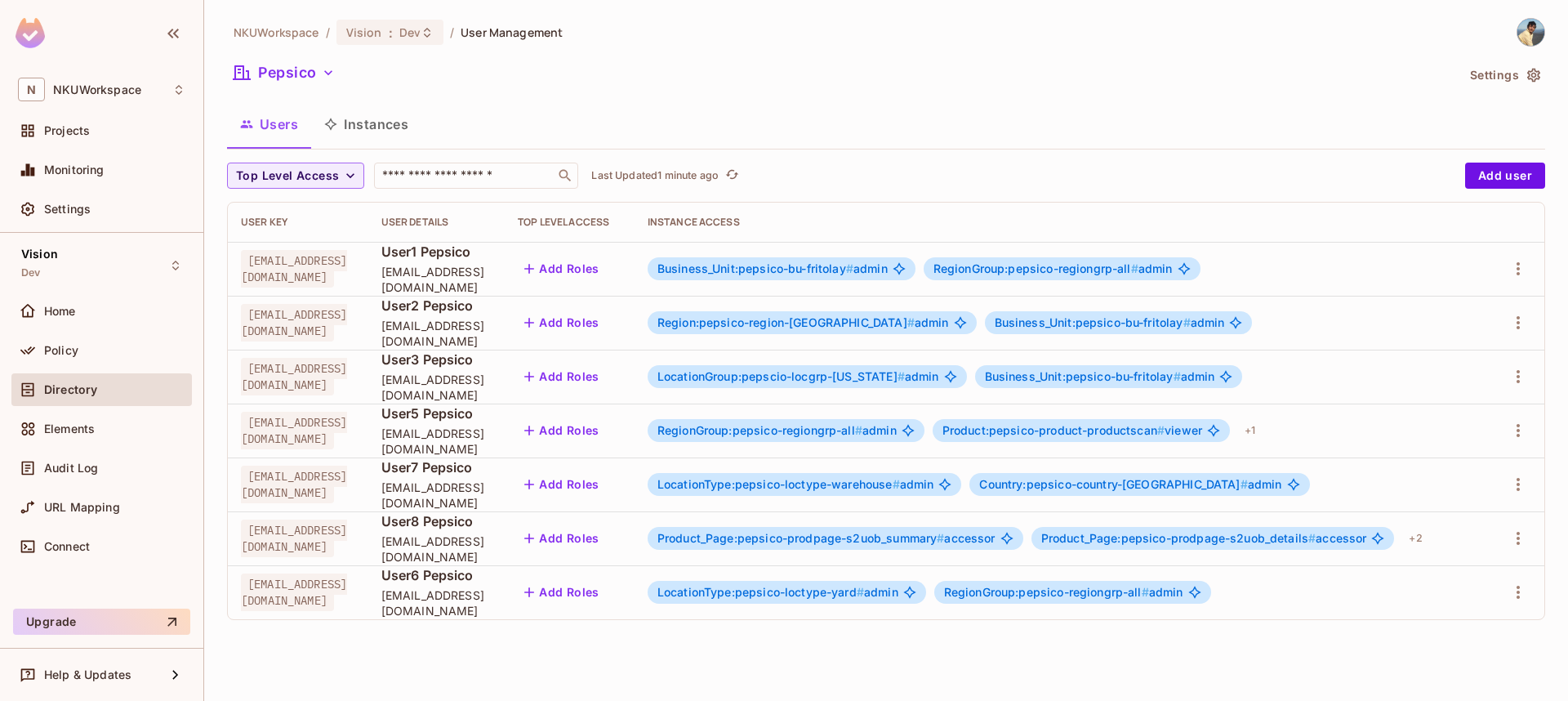
click at [67, 384] on span "Directory" at bounding box center [71, 389] width 53 height 13
click at [376, 131] on button "Instances" at bounding box center [366, 124] width 110 height 41
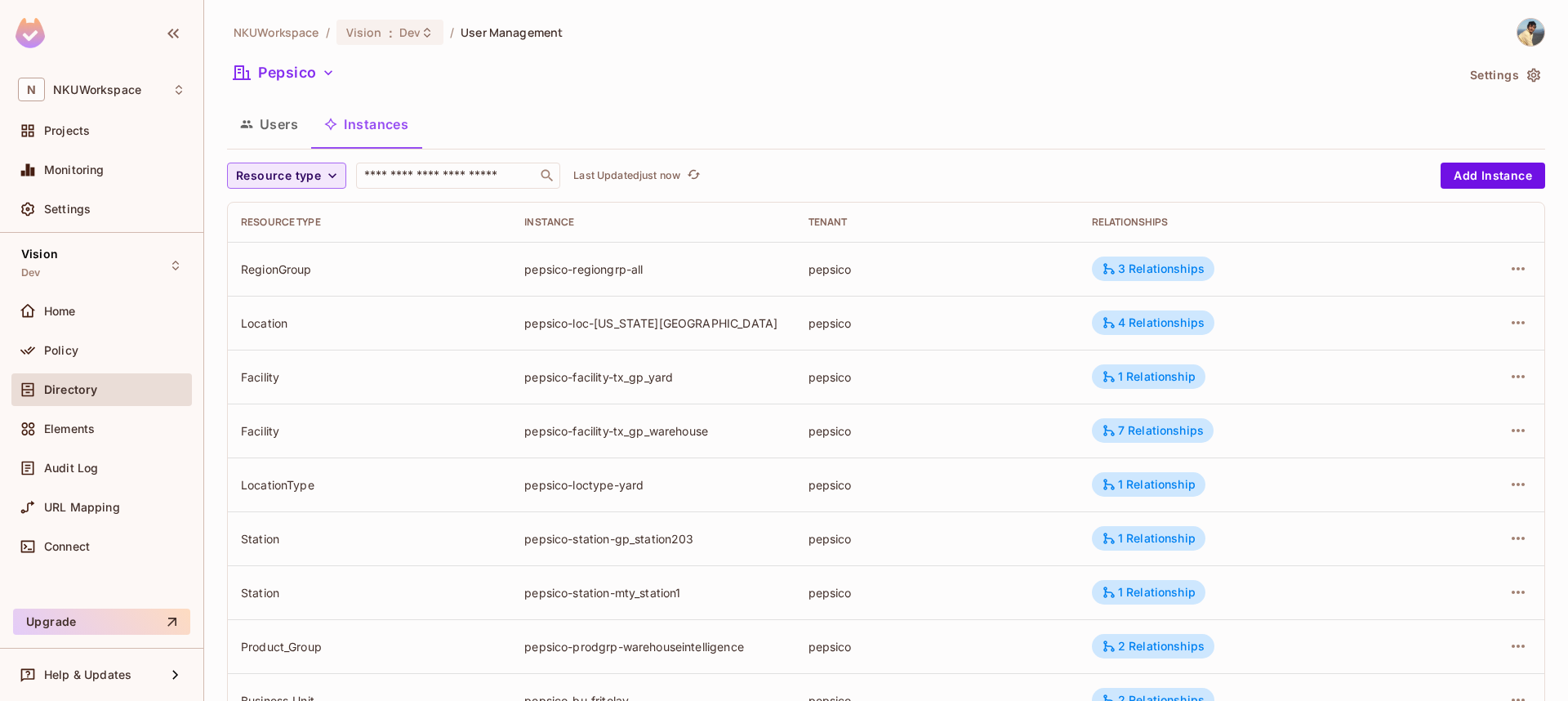
click at [332, 172] on icon "button" at bounding box center [332, 175] width 16 height 16
click at [277, 410] on span "Business Unit" at bounding box center [280, 409] width 80 height 15
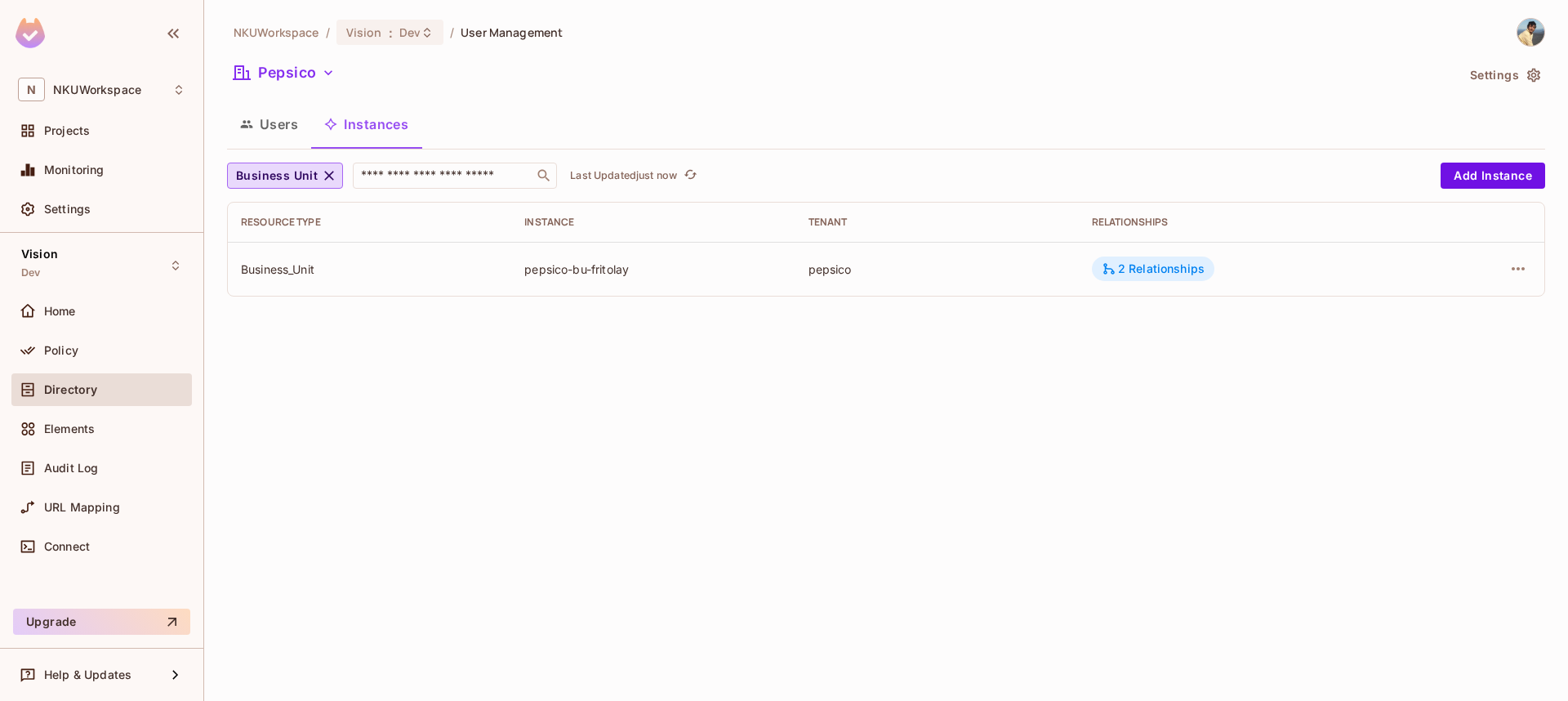
click at [1134, 269] on div "2 Relationships" at bounding box center [1153, 268] width 103 height 15
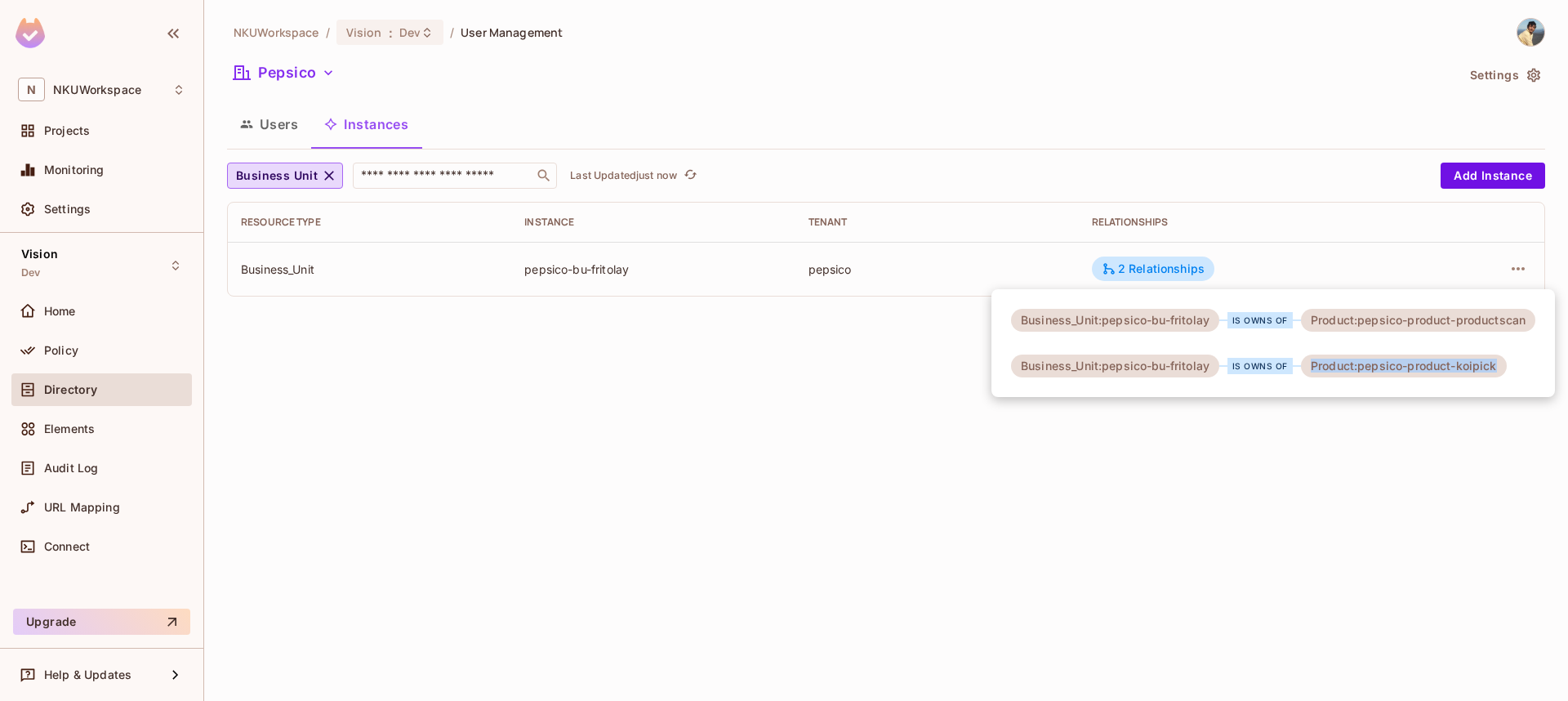
drag, startPoint x: 1500, startPoint y: 366, endPoint x: 1307, endPoint y: 365, distance: 193.0
click at [1307, 365] on div "Product:pepsico-product-koipick" at bounding box center [1404, 365] width 206 height 23
copy div "Product:pepsico-product-koipick"
click at [277, 123] on div at bounding box center [784, 350] width 1568 height 701
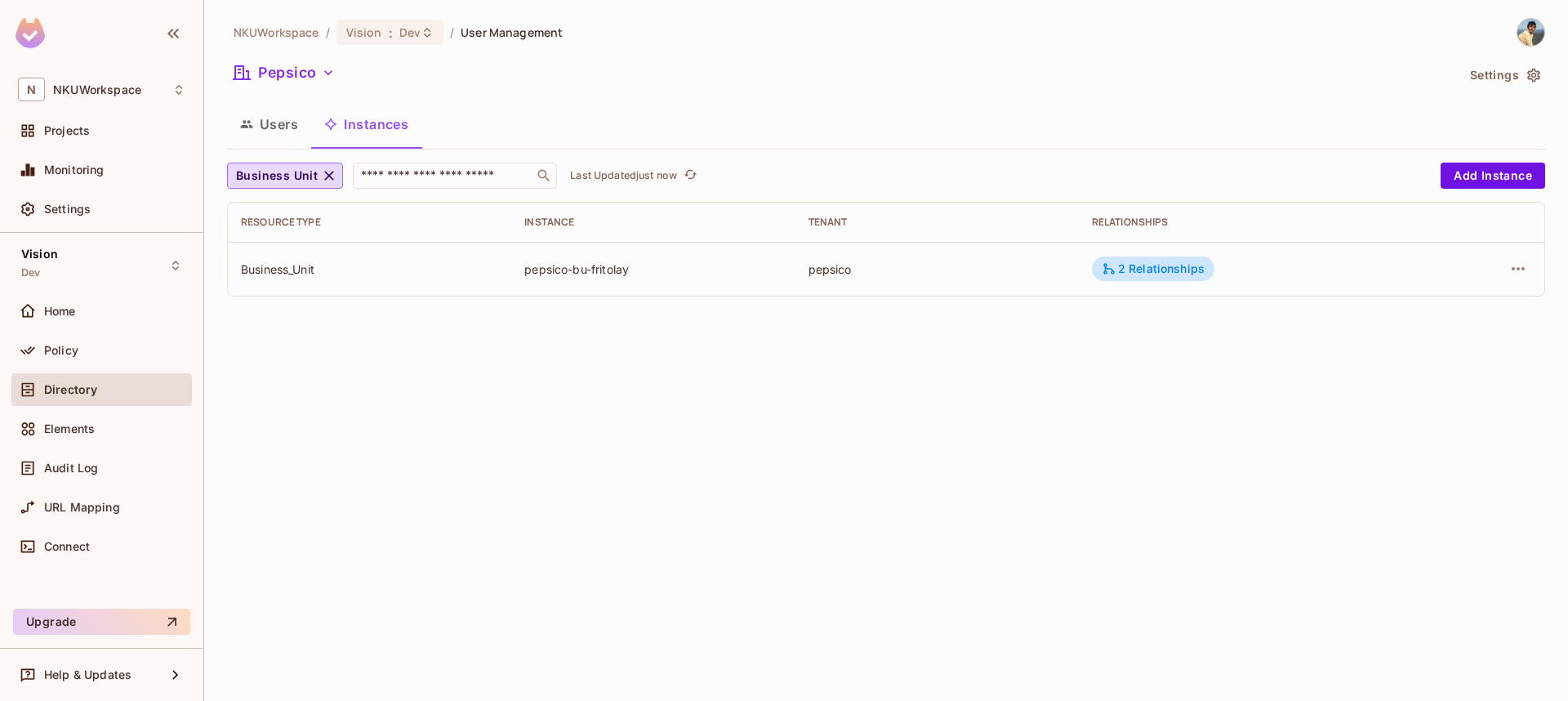
click at [269, 126] on button "Users" at bounding box center [269, 124] width 85 height 41
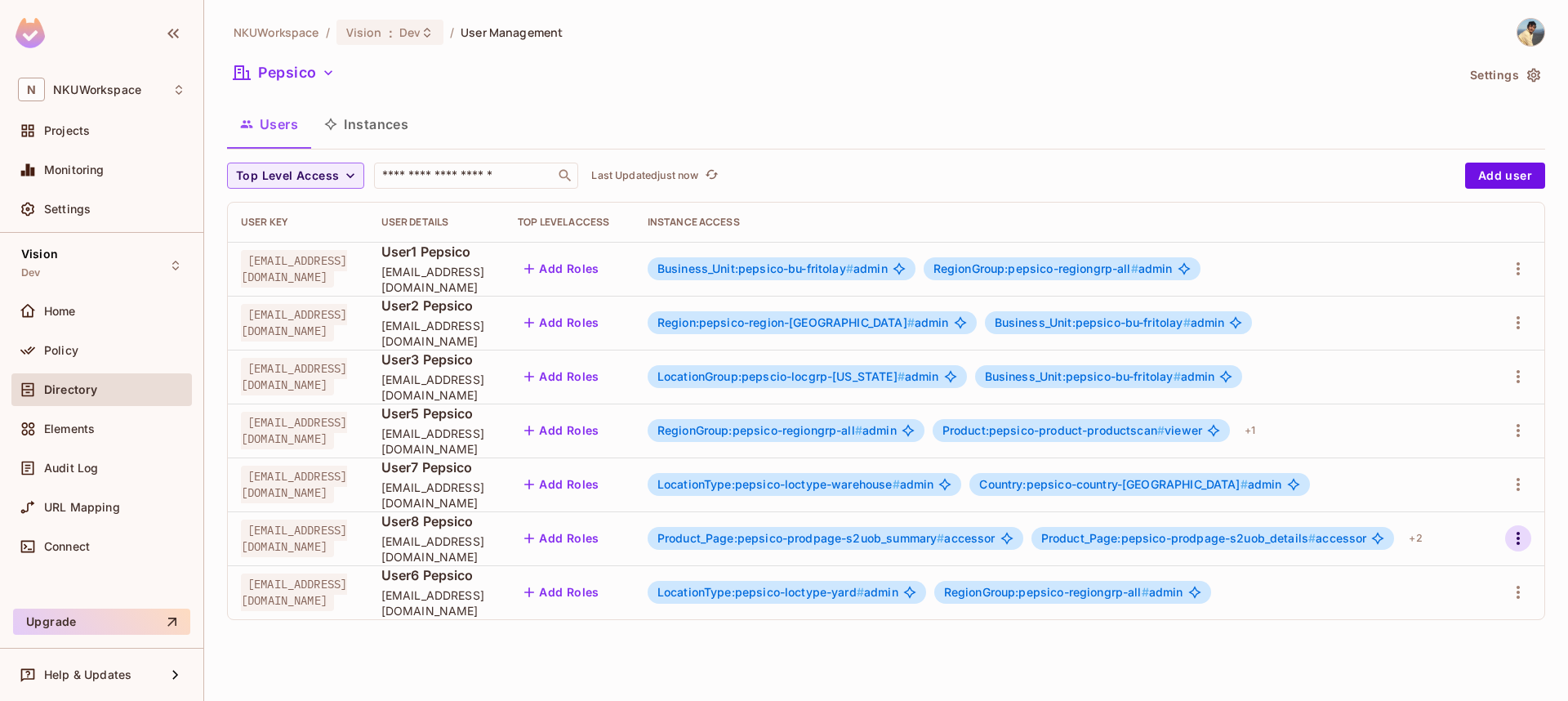
click at [1518, 535] on icon "button" at bounding box center [1518, 538] width 20 height 20
click at [1453, 574] on li "Edit" at bounding box center [1448, 575] width 144 height 36
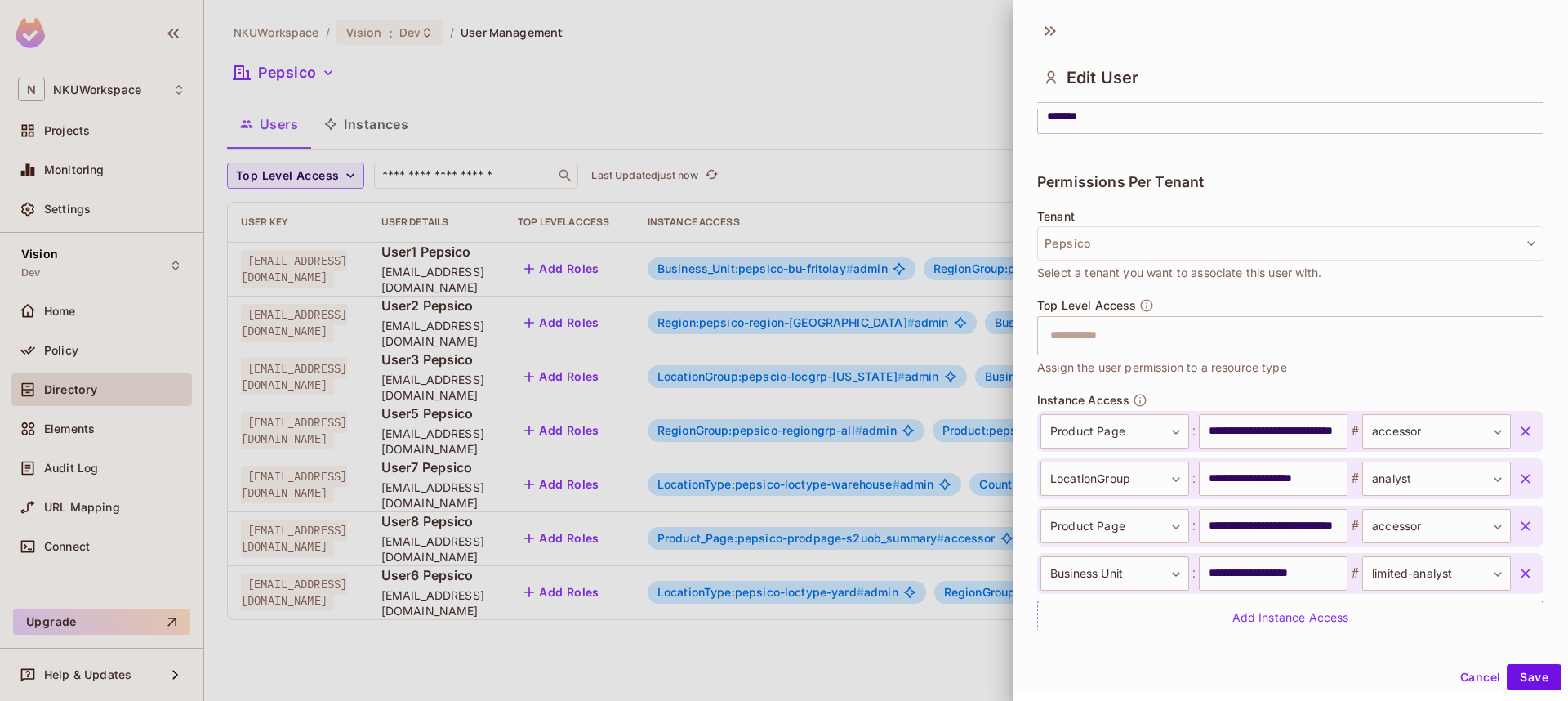
scroll to position [358, 0]
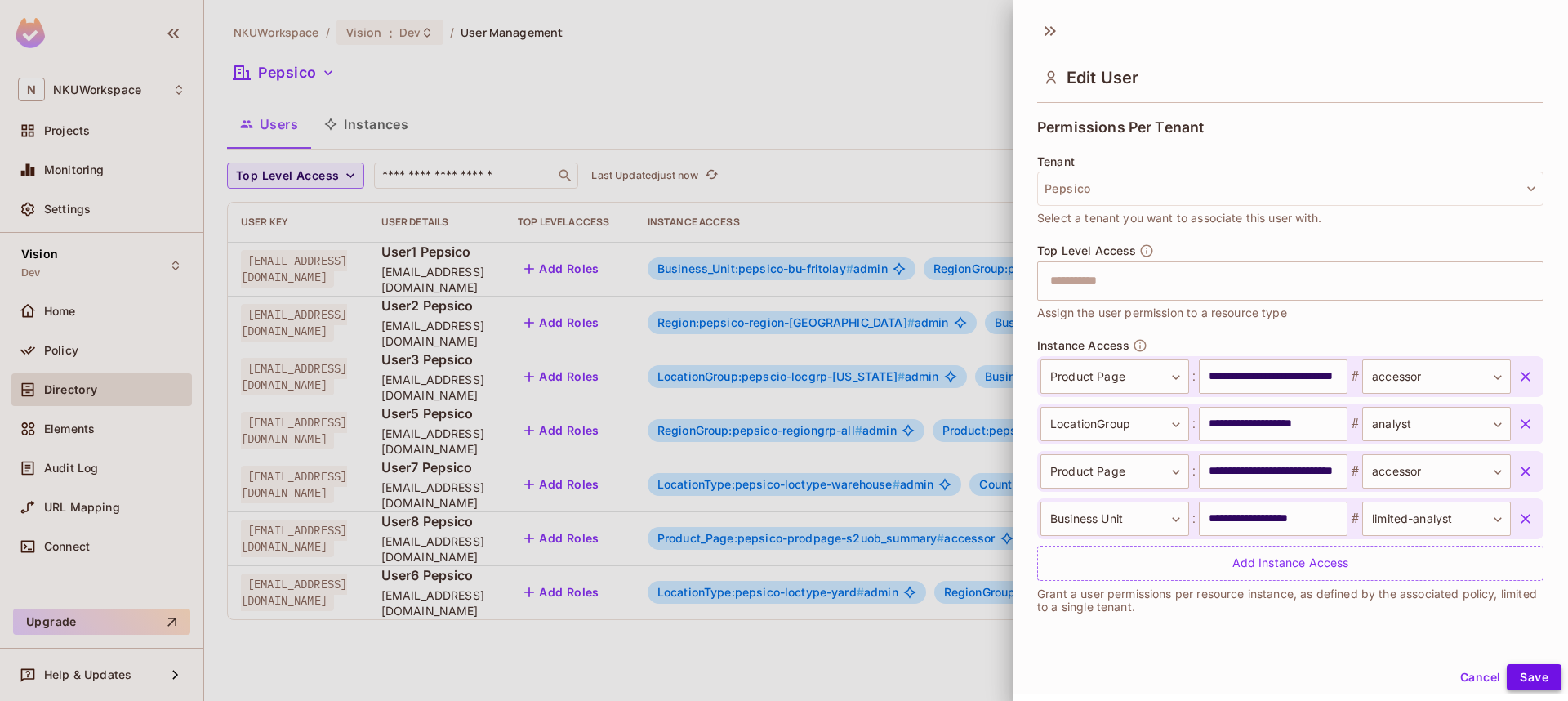
click at [1535, 675] on button "Save" at bounding box center [1535, 677] width 55 height 26
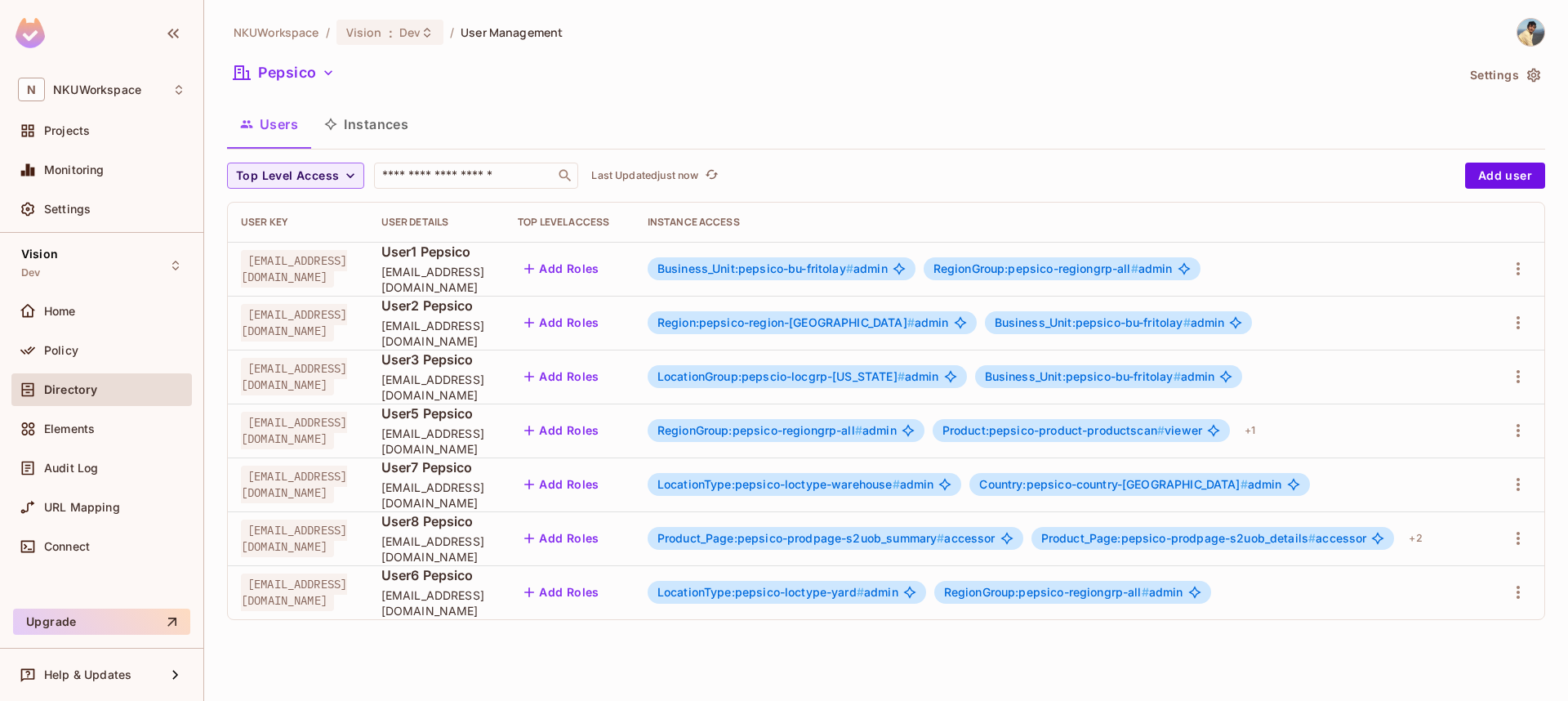
click at [401, 126] on button "Instances" at bounding box center [366, 124] width 110 height 41
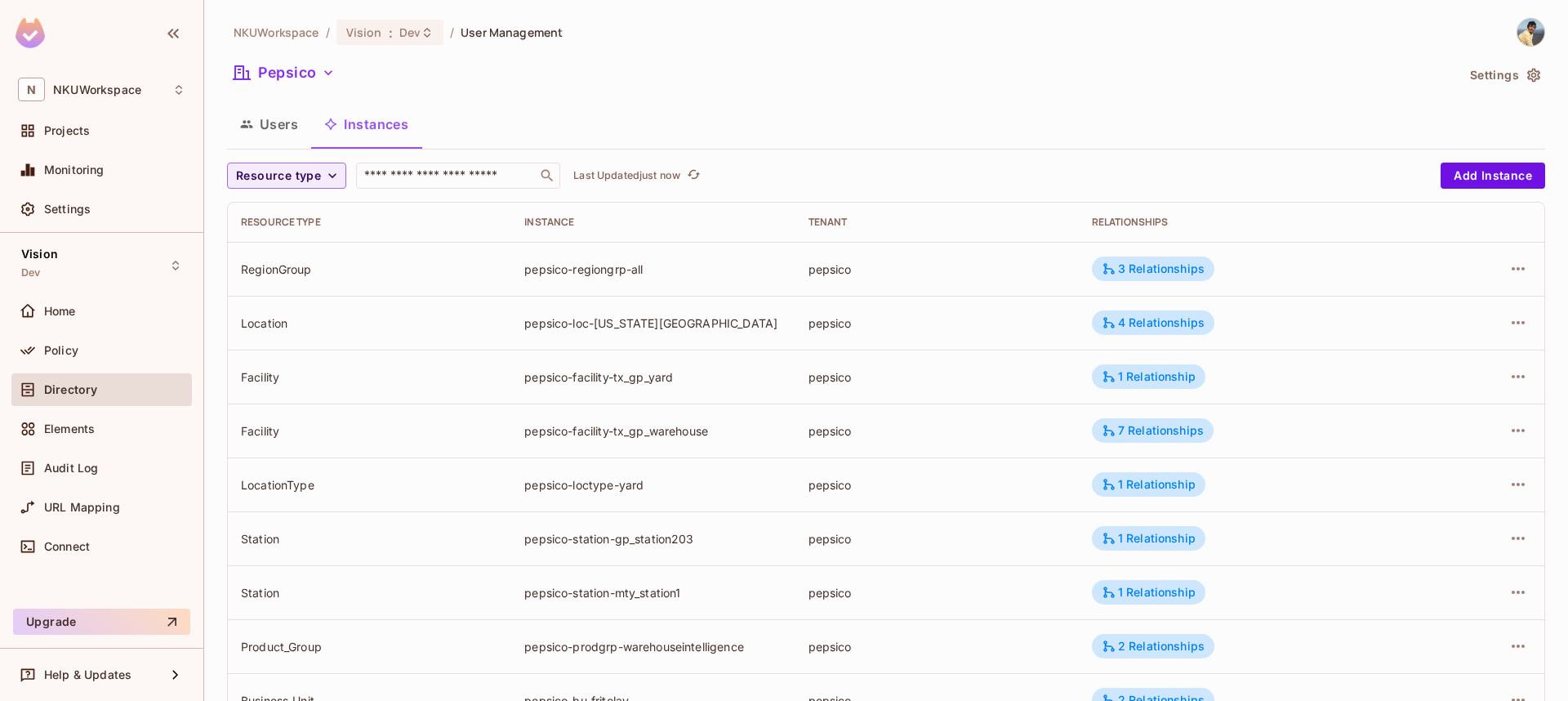
click at [277, 120] on button "Users" at bounding box center [269, 124] width 85 height 41
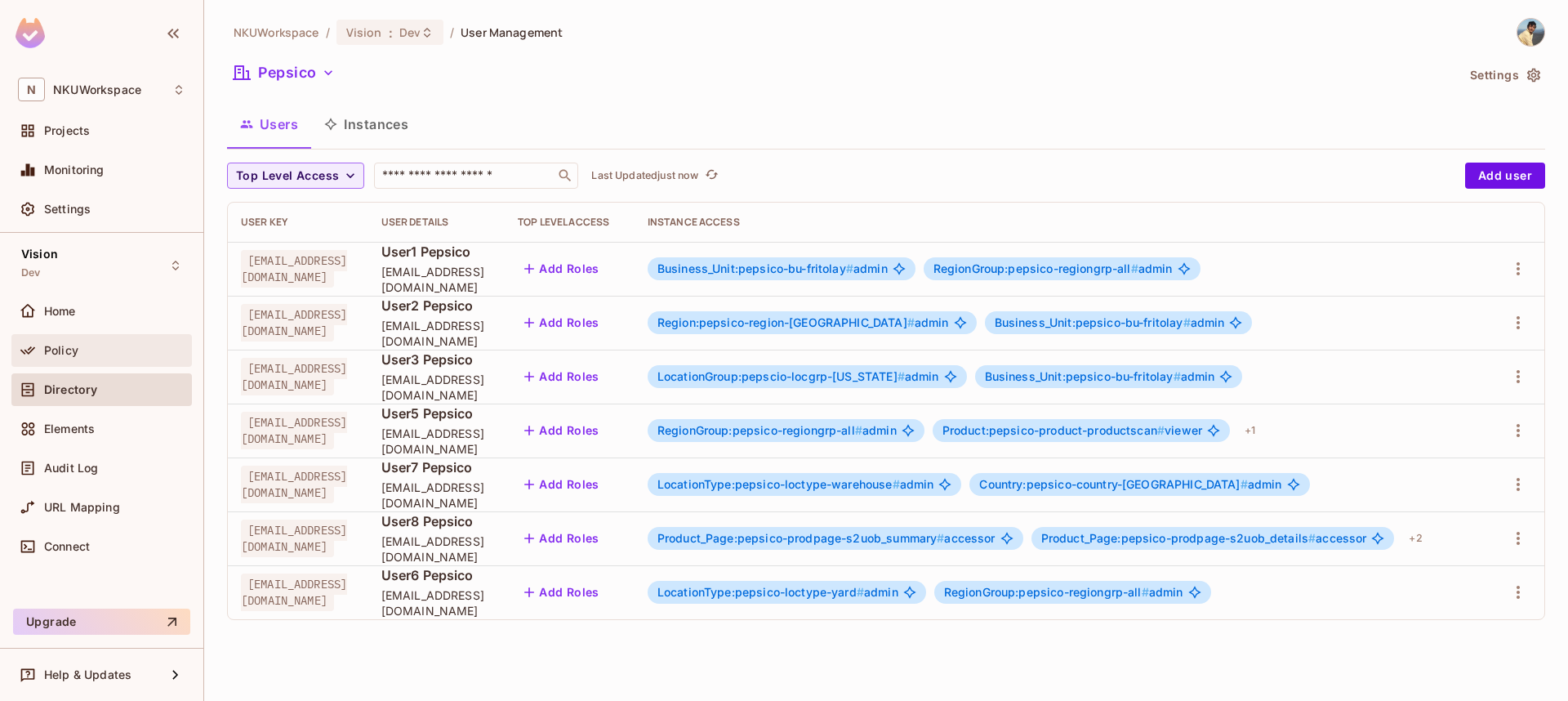
click at [68, 352] on span "Policy" at bounding box center [61, 350] width 34 height 13
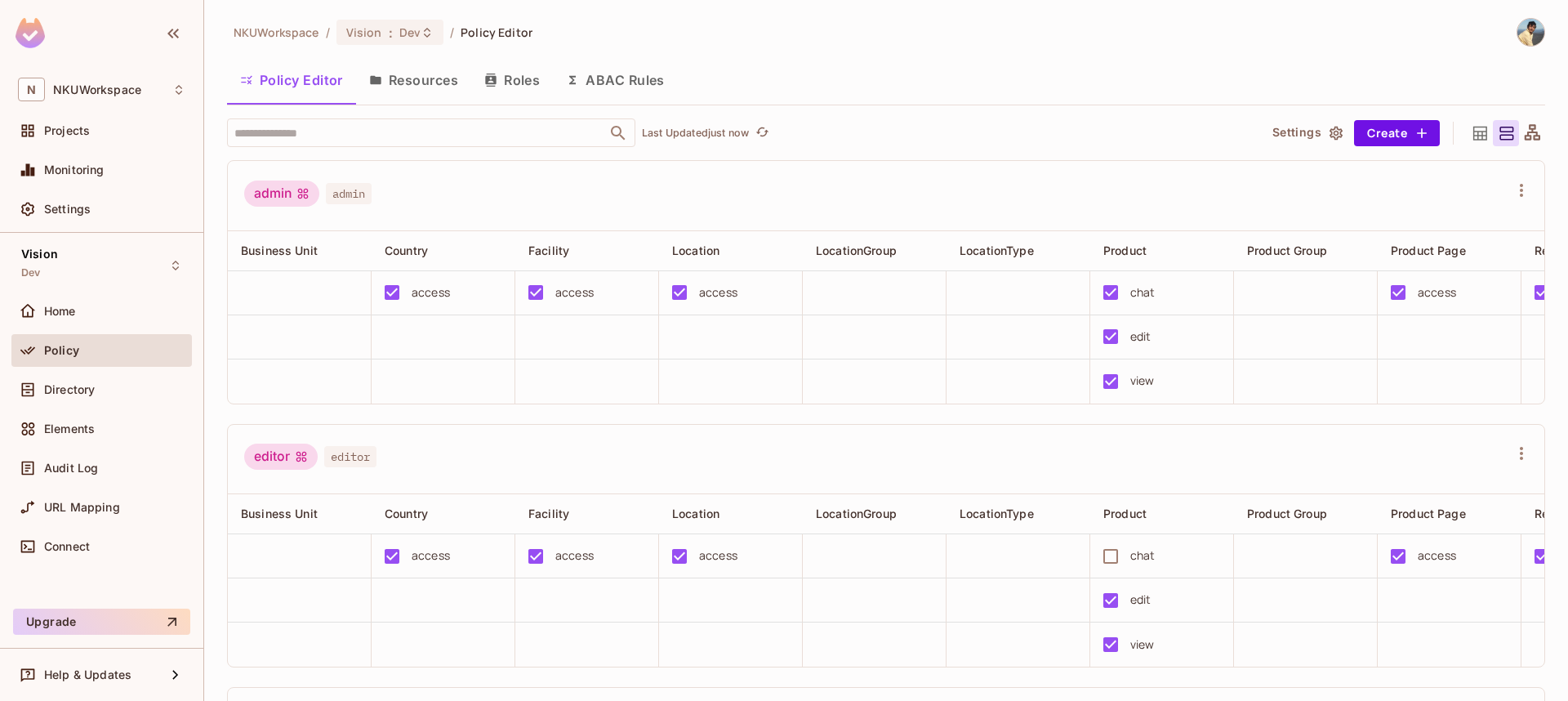
click at [524, 76] on button "Roles" at bounding box center [512, 80] width 82 height 41
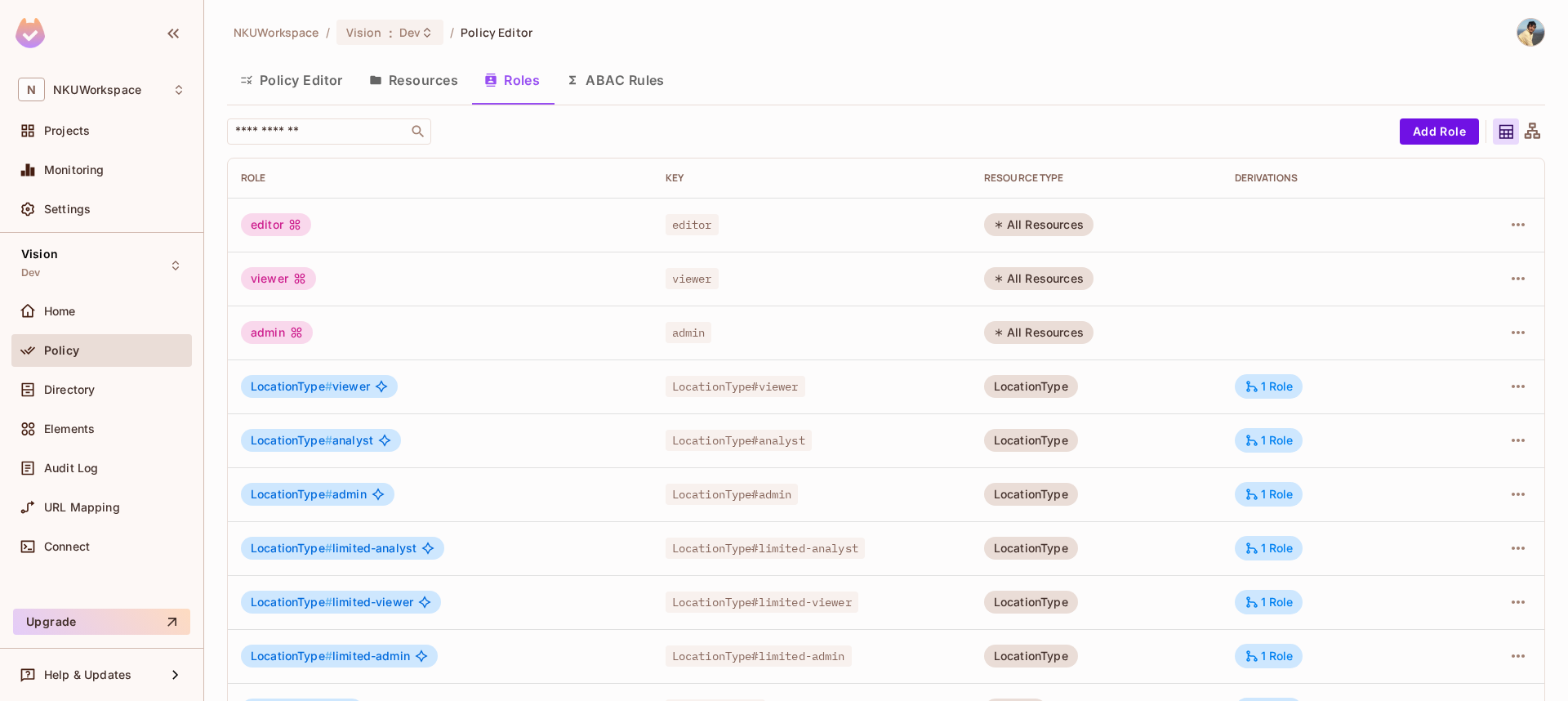
click at [422, 66] on button "Resources" at bounding box center [413, 80] width 115 height 41
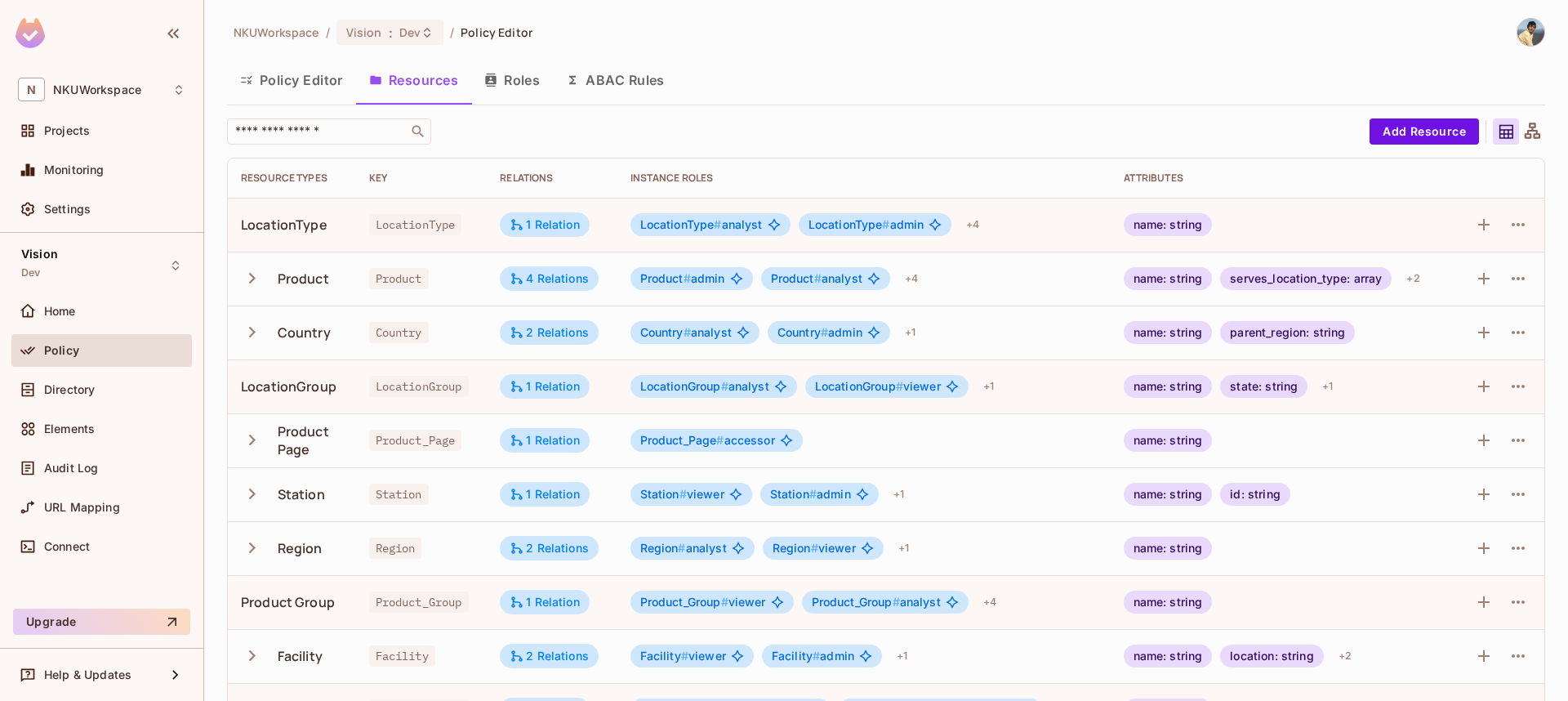
click at [1528, 128] on icon at bounding box center [1533, 132] width 20 height 20
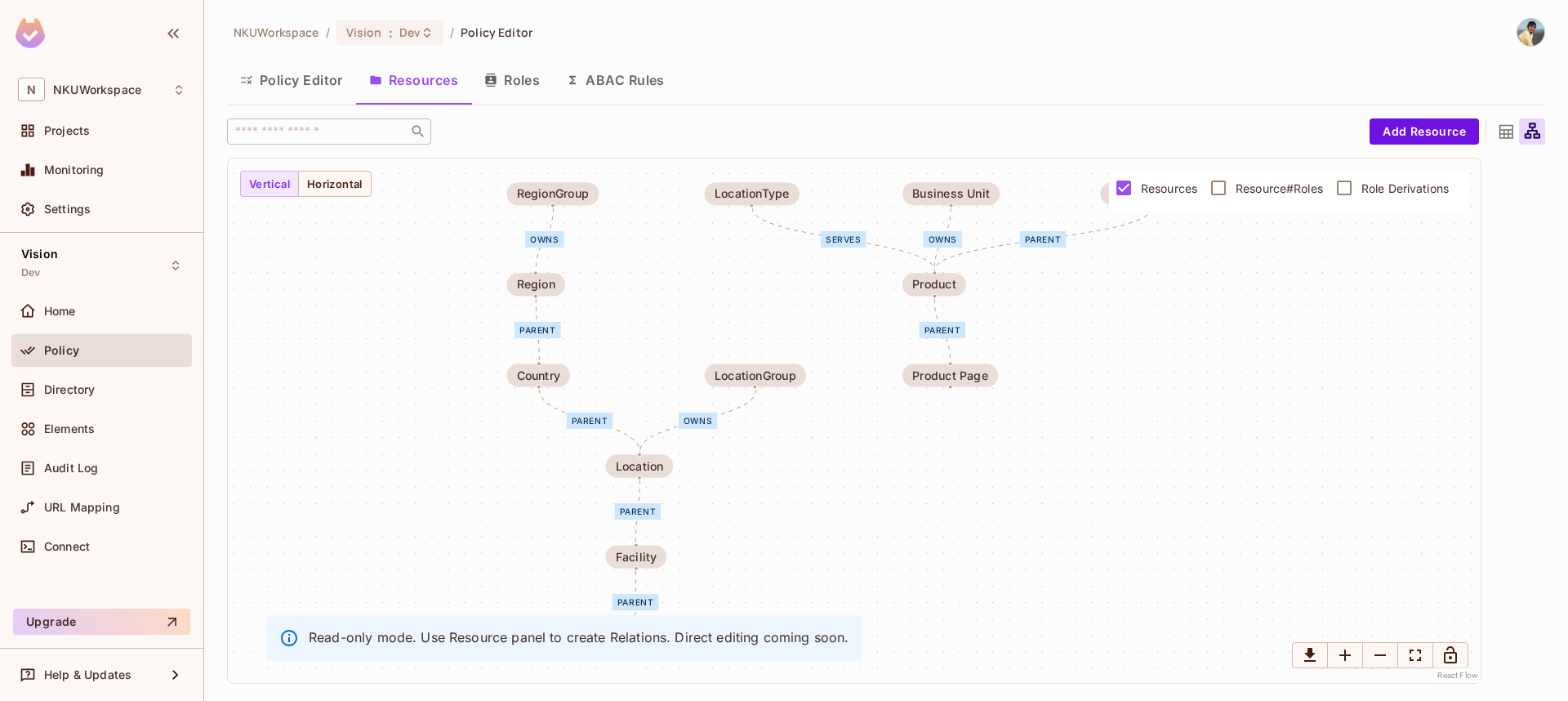
click at [503, 76] on button "Roles" at bounding box center [512, 80] width 82 height 41
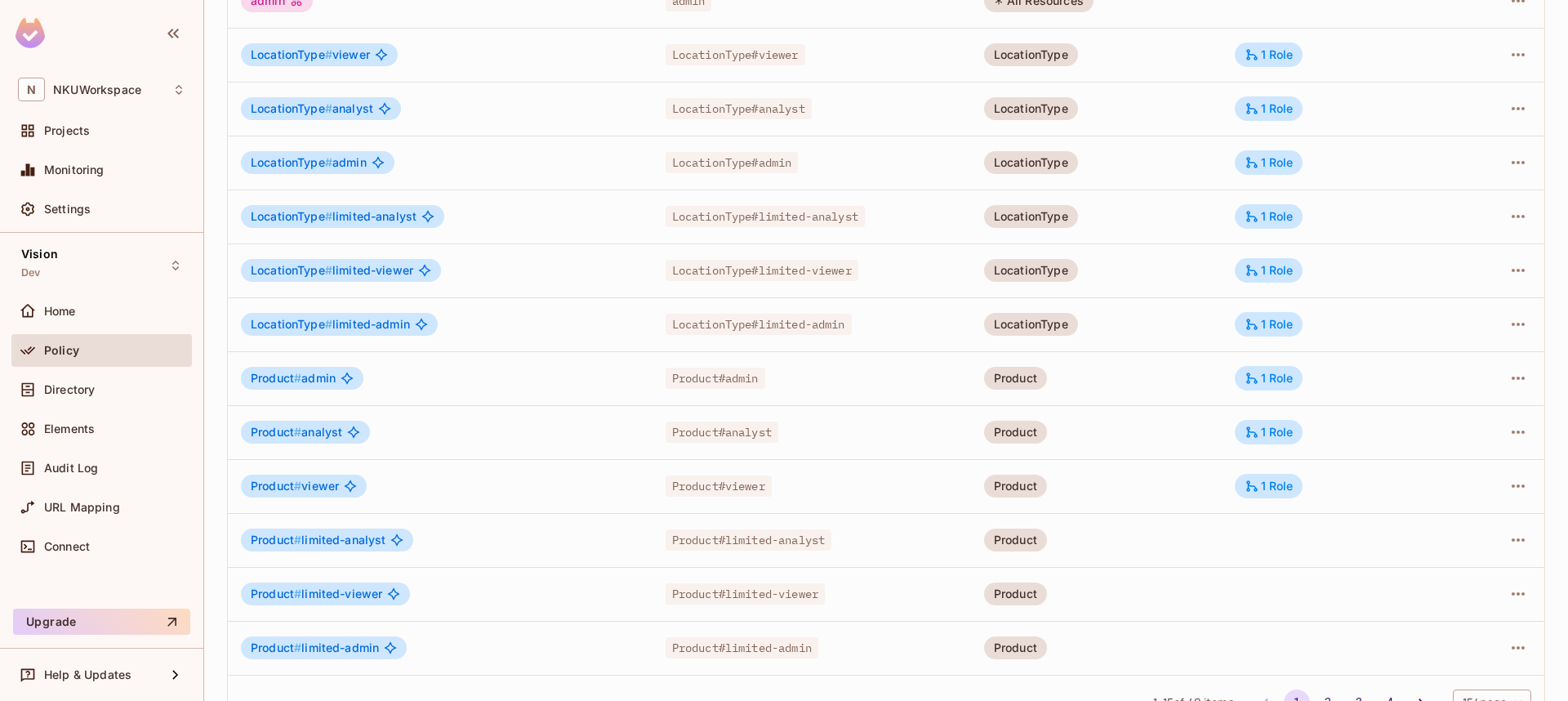
scroll to position [373, 0]
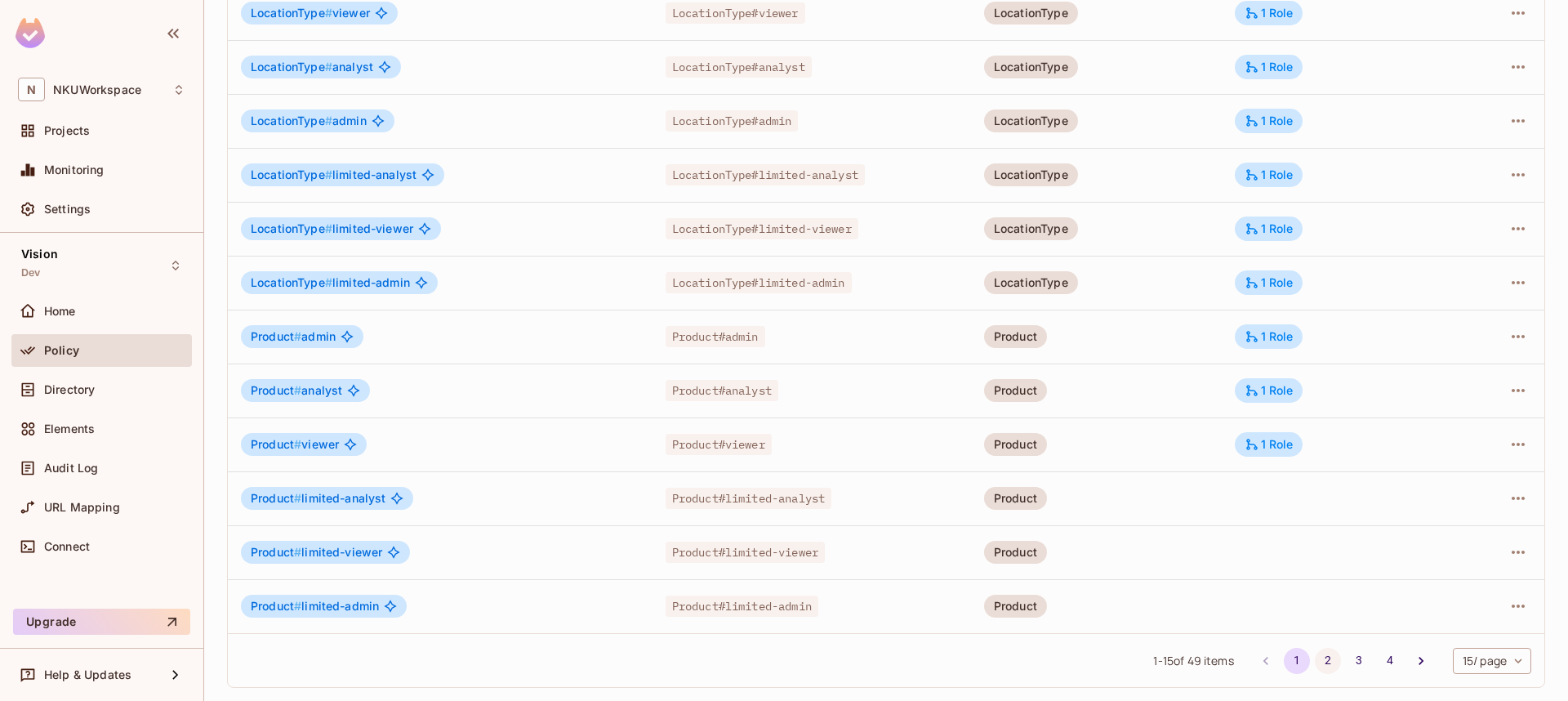
click at [1326, 665] on button "2" at bounding box center [1328, 660] width 26 height 26
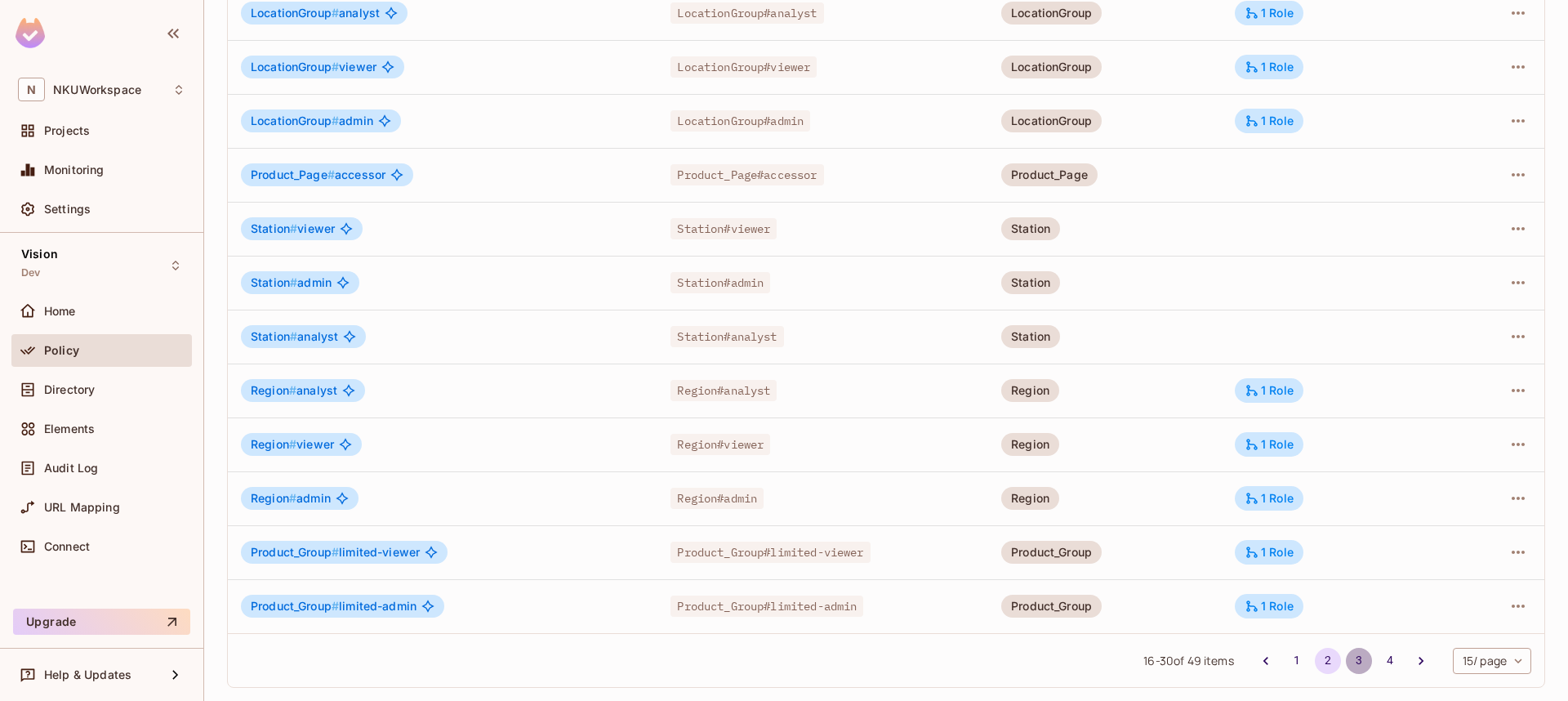
click at [1360, 662] on button "3" at bounding box center [1359, 660] width 26 height 26
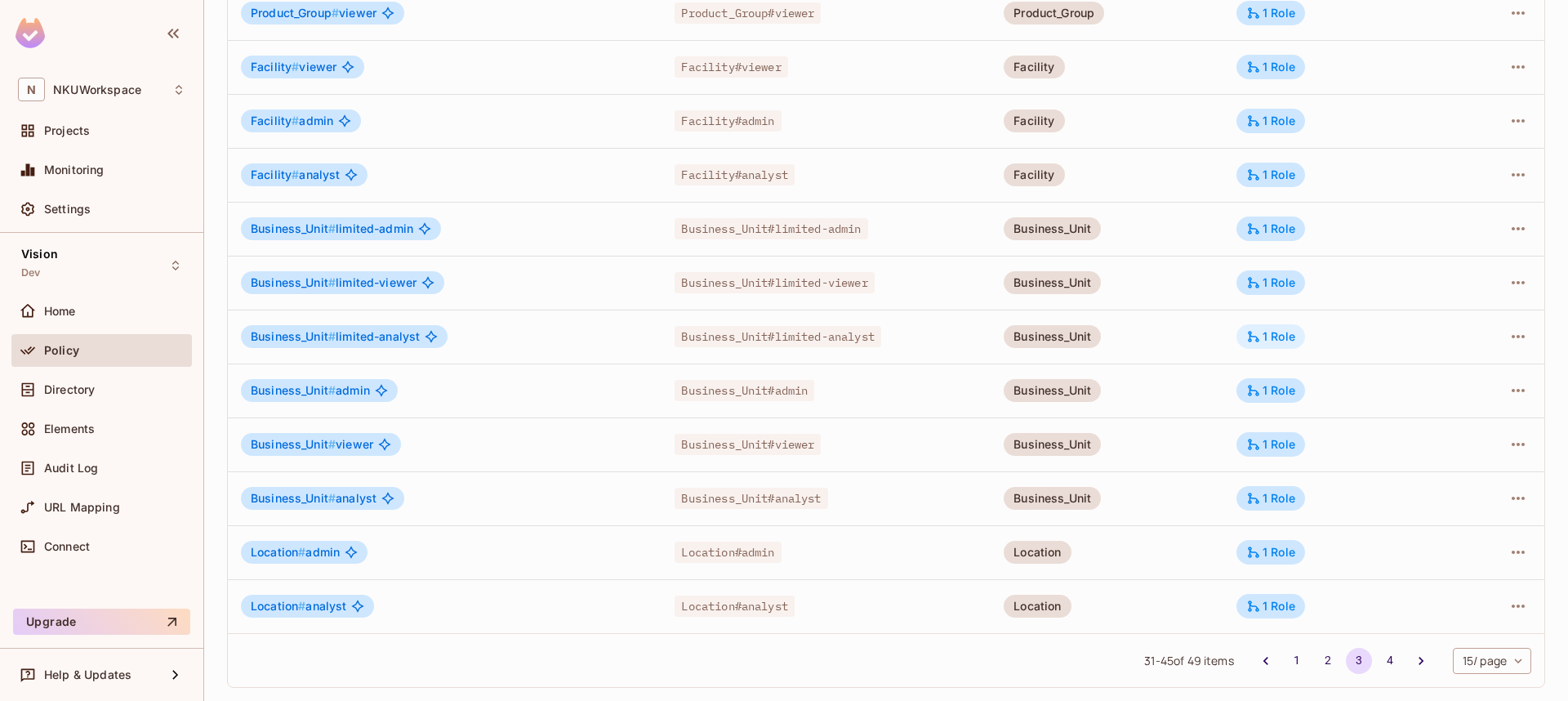
click at [1287, 329] on div "1 Role" at bounding box center [1271, 336] width 49 height 15
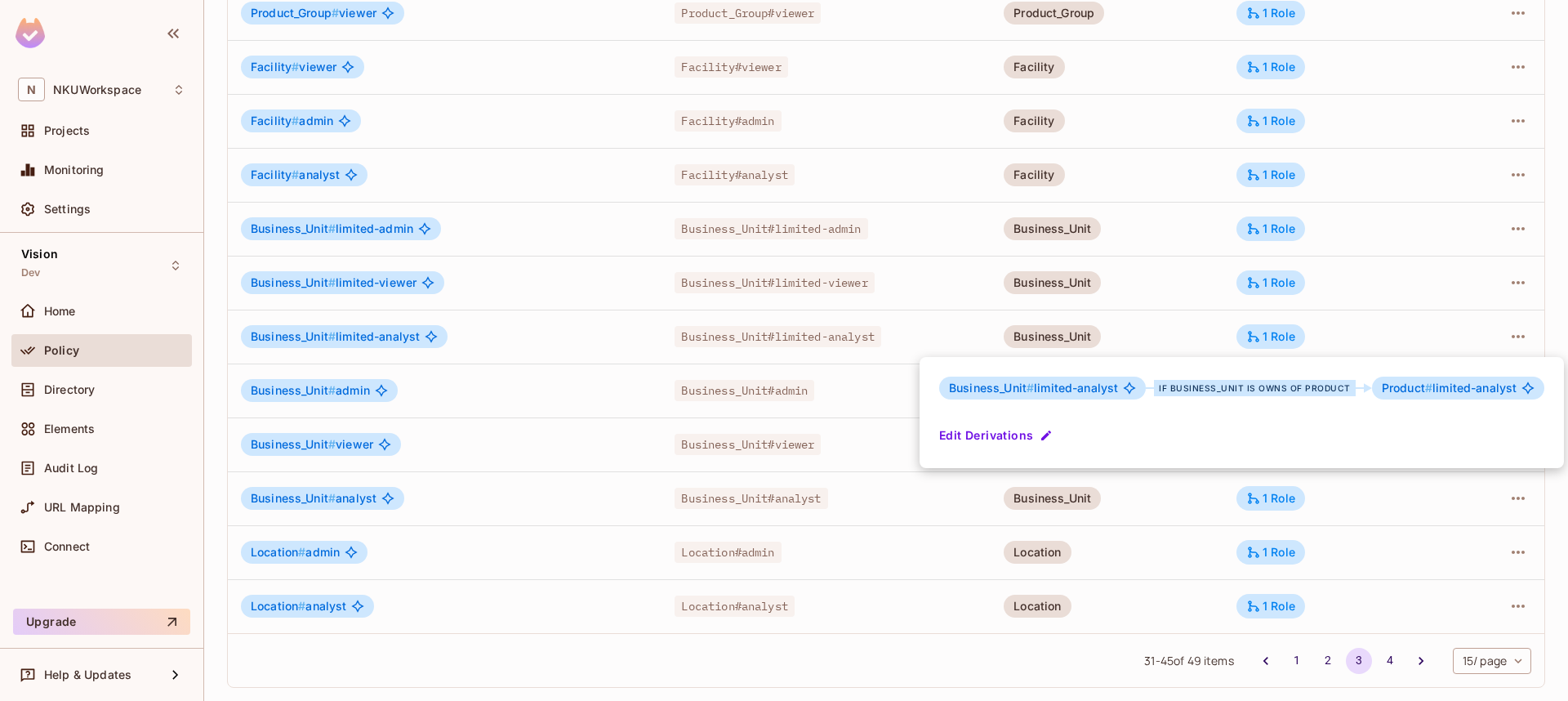
click at [1284, 284] on div at bounding box center [784, 350] width 1568 height 701
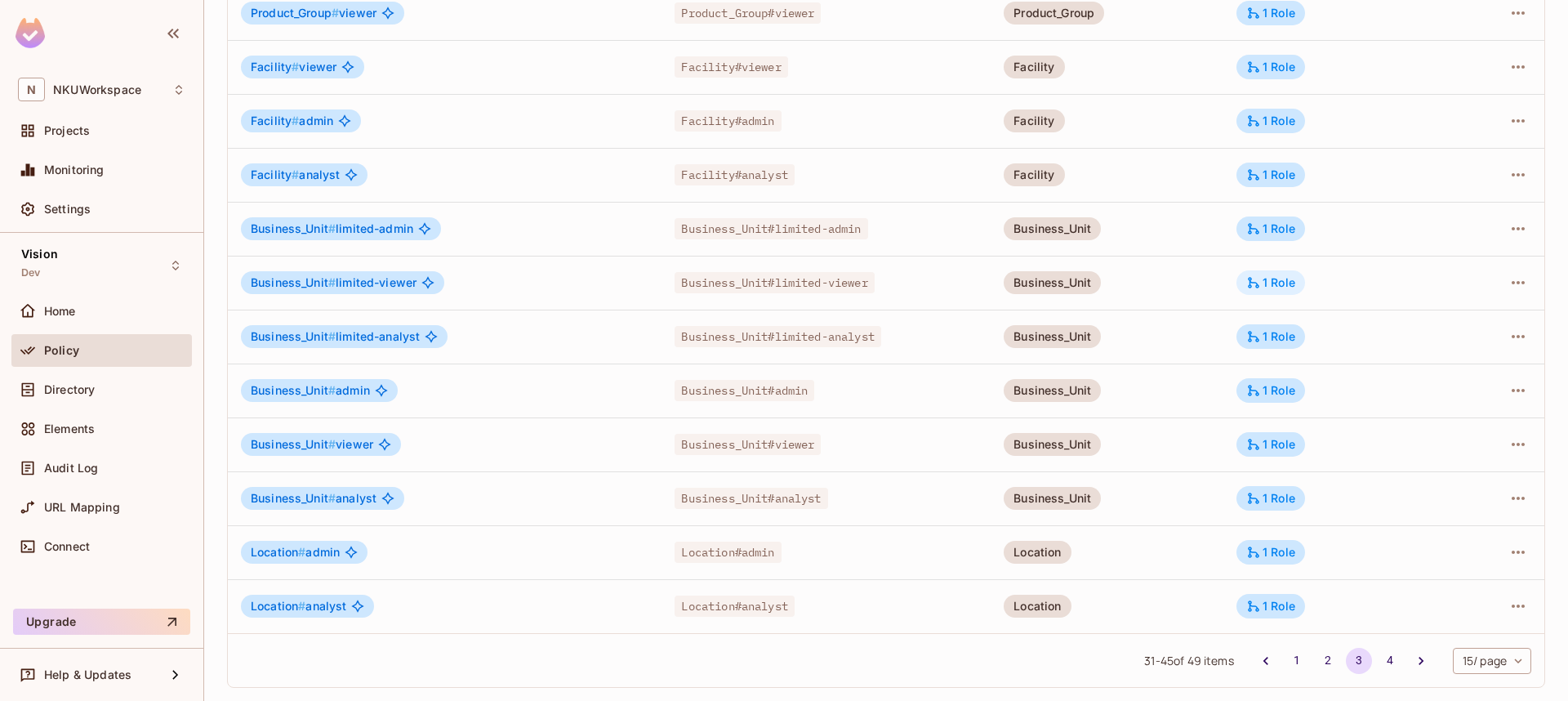
click at [1279, 277] on div "1 Role" at bounding box center [1271, 282] width 49 height 15
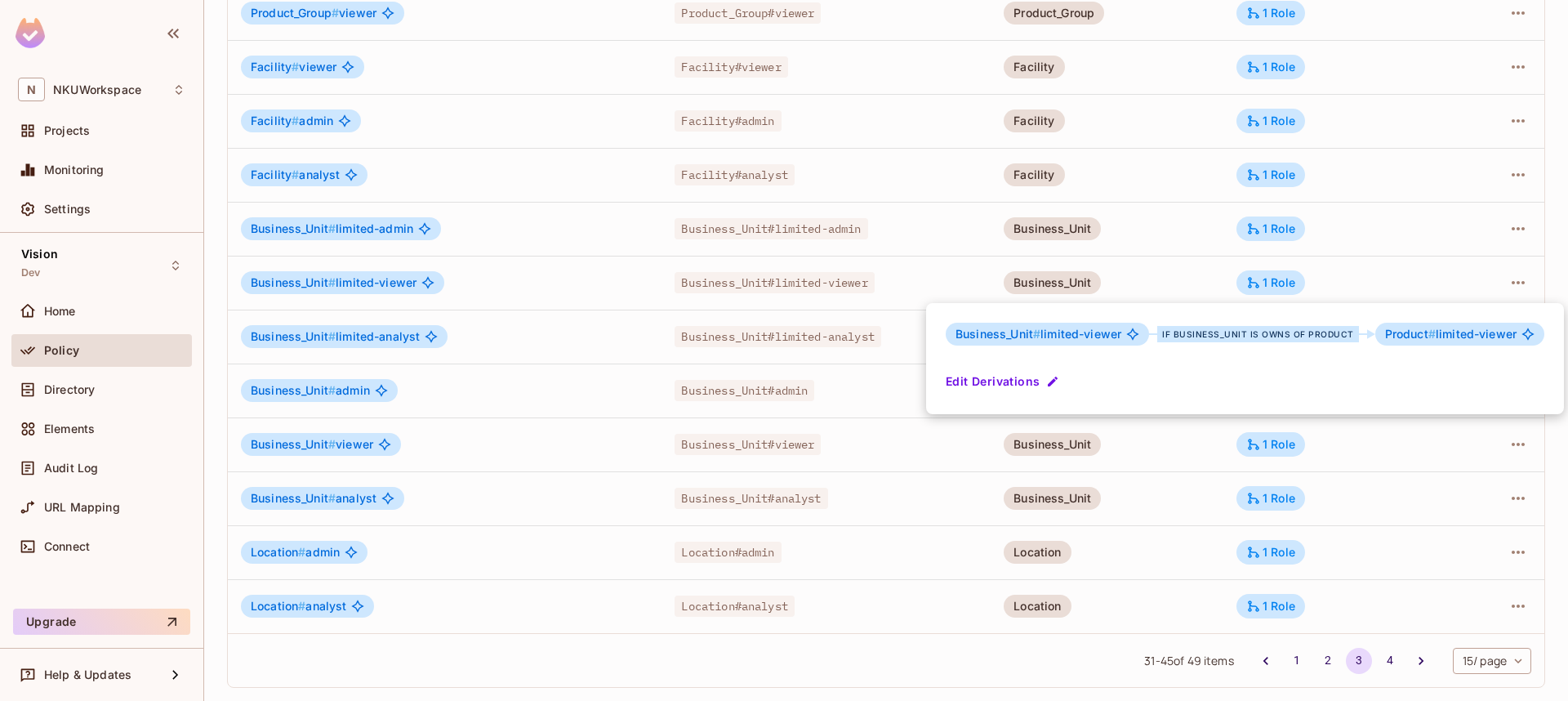
click at [1279, 230] on div at bounding box center [784, 350] width 1568 height 701
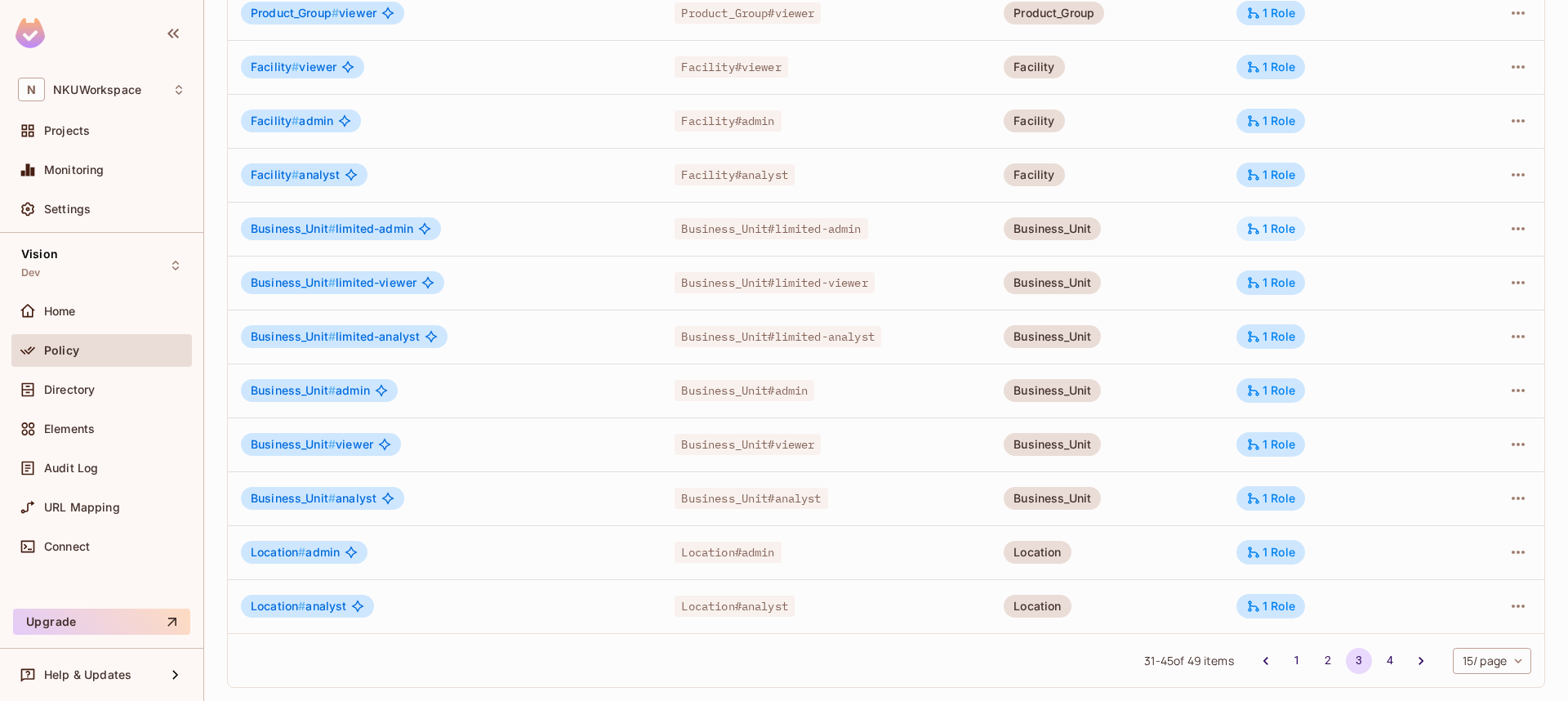
click at [1274, 229] on div "1 Role" at bounding box center [1271, 228] width 49 height 15
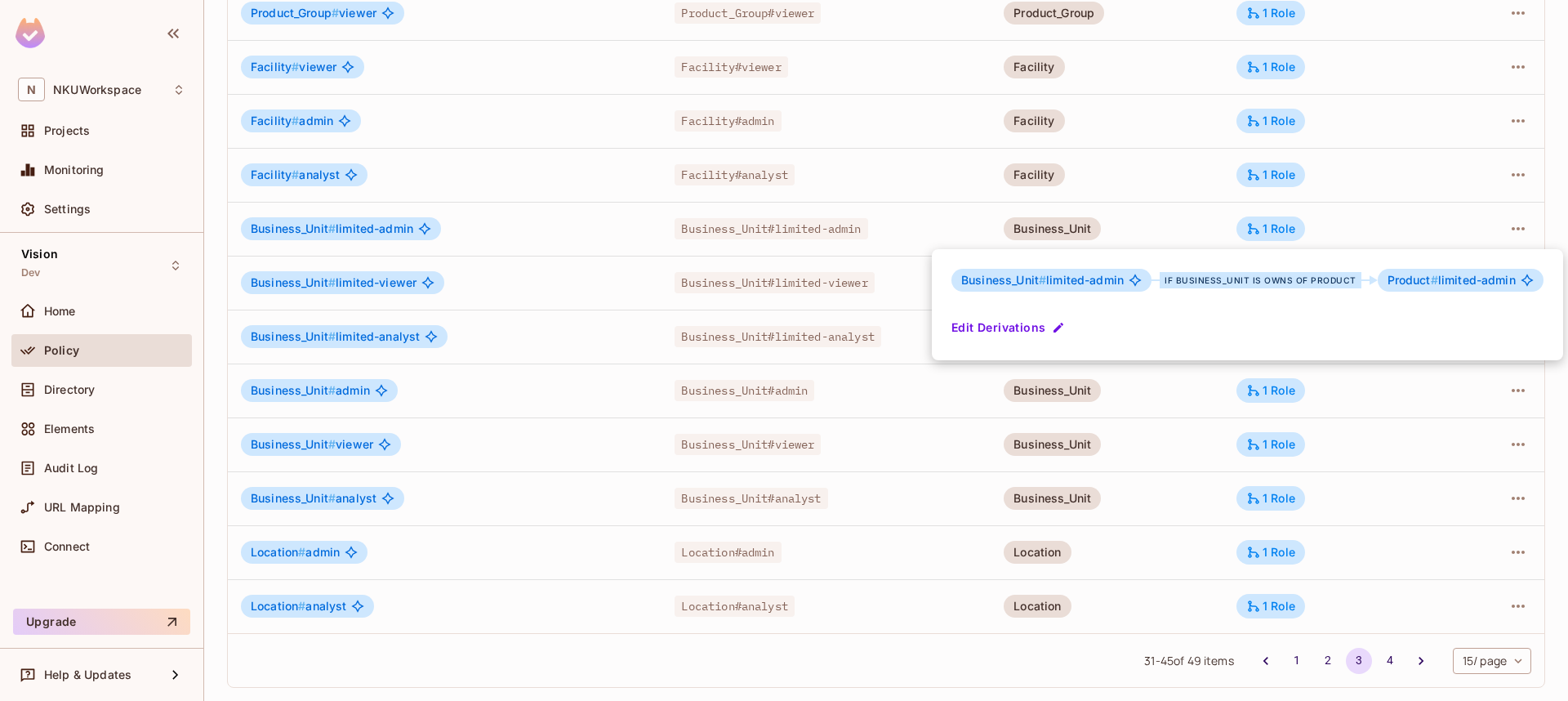
click at [1209, 228] on div at bounding box center [784, 350] width 1568 height 701
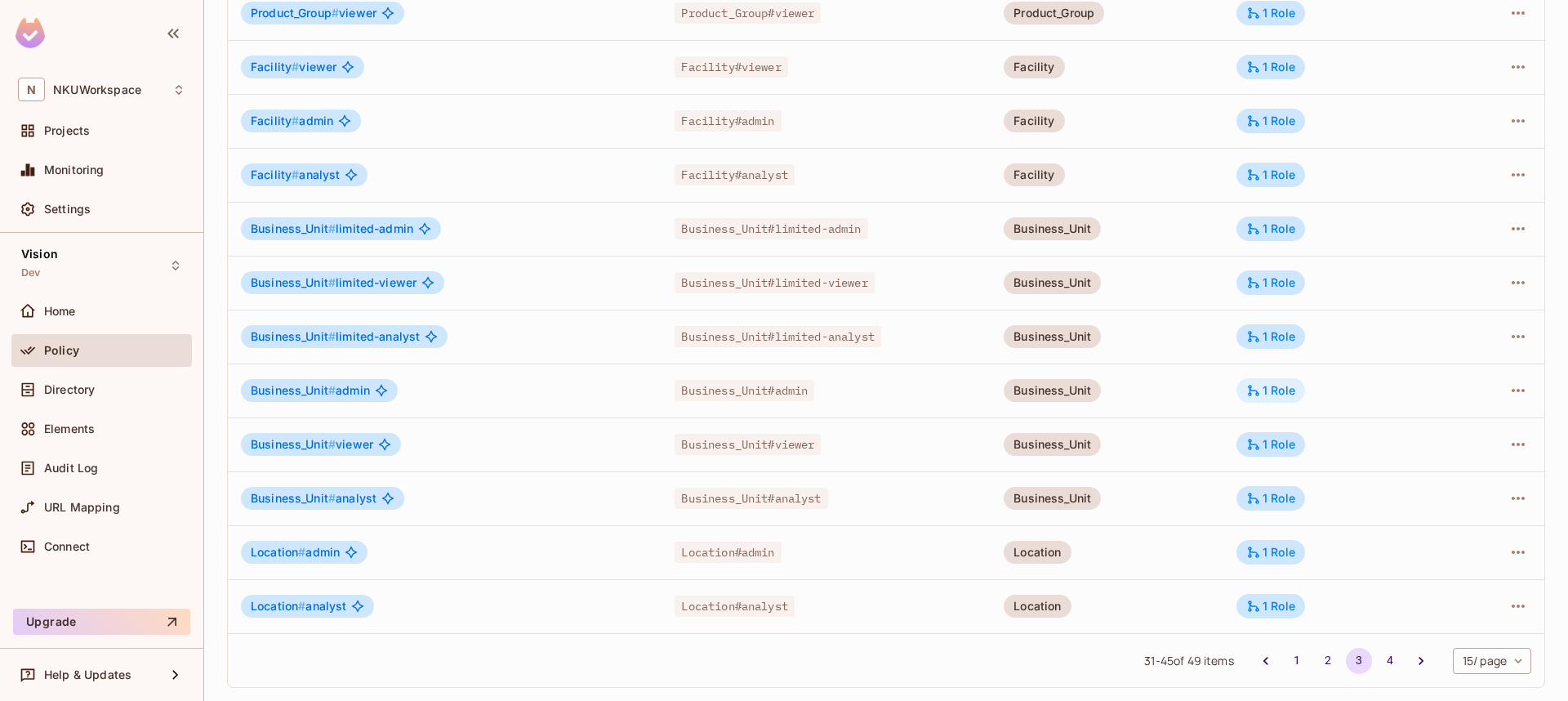
click at [1280, 388] on div "1 Role" at bounding box center [1271, 390] width 49 height 15
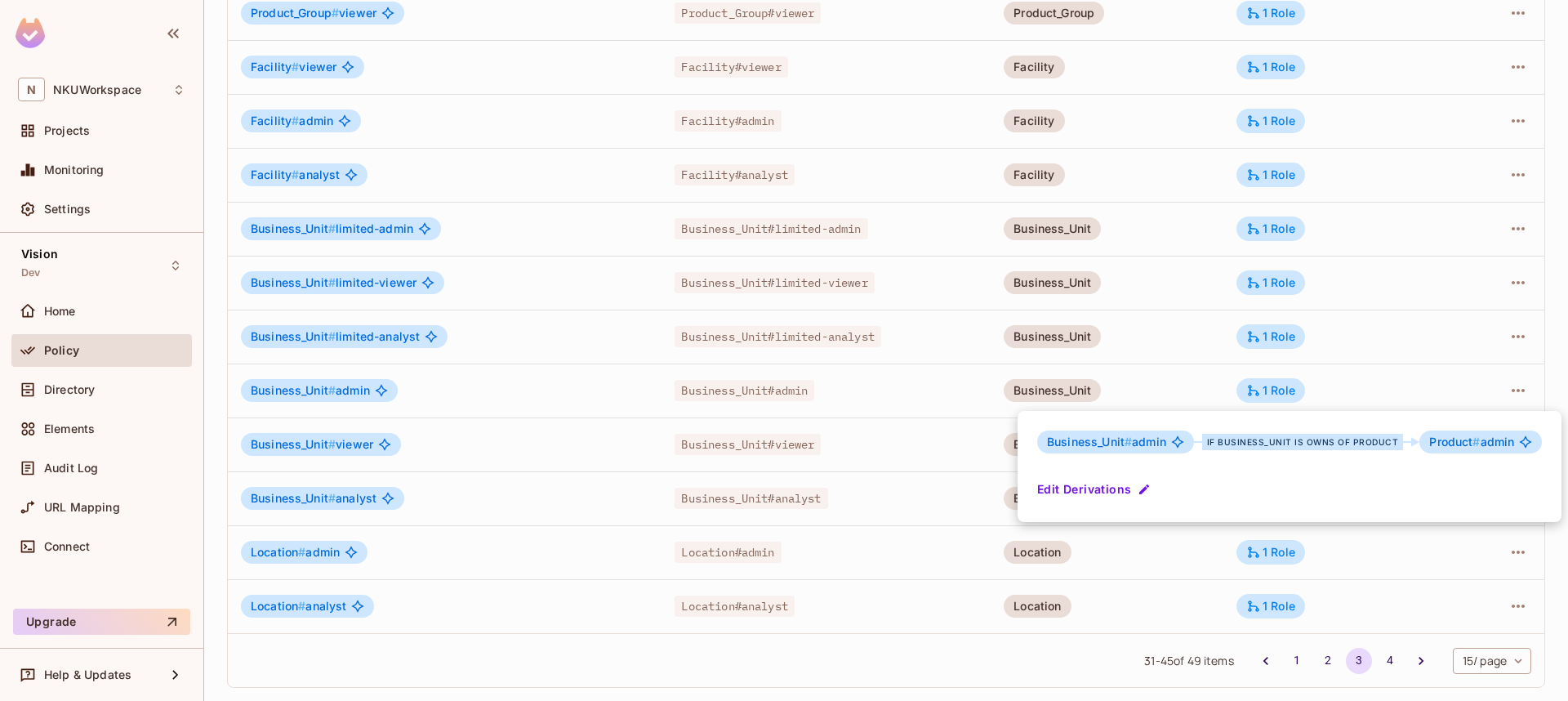
click at [1217, 382] on div at bounding box center [784, 350] width 1568 height 701
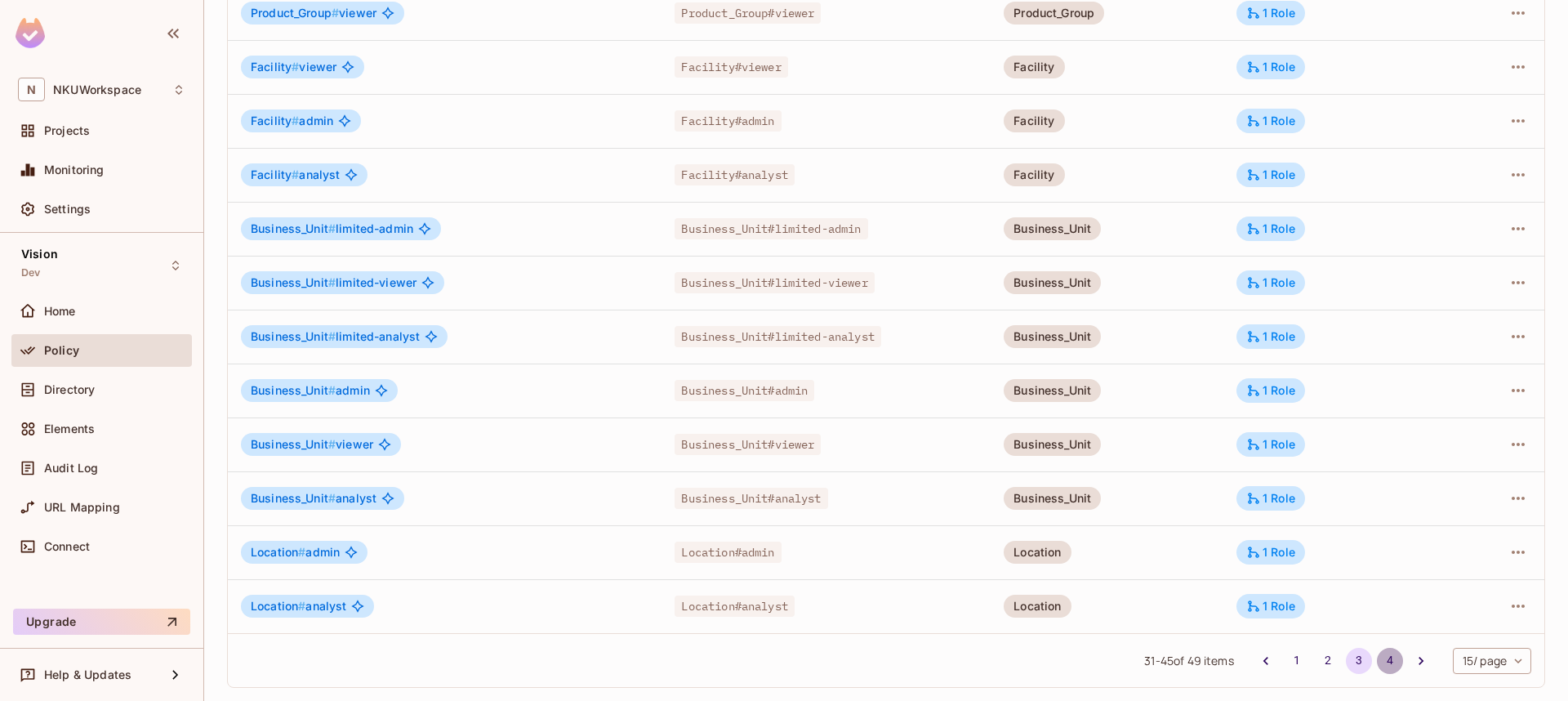
click at [1386, 652] on button "4" at bounding box center [1390, 660] width 26 height 26
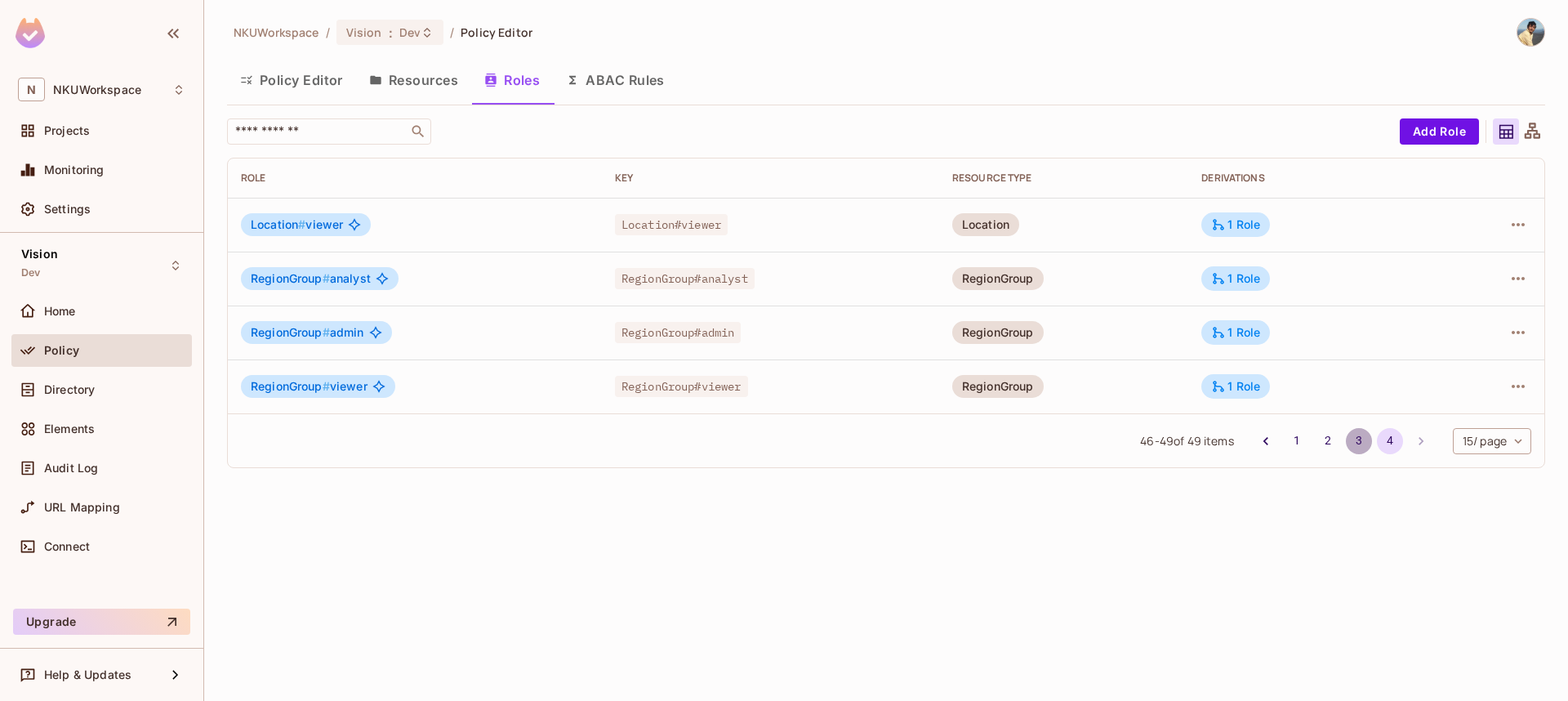
click at [1358, 442] on button "3" at bounding box center [1359, 441] width 26 height 26
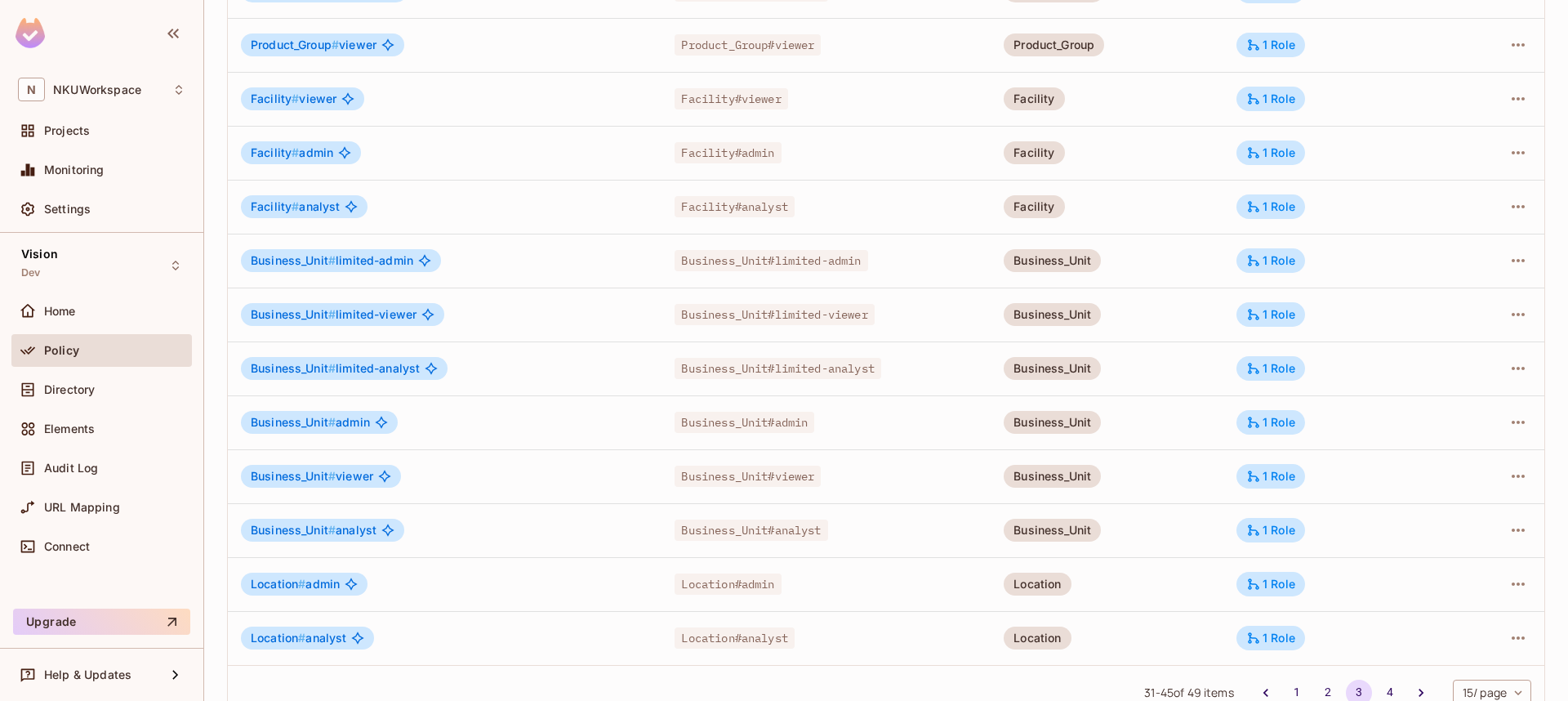
scroll to position [348, 0]
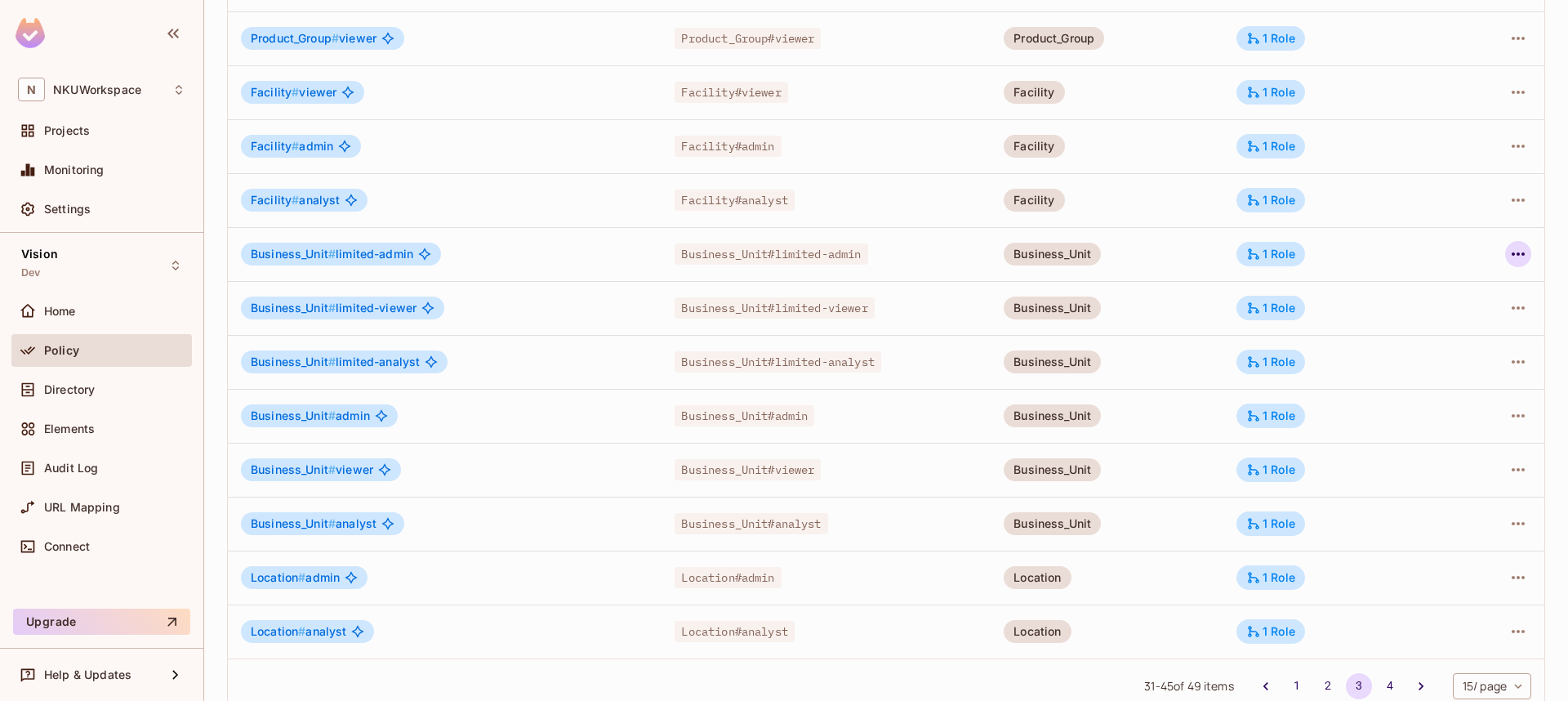
click at [1521, 255] on icon "button" at bounding box center [1518, 254] width 20 height 20
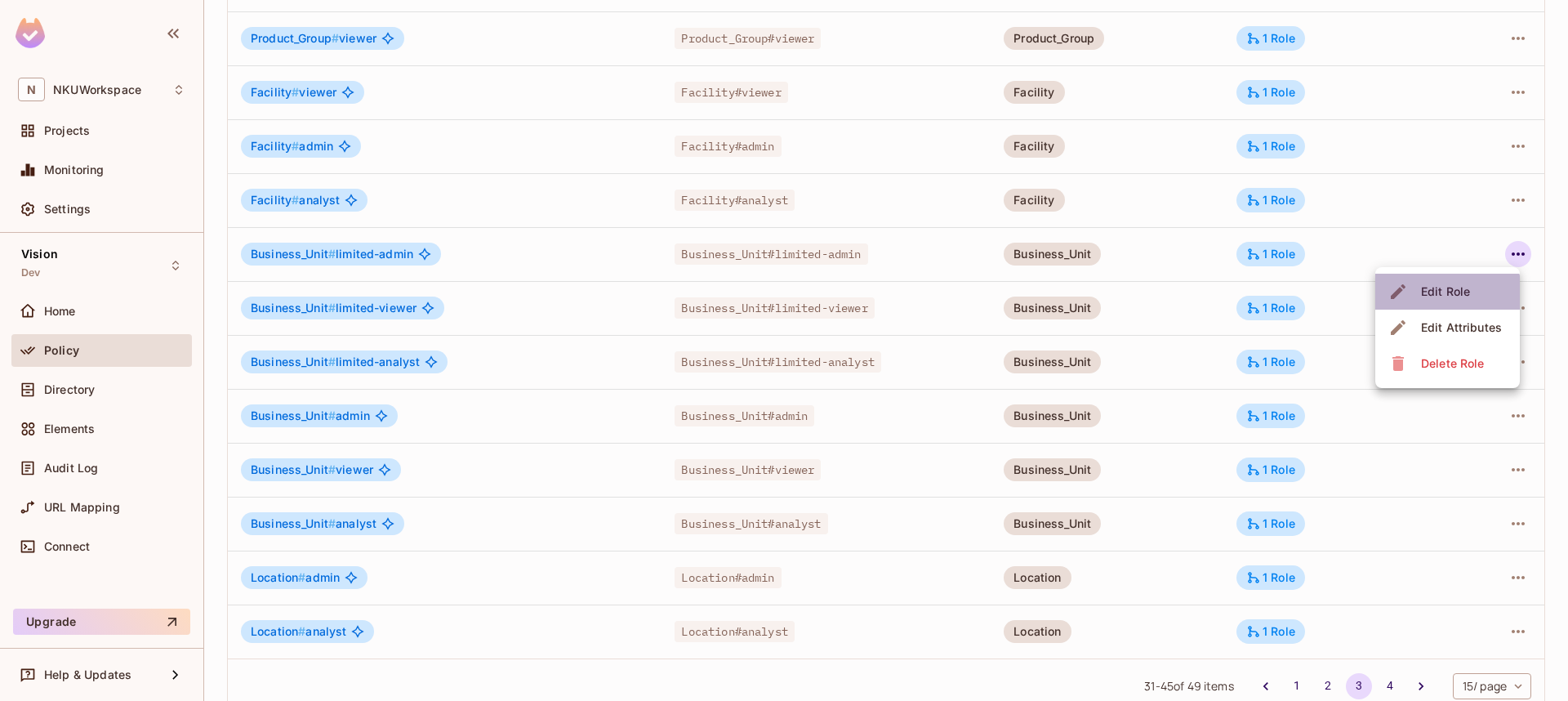
click at [1445, 295] on div "Edit Role" at bounding box center [1445, 291] width 49 height 16
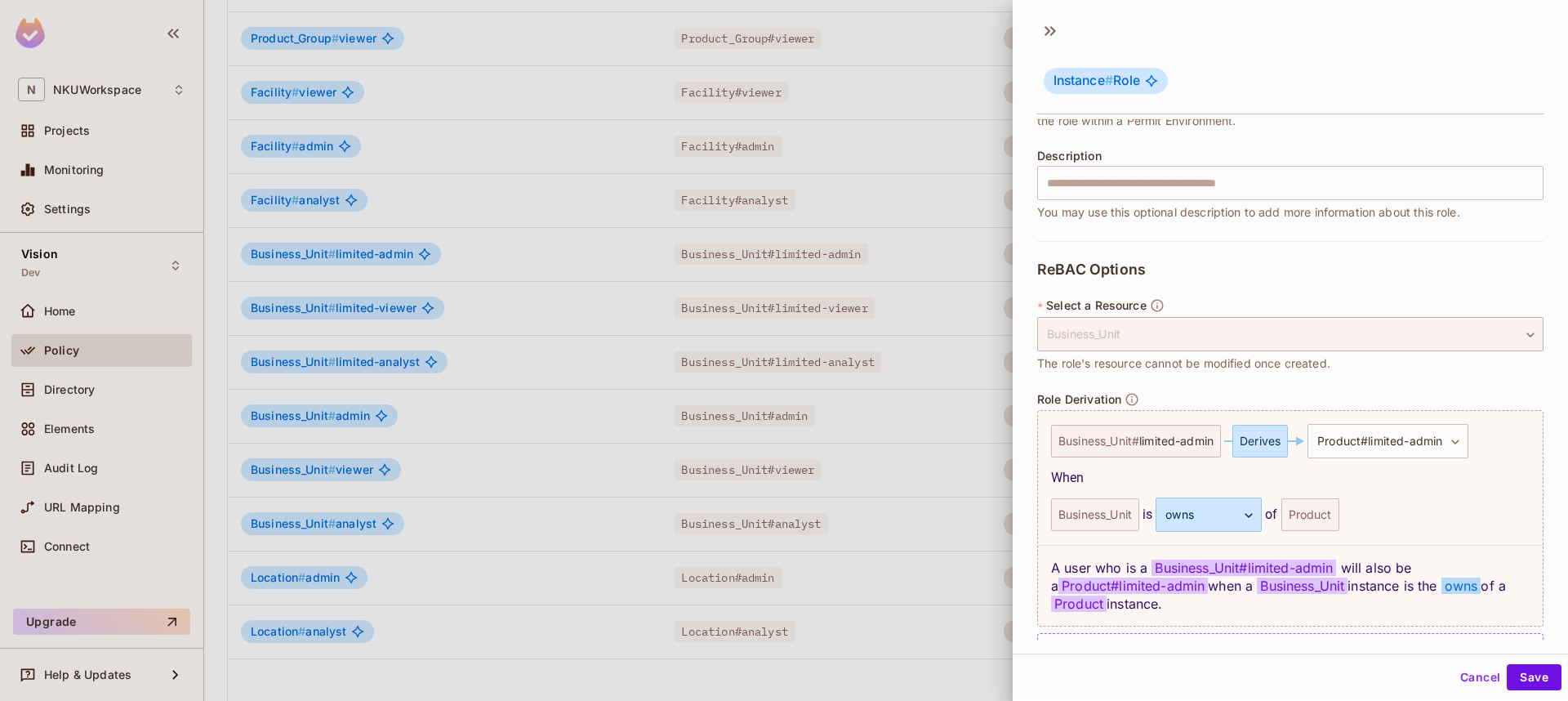
scroll to position [231, 0]
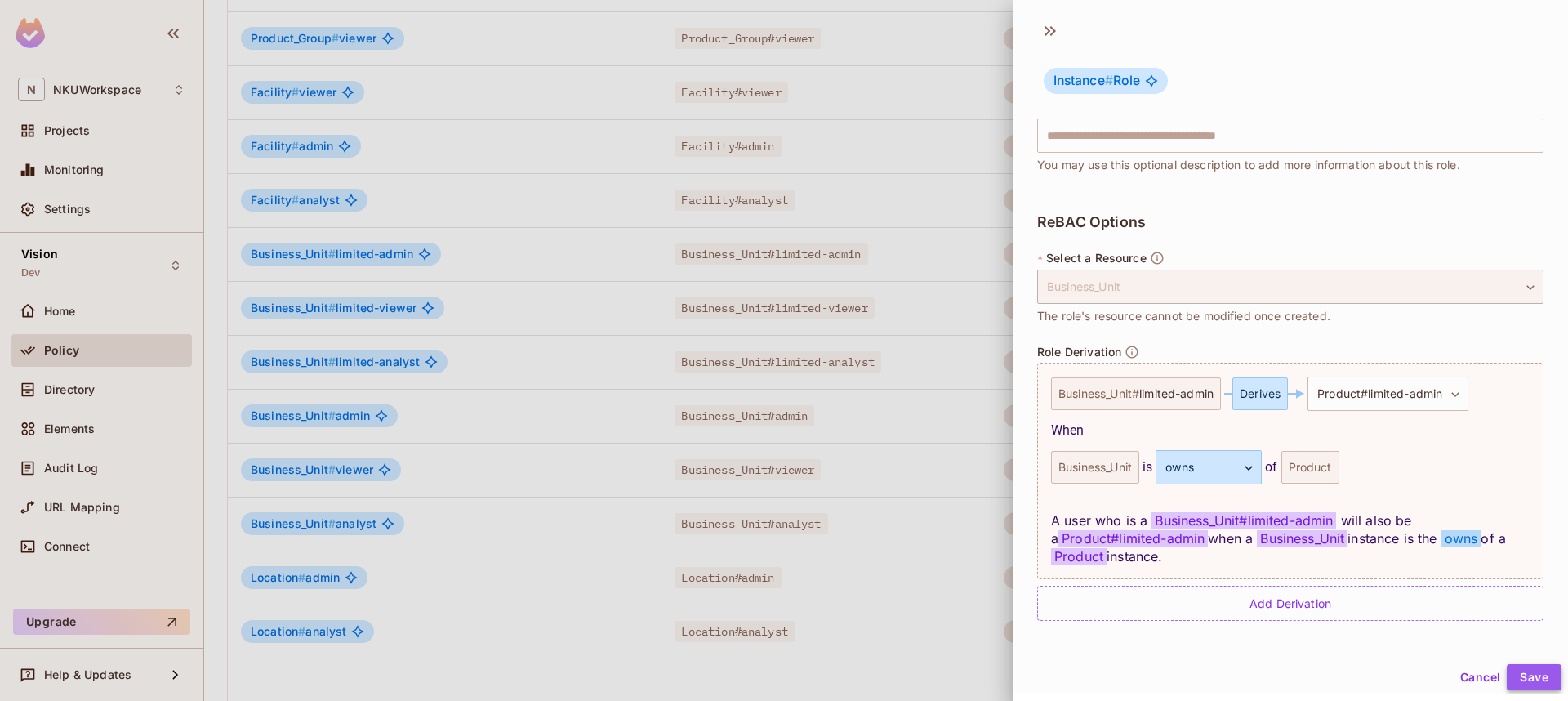
click at [1539, 676] on button "Save" at bounding box center [1535, 677] width 55 height 26
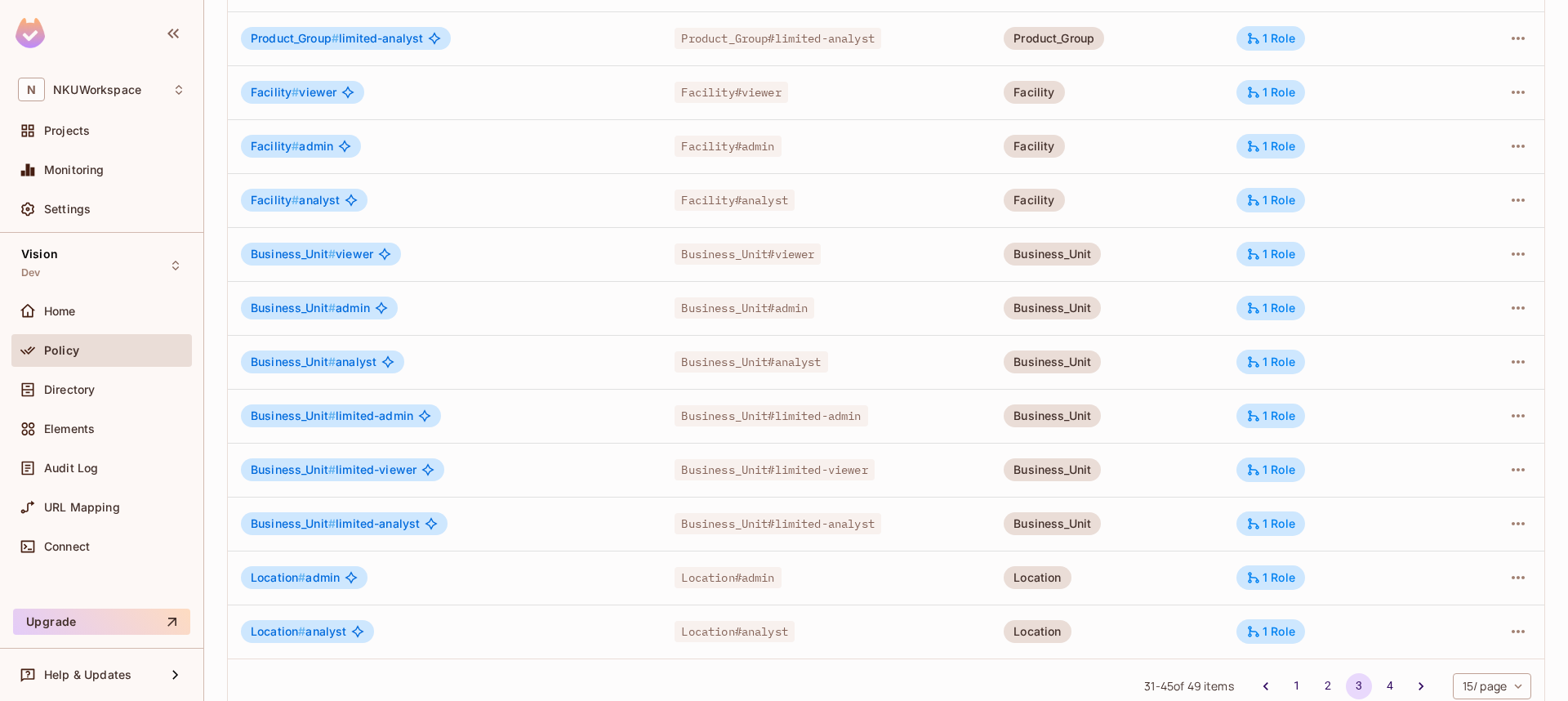
scroll to position [0, 0]
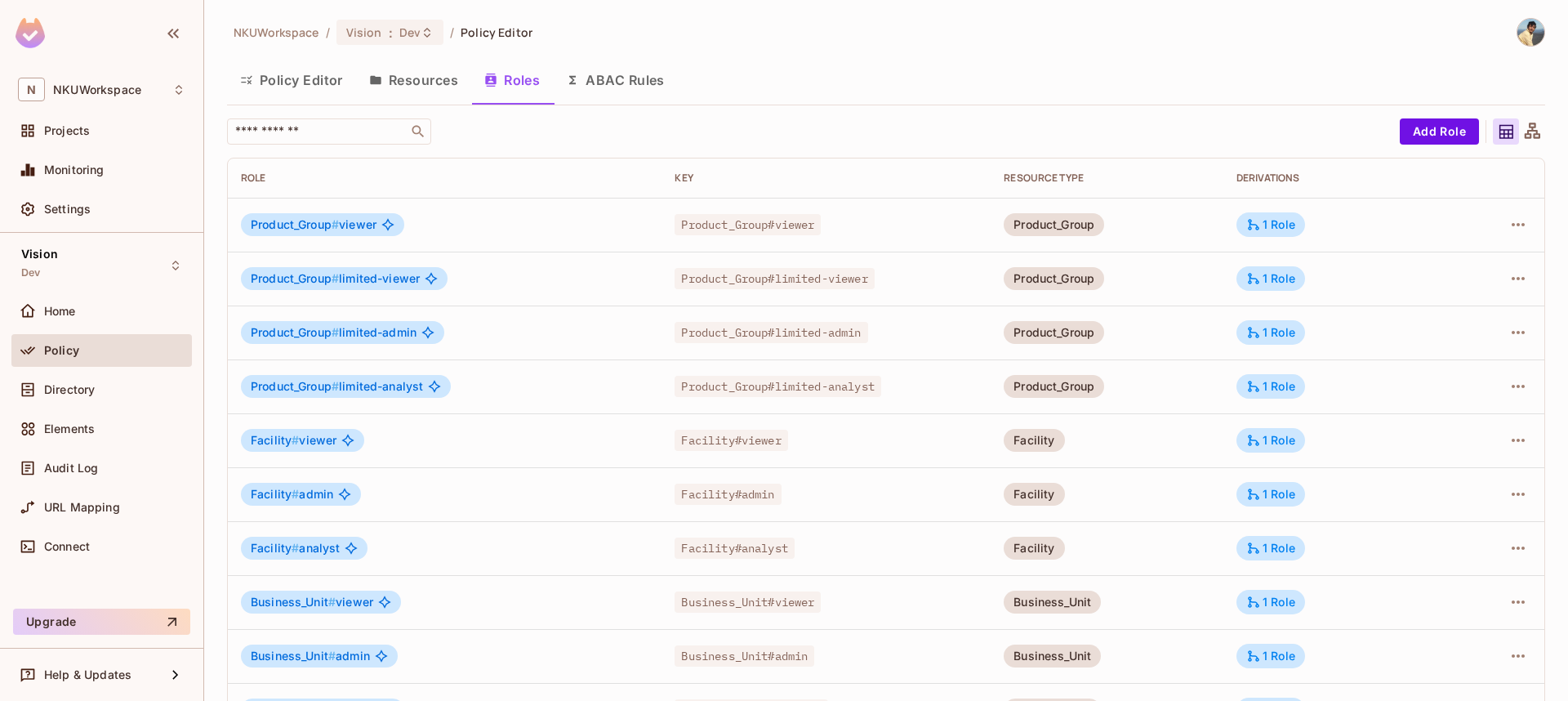
click at [430, 74] on button "Resources" at bounding box center [413, 80] width 115 height 41
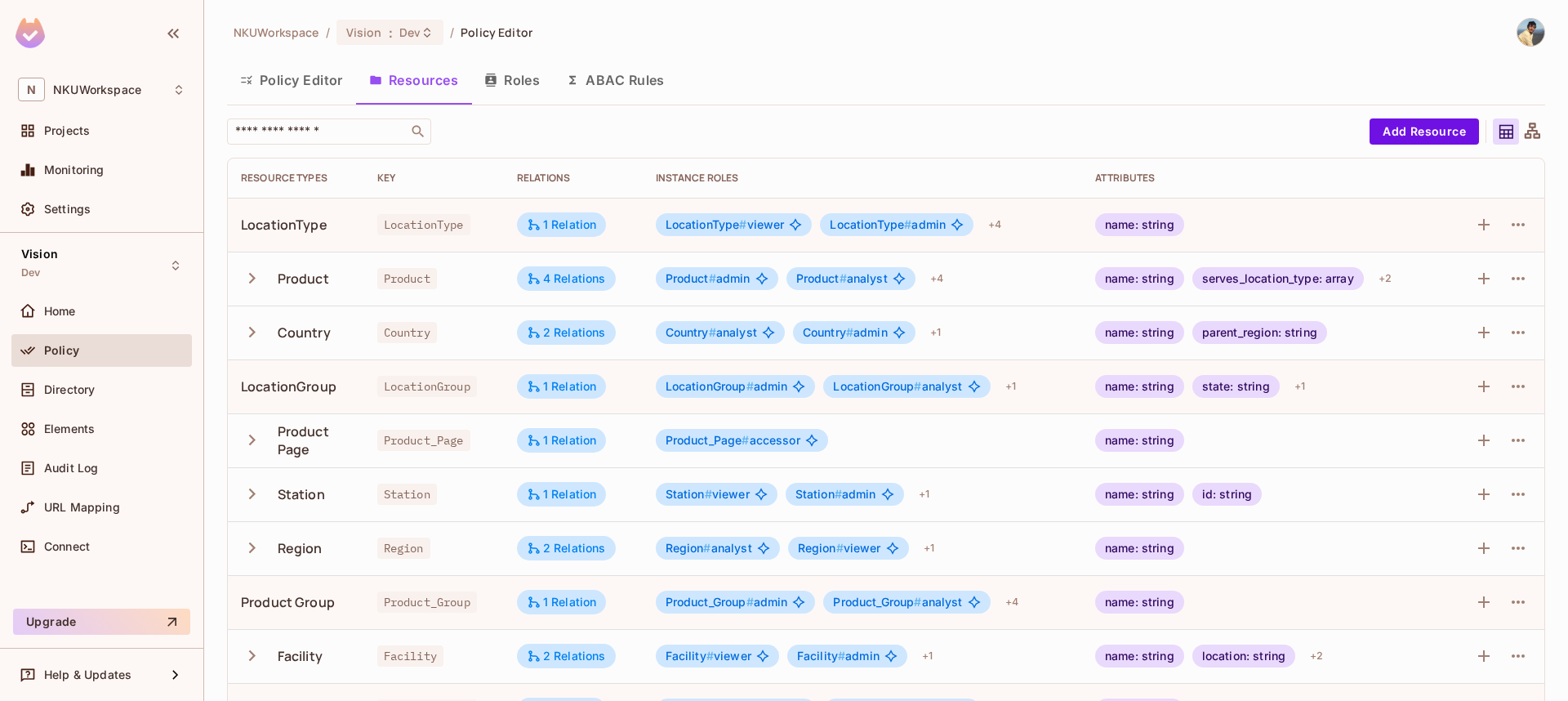
click at [308, 89] on button "Policy Editor" at bounding box center [291, 80] width 129 height 41
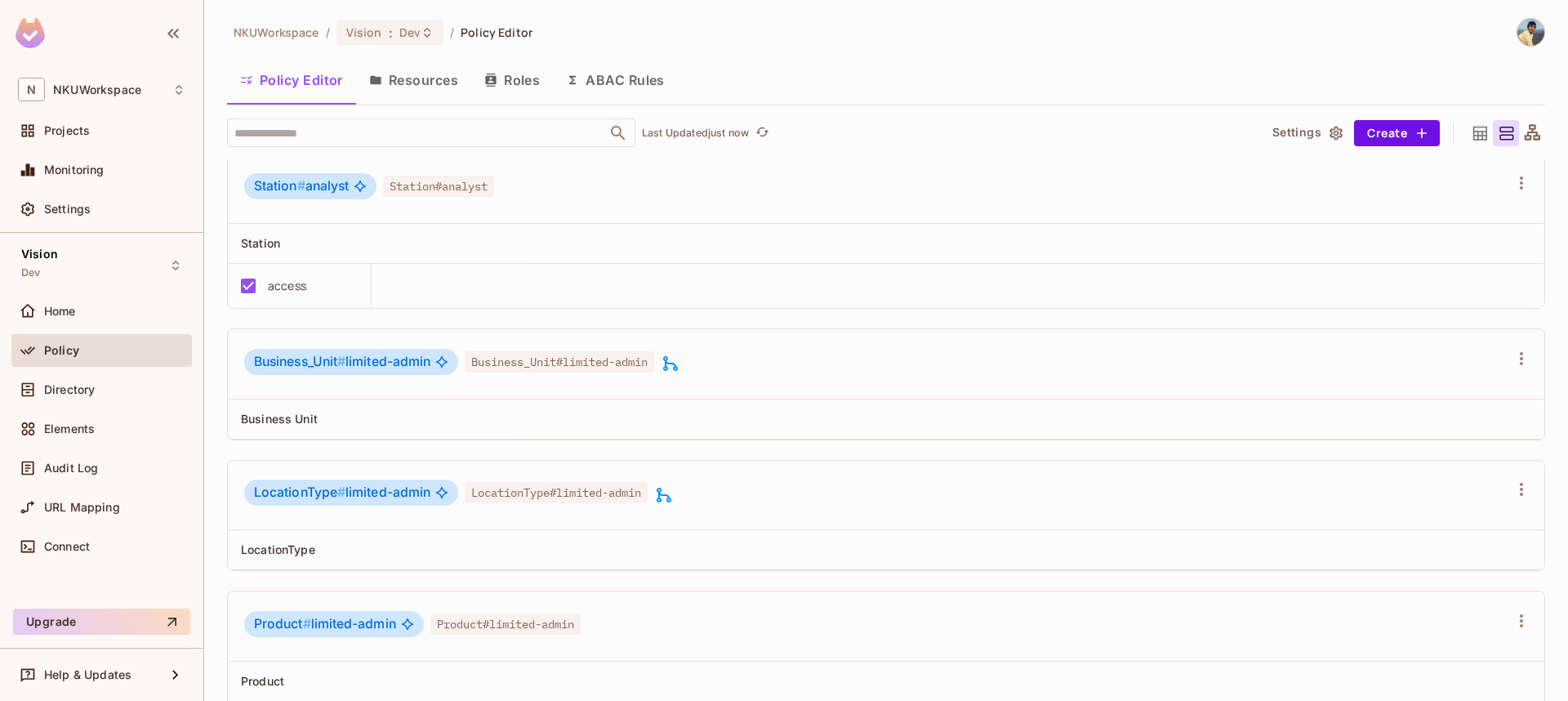
scroll to position [4084, 0]
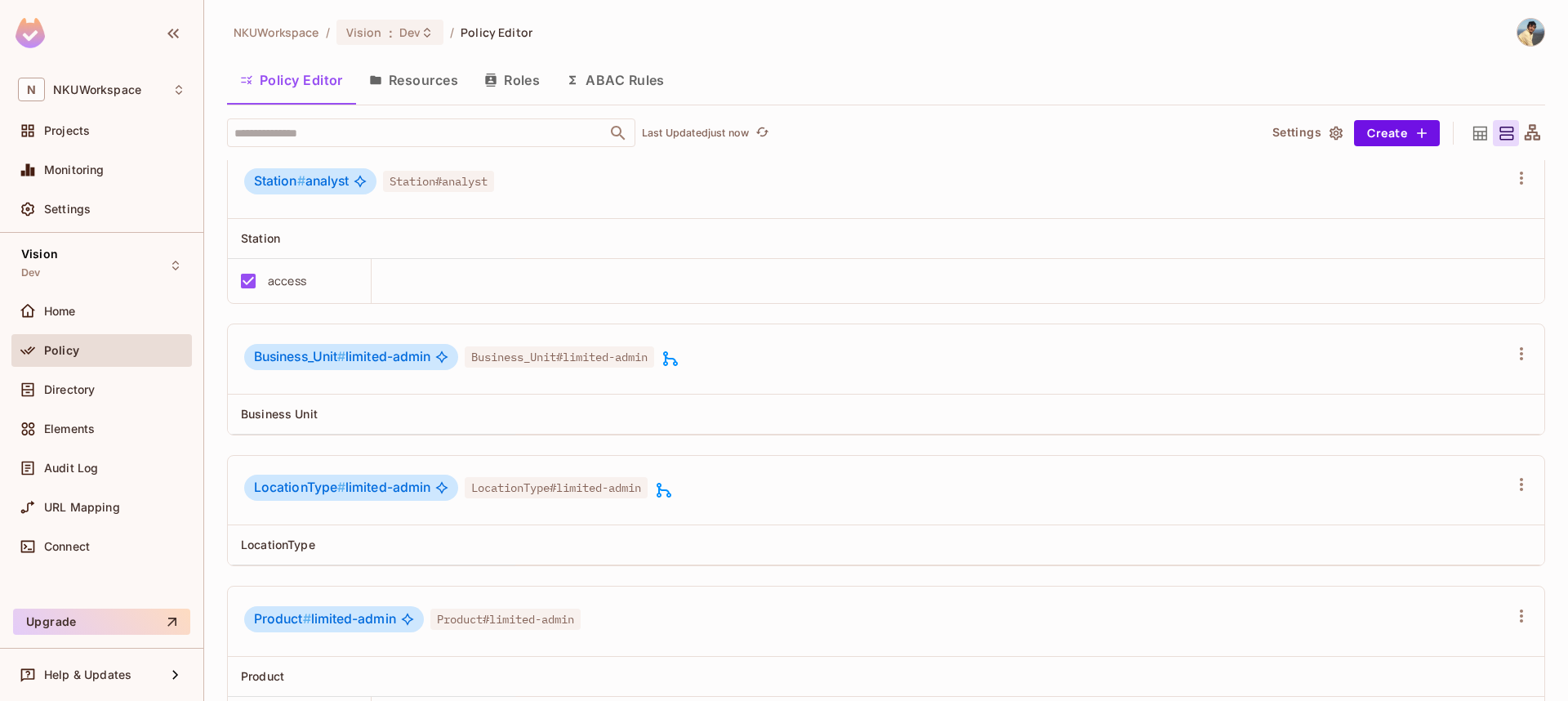
click at [1480, 130] on icon at bounding box center [1481, 133] width 20 height 20
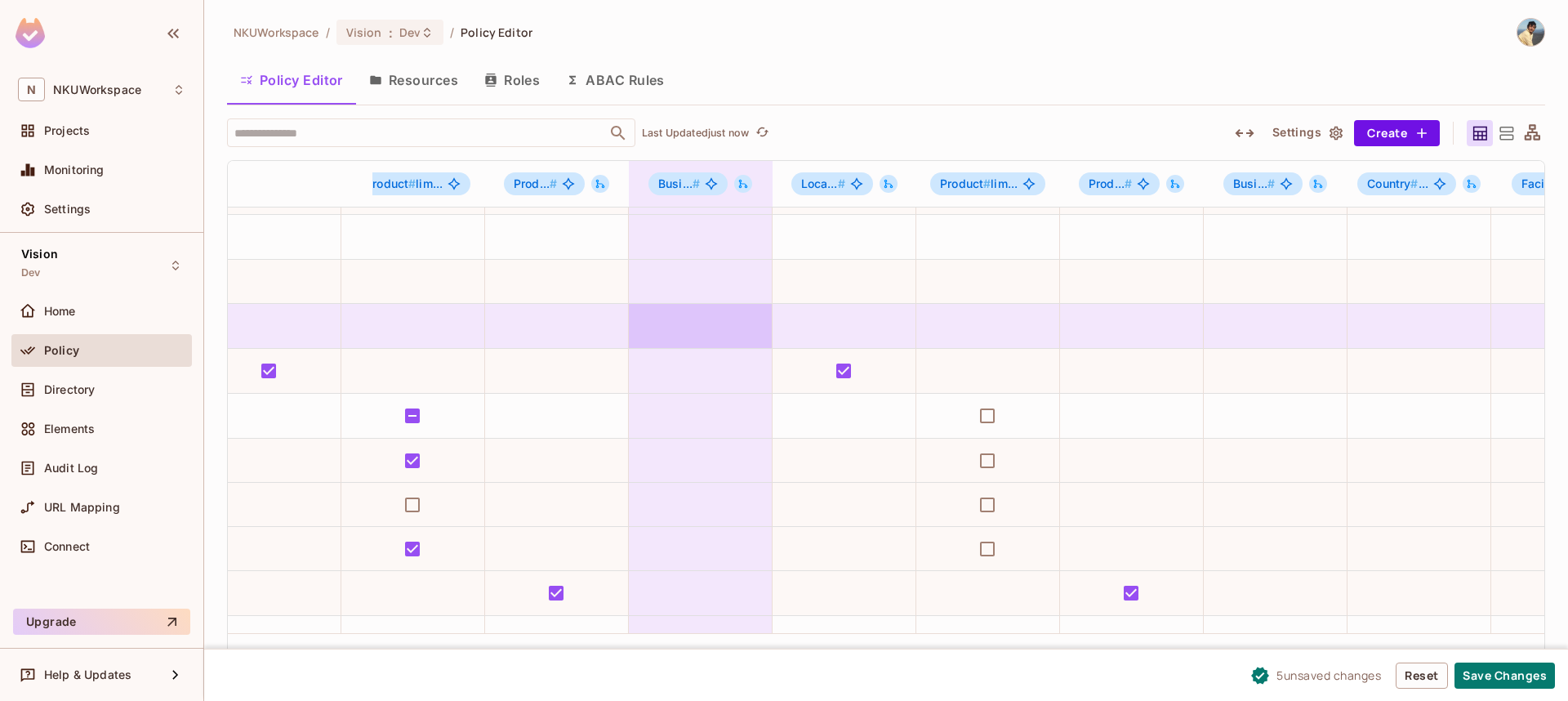
scroll to position [215, 4701]
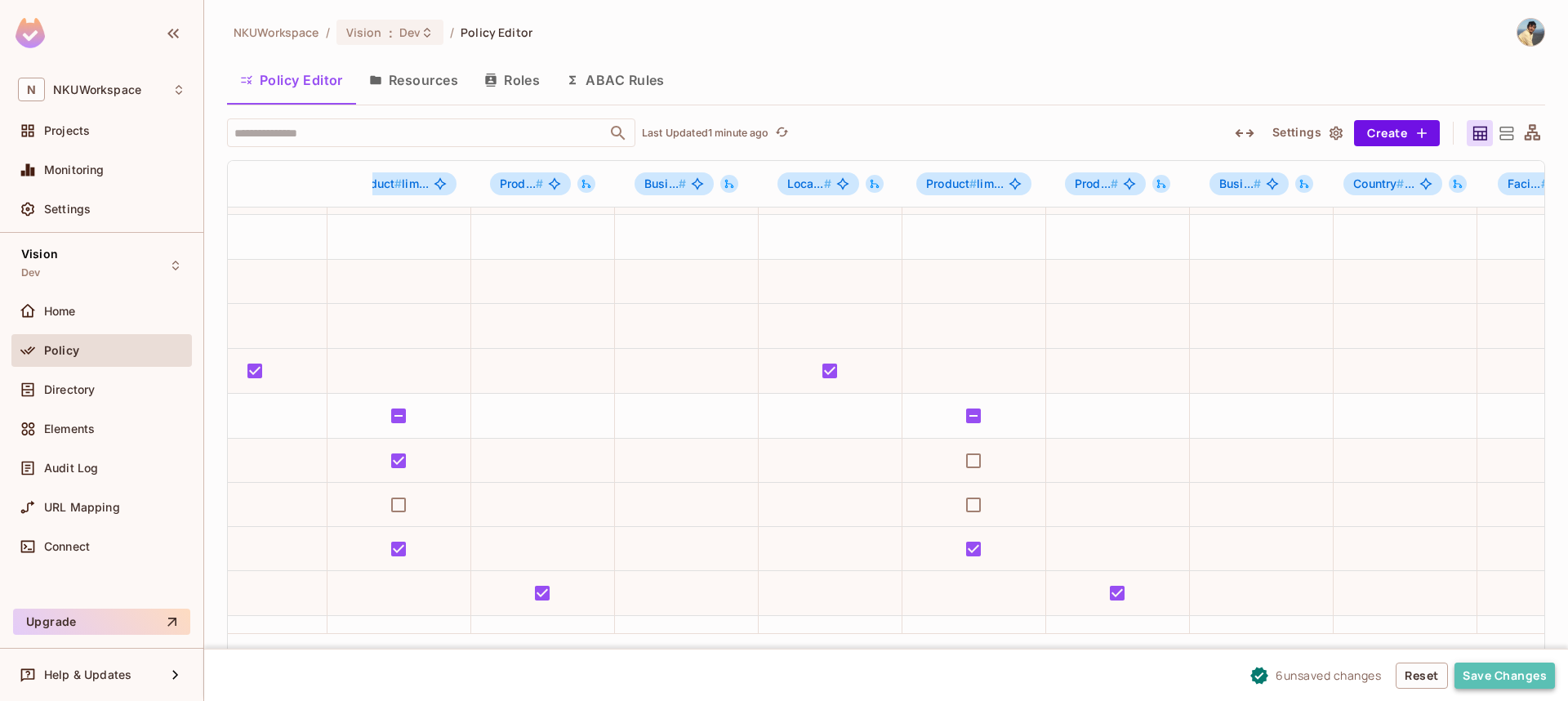
click at [1499, 676] on button "Save Changes" at bounding box center [1505, 675] width 101 height 26
